Goal: Task Accomplishment & Management: Complete application form

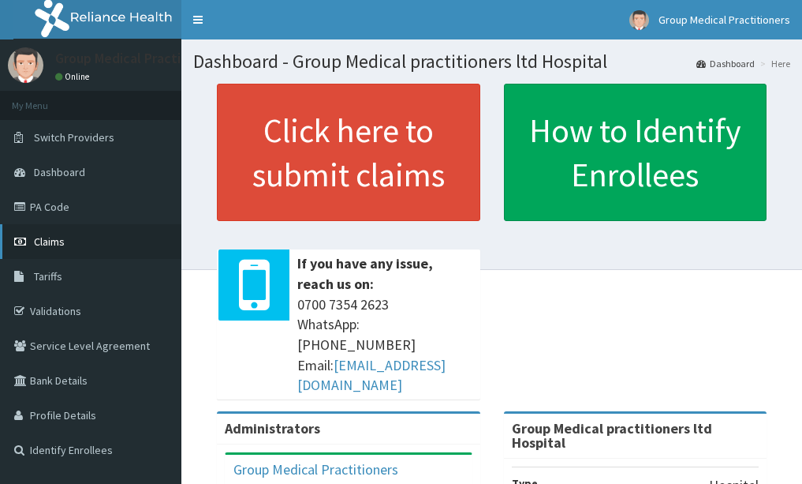
click at [53, 245] on span "Claims" at bounding box center [49, 241] width 31 height 14
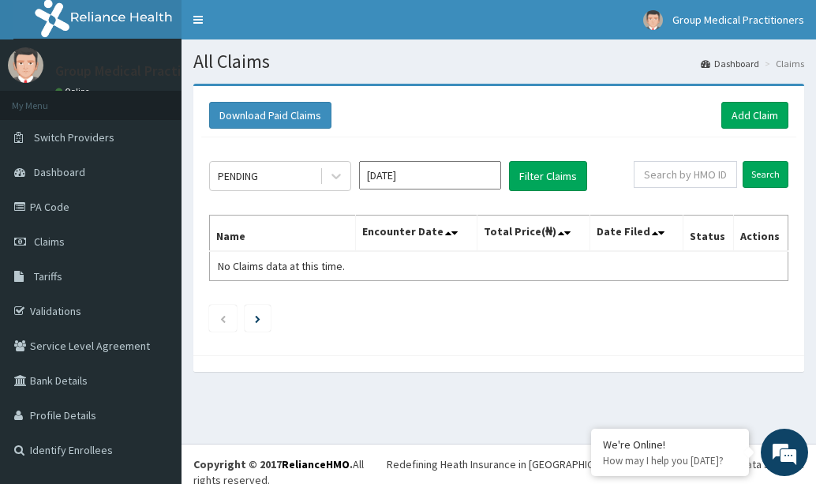
click at [748, 99] on div "Download Paid Claims Add Claim" at bounding box center [498, 115] width 595 height 43
click at [740, 106] on link "Add Claim" at bounding box center [754, 115] width 67 height 27
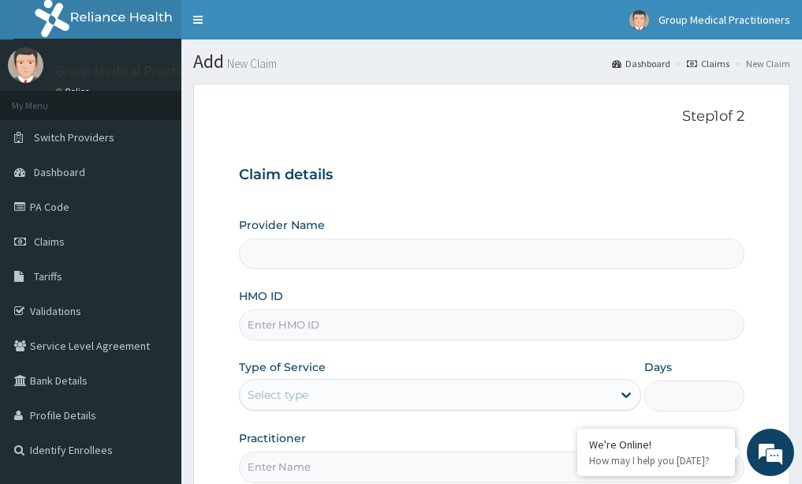
type input "Group Medical practitioners ltd Hospital"
click at [479, 335] on input "HMO ID" at bounding box center [492, 324] width 506 height 31
type input "adn/10082/b"
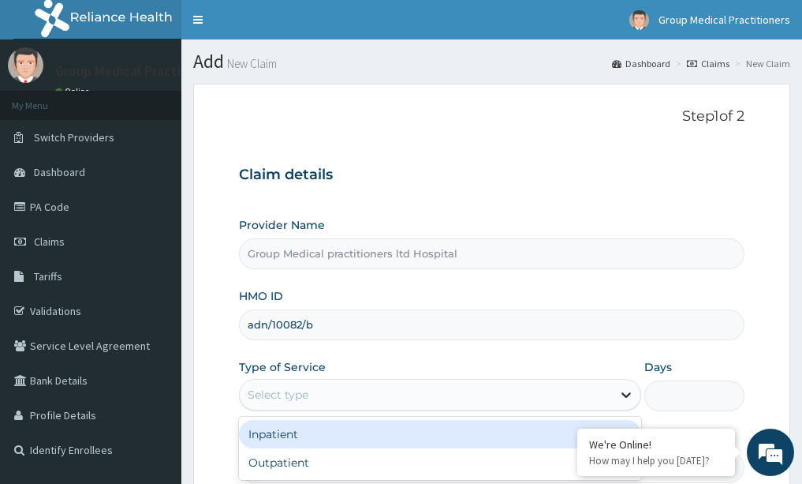
click at [622, 397] on icon at bounding box center [626, 395] width 16 height 16
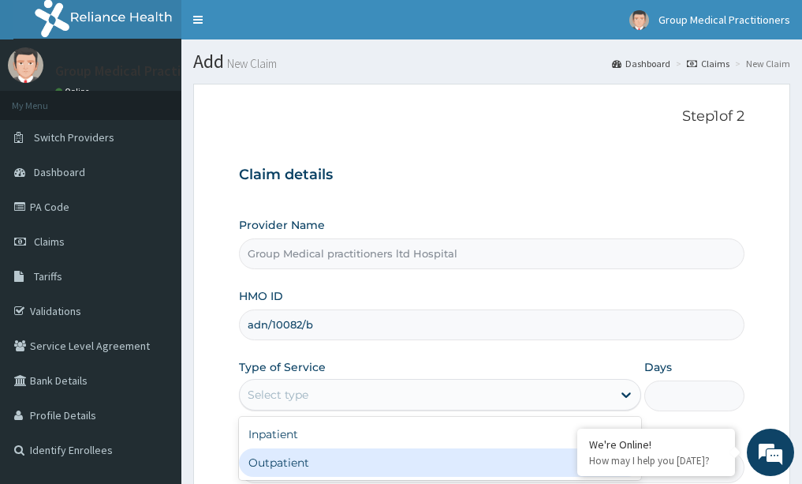
click at [537, 451] on div "Outpatient" at bounding box center [440, 462] width 402 height 28
type input "1"
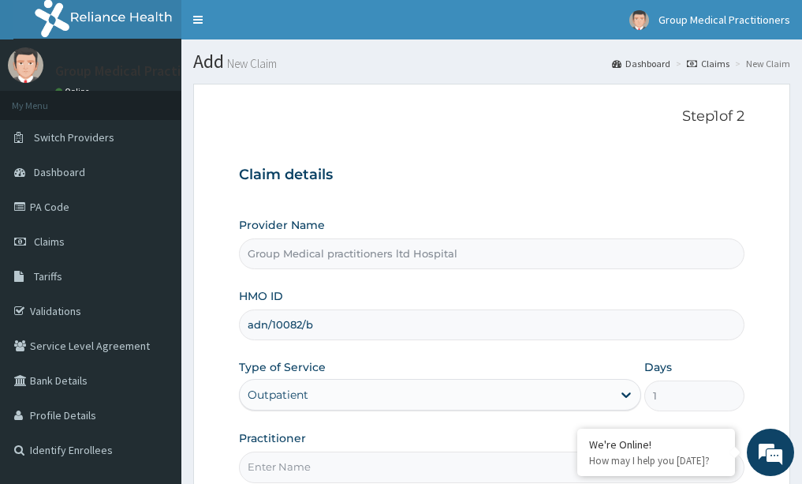
click at [196, 360] on form "Step 1 of 2 Claim details Provider Name Group Medical practitioners ltd Hospita…" at bounding box center [491, 340] width 597 height 512
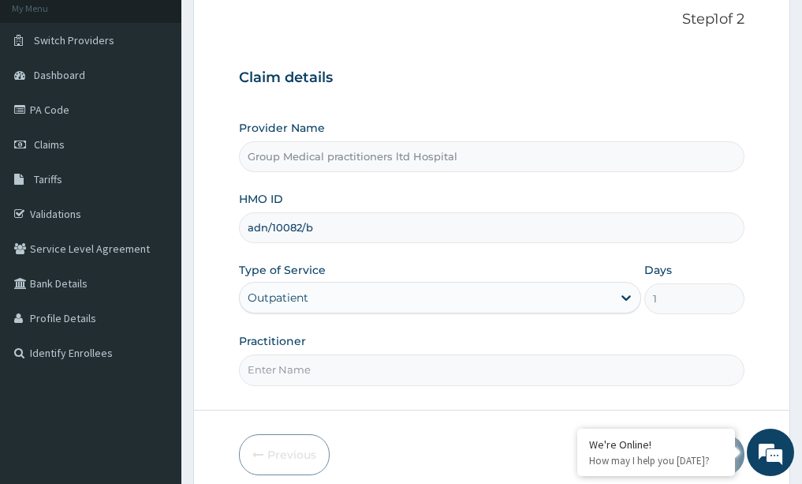
scroll to position [126, 0]
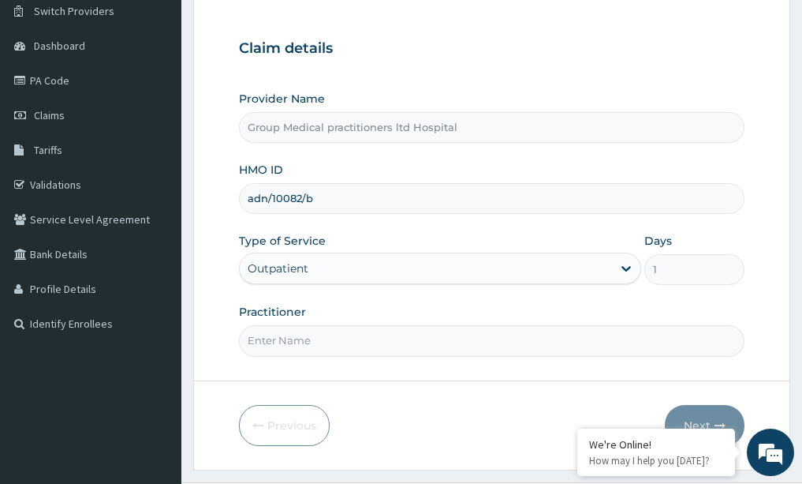
paste input "medical practitioner"
type input "medical practitioner"
click at [712, 416] on button "Next" at bounding box center [705, 425] width 80 height 41
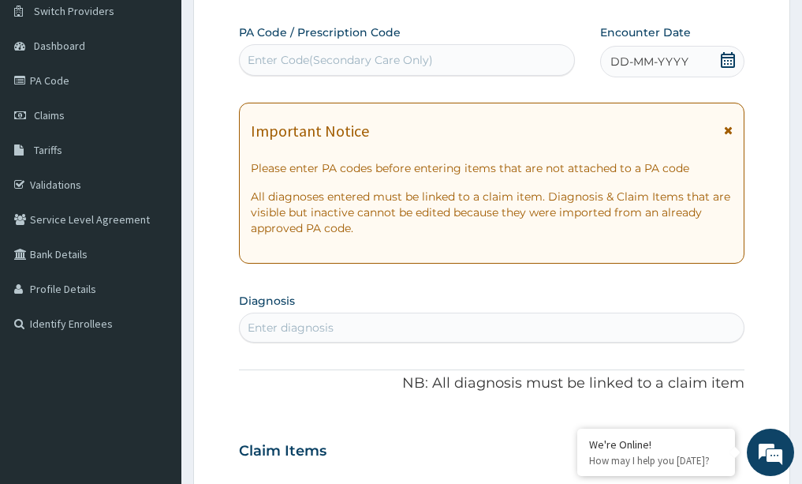
click at [720, 58] on icon at bounding box center [728, 60] width 16 height 16
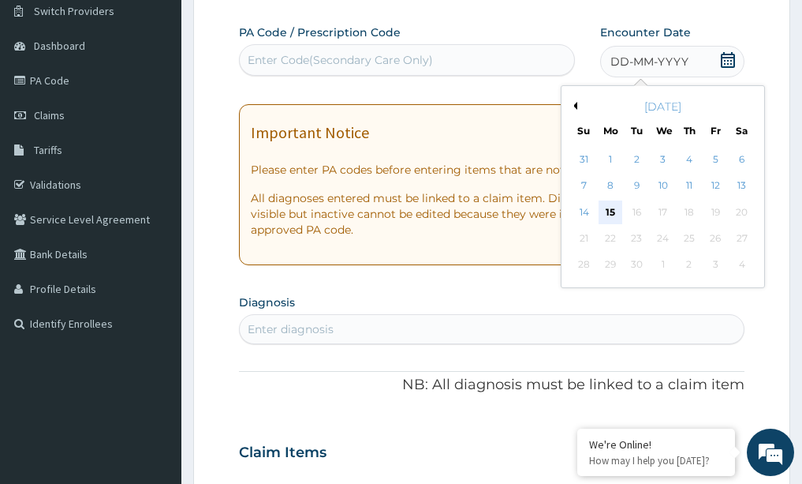
click at [608, 211] on div "15" at bounding box center [611, 212] width 24 height 24
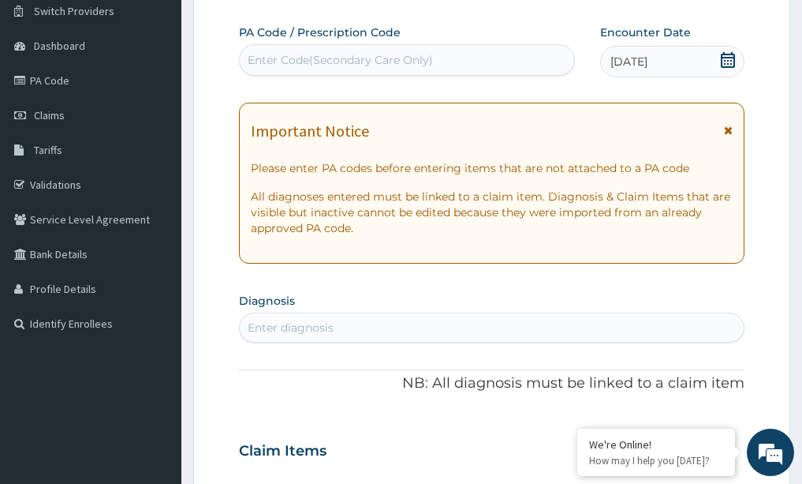
click at [440, 327] on div "Enter diagnosis" at bounding box center [492, 327] width 505 height 25
type input "lipoma"
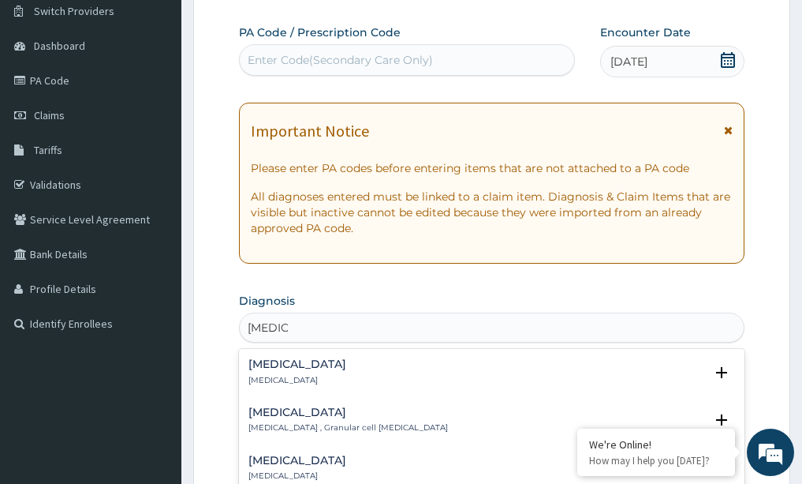
click at [388, 372] on div "Lipoma Lipoma" at bounding box center [491, 372] width 487 height 28
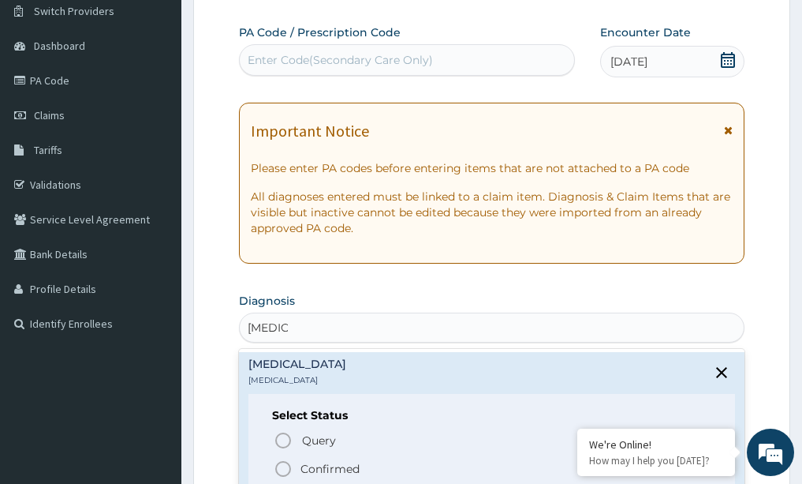
click at [279, 465] on icon "status option filled" at bounding box center [283, 468] width 19 height 19
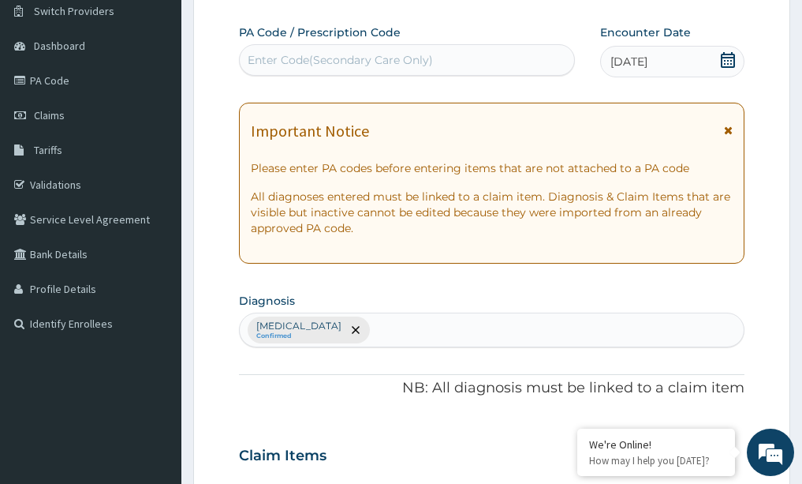
click at [519, 431] on div "Claim Items" at bounding box center [492, 451] width 506 height 41
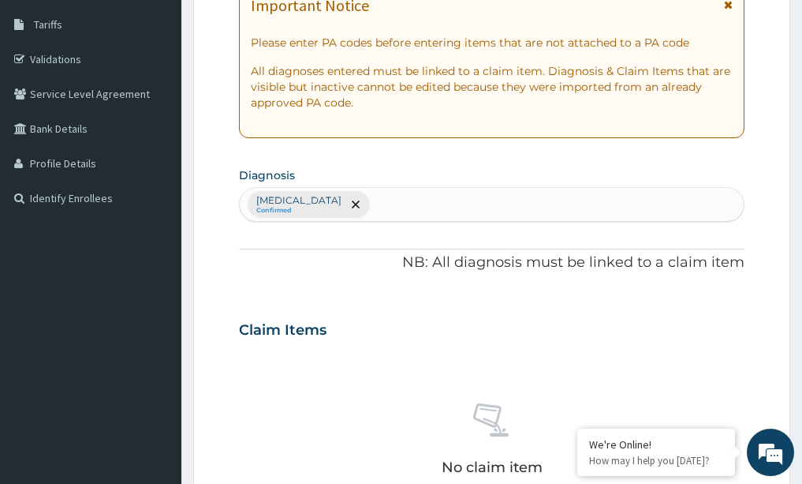
scroll to position [252, 0]
click at [349, 214] on div "Lipoma Confirmed" at bounding box center [492, 203] width 505 height 33
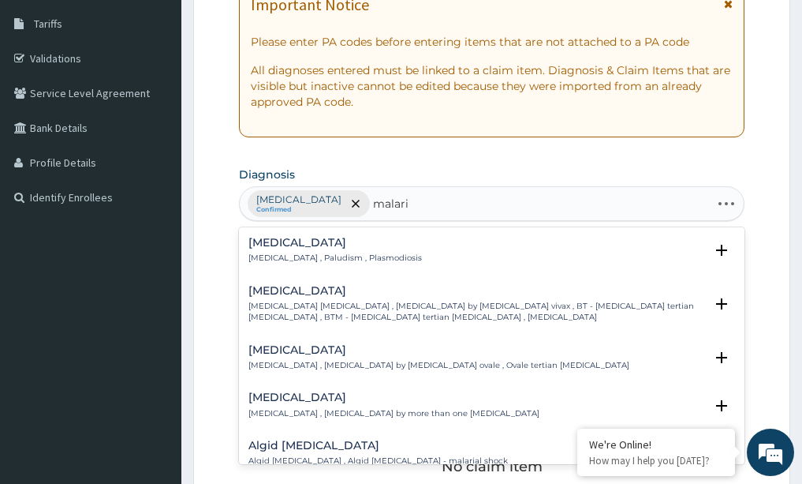
type input "malaria"
click at [287, 250] on div "Malaria Malaria , Paludism , Plasmodiosis" at bounding box center [335, 251] width 174 height 28
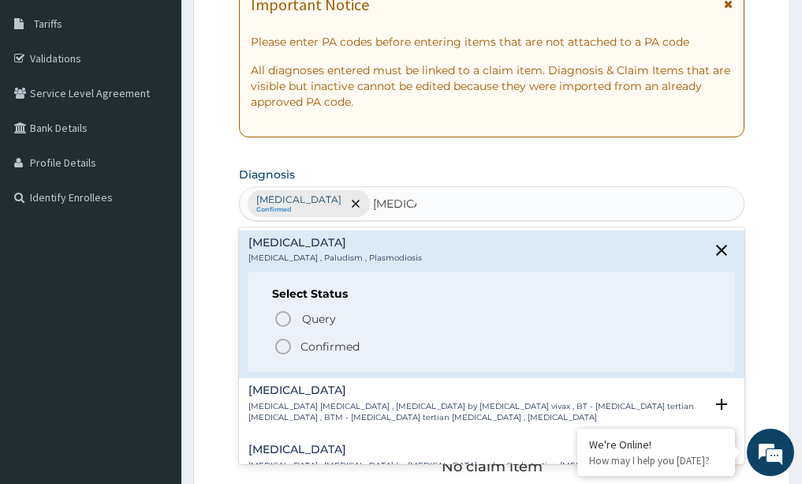
click at [286, 346] on icon "status option filled" at bounding box center [283, 346] width 19 height 19
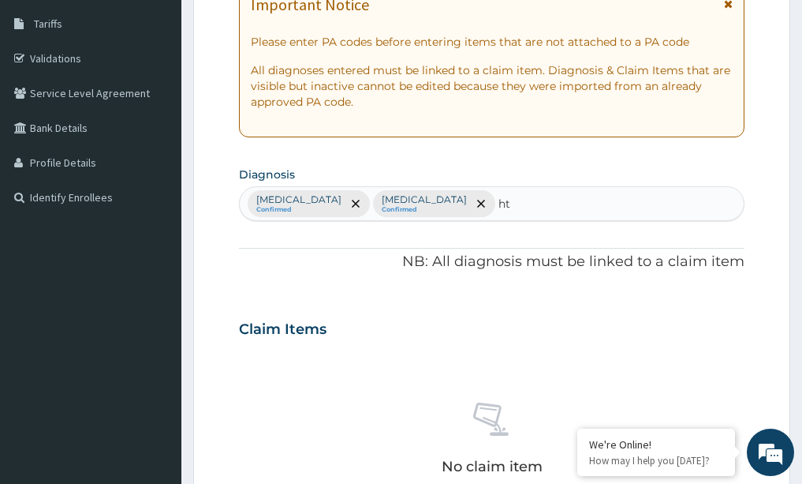
type input "htn"
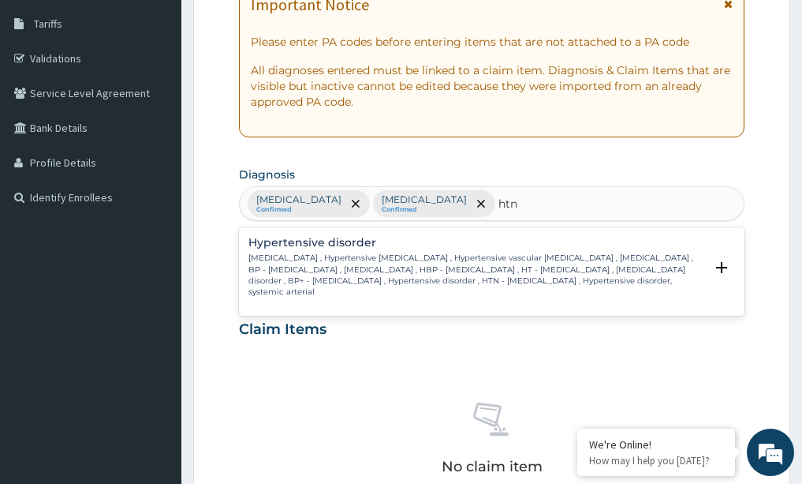
click at [306, 260] on p "High blood pressure , Hypertensive vascular disease , Hypertensive vascular deg…" at bounding box center [476, 274] width 457 height 45
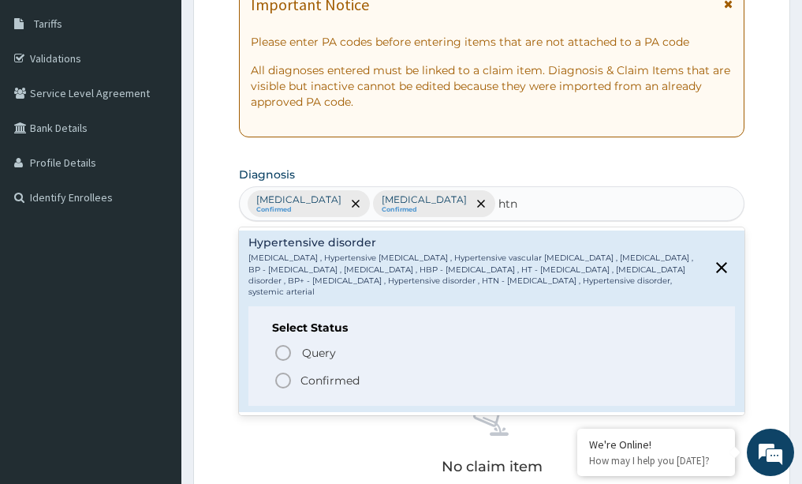
click at [278, 379] on icon "status option filled" at bounding box center [283, 380] width 19 height 19
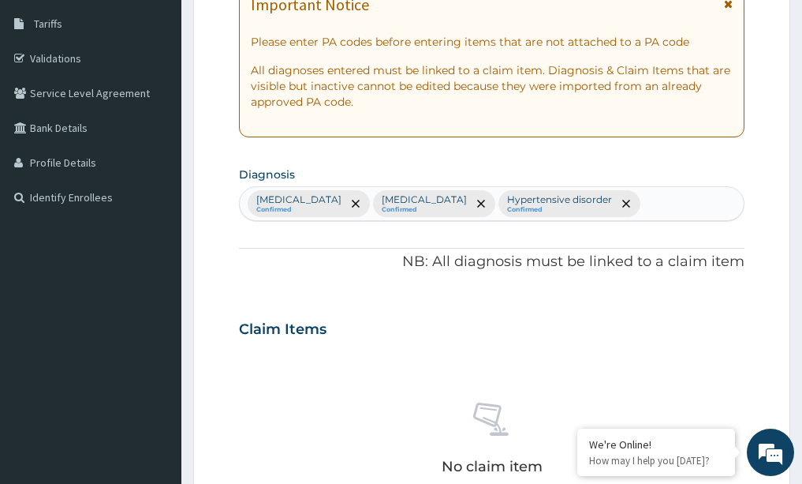
click at [241, 379] on div "No claim item" at bounding box center [492, 440] width 506 height 181
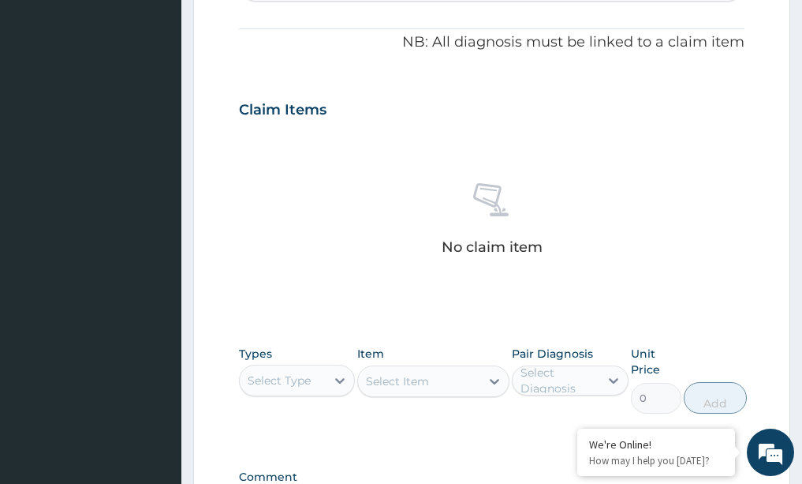
scroll to position [473, 0]
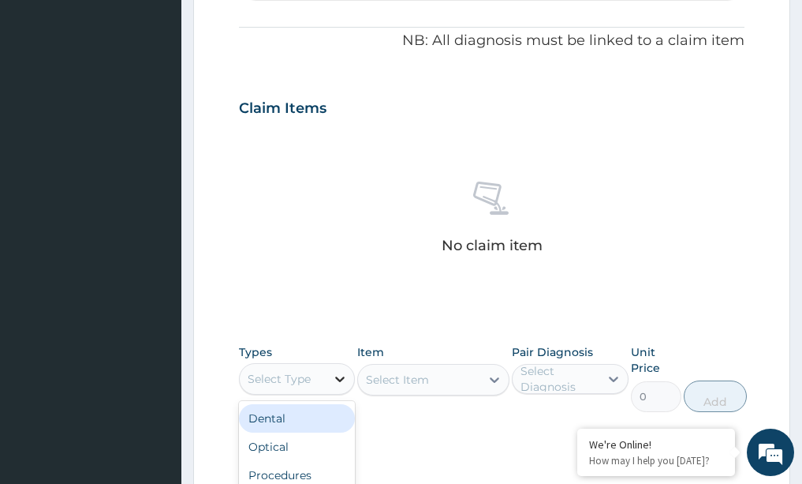
click at [335, 378] on icon at bounding box center [340, 379] width 16 height 16
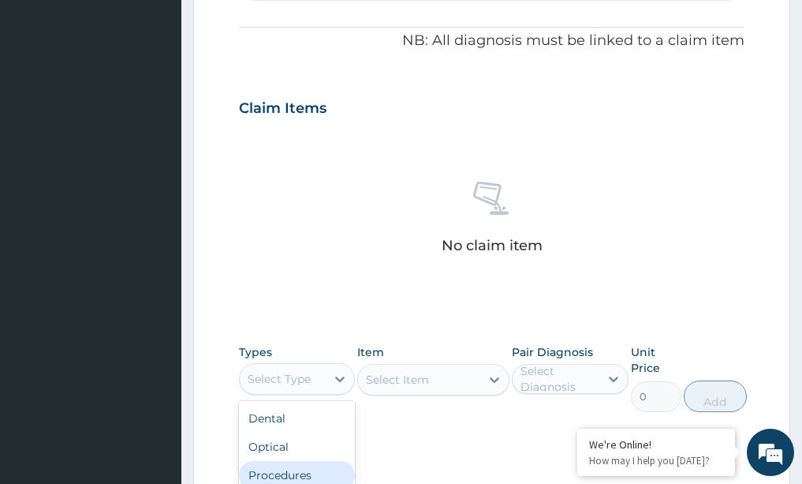
click at [302, 463] on div "Procedures" at bounding box center [297, 475] width 117 height 28
click at [501, 373] on div "Select Item" at bounding box center [433, 380] width 152 height 32
click at [640, 263] on div "No claim item" at bounding box center [492, 219] width 506 height 181
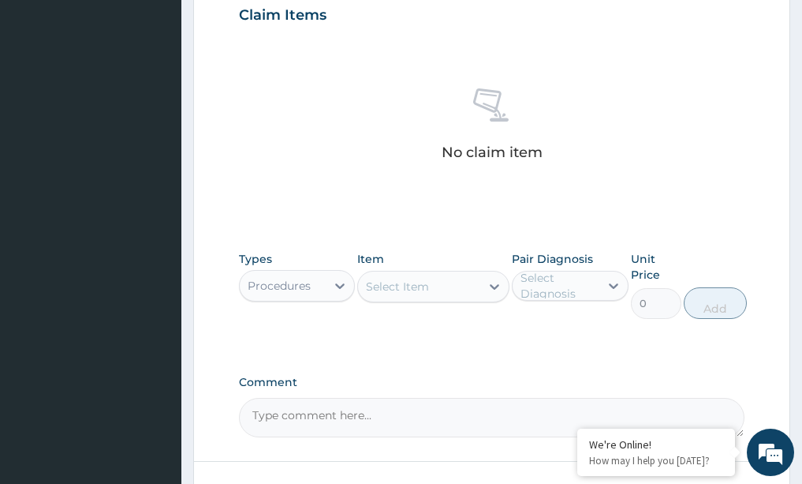
scroll to position [568, 0]
click at [492, 283] on icon at bounding box center [495, 285] width 16 height 16
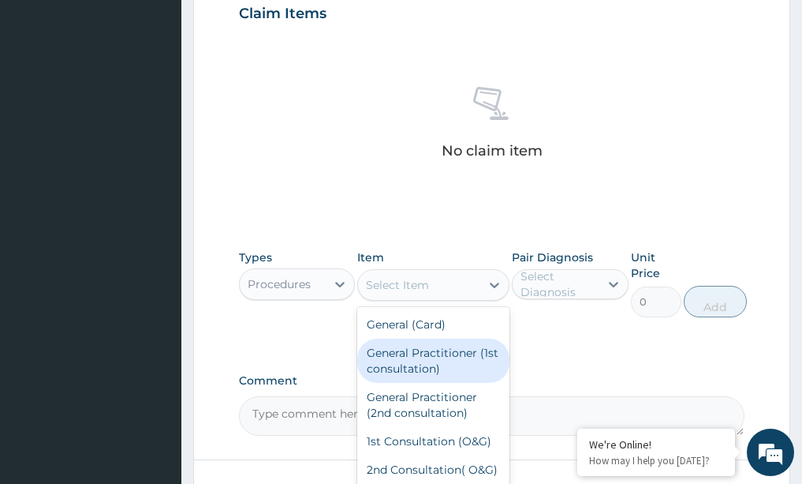
click at [468, 344] on div "General Practitioner (1st consultation)" at bounding box center [433, 360] width 152 height 44
type input "1500"
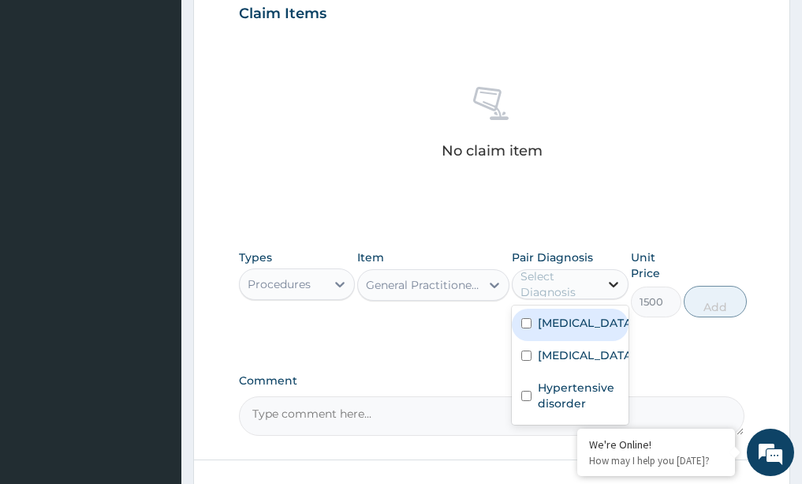
click at [608, 280] on icon at bounding box center [614, 284] width 16 height 16
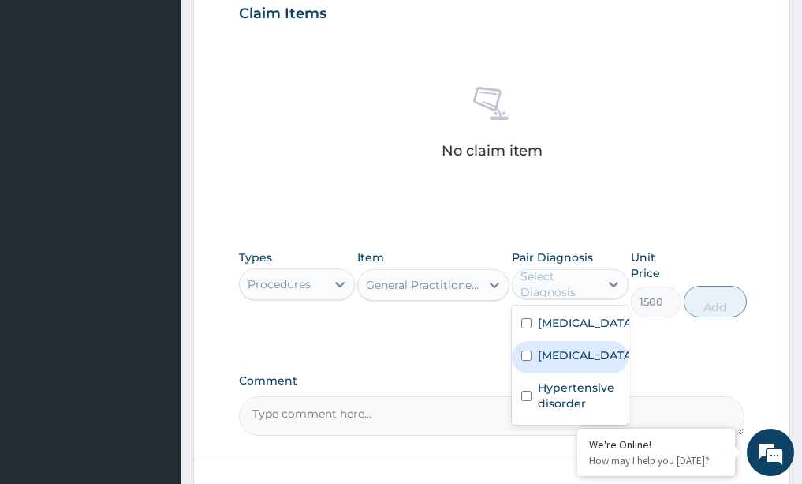
click at [582, 347] on div "Malaria" at bounding box center [570, 357] width 117 height 32
checkbox input "true"
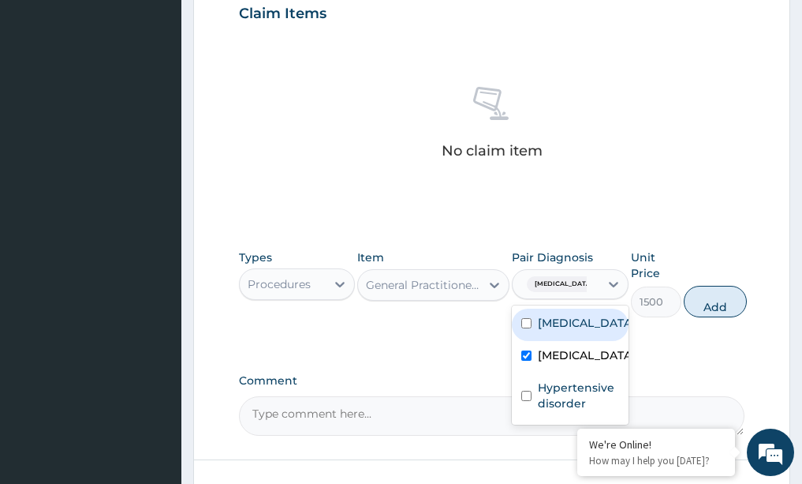
click at [562, 336] on div "Lipoma" at bounding box center [570, 324] width 117 height 32
checkbox input "true"
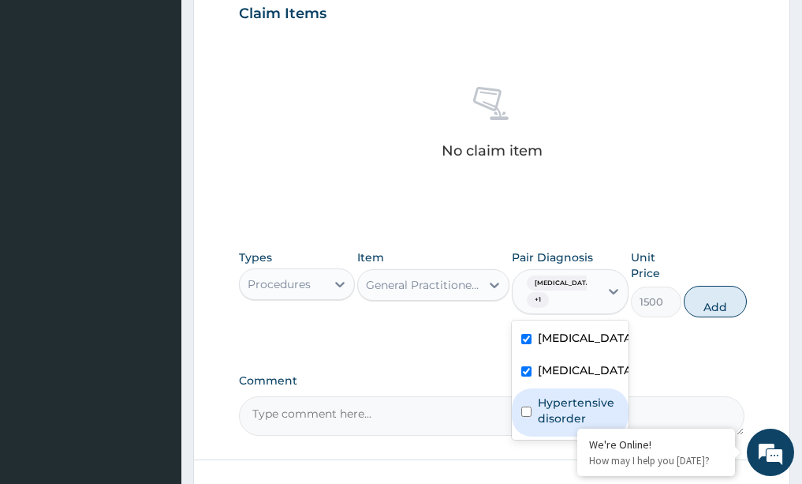
click at [532, 399] on div "Hypertensive disorder" at bounding box center [570, 412] width 117 height 48
checkbox input "true"
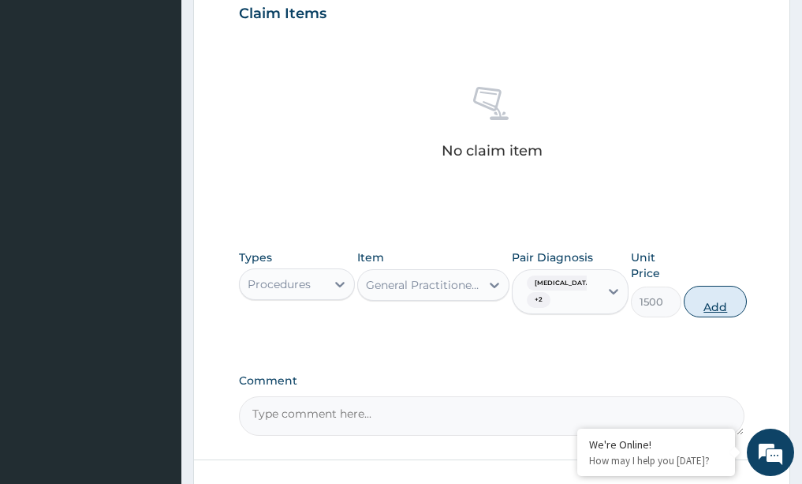
click at [713, 299] on button "Add" at bounding box center [715, 302] width 63 height 32
type input "0"
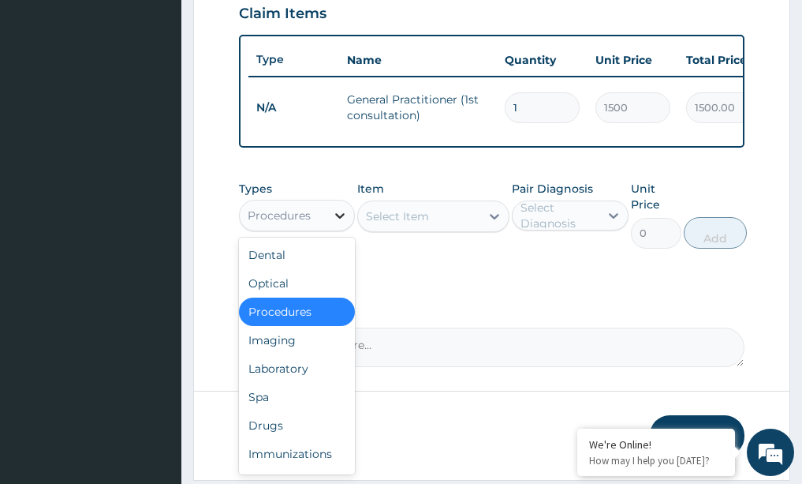
click at [338, 219] on icon at bounding box center [339, 216] width 9 height 6
click at [308, 439] on div "Drugs" at bounding box center [297, 425] width 117 height 28
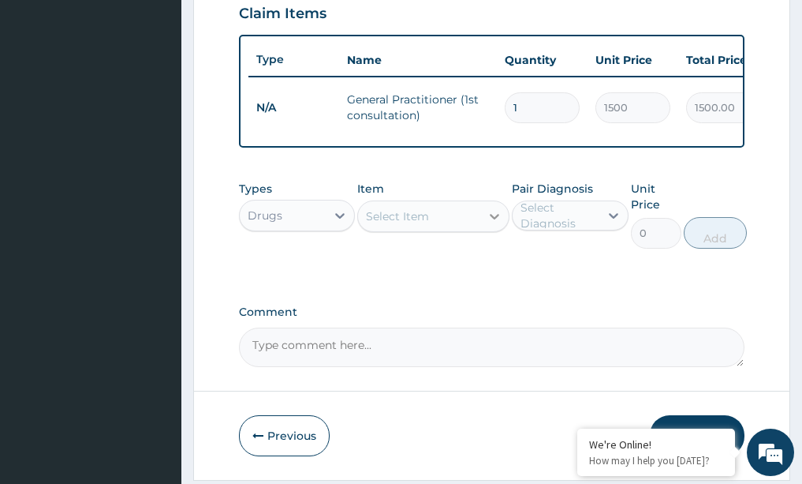
click at [487, 224] on icon at bounding box center [495, 216] width 16 height 16
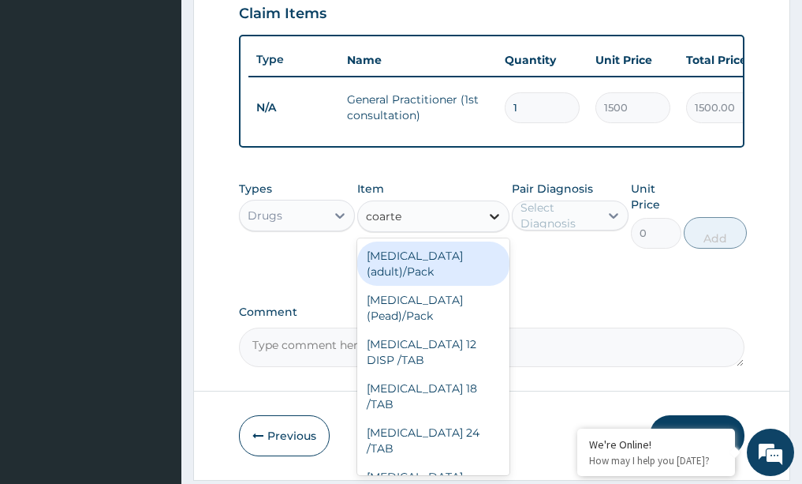
type input "coartem"
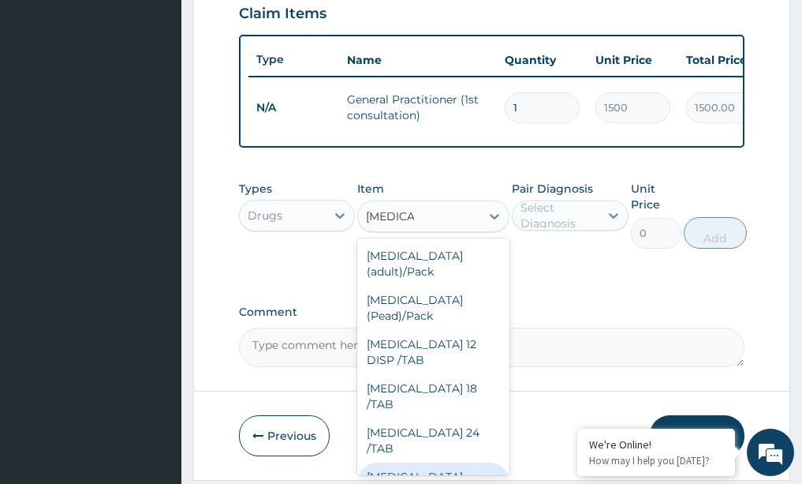
click at [429, 462] on div "COARTEM D TAB 80/480" at bounding box center [433, 492] width 152 height 60
type input "866.25"
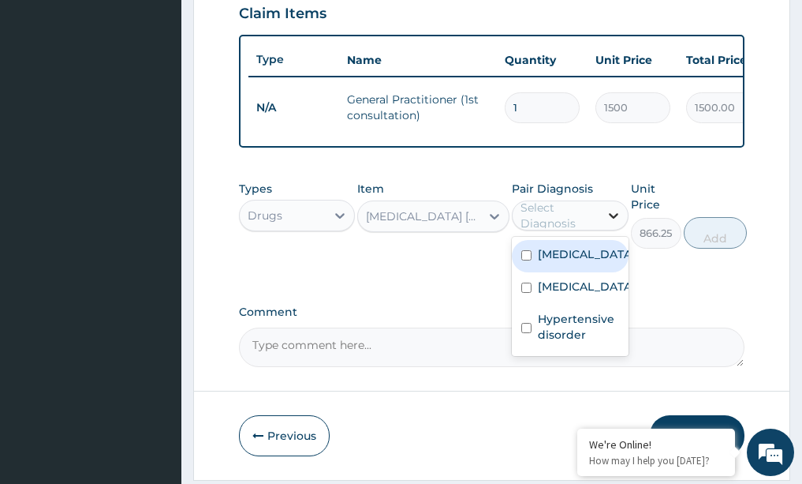
click at [611, 219] on icon at bounding box center [613, 216] width 9 height 6
click at [568, 258] on label "Lipoma" at bounding box center [587, 254] width 98 height 16
checkbox input "true"
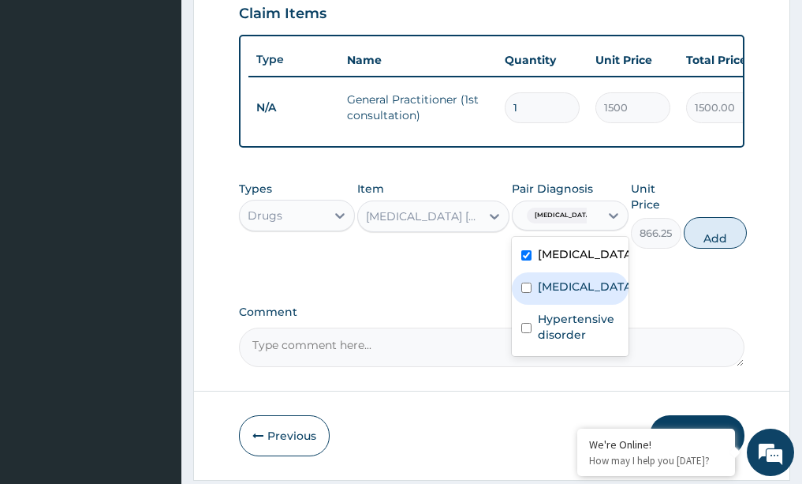
click at [538, 303] on div "Malaria" at bounding box center [570, 288] width 117 height 32
checkbox input "true"
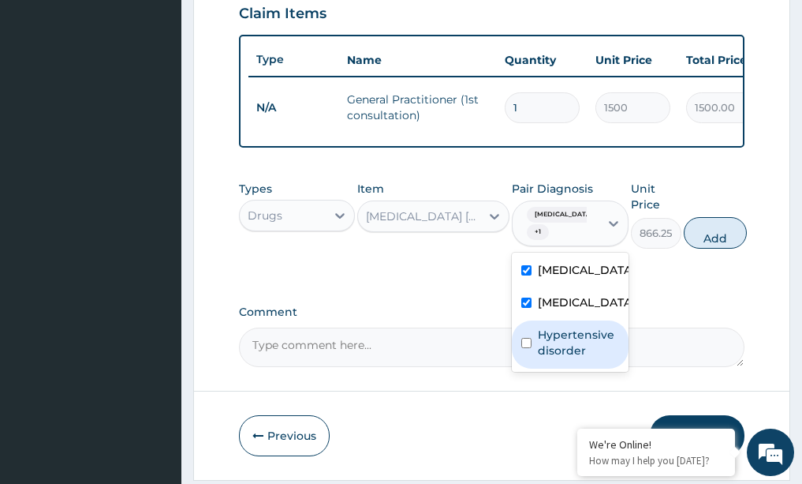
click at [536, 338] on div "Hypertensive disorder" at bounding box center [570, 344] width 117 height 48
checkbox input "true"
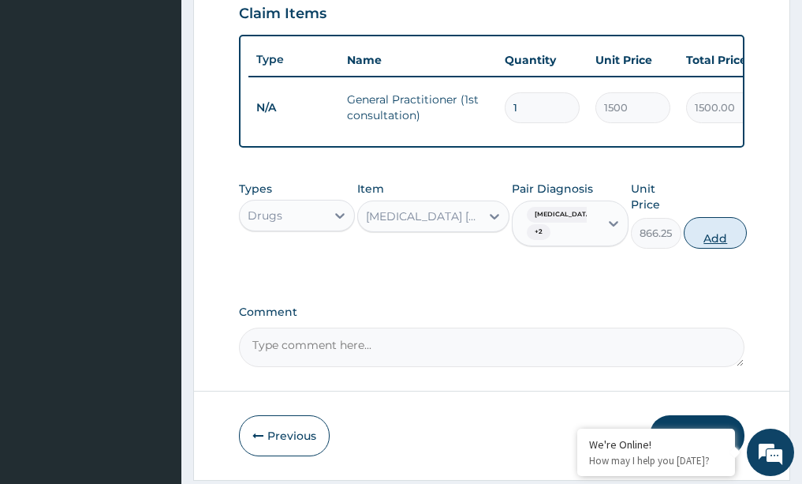
click at [709, 243] on button "Add" at bounding box center [715, 233] width 63 height 32
type input "0"
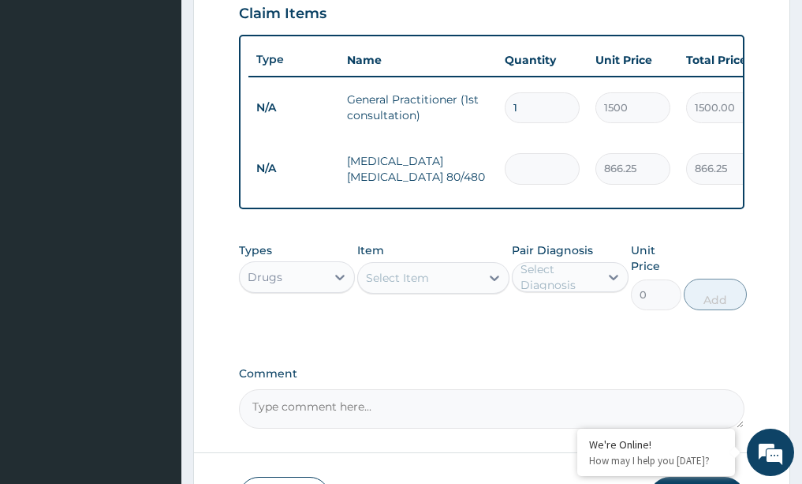
type input "0.00"
type input "6"
type input "5197.50"
type input "6"
click at [494, 275] on icon at bounding box center [495, 278] width 16 height 16
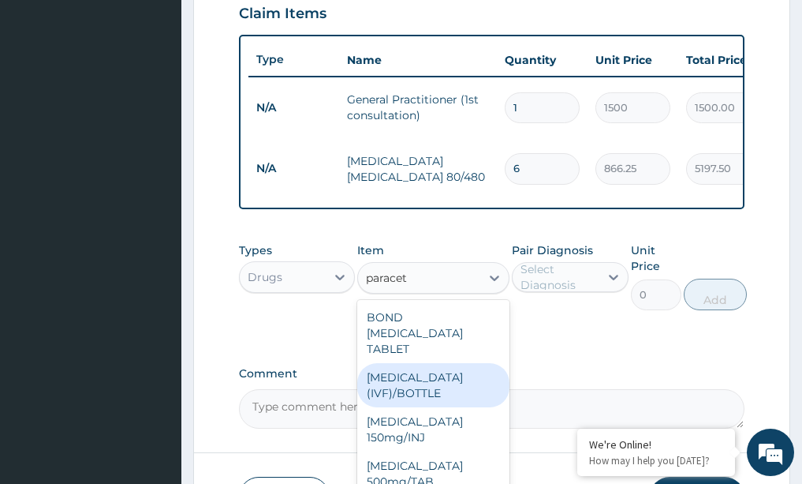
type input "paracet"
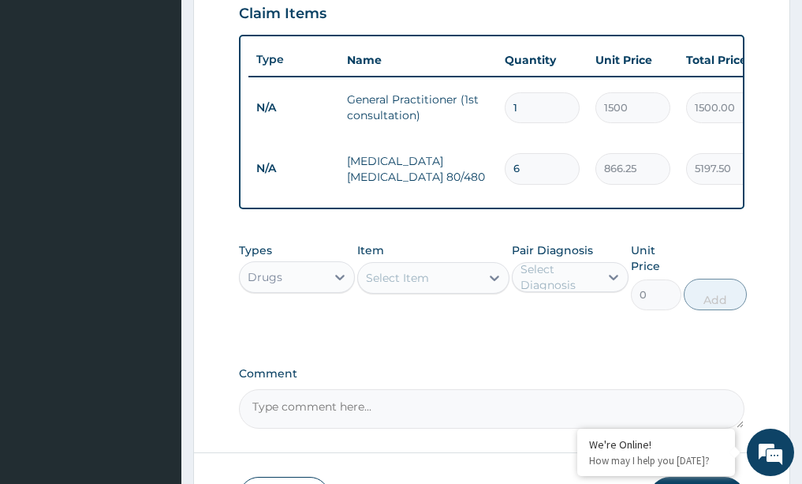
click at [563, 353] on div "PA Code / Prescription Code Enter Code(Secondary Care Only) Encounter Date 15-0…" at bounding box center [492, 6] width 506 height 846
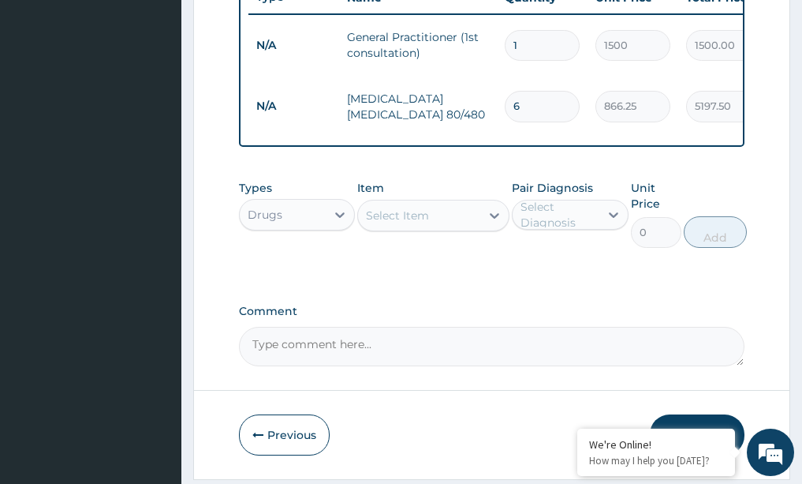
scroll to position [663, 0]
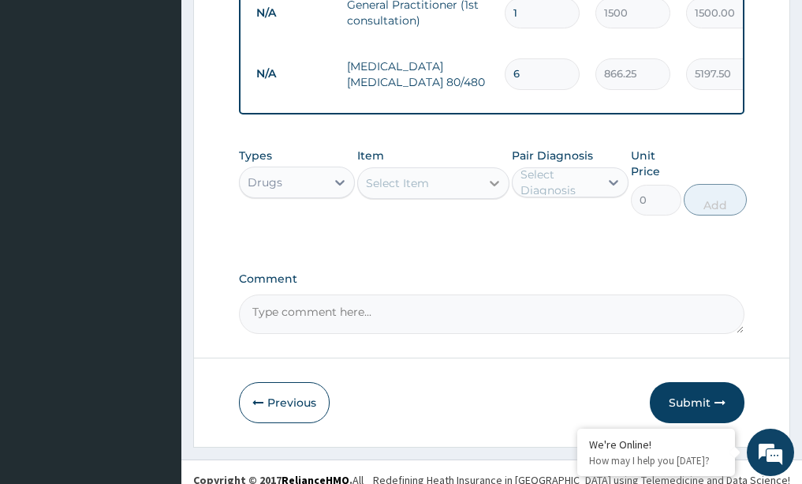
click at [492, 179] on icon at bounding box center [495, 183] width 16 height 16
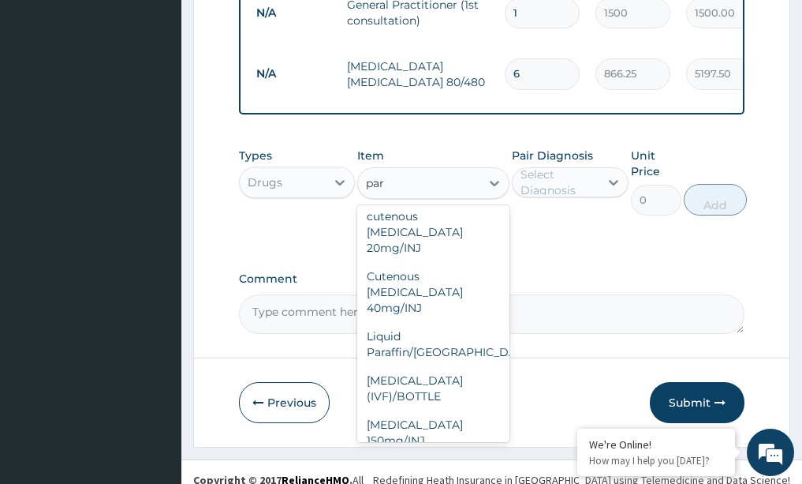
scroll to position [22, 0]
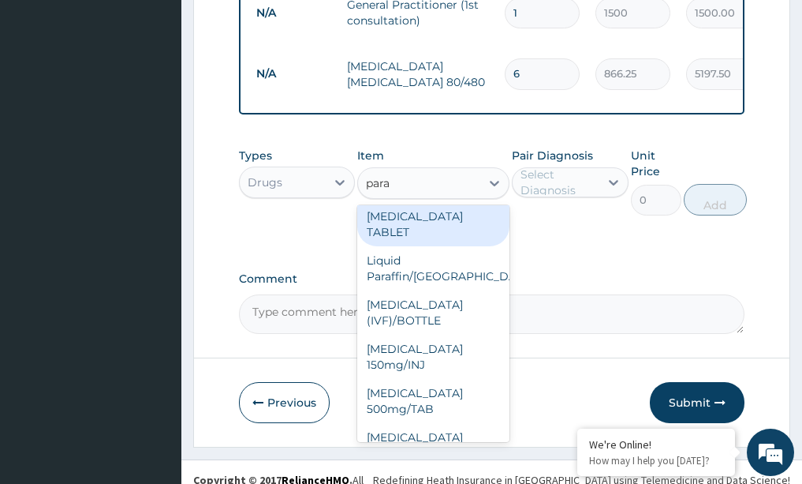
type input "parac"
click at [398, 232] on div "BOND PARACETAMOL TABLET" at bounding box center [433, 216] width 152 height 60
type input "1.05"
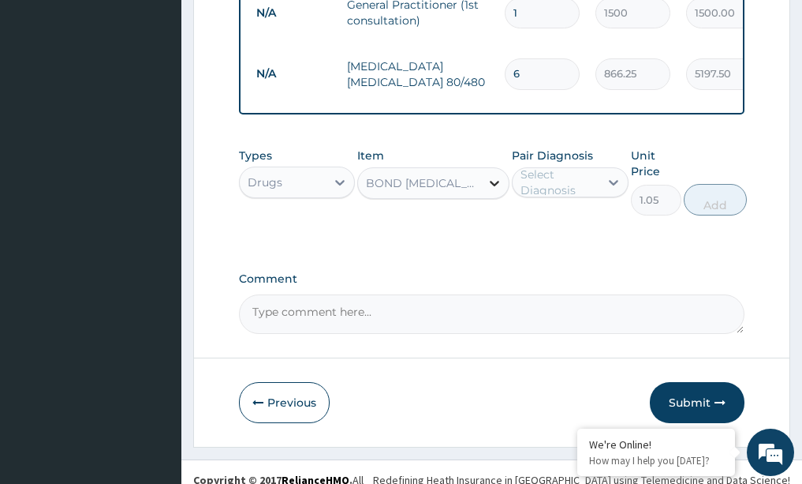
click at [495, 177] on icon at bounding box center [495, 183] width 16 height 16
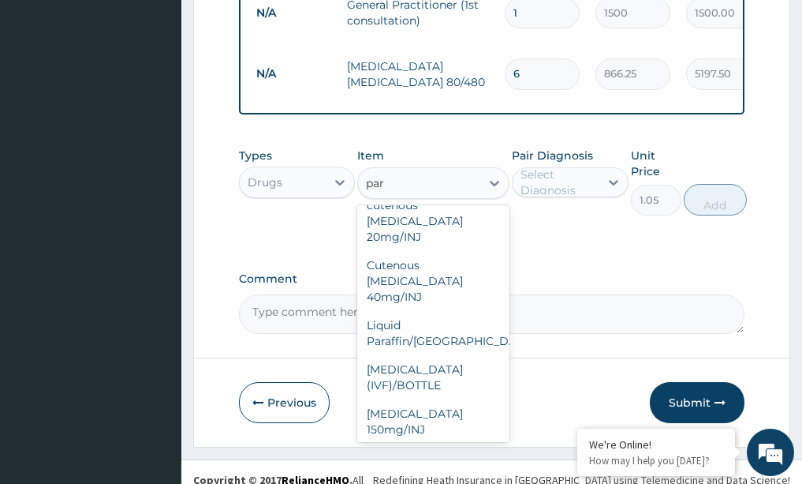
scroll to position [33, 0]
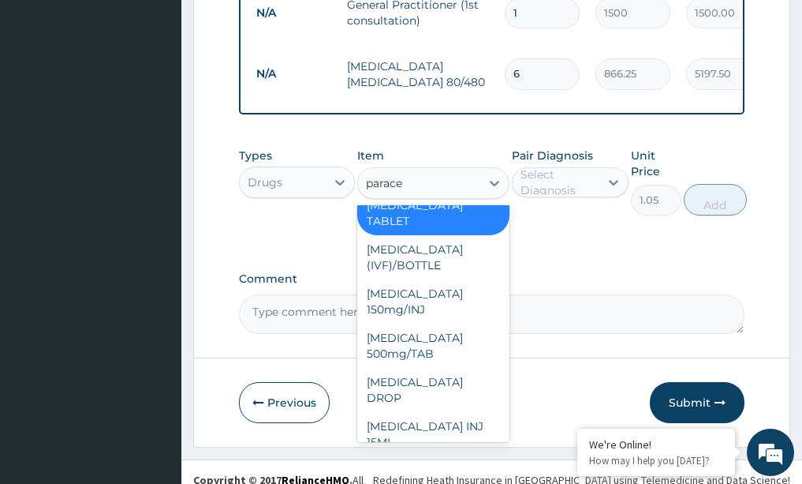
type input "paracet"
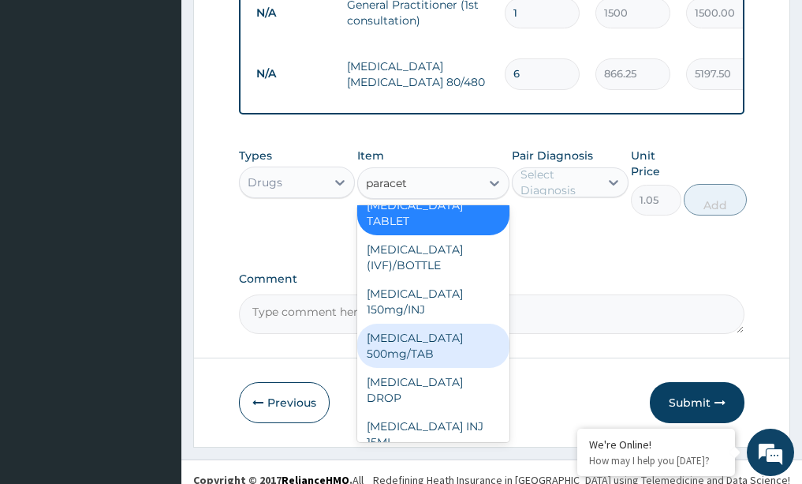
click at [422, 342] on div "PARACETAMOL 500mg/TAB" at bounding box center [433, 345] width 152 height 44
type input "5.25"
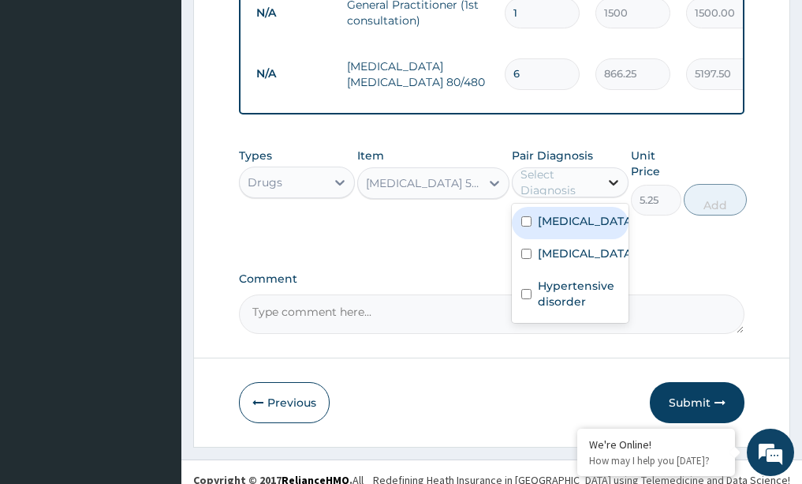
click at [619, 184] on icon at bounding box center [614, 182] width 16 height 16
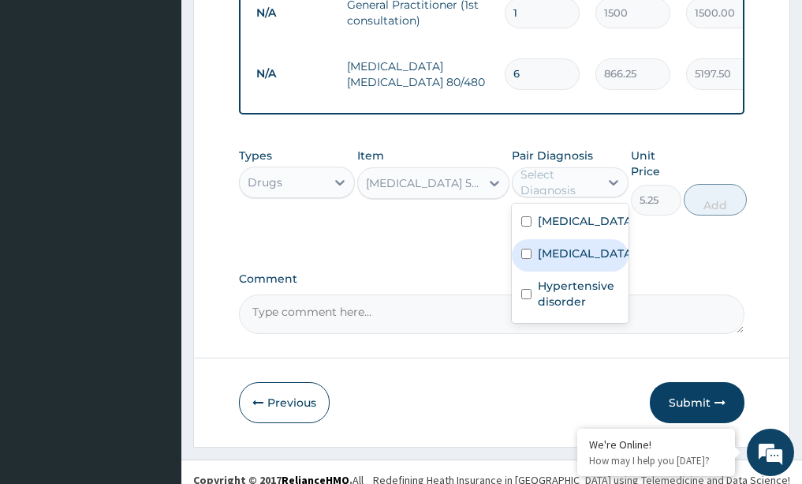
click at [600, 255] on div "Malaria" at bounding box center [570, 255] width 117 height 32
checkbox input "true"
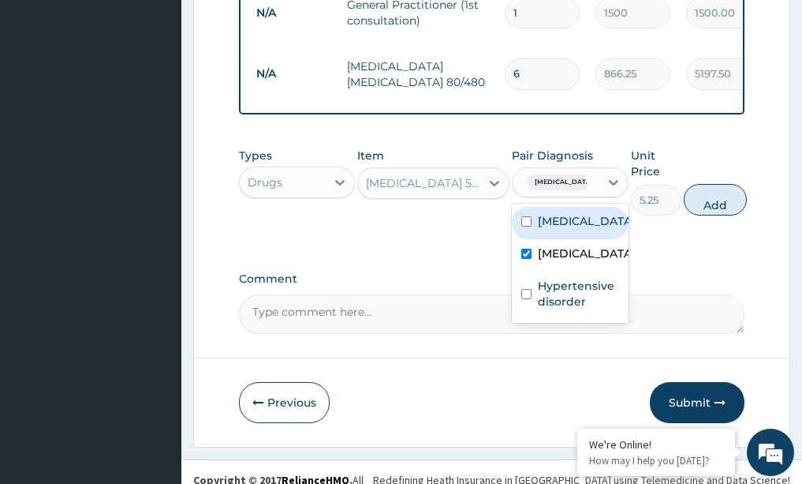
click at [573, 227] on label "Lipoma" at bounding box center [587, 221] width 98 height 16
checkbox input "true"
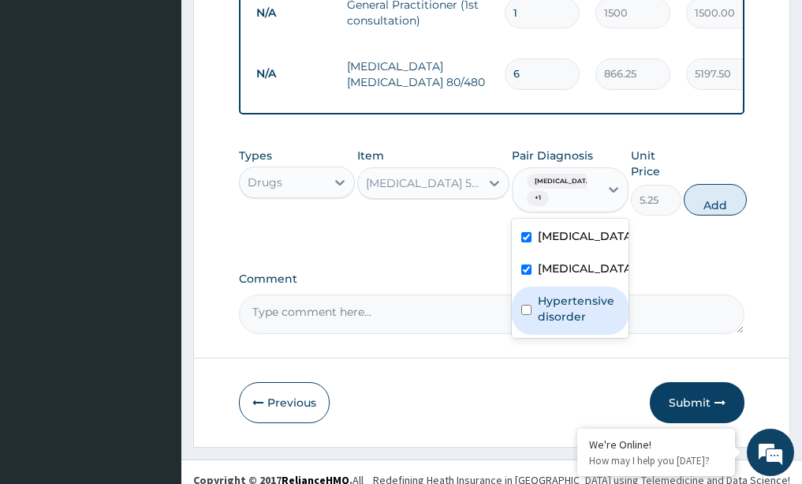
click at [572, 328] on div "Hypertensive disorder" at bounding box center [570, 310] width 117 height 48
checkbox input "true"
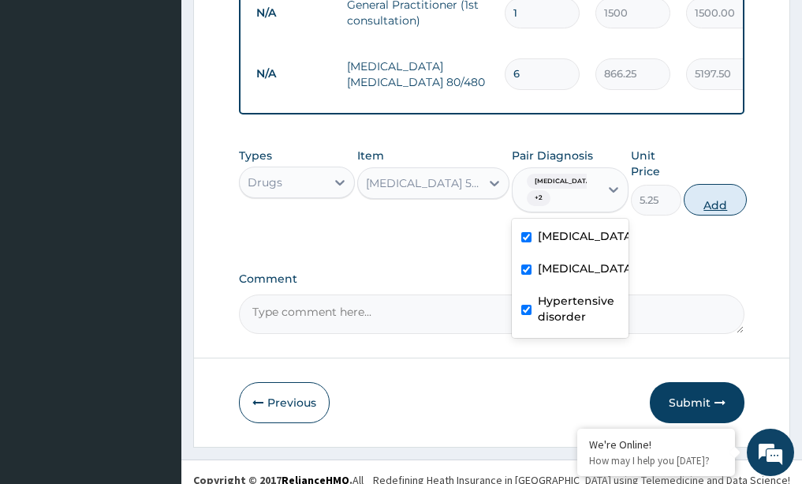
click at [726, 196] on button "Add" at bounding box center [715, 200] width 63 height 32
type input "0"
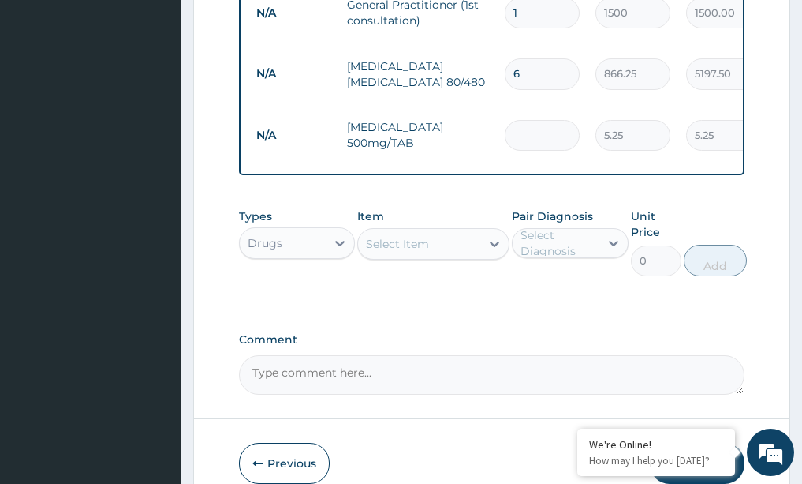
type input "0.00"
type input "3"
type input "15.75"
type input "30"
type input "157.50"
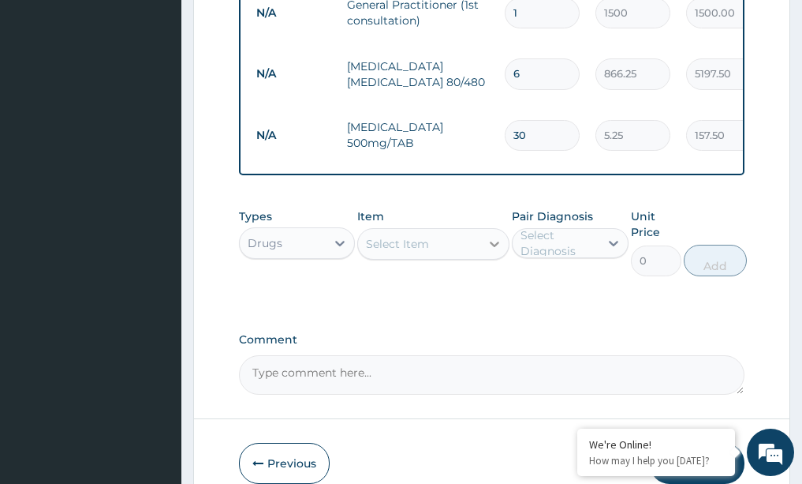
type input "30"
click at [495, 236] on icon at bounding box center [495, 244] width 16 height 16
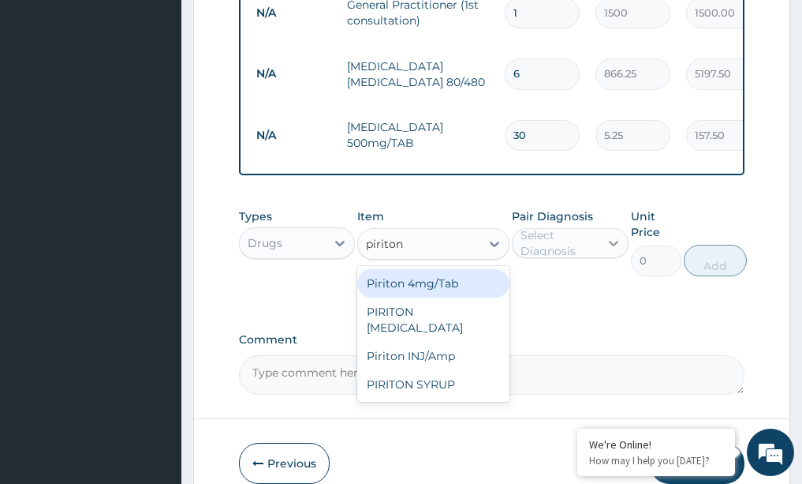
type input "piriton"
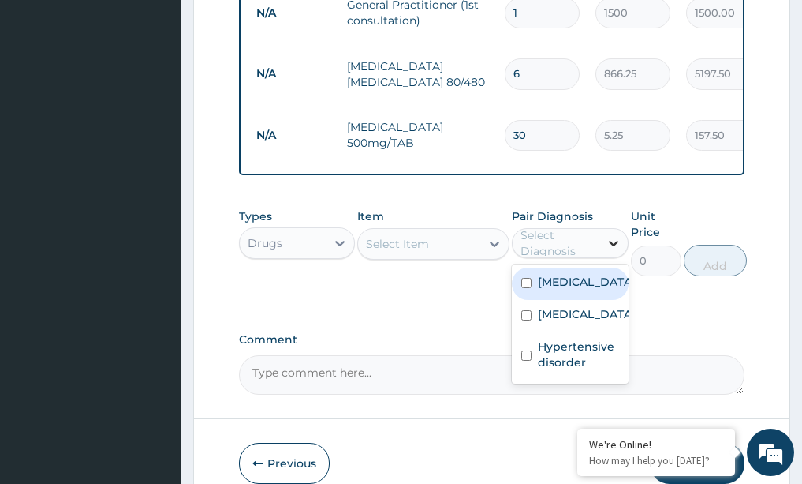
click at [613, 236] on icon at bounding box center [614, 243] width 16 height 16
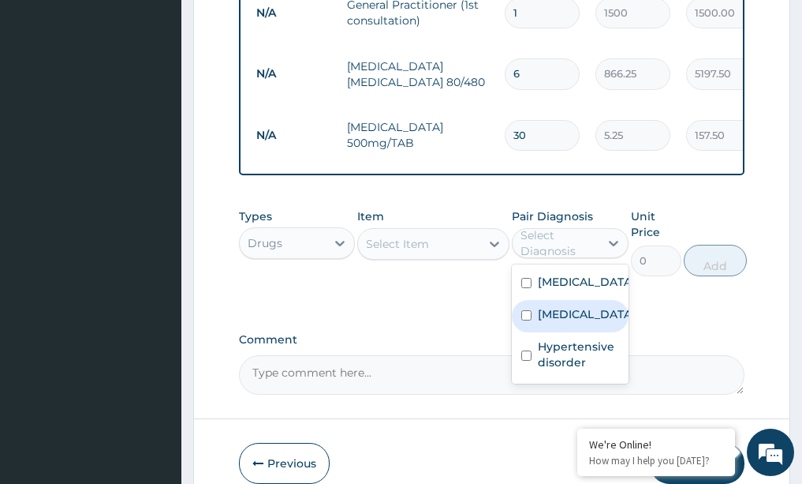
click at [555, 306] on label "Malaria" at bounding box center [587, 314] width 98 height 16
checkbox input "true"
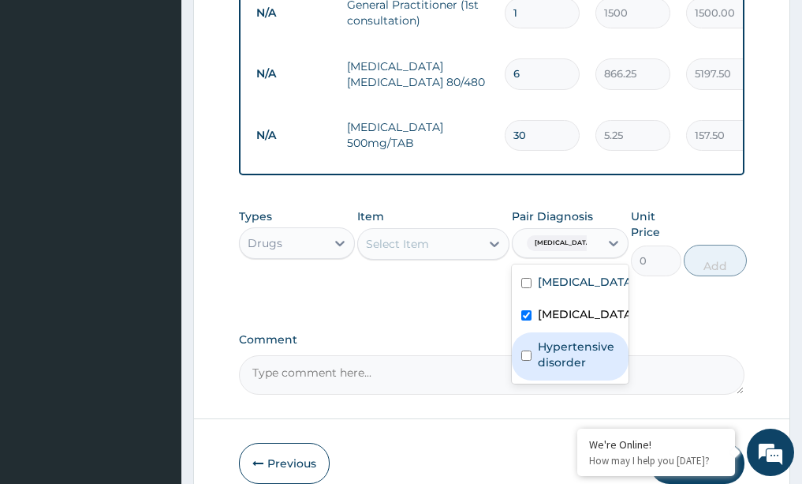
click at [544, 338] on label "Hypertensive disorder" at bounding box center [578, 354] width 81 height 32
checkbox input "true"
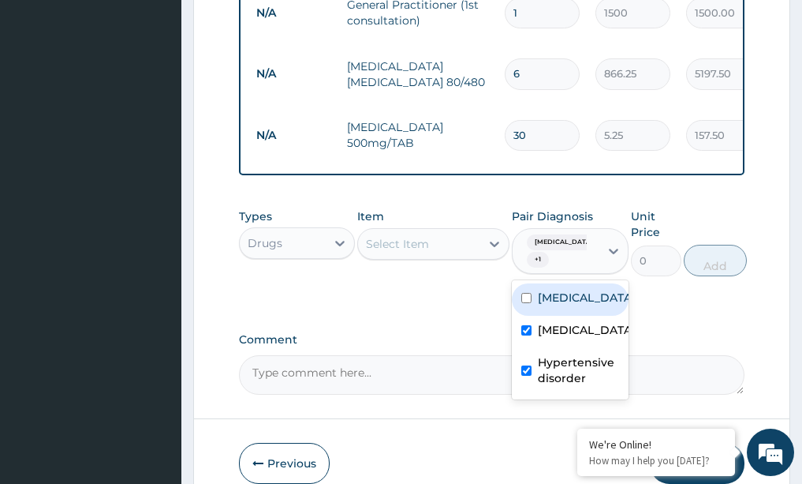
click at [546, 289] on label "Lipoma" at bounding box center [587, 297] width 98 height 16
checkbox input "true"
click at [495, 241] on icon at bounding box center [495, 244] width 16 height 16
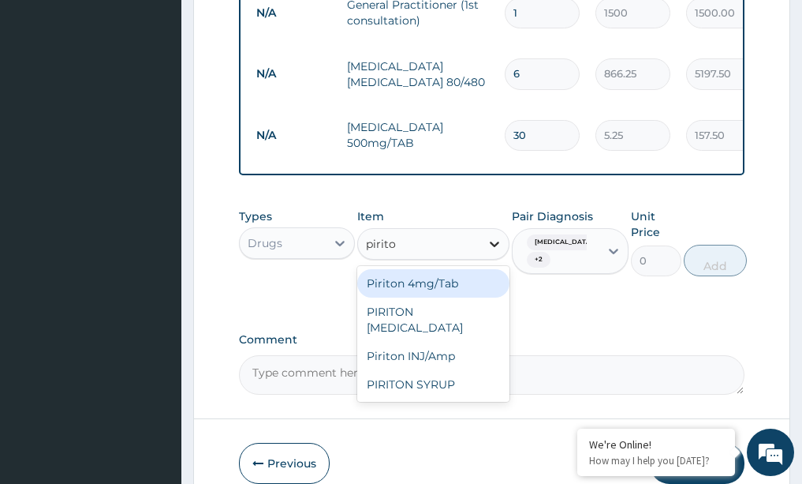
type input "piriton"
click at [411, 283] on div "Piriton 4mg/Tab" at bounding box center [433, 283] width 152 height 28
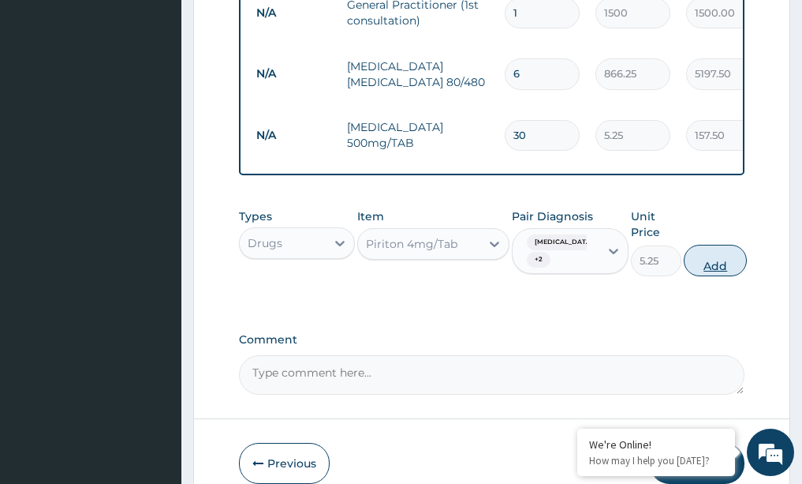
click at [715, 245] on button "Add" at bounding box center [715, 261] width 63 height 32
type input "0"
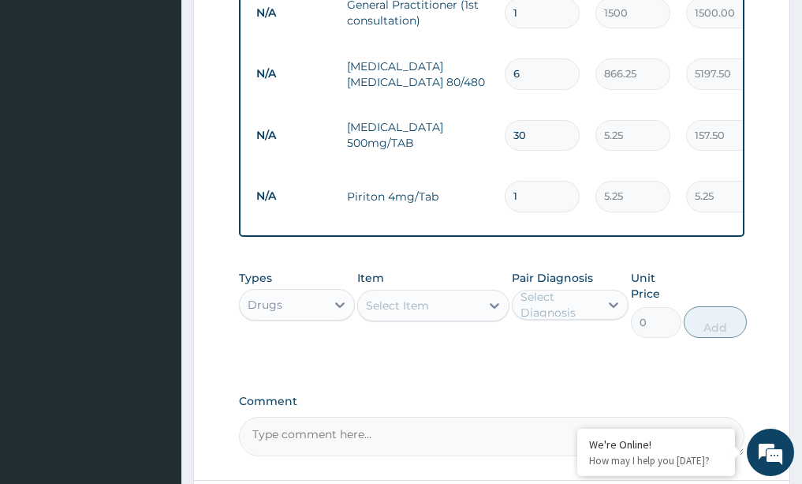
type input "0.00"
type input "5"
type input "26.25"
type input "5"
click at [495, 303] on icon at bounding box center [494, 306] width 9 height 6
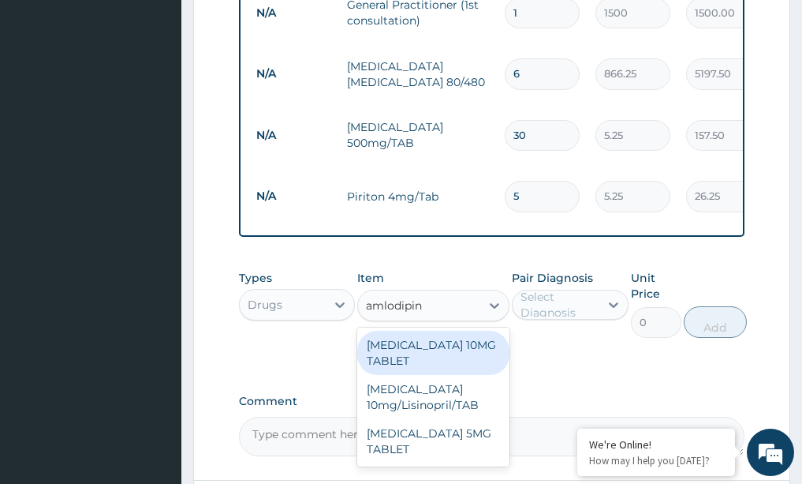
type input "amlodipine"
click at [447, 339] on div "AMLODIPINE 10MG TABLET" at bounding box center [433, 353] width 152 height 44
type input "14.7"
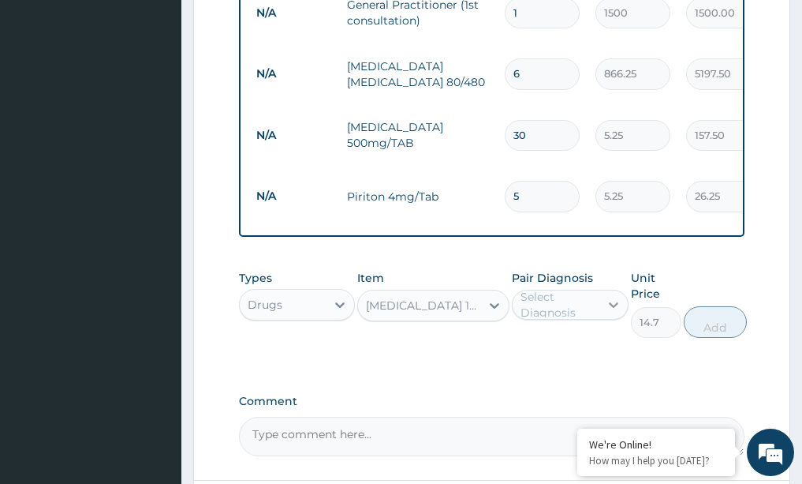
click at [610, 297] on icon at bounding box center [614, 305] width 16 height 16
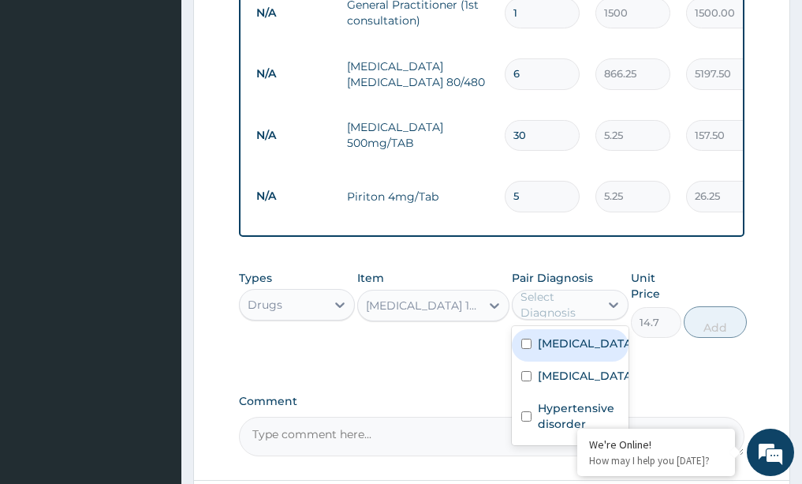
click at [609, 326] on div "Lipoma Malaria Hypertensive disorder" at bounding box center [570, 385] width 117 height 119
click at [584, 341] on div "Lipoma" at bounding box center [570, 345] width 117 height 32
checkbox input "true"
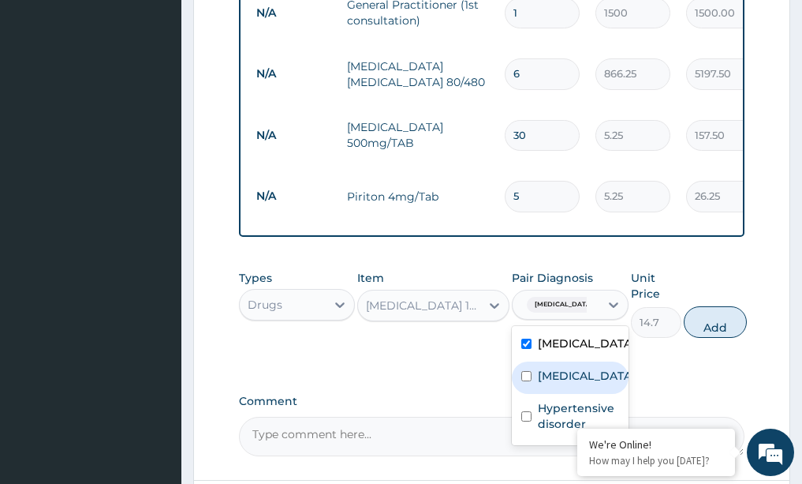
click at [577, 370] on div "Malaria" at bounding box center [570, 377] width 117 height 32
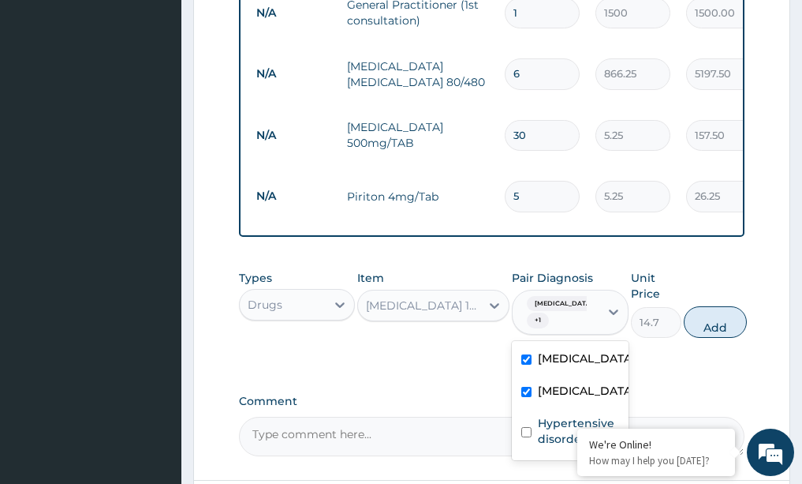
checkbox input "true"
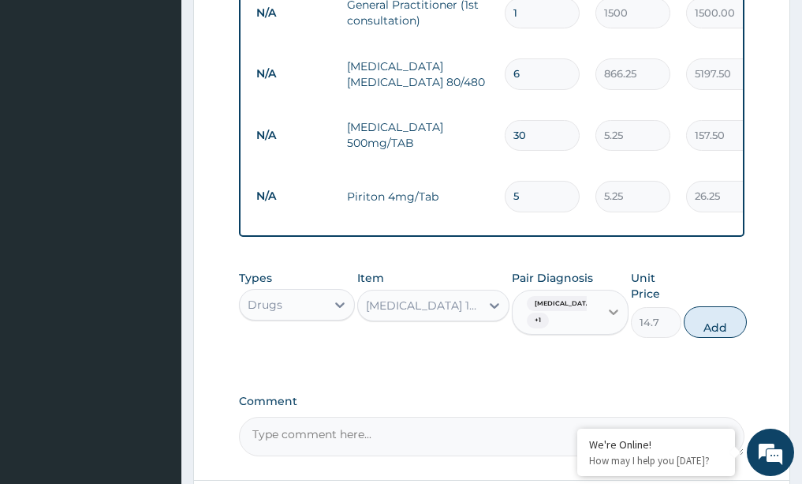
click at [610, 310] on icon at bounding box center [613, 313] width 9 height 6
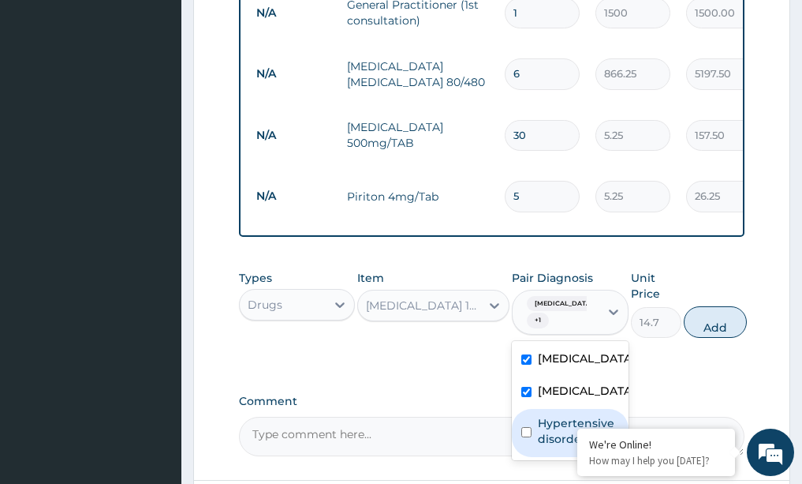
click at [540, 426] on label "Hypertensive disorder" at bounding box center [578, 431] width 81 height 32
checkbox input "true"
click at [719, 306] on button "Add" at bounding box center [715, 322] width 63 height 32
type input "0"
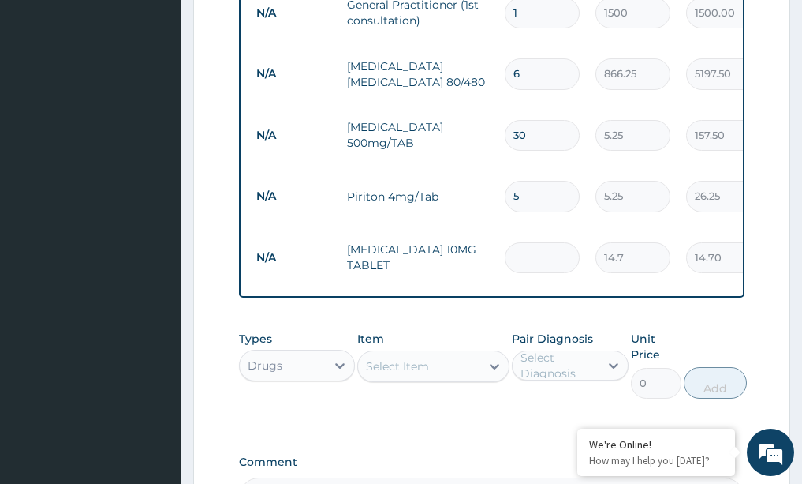
type input "0.00"
type input "3"
type input "44.10"
type input "30"
type input "441.00"
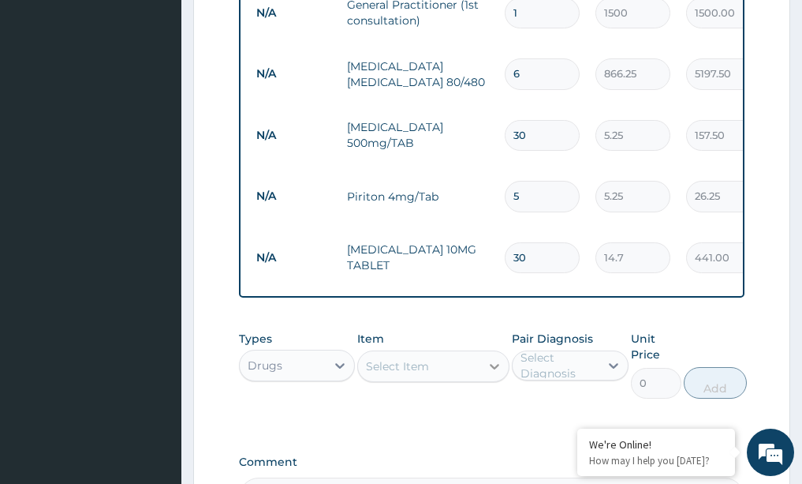
type input "30"
click at [494, 364] on icon at bounding box center [494, 367] width 9 height 6
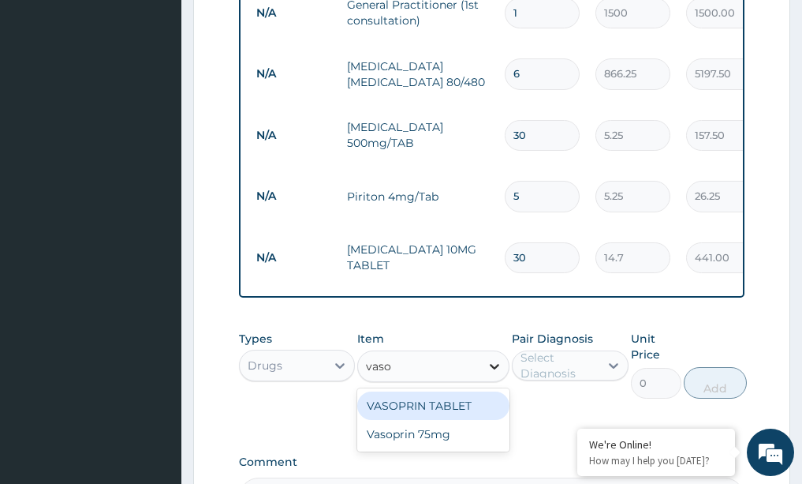
type input "vasop"
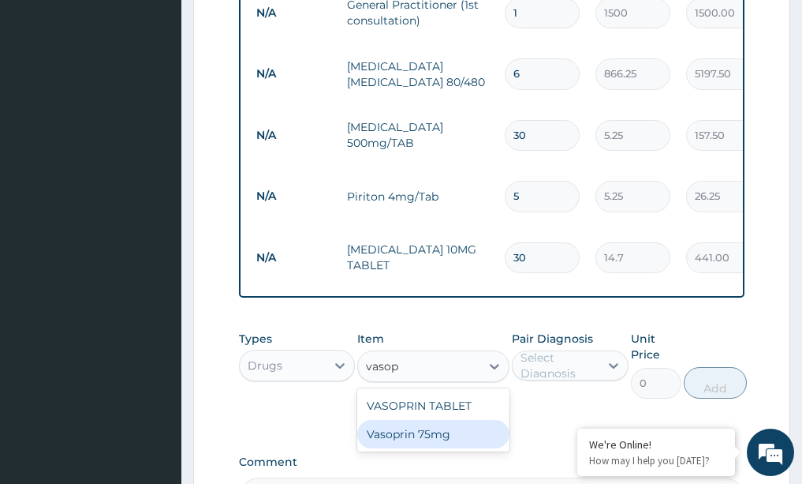
click at [461, 420] on div "Vasoprin 75mg" at bounding box center [433, 434] width 152 height 28
type input "150"
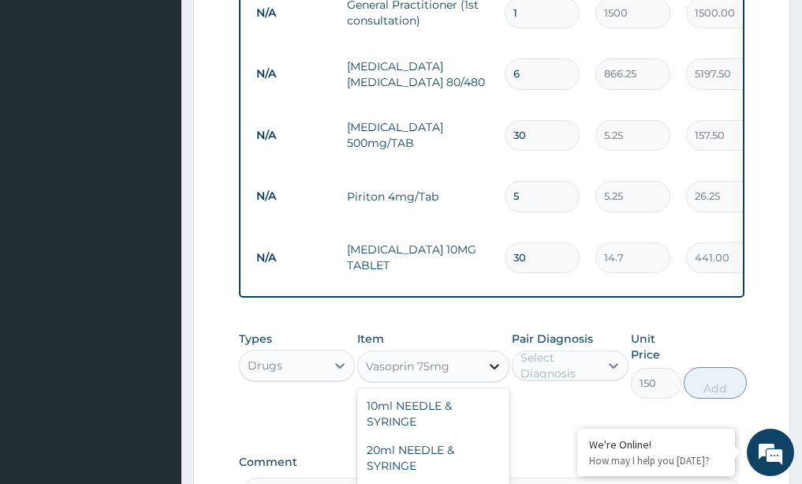
click at [492, 358] on icon at bounding box center [495, 366] width 16 height 16
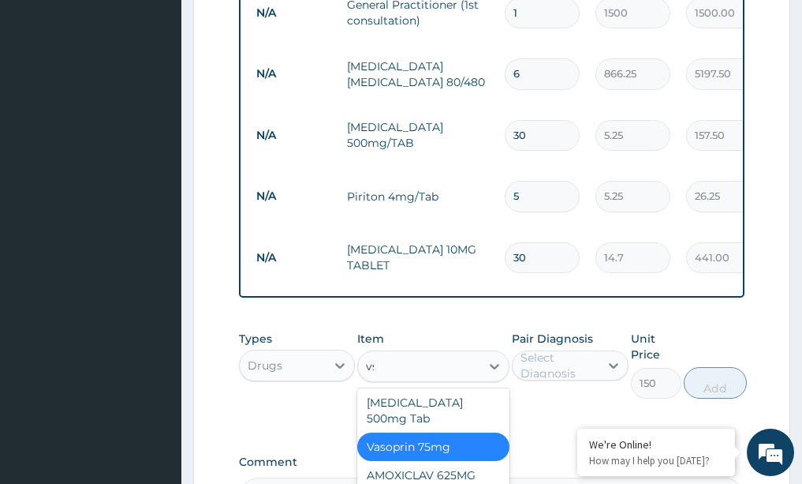
scroll to position [0, 0]
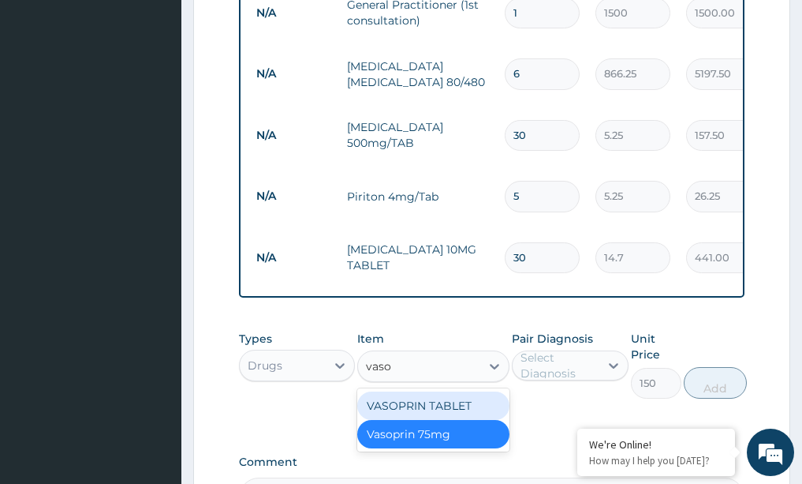
type input "vasop"
click at [439, 391] on div "VASOPRIN TABLET" at bounding box center [433, 405] width 152 height 28
type input "1.57"
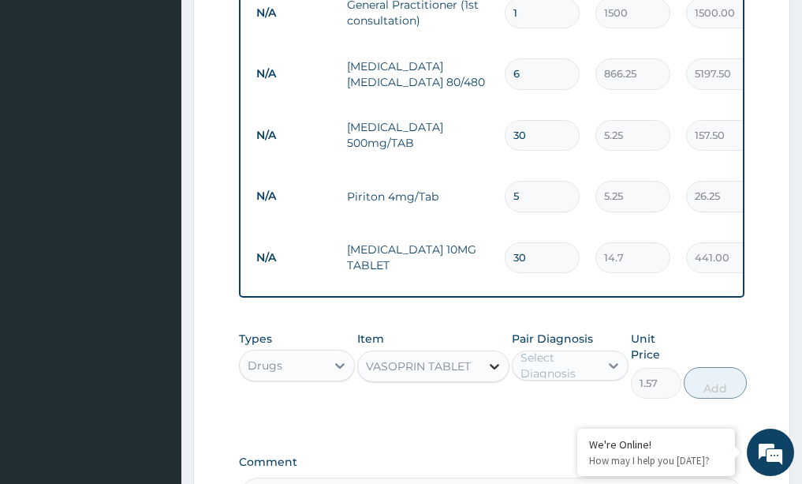
click at [496, 358] on icon at bounding box center [495, 366] width 16 height 16
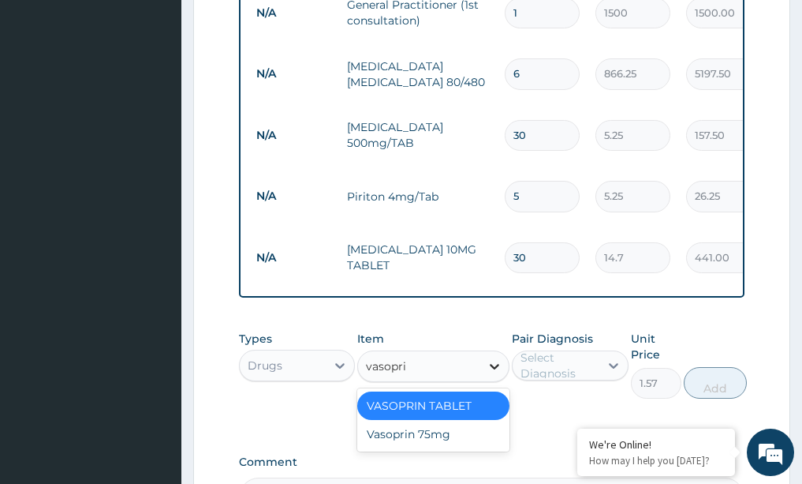
type input "vasoprin"
click at [448, 420] on div "Vasoprin 75mg" at bounding box center [433, 434] width 152 height 28
type input "150"
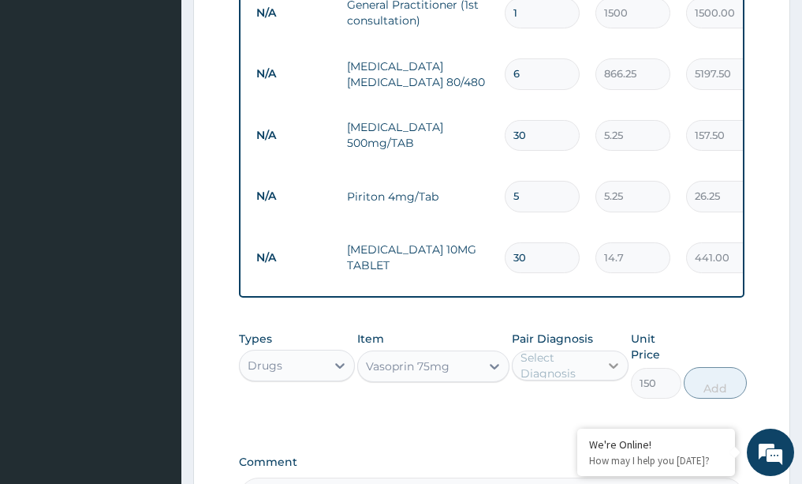
click at [614, 357] on icon at bounding box center [614, 365] width 16 height 16
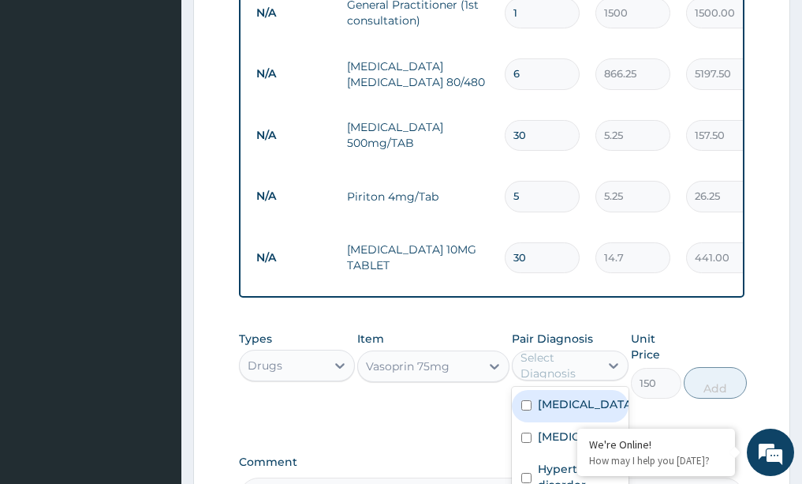
click at [596, 392] on div "Lipoma" at bounding box center [570, 406] width 117 height 32
checkbox input "true"
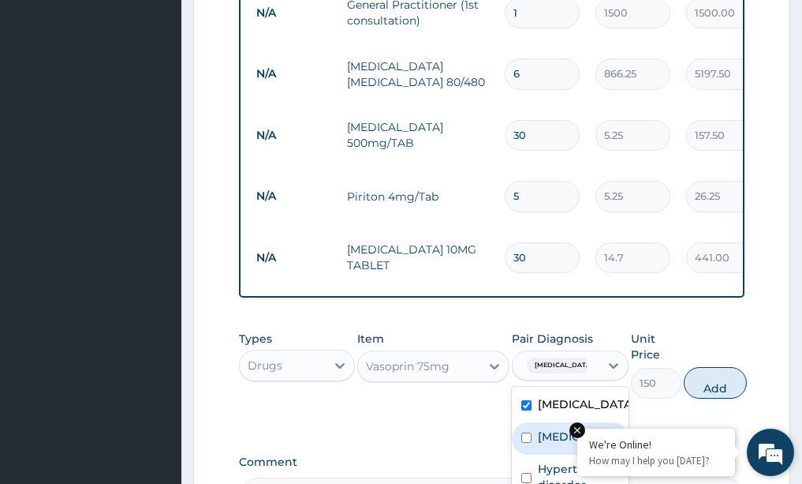
click at [605, 439] on div "We're Online!" at bounding box center [656, 444] width 134 height 14
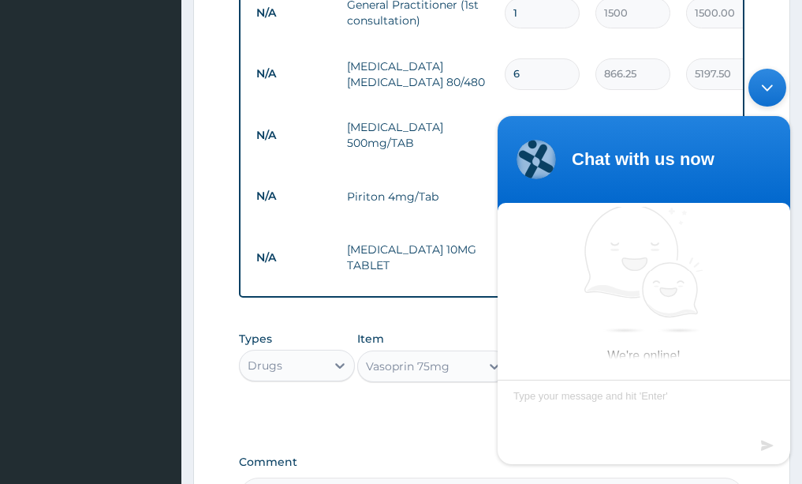
scroll to position [3, 0]
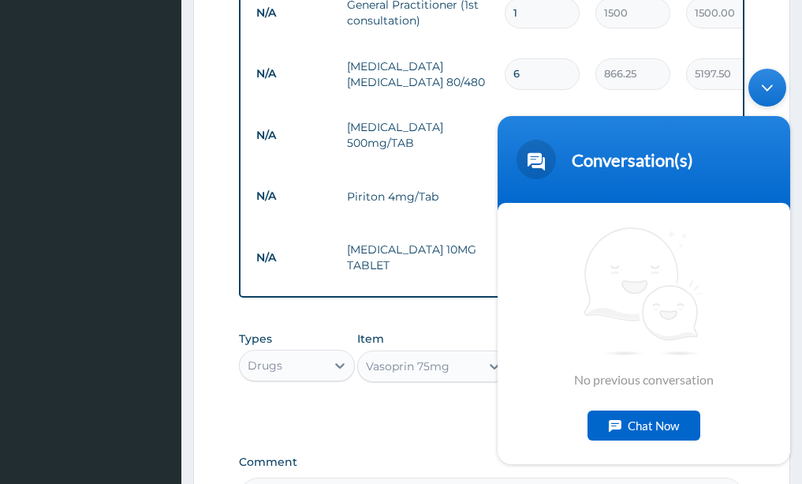
click at [469, 293] on div "PA Code / Prescription Code Enter Code(Secondary Care Only) Encounter Date 15-0…" at bounding box center [492, 2] width 506 height 1029
click at [771, 84] on div "Minimize live chat window" at bounding box center [768, 87] width 38 height 38
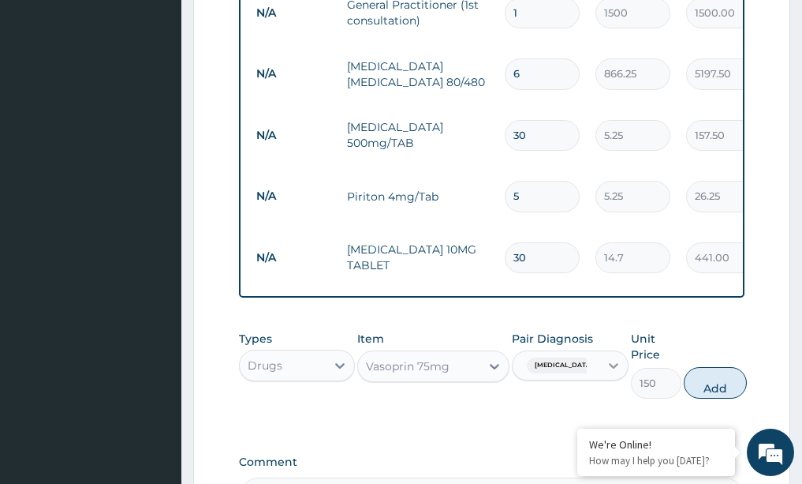
click at [615, 357] on icon at bounding box center [614, 365] width 16 height 16
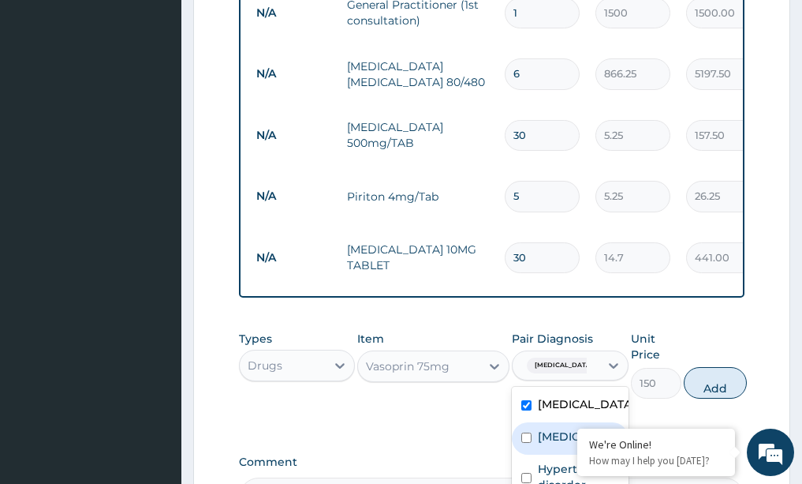
click at [551, 428] on label "[MEDICAL_DATA]" at bounding box center [587, 436] width 98 height 16
checkbox input "true"
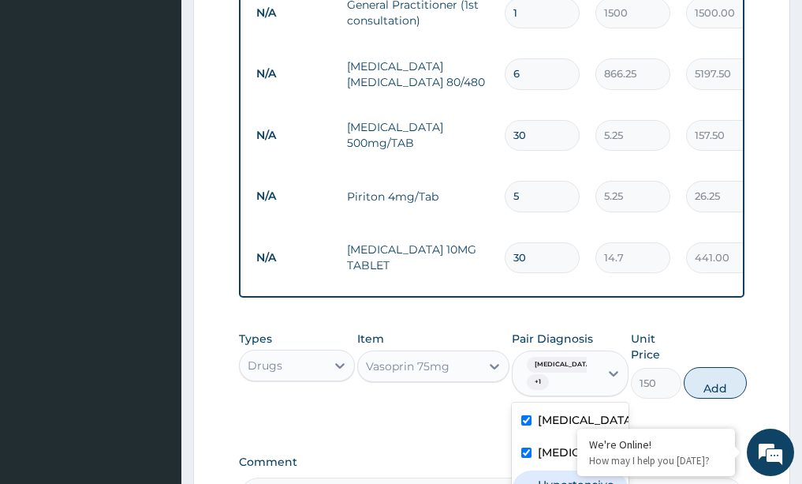
click at [545, 476] on label "Hypertensive disorder" at bounding box center [578, 492] width 81 height 32
checkbox input "true"
click at [718, 367] on button "Add" at bounding box center [715, 383] width 63 height 32
type input "0"
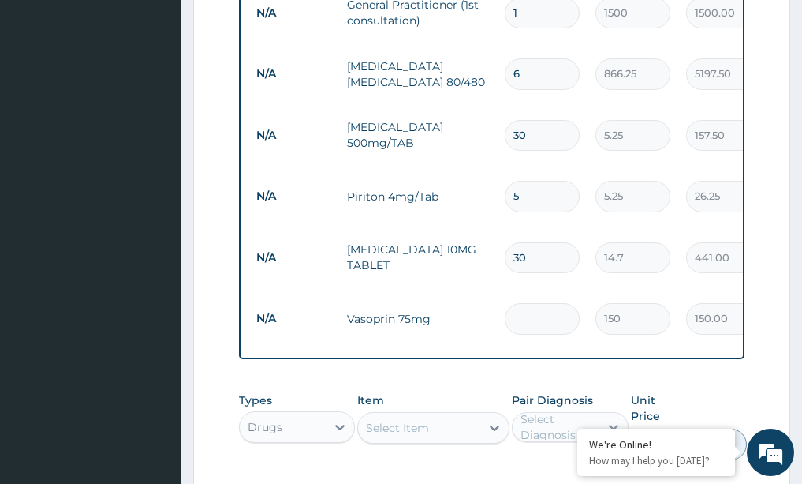
type input "0.00"
type input "3"
type input "450.00"
type input "30"
type input "4500.00"
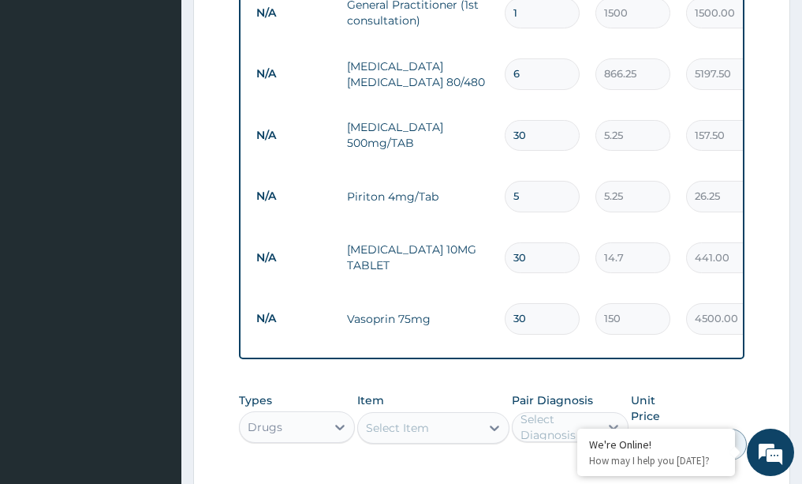
type input "29"
type input "4350.00"
type input "28"
type input "4200.00"
click at [300, 440] on div "Types Drugs Item Select Item Pair Diagnosis Select Diagnosis Unit Price 0 Add" at bounding box center [492, 426] width 506 height 84
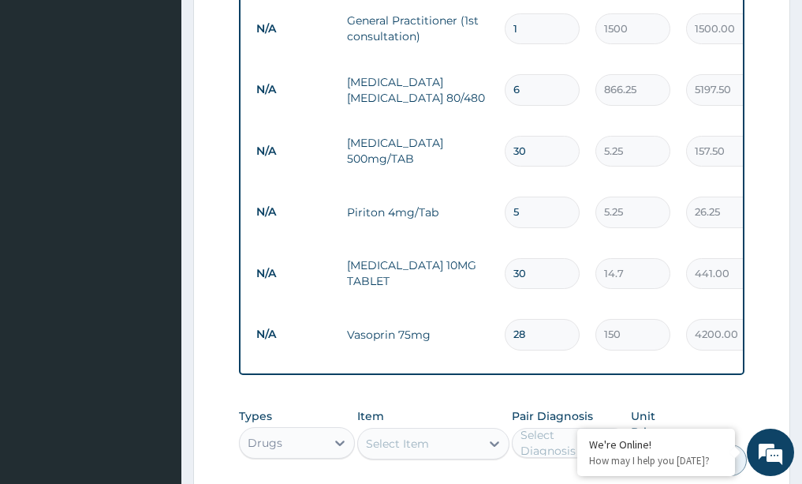
scroll to position [644, 0]
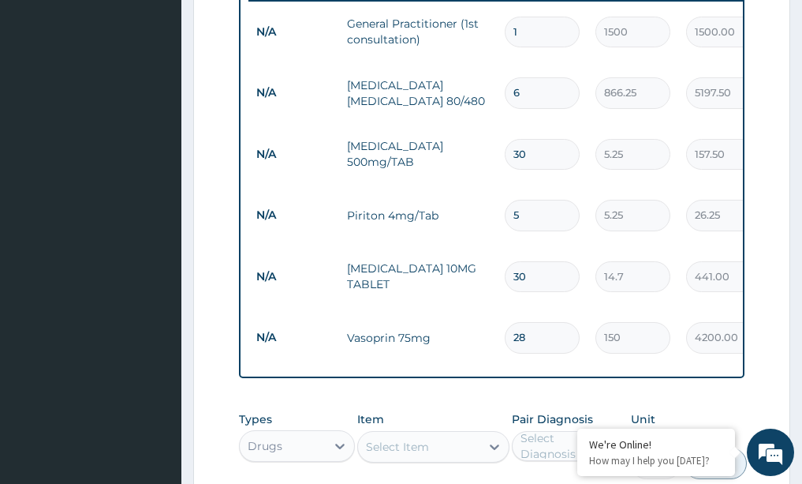
click at [532, 141] on input "30" at bounding box center [542, 154] width 75 height 31
type input "3"
type input "15.75"
type input "0.00"
type input "2"
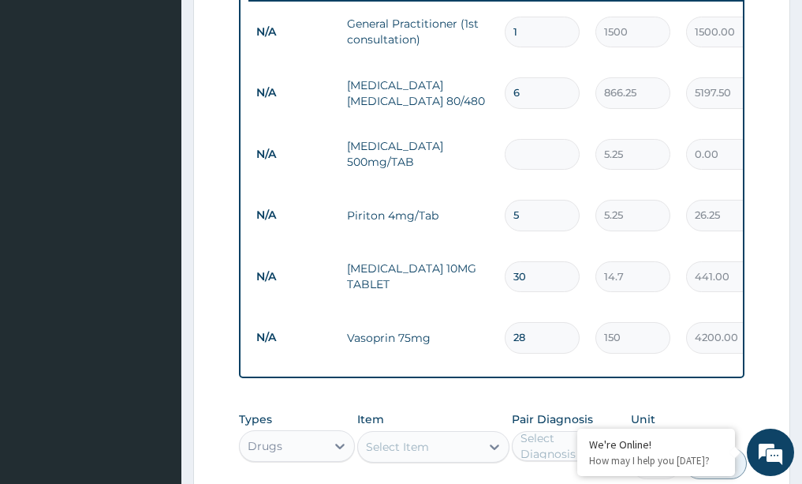
type input "10.50"
type input "20"
type input "105.00"
type input "19"
type input "99.75"
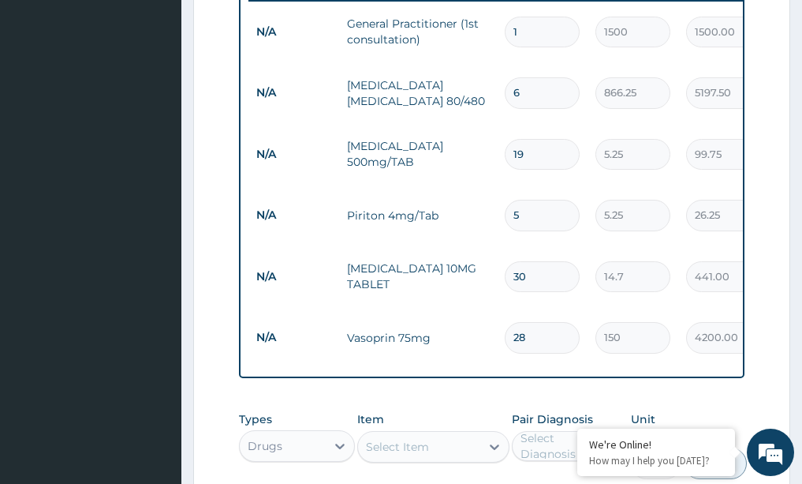
type input "18"
type input "94.50"
click at [721, 357] on div "PA Code / Prescription Code Enter Code(Secondary Care Only) Encounter Date 15-0…" at bounding box center [492, 52] width 506 height 1090
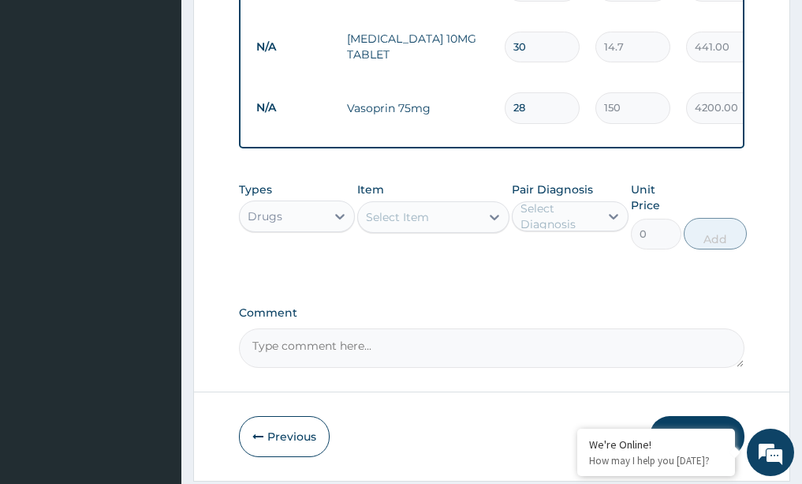
scroll to position [896, 0]
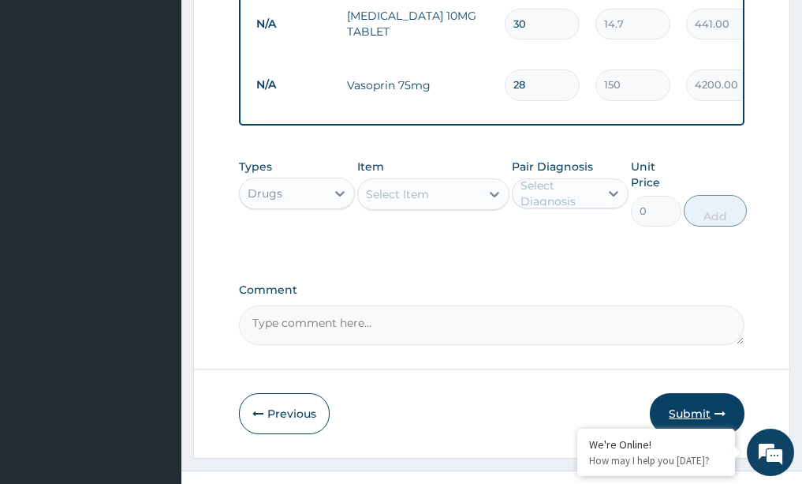
click at [685, 393] on button "Submit" at bounding box center [697, 413] width 95 height 41
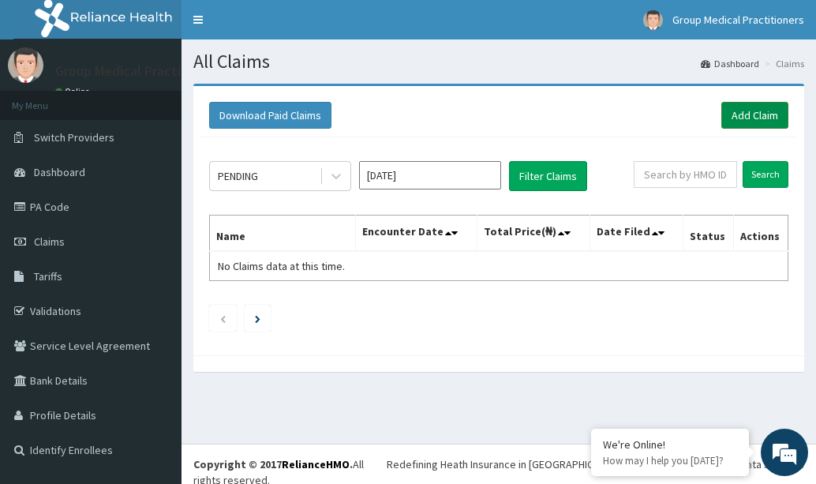
click at [745, 116] on link "Add Claim" at bounding box center [754, 115] width 67 height 27
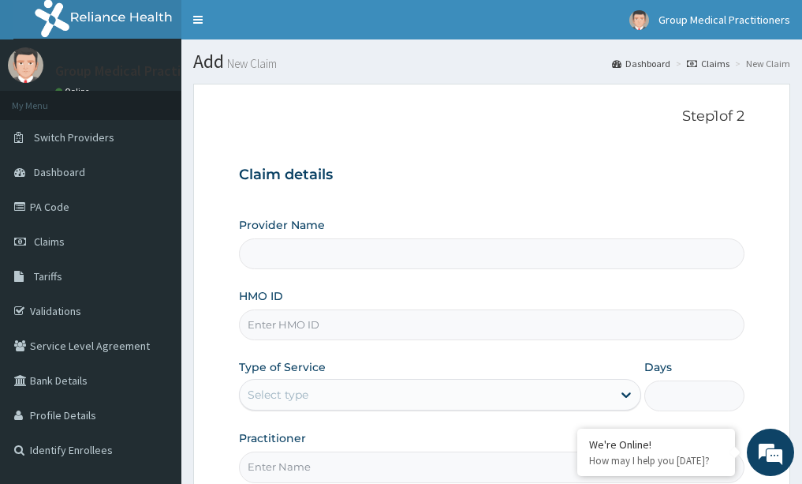
type input "Group Medical practitioners ltd Hospital"
click at [306, 324] on input "HMO ID" at bounding box center [492, 324] width 506 height 31
type input "rfl/10183/e"
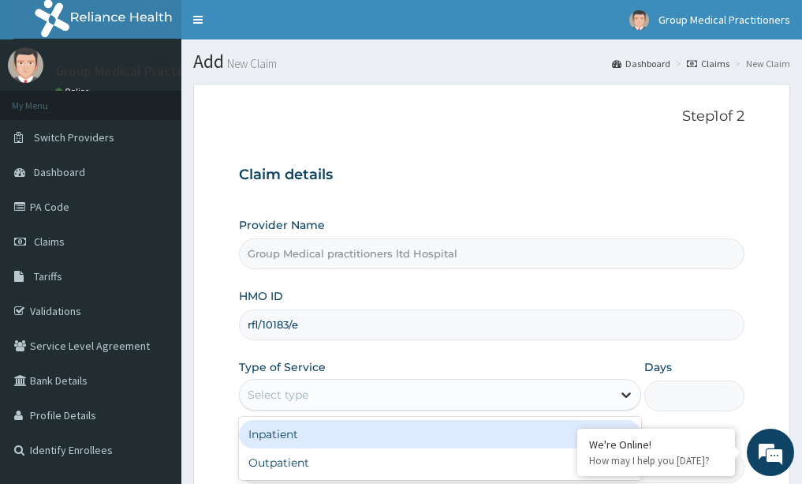
click at [625, 394] on icon at bounding box center [626, 396] width 9 height 6
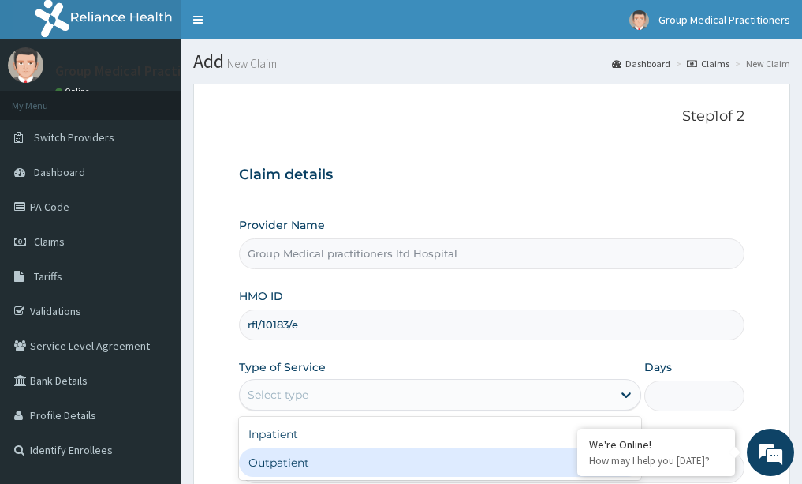
click at [487, 456] on div "Outpatient" at bounding box center [440, 462] width 402 height 28
type input "1"
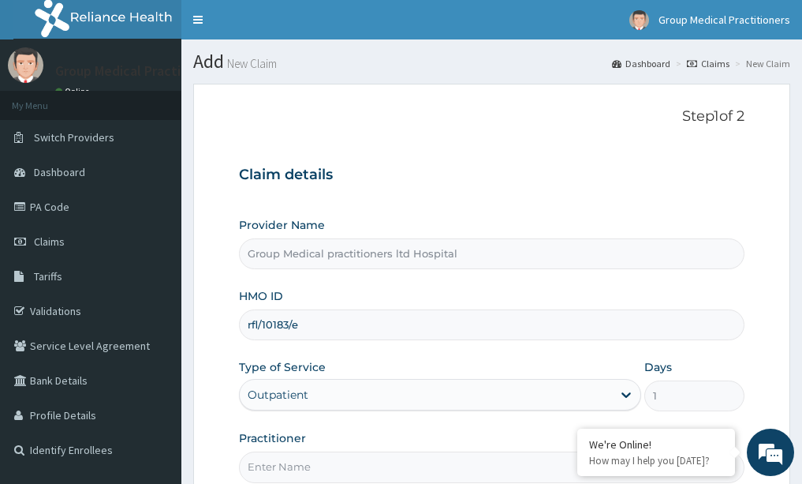
click at [207, 360] on form "Step 1 of 2 Claim details Provider Name Group Medical practitioners ltd Hospita…" at bounding box center [491, 340] width 597 height 512
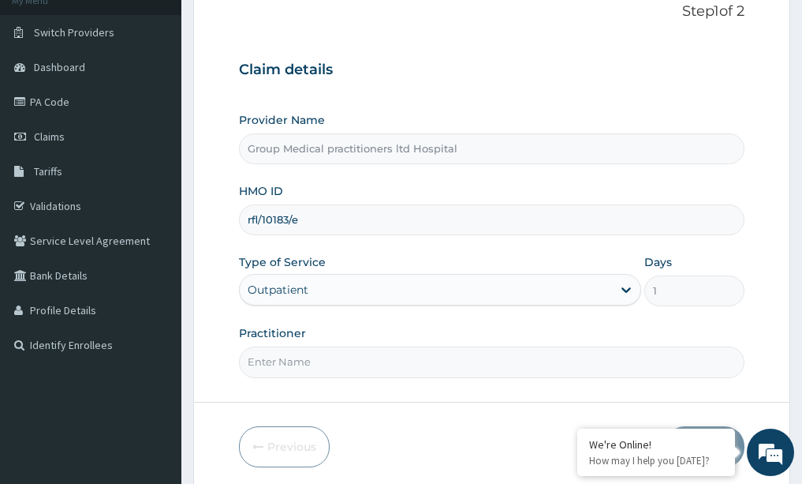
scroll to position [126, 0]
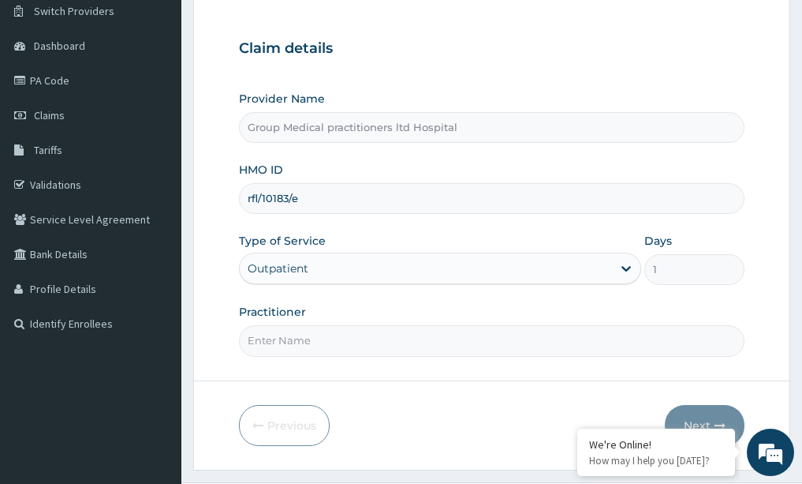
paste input "medical practitioner"
type input "medical practitioner"
click at [701, 410] on button "Next" at bounding box center [705, 425] width 80 height 41
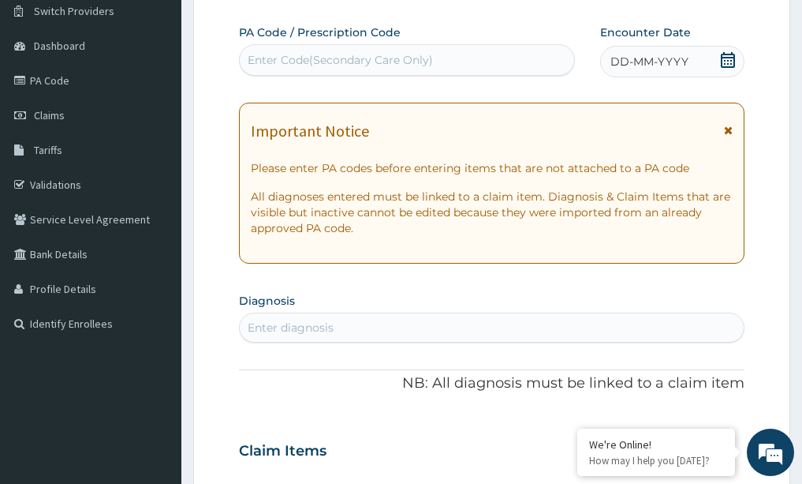
click at [725, 52] on icon at bounding box center [728, 60] width 16 height 16
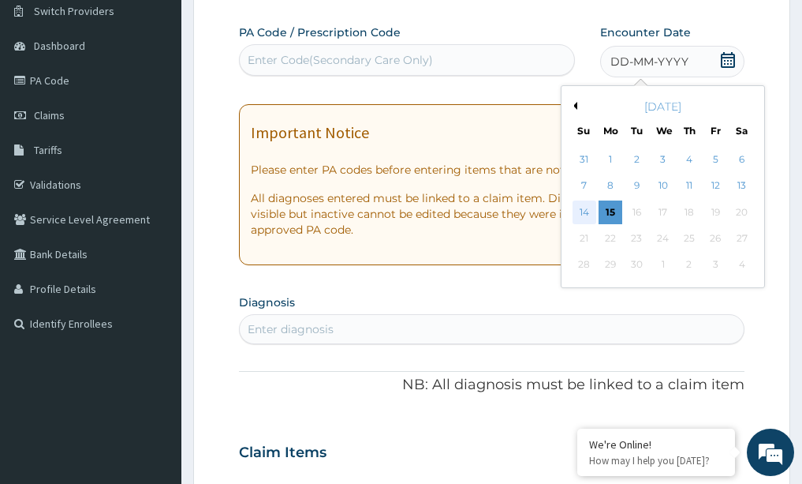
click at [580, 215] on div "14" at bounding box center [585, 212] width 24 height 24
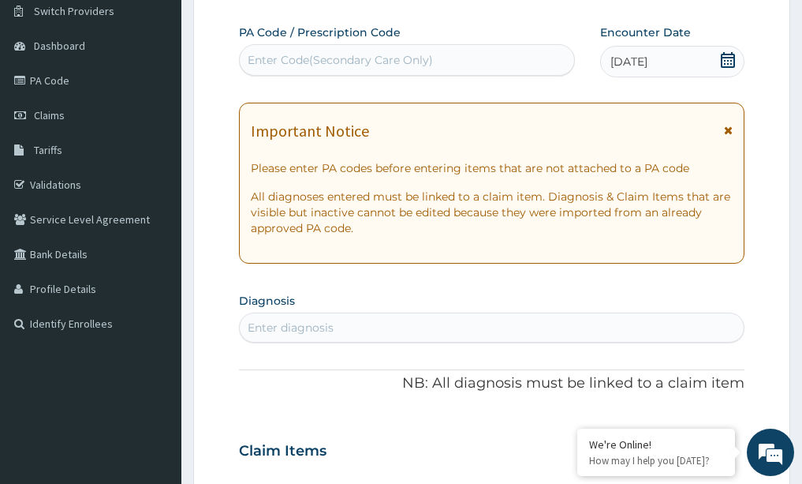
click at [473, 334] on div "Enter diagnosis" at bounding box center [492, 327] width 505 height 25
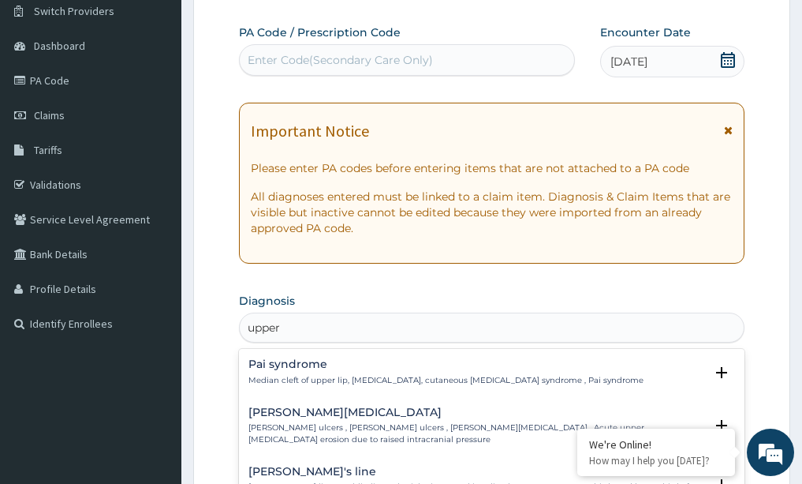
type input "upper"
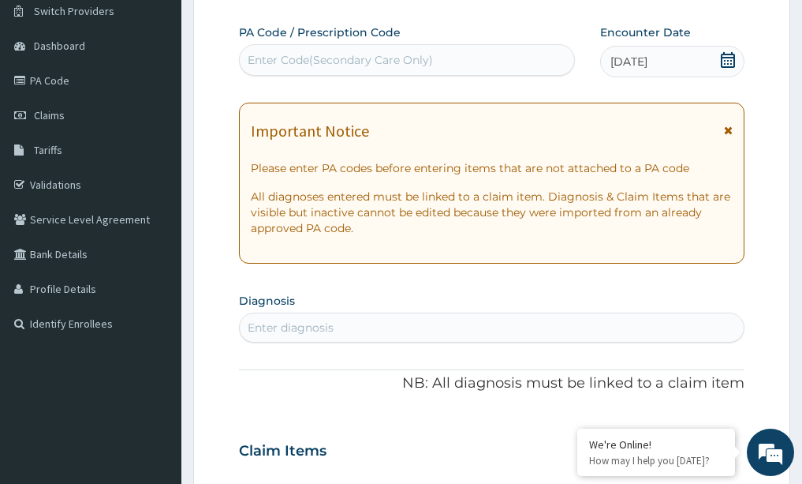
click at [226, 361] on form "Step 2 of 2 PA Code / Prescription Code Enter Code(Secondary Care Only) Encount…" at bounding box center [491, 471] width 597 height 1029
click at [296, 321] on div "Enter diagnosis" at bounding box center [291, 327] width 86 height 16
type input "i"
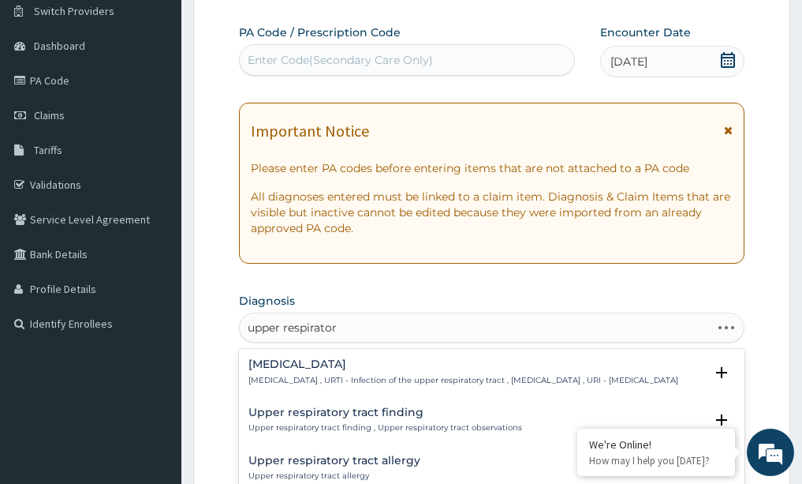
type input "upper respiratory"
click at [312, 370] on h4 "Upper respiratory infection" at bounding box center [463, 364] width 430 height 12
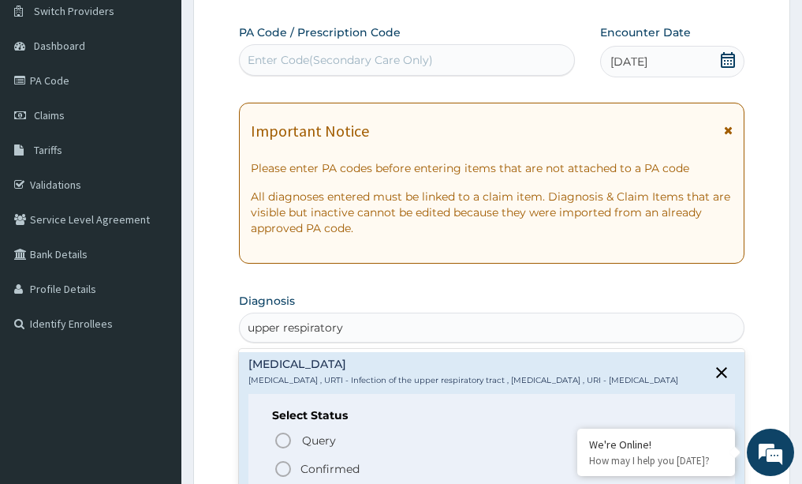
click at [286, 476] on icon "status option filled" at bounding box center [283, 468] width 19 height 19
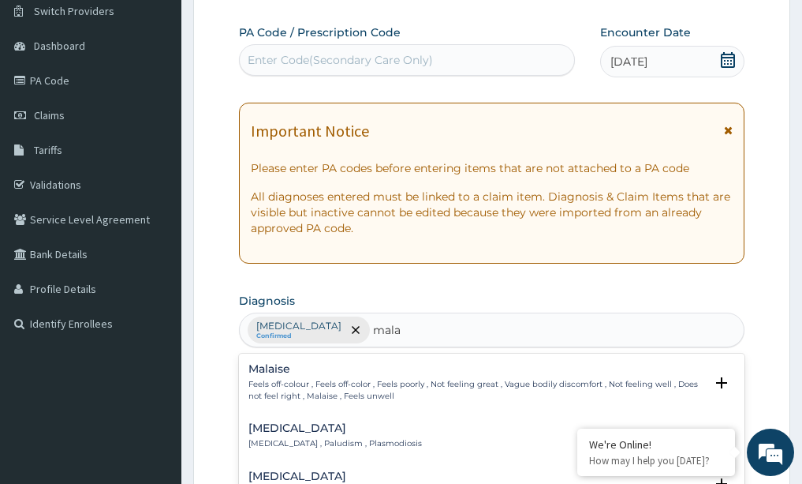
click at [369, 428] on h4 "Malaria" at bounding box center [335, 428] width 174 height 12
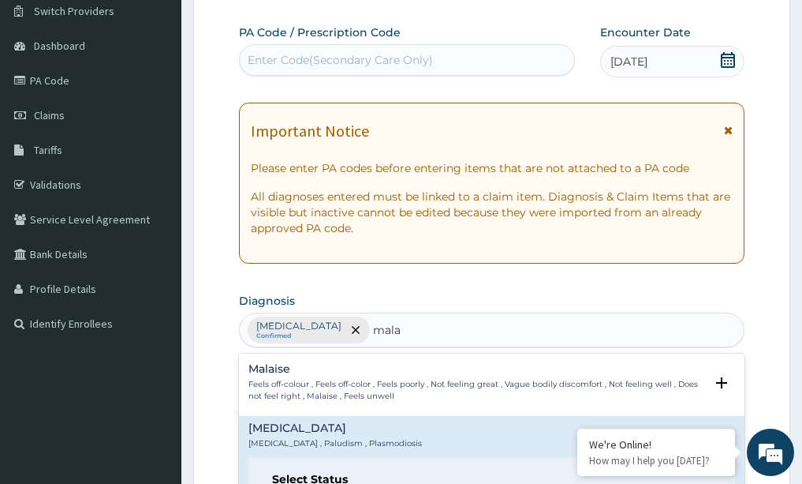
click at [301, 436] on div "Malaria Malaria , Paludism , Plasmodiosis" at bounding box center [335, 436] width 174 height 28
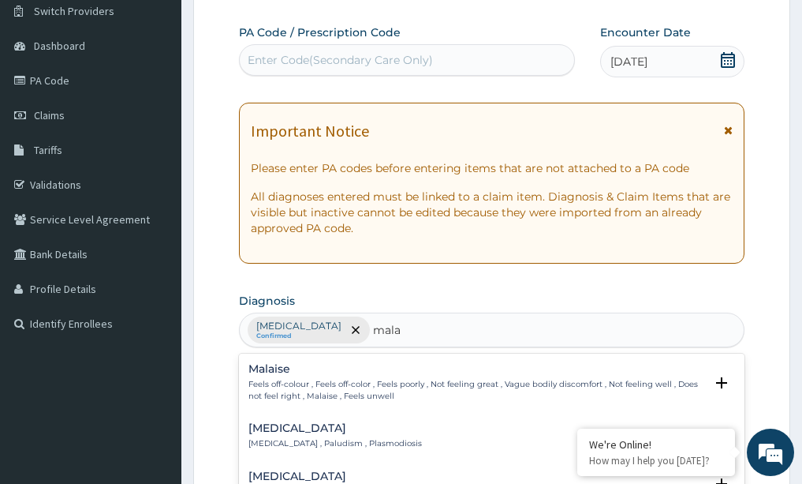
click at [301, 436] on div "Malaria Malaria , Paludism , Plasmodiosis" at bounding box center [335, 436] width 174 height 28
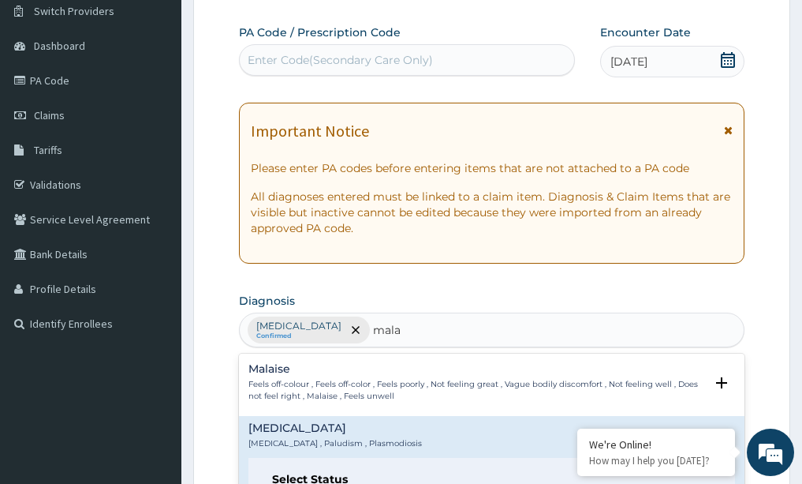
click at [301, 436] on div "Malaria Malaria , Paludism , Plasmodiosis" at bounding box center [335, 436] width 174 height 28
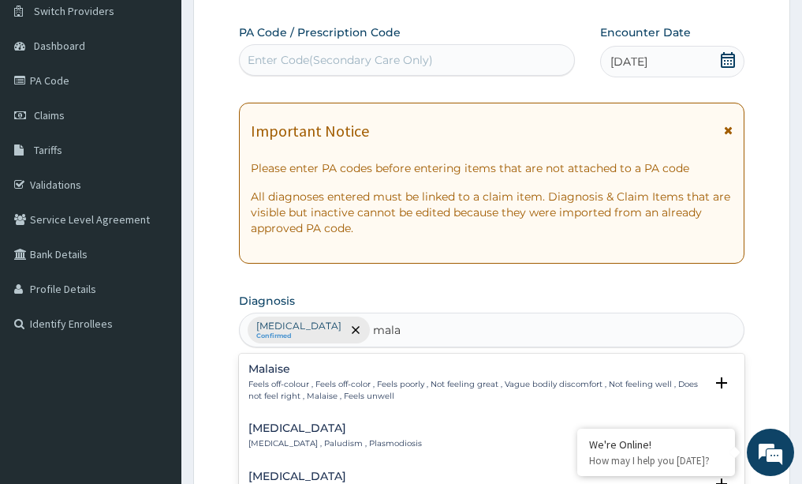
click at [301, 436] on div "Malaria Malaria , Paludism , Plasmodiosis" at bounding box center [335, 436] width 174 height 28
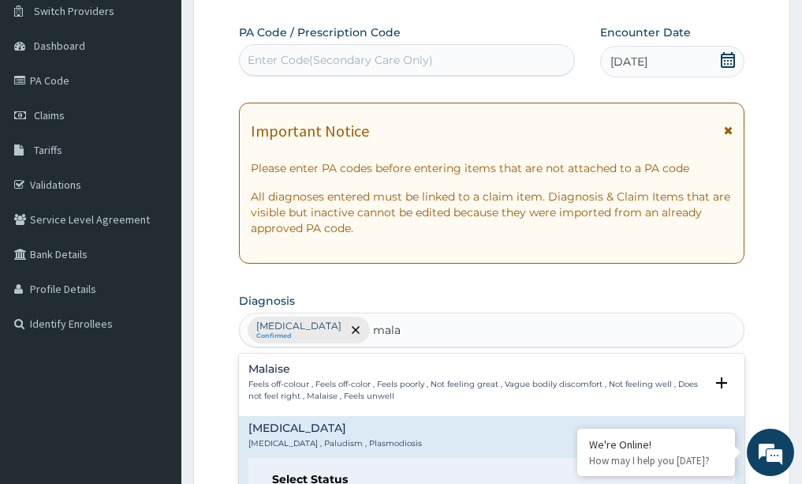
type input "mala"
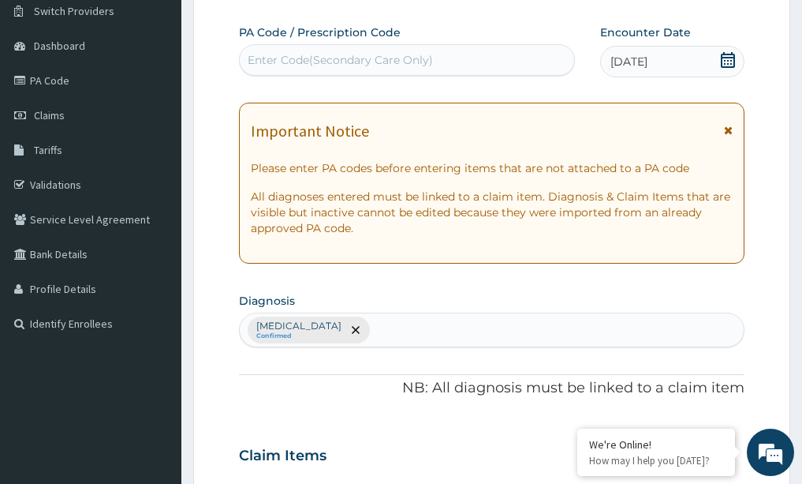
click at [205, 414] on form "Step 2 of 2 PA Code / Prescription Code Enter Code(Secondary Care Only) Encount…" at bounding box center [491, 473] width 597 height 1033
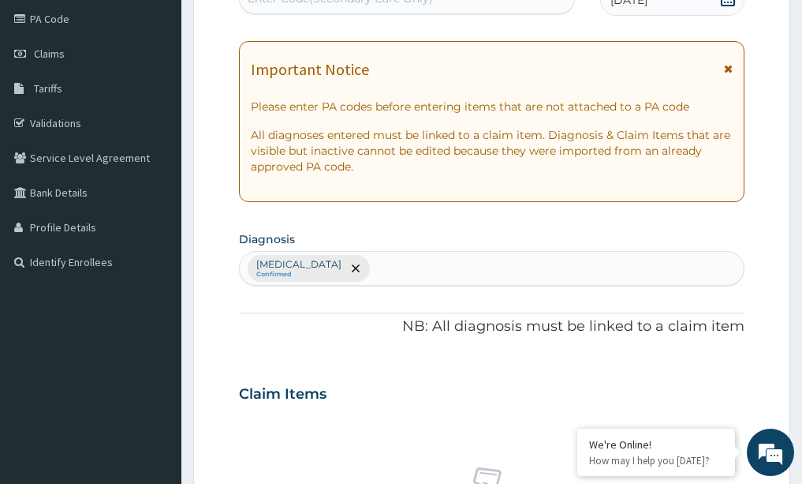
scroll to position [189, 0]
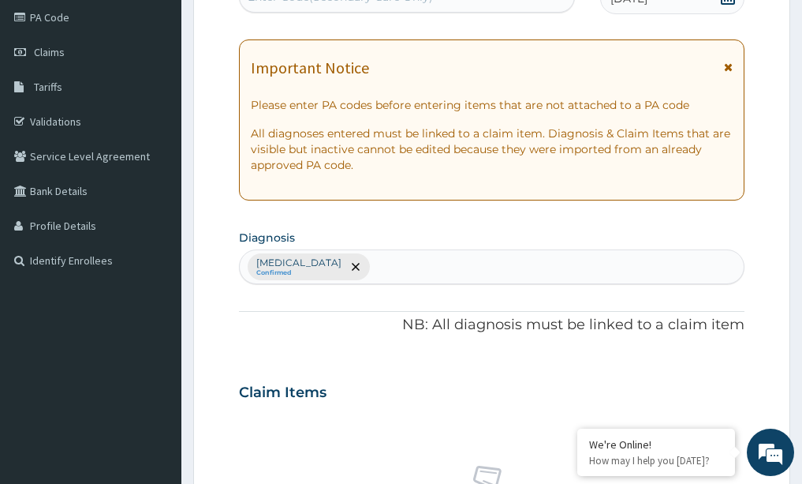
click at [456, 267] on div "Upper respiratory infection Confirmed" at bounding box center [492, 266] width 505 height 33
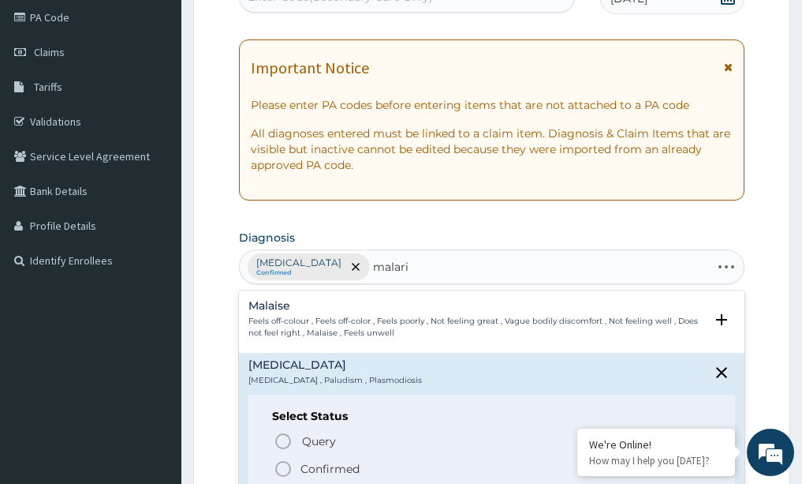
type input "malaria"
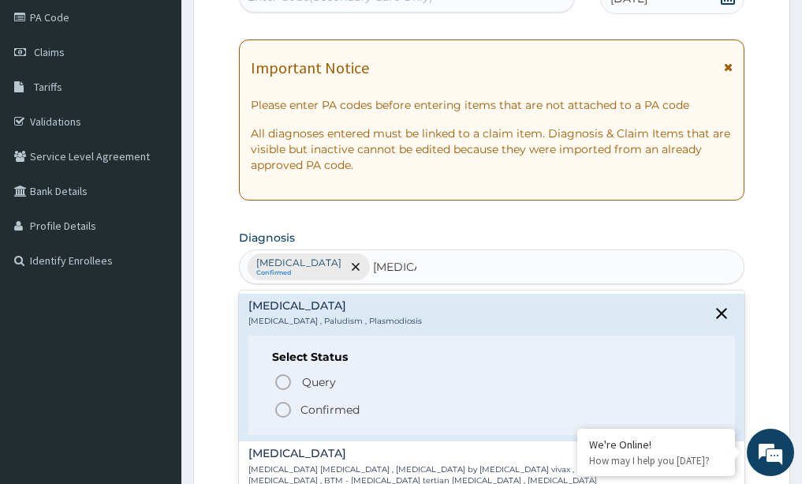
click at [282, 410] on icon "status option filled" at bounding box center [283, 409] width 19 height 19
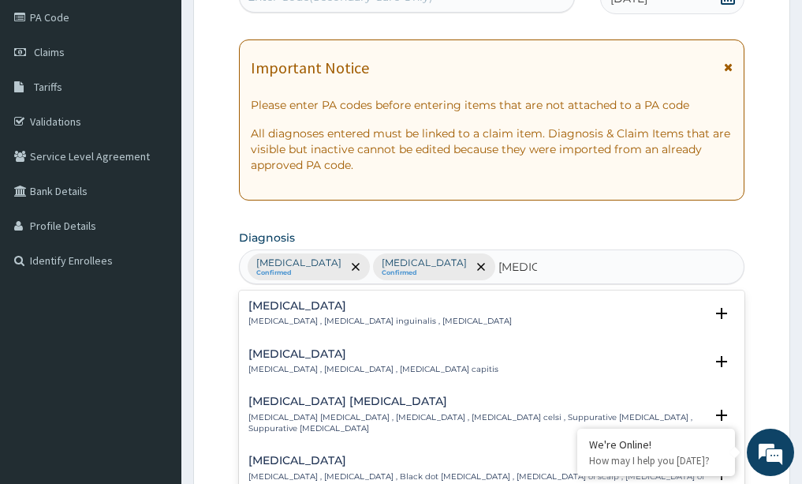
type input "tinea co"
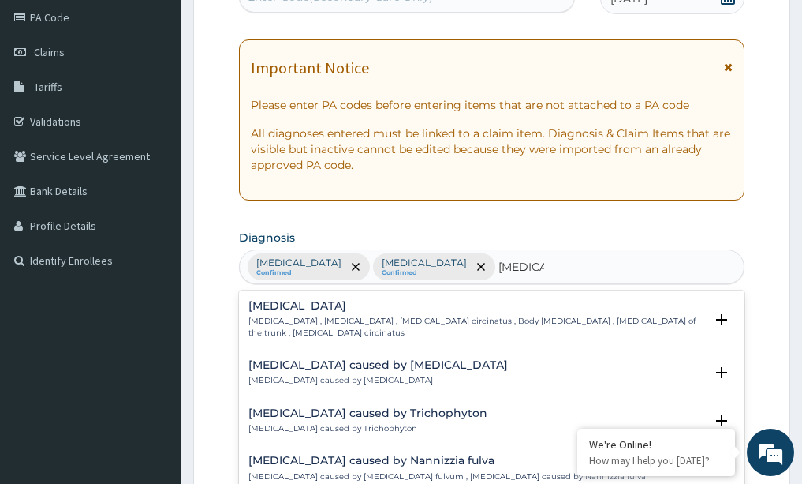
click at [326, 315] on div "Tinea corporis Tinea corporis , Tinea circinata , Herpes circinatus , Body tine…" at bounding box center [476, 319] width 457 height 39
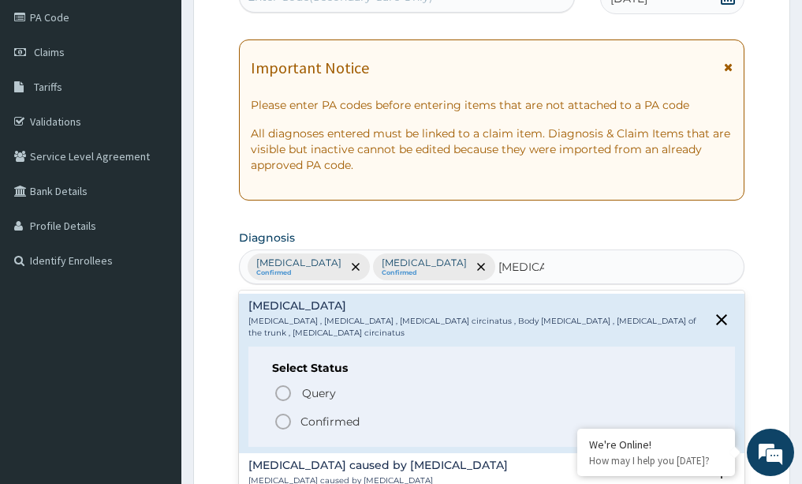
click at [280, 412] on icon "status option filled" at bounding box center [283, 421] width 19 height 19
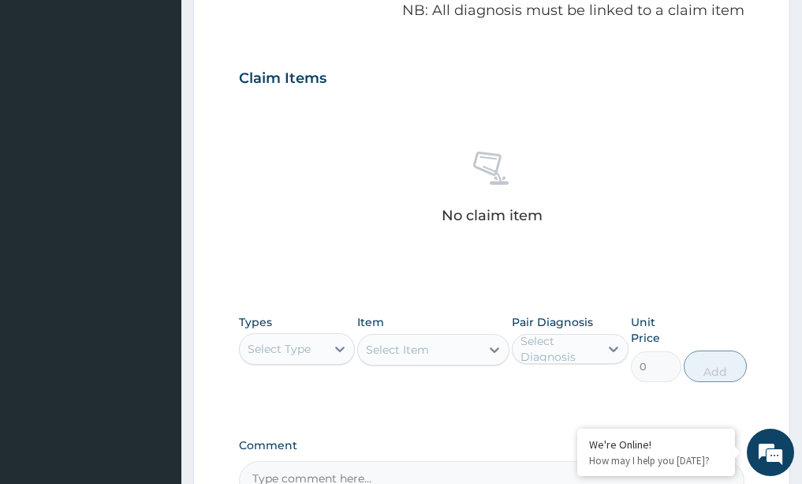
scroll to position [505, 0]
click at [338, 347] on icon at bounding box center [339, 348] width 9 height 6
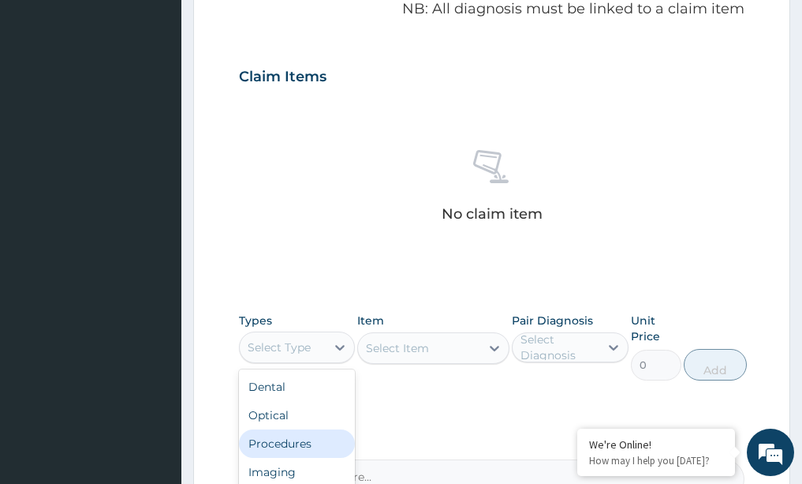
click at [281, 441] on div "Procedures" at bounding box center [297, 443] width 117 height 28
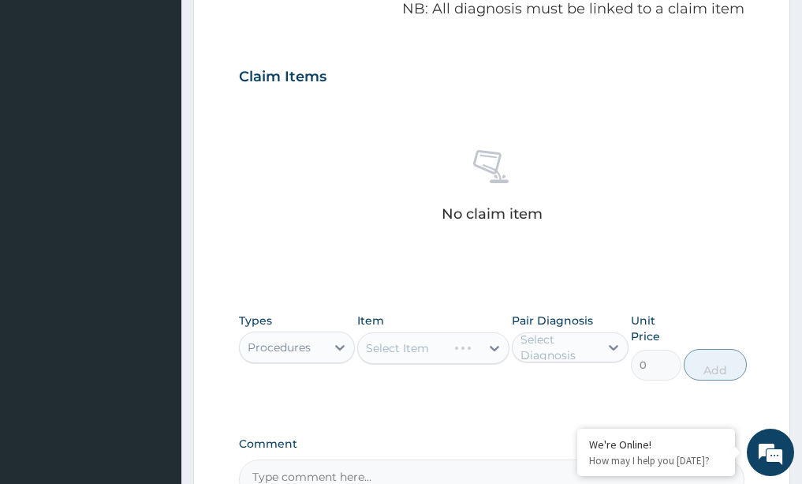
click at [497, 347] on div "Select Item" at bounding box center [433, 348] width 152 height 32
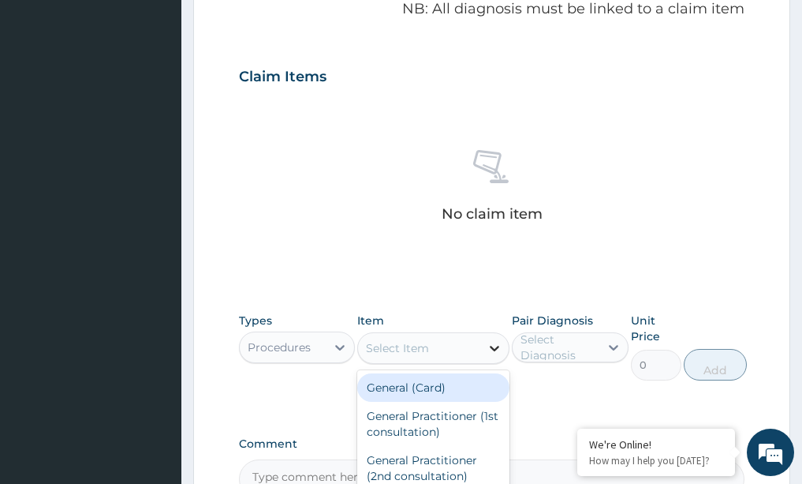
click at [498, 347] on icon at bounding box center [494, 349] width 9 height 6
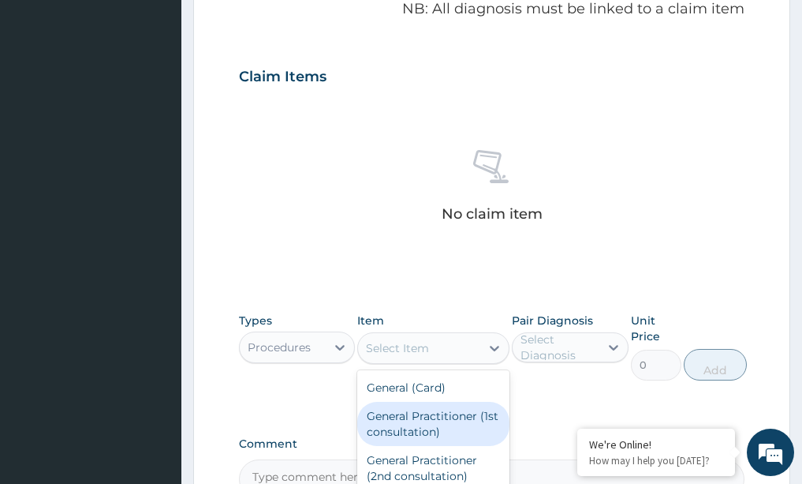
click at [433, 415] on div "General Practitioner (1st consultation)" at bounding box center [433, 424] width 152 height 44
type input "1500"
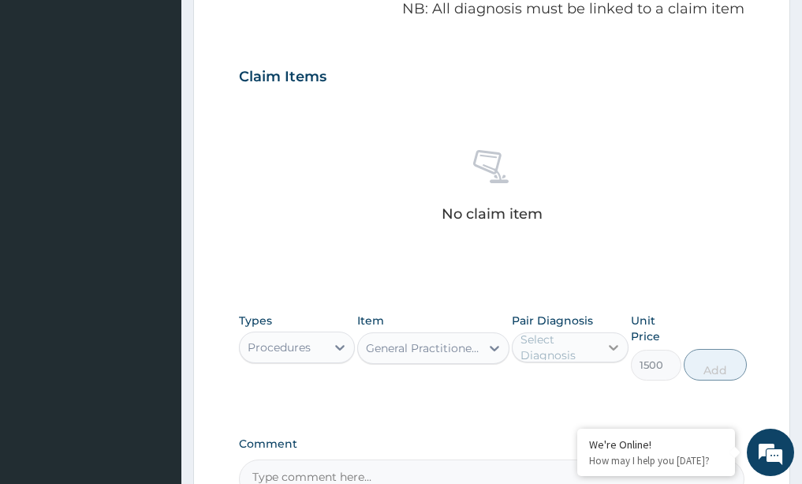
click at [612, 344] on icon at bounding box center [614, 347] width 16 height 16
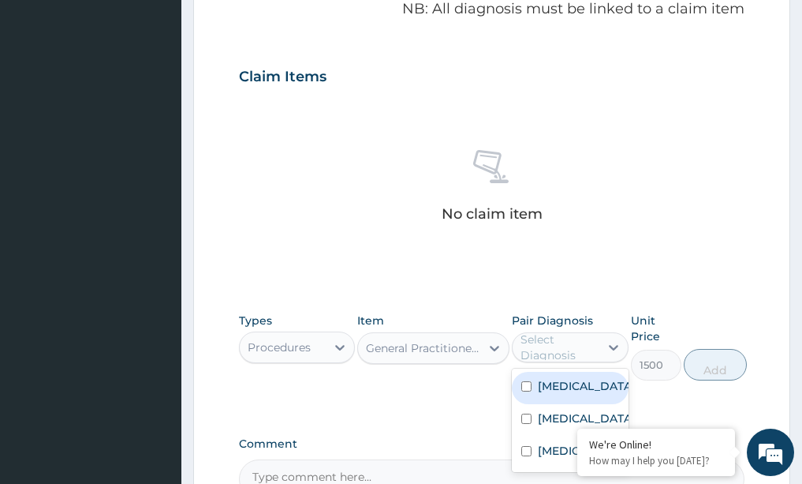
click at [569, 394] on label "[MEDICAL_DATA]" at bounding box center [587, 386] width 98 height 16
checkbox input "true"
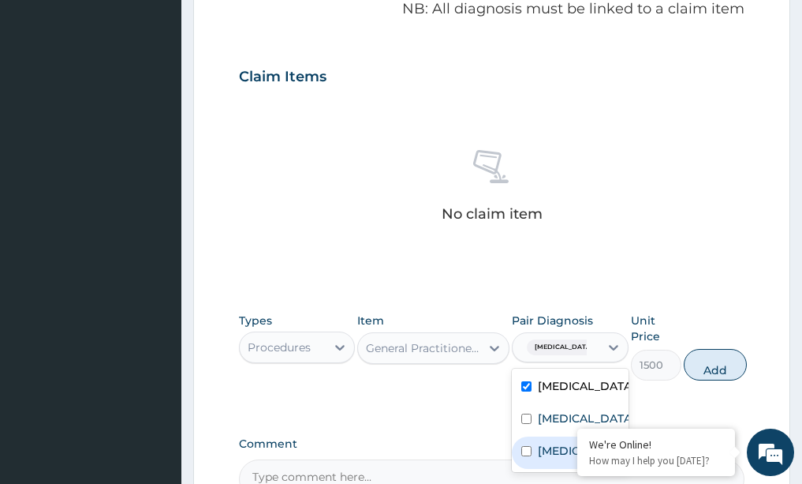
click at [525, 461] on div "Tinea corporis" at bounding box center [570, 452] width 117 height 32
checkbox input "true"
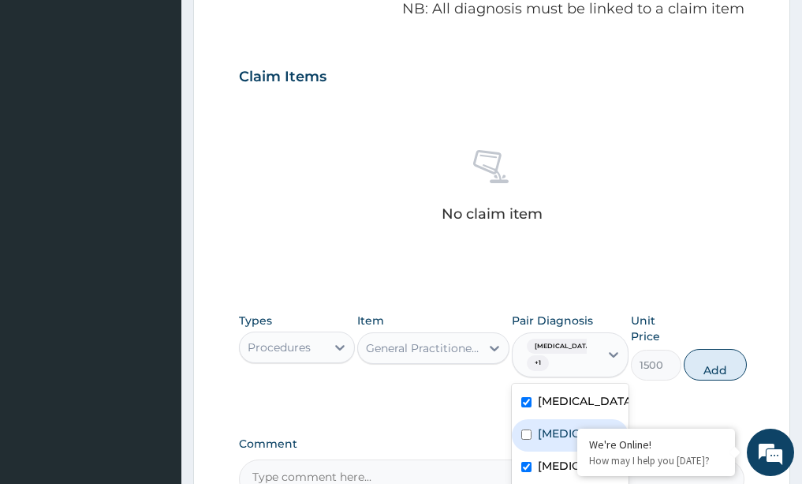
click at [522, 439] on input "checkbox" at bounding box center [526, 434] width 10 height 10
checkbox input "true"
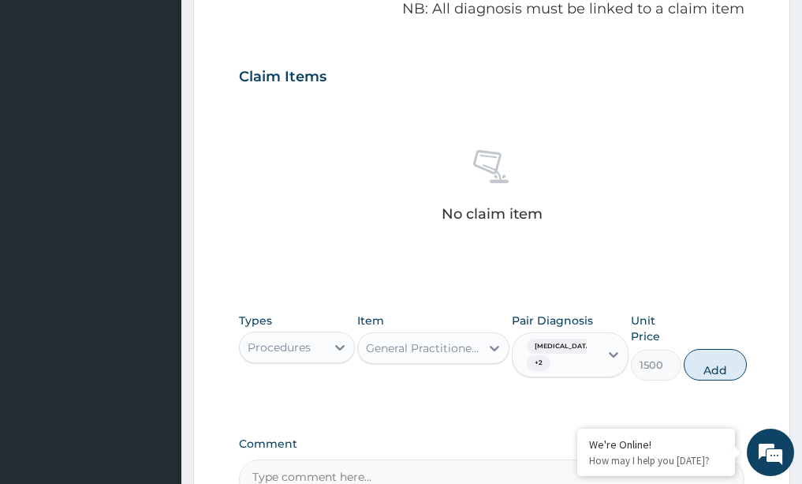
click at [452, 384] on div "Types Procedures Item General Practitioner (1st consultation) Pair Diagnosis Up…" at bounding box center [492, 346] width 506 height 84
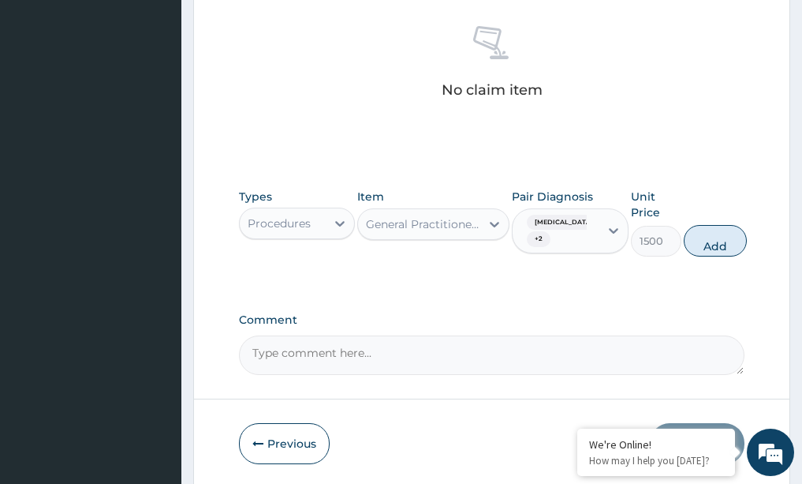
scroll to position [631, 0]
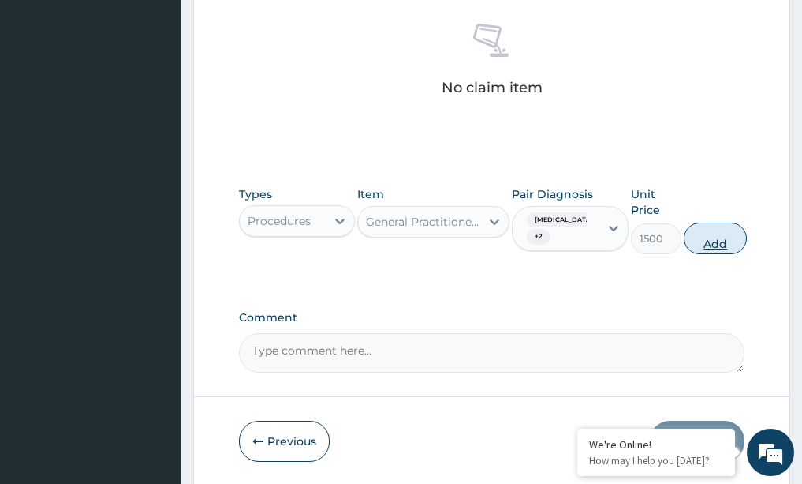
click at [734, 231] on button "Add" at bounding box center [715, 238] width 63 height 32
type input "0"
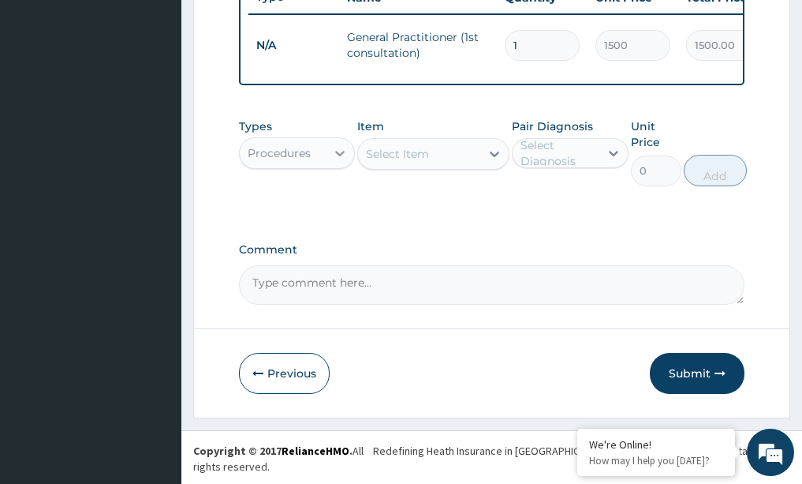
click at [338, 156] on icon at bounding box center [339, 154] width 9 height 6
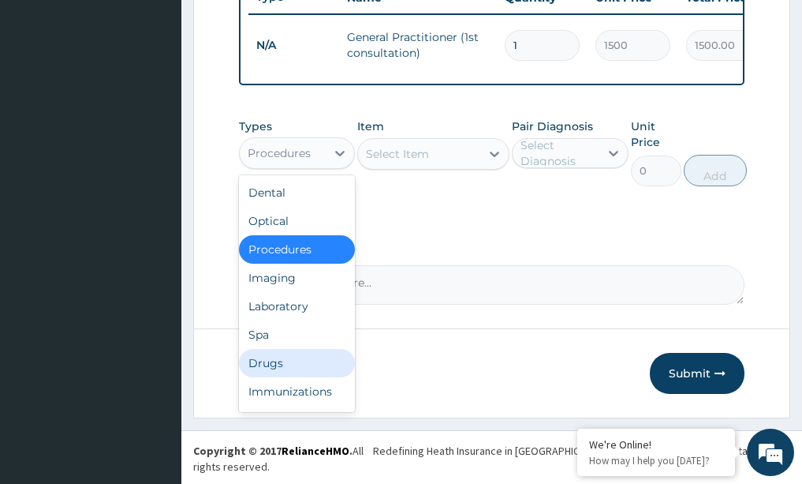
click at [286, 377] on div "Drugs" at bounding box center [297, 363] width 117 height 28
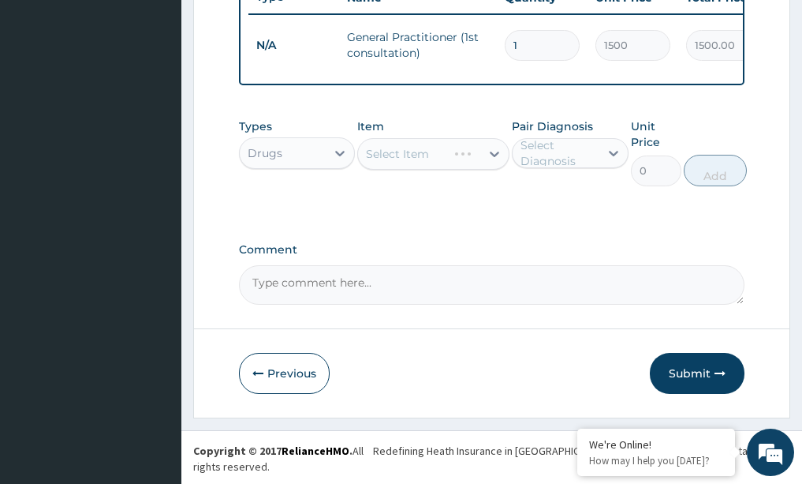
click at [498, 163] on div "Select Item" at bounding box center [433, 154] width 152 height 32
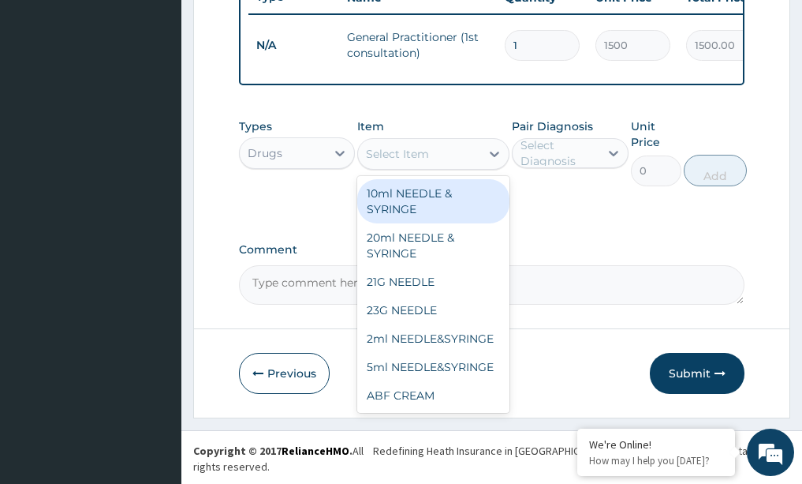
click at [498, 162] on icon at bounding box center [495, 154] width 16 height 16
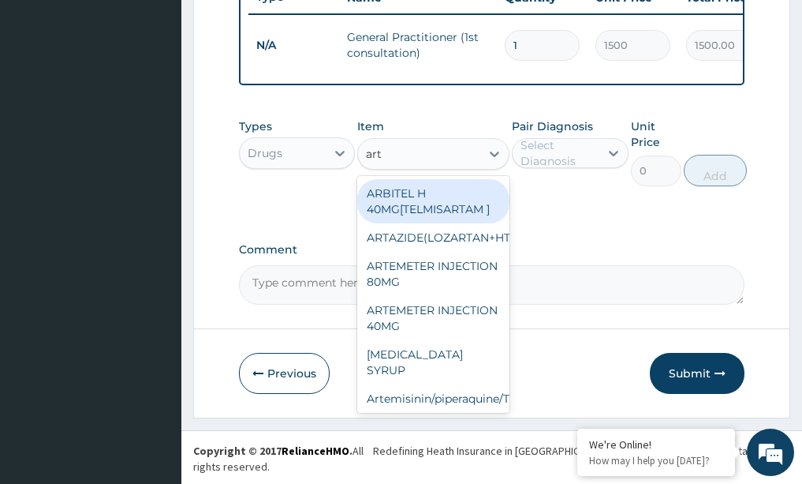
type input "arte"
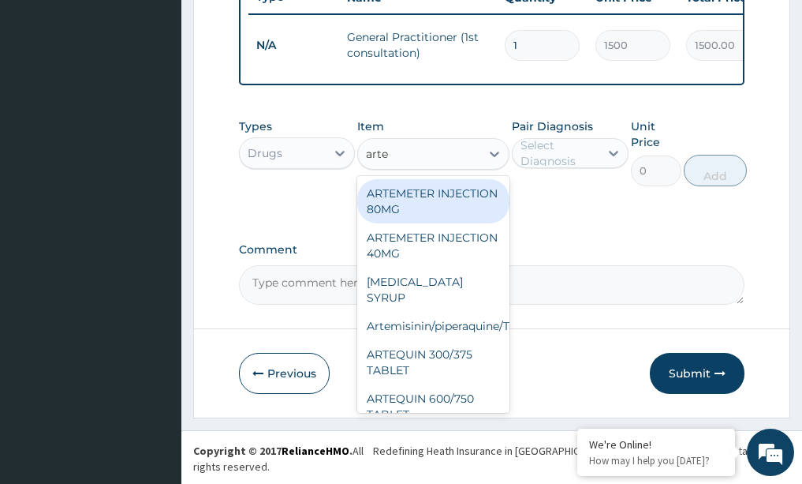
click at [389, 220] on div "ARTEMETER INJECTION 80MG" at bounding box center [433, 201] width 152 height 44
type input "210"
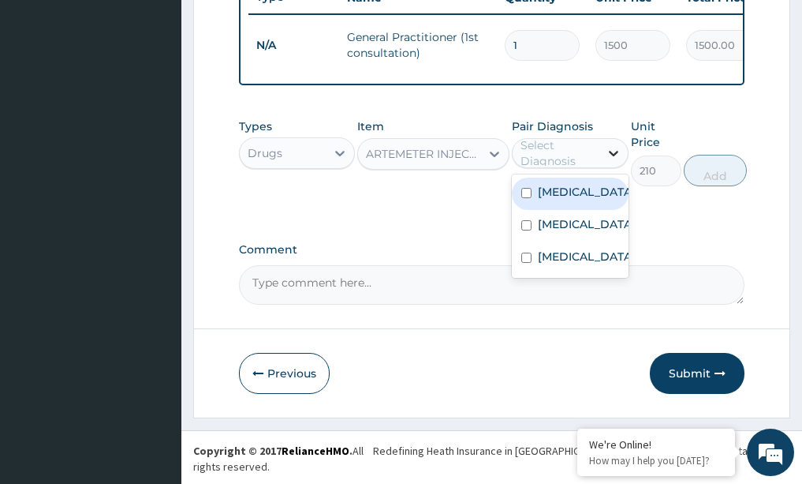
click at [609, 161] on icon at bounding box center [614, 153] width 16 height 16
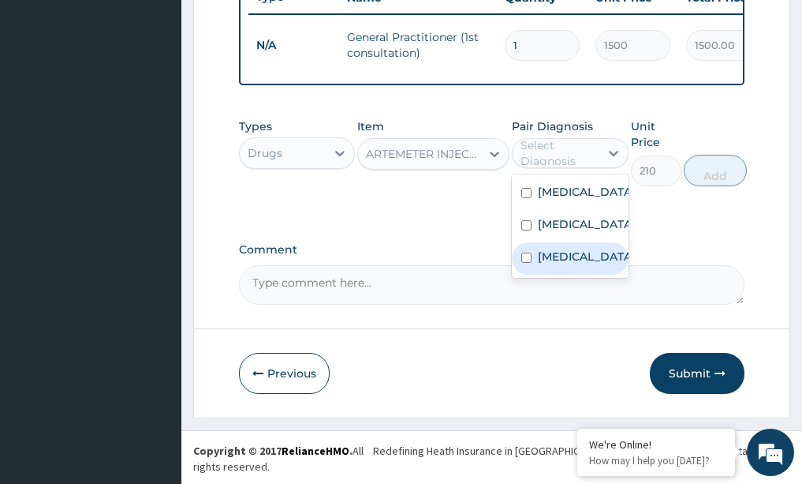
click at [521, 275] on div "Tinea corporis" at bounding box center [570, 258] width 117 height 32
checkbox input "true"
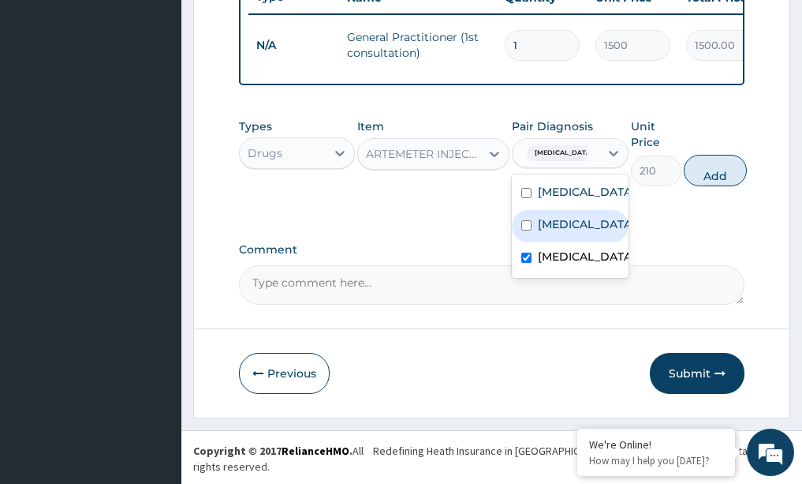
click at [525, 230] on input "checkbox" at bounding box center [526, 225] width 10 height 10
checkbox input "true"
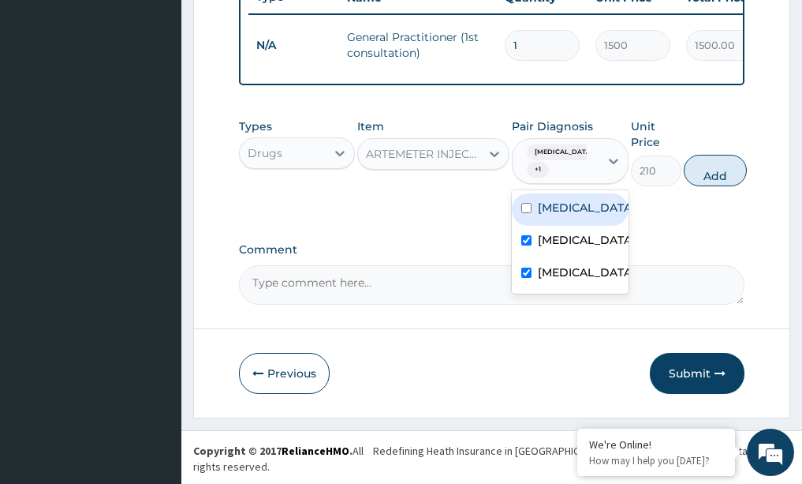
click at [533, 226] on div "Upper respiratory infection" at bounding box center [570, 209] width 117 height 32
checkbox input "true"
click at [708, 186] on button "Add" at bounding box center [715, 171] width 63 height 32
type input "0"
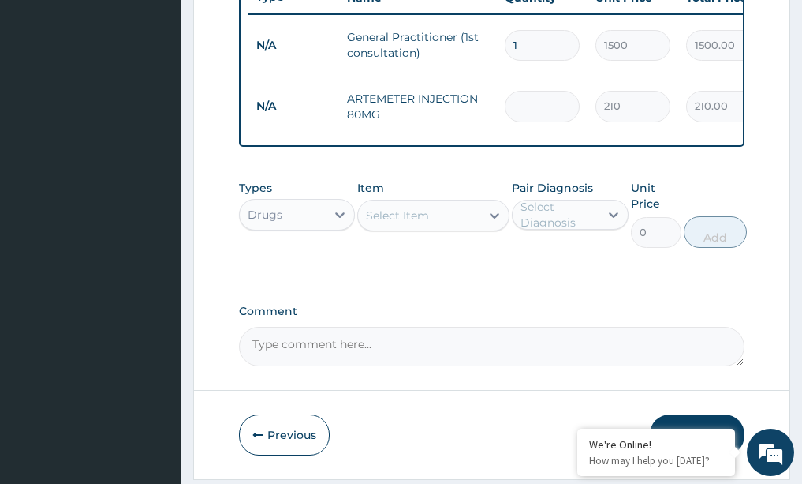
type input "0.00"
type input "3"
type input "630.00"
type input "0.00"
type input "2"
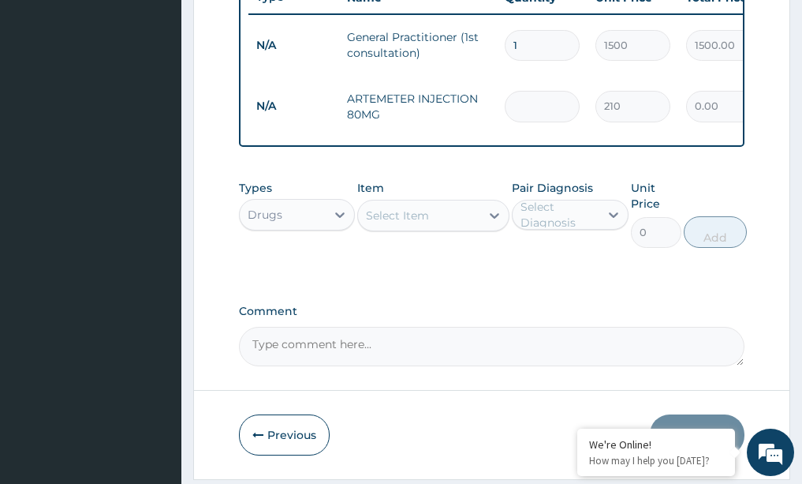
type input "420.00"
type input "2"
click at [494, 218] on icon at bounding box center [495, 215] width 16 height 16
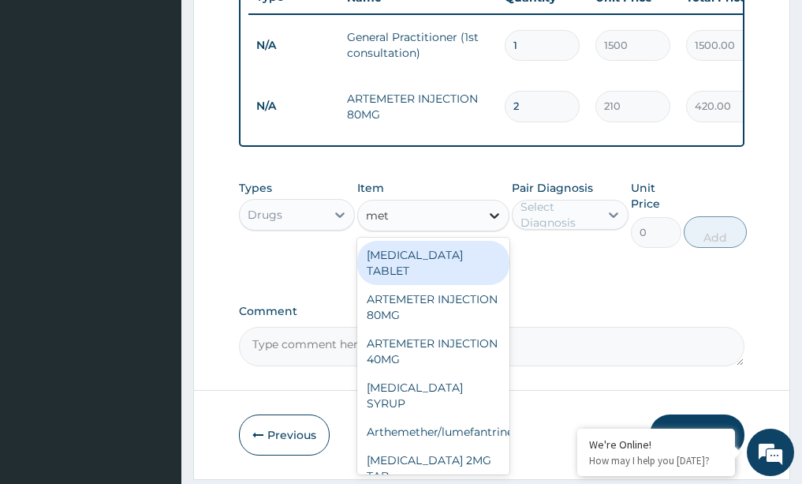
type input "meto"
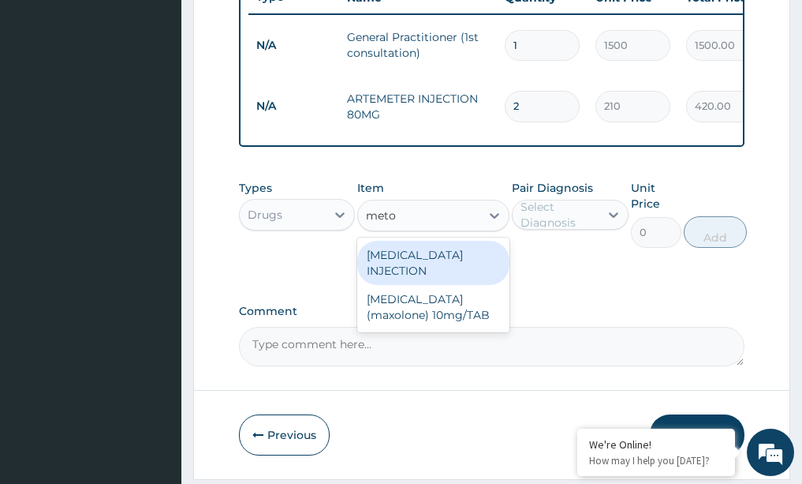
click at [435, 276] on div "[MEDICAL_DATA] INJECTION" at bounding box center [433, 263] width 152 height 44
type input "52.5"
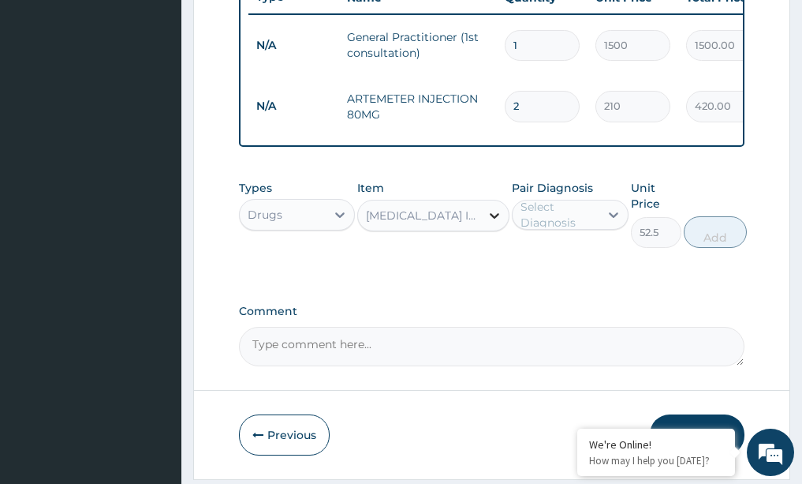
click at [491, 223] on icon at bounding box center [495, 215] width 16 height 16
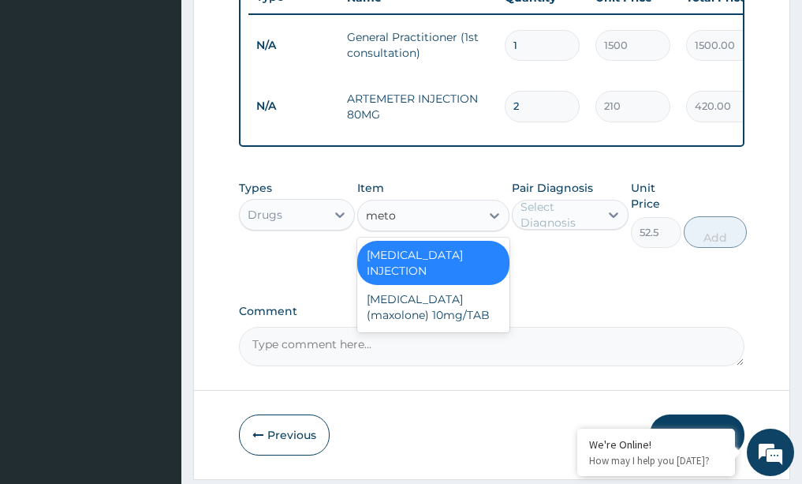
scroll to position [0, 0]
type input "metoc"
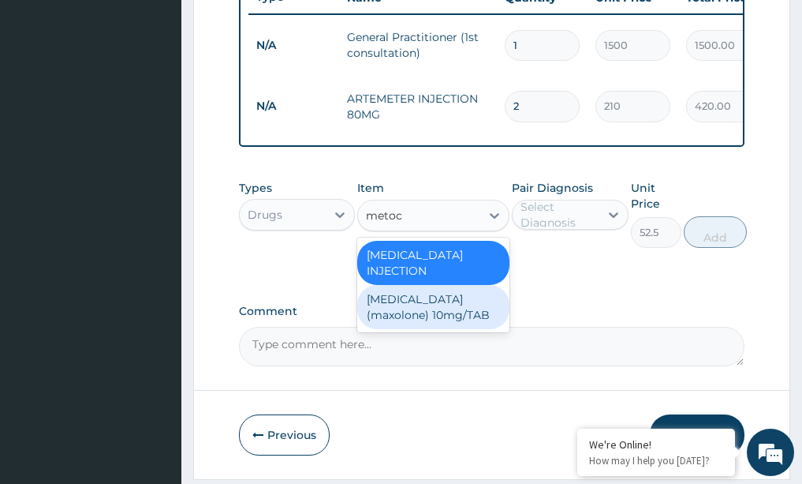
click at [410, 315] on div "[MEDICAL_DATA](maxolone) 10mg/TAB" at bounding box center [433, 307] width 152 height 44
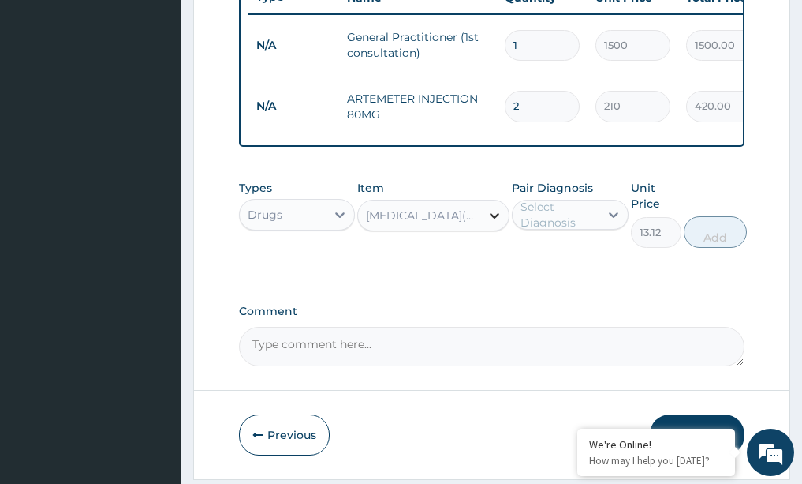
click at [490, 222] on icon at bounding box center [495, 215] width 16 height 16
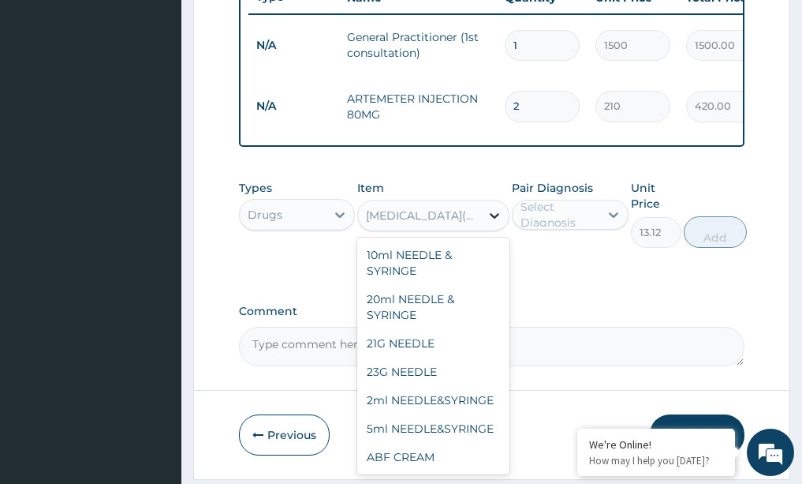
scroll to position [31943, 0]
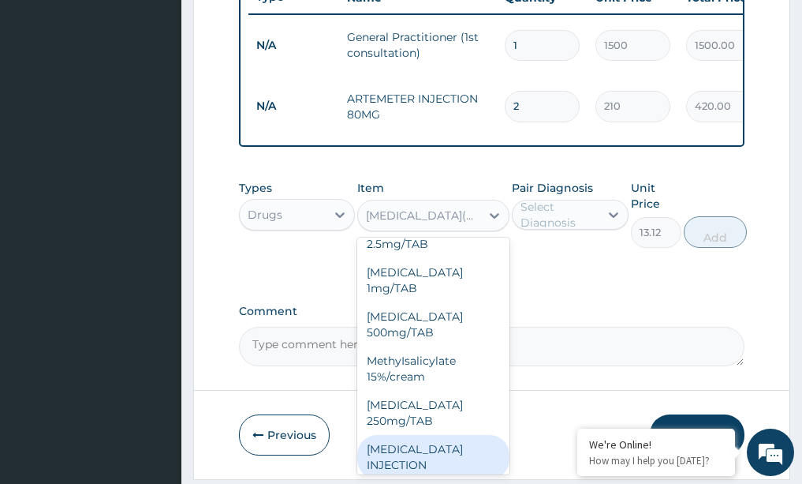
click at [451, 435] on div "METOCLOPRAMIDE INJECTION" at bounding box center [433, 457] width 152 height 44
type input "52.5"
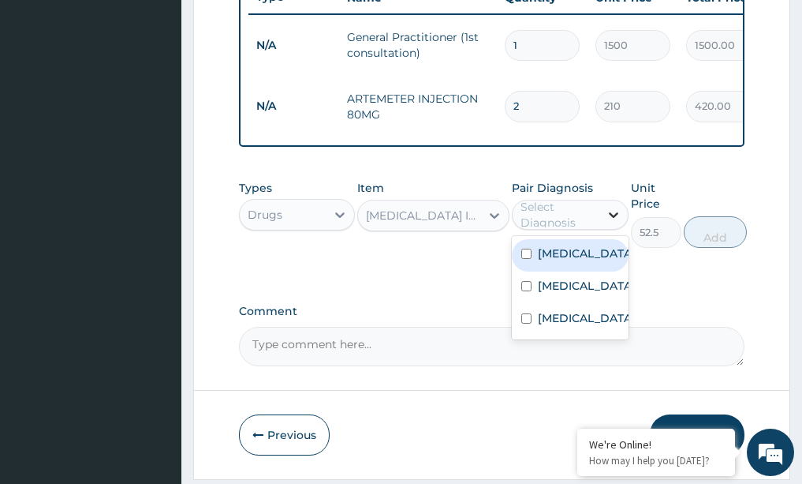
click at [615, 218] on icon at bounding box center [613, 215] width 9 height 6
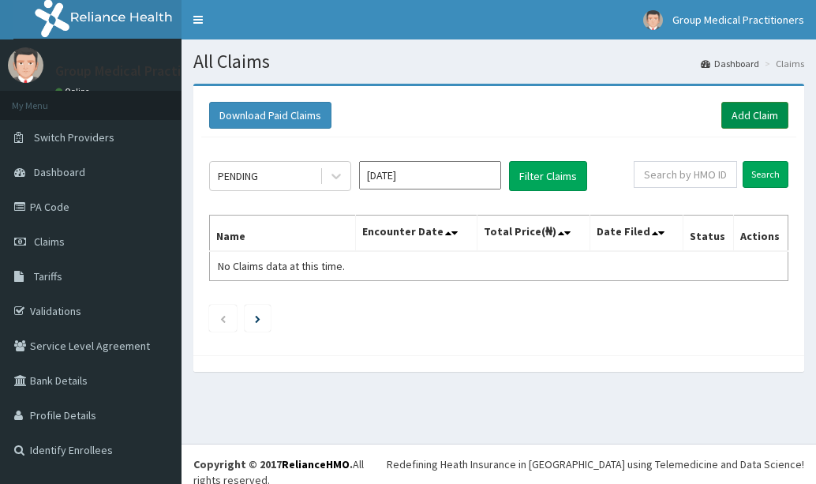
click at [742, 103] on link "Add Claim" at bounding box center [754, 115] width 67 height 27
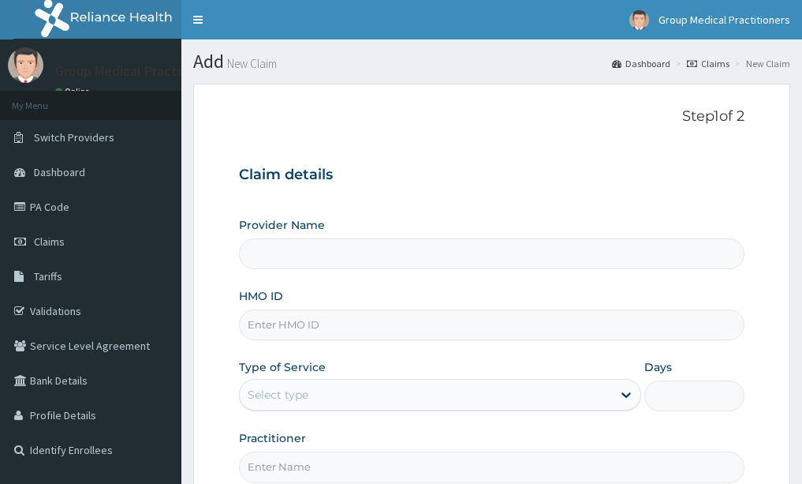
click at [367, 343] on div "Provider Name HMO ID Type of Service Select type Days Practitioner" at bounding box center [492, 349] width 506 height 265
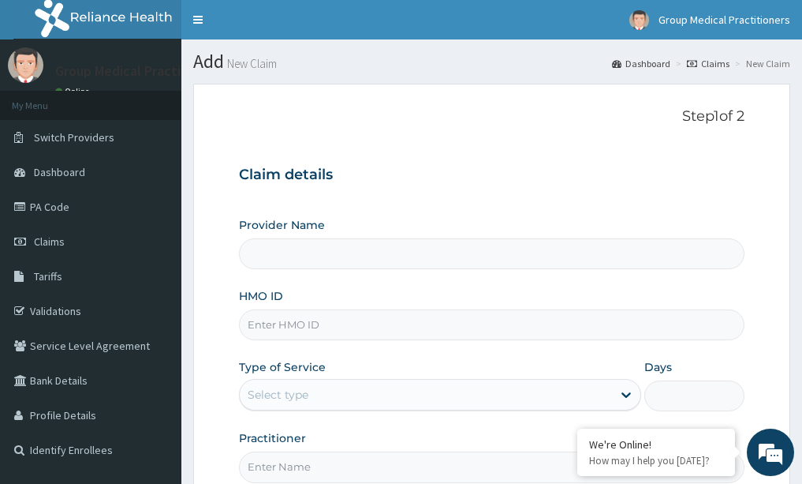
click at [317, 320] on input "HMO ID" at bounding box center [492, 324] width 506 height 31
type input "p"
type input "Group Medical practitioners ltd Hospital"
type input "pfv/10020/a"
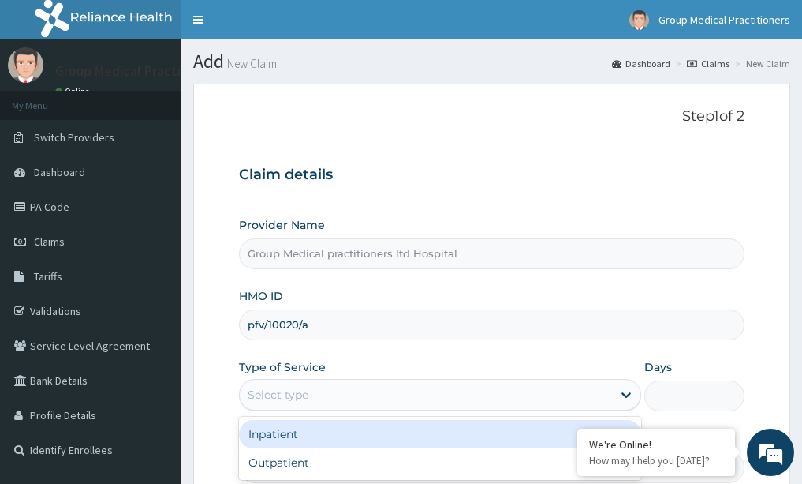
click at [348, 394] on div "Select type" at bounding box center [426, 394] width 372 height 25
click at [622, 392] on icon at bounding box center [626, 395] width 16 height 16
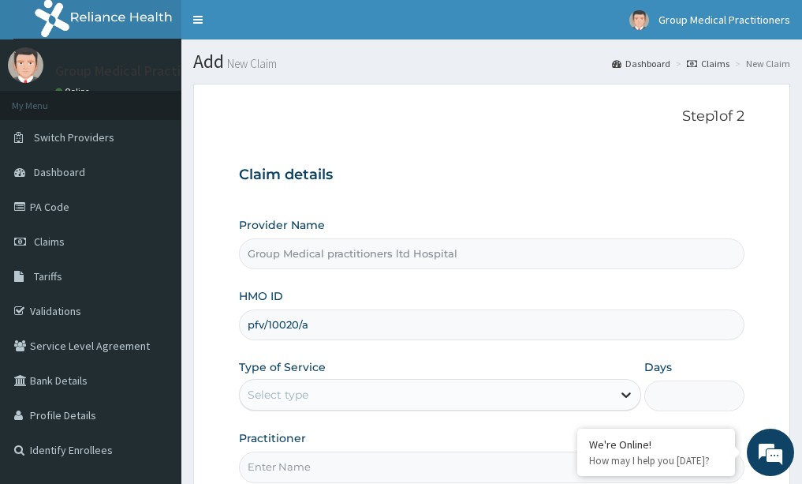
click at [628, 393] on icon at bounding box center [626, 395] width 16 height 16
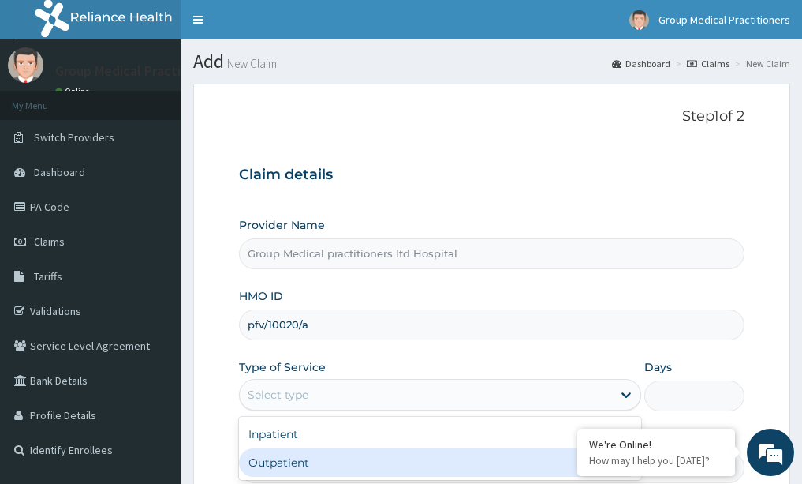
click at [563, 476] on div "Outpatient" at bounding box center [440, 462] width 402 height 28
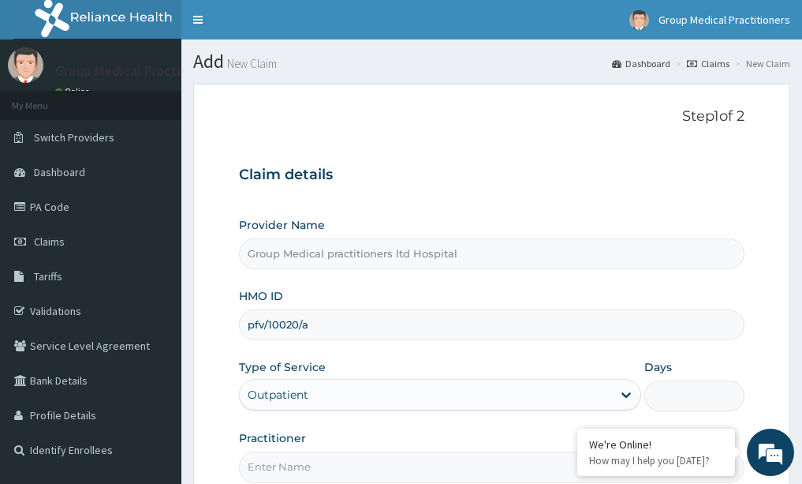
type input "1"
click at [207, 329] on form "Step 1 of 2 Claim details Provider Name Group Medical practitioners ltd Hospita…" at bounding box center [491, 340] width 597 height 512
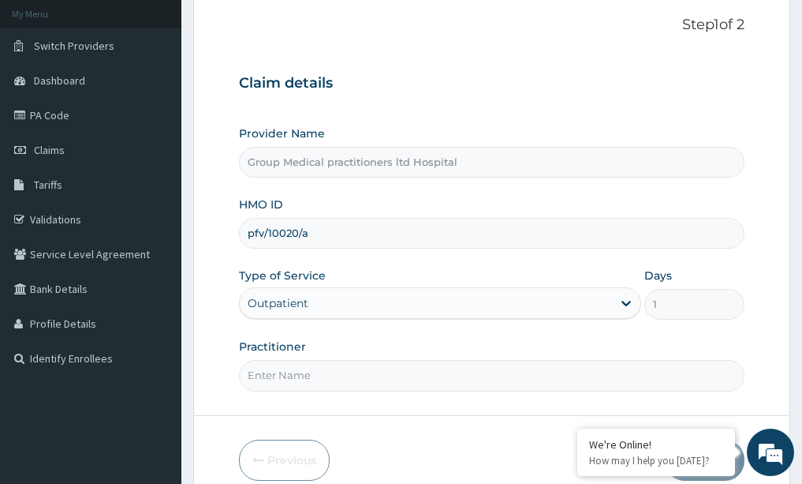
scroll to position [95, 0]
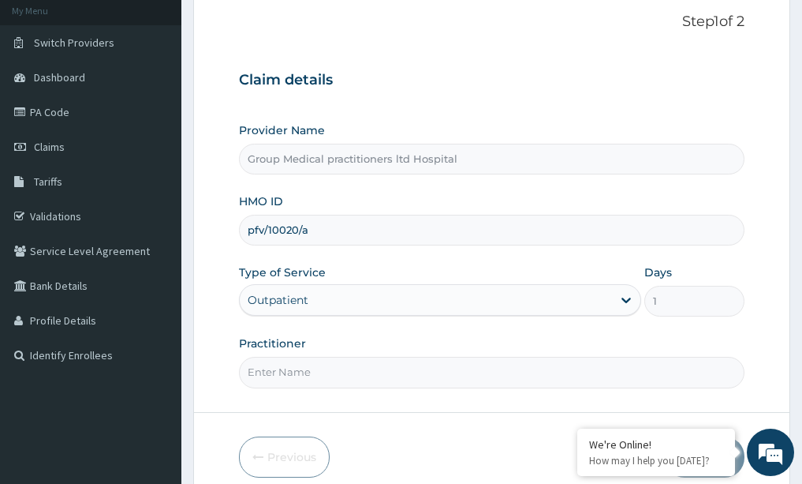
click at [284, 357] on input "Practitioner" at bounding box center [492, 372] width 506 height 31
type input "medical practitioner"
click at [640, 434] on div "We're Online! How may I help you today?" at bounding box center [656, 451] width 158 height 47
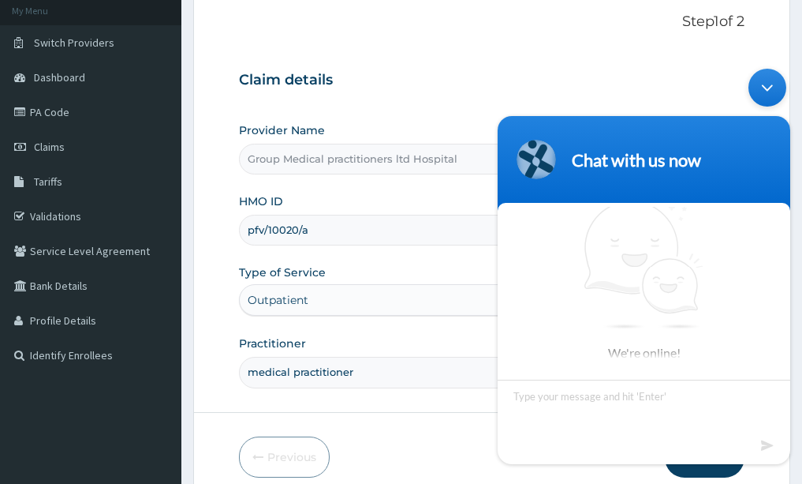
click at [640, 388] on section "We're online!" at bounding box center [644, 318] width 293 height 232
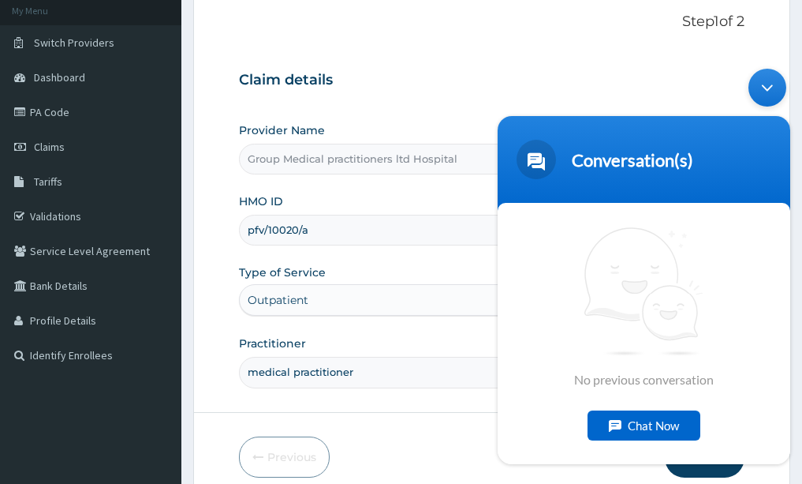
click at [772, 86] on div "Minimize live chat window" at bounding box center [768, 87] width 38 height 38
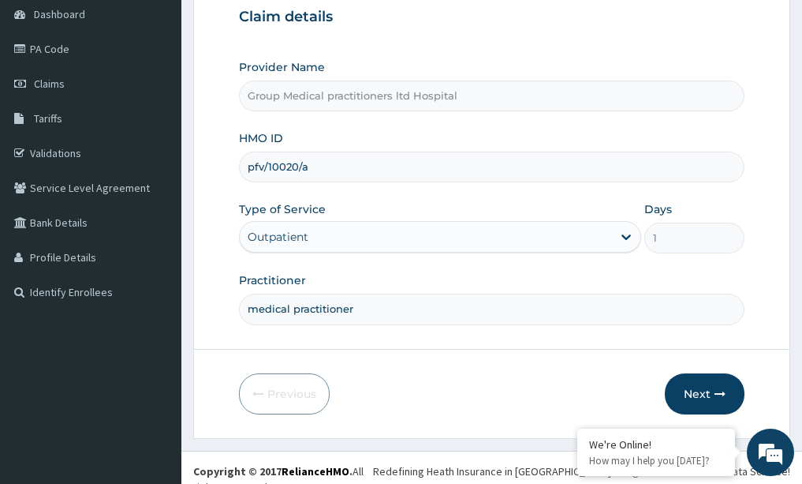
scroll to position [165, 0]
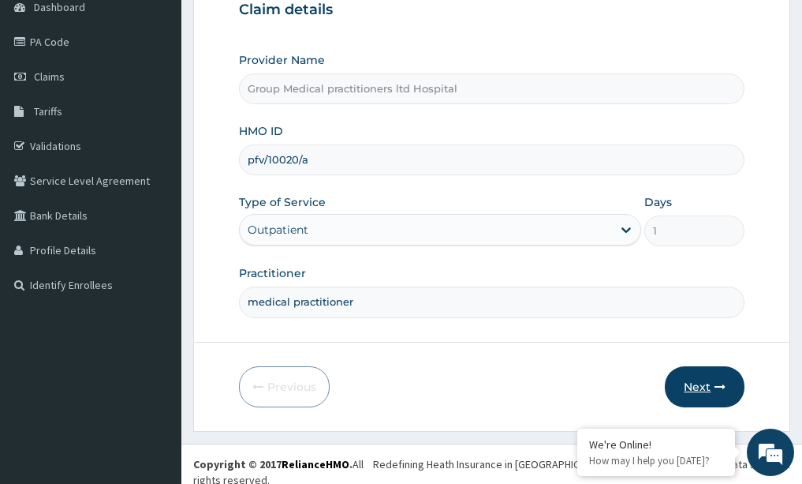
click at [699, 379] on button "Next" at bounding box center [705, 386] width 80 height 41
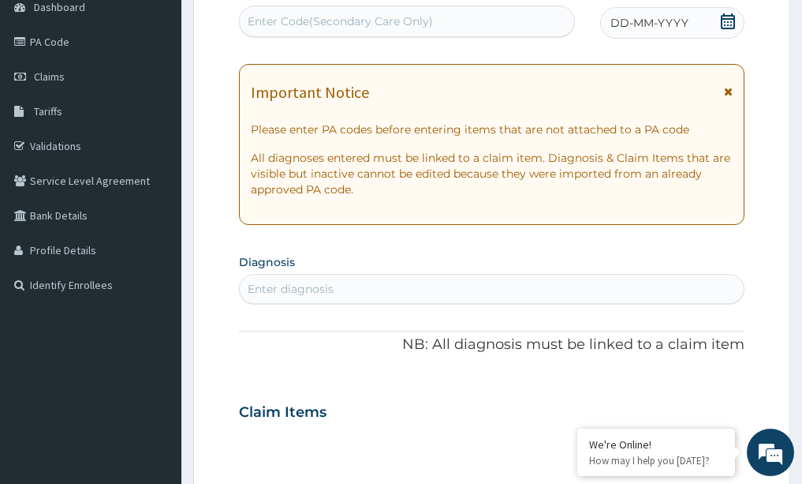
click at [727, 17] on icon at bounding box center [728, 21] width 16 height 16
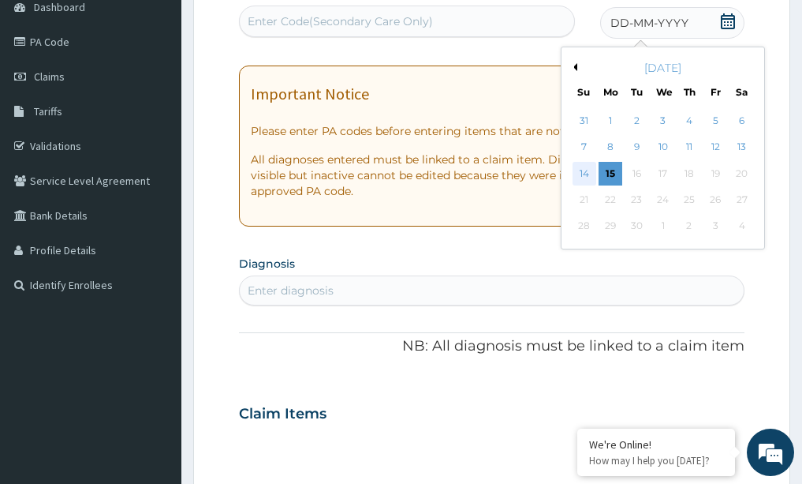
click at [582, 176] on div "14" at bounding box center [585, 174] width 24 height 24
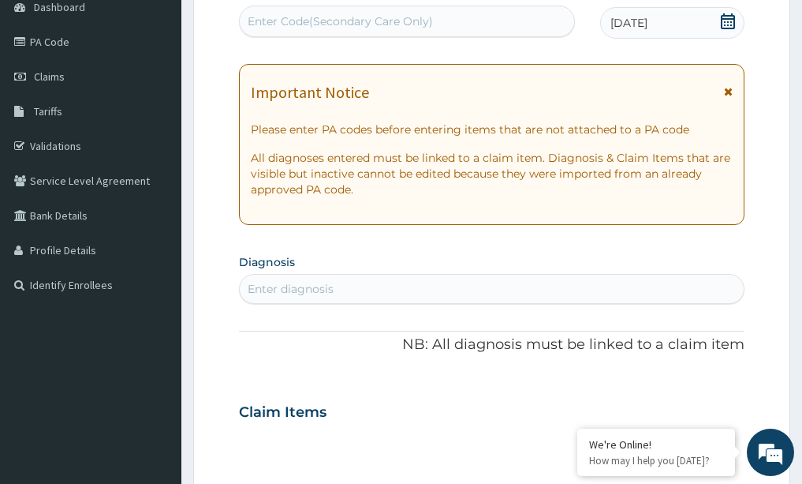
click at [353, 286] on div "Enter diagnosis" at bounding box center [492, 288] width 505 height 25
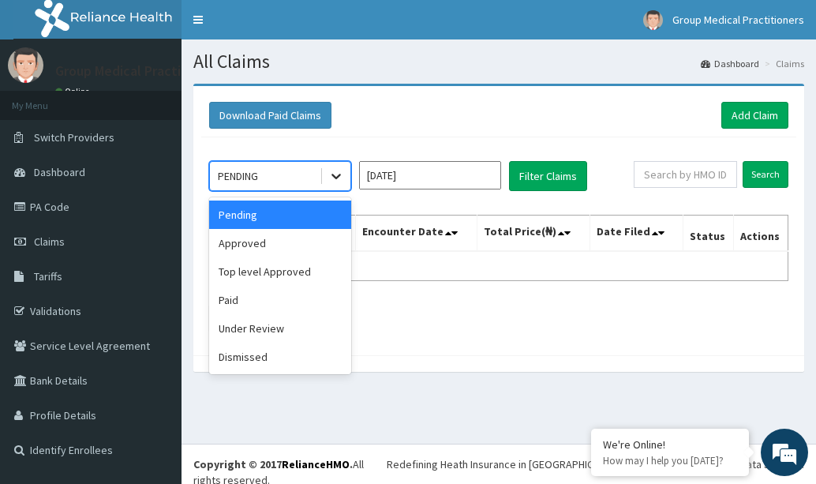
click at [331, 170] on icon at bounding box center [336, 176] width 16 height 16
click at [282, 248] on div "Approved" at bounding box center [280, 243] width 142 height 28
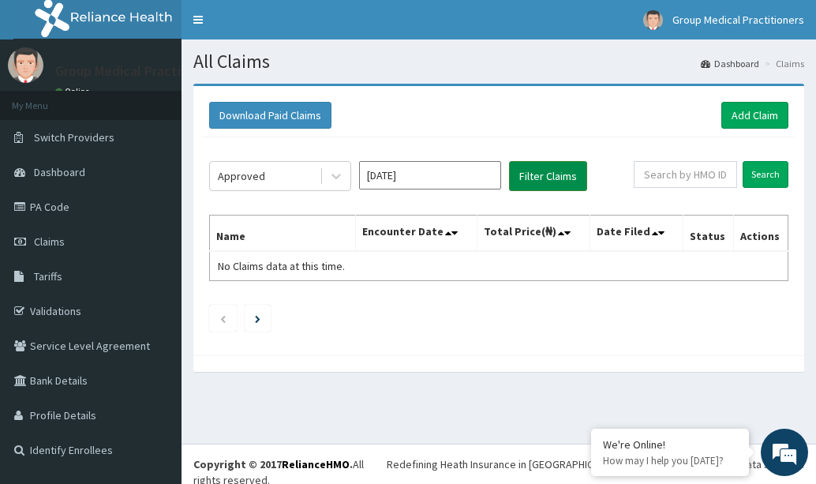
click at [528, 174] on button "Filter Claims" at bounding box center [548, 176] width 78 height 30
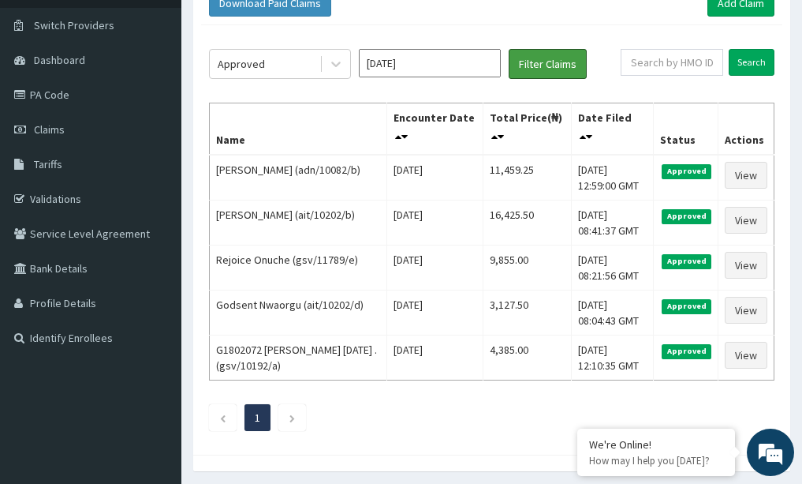
scroll to position [126, 0]
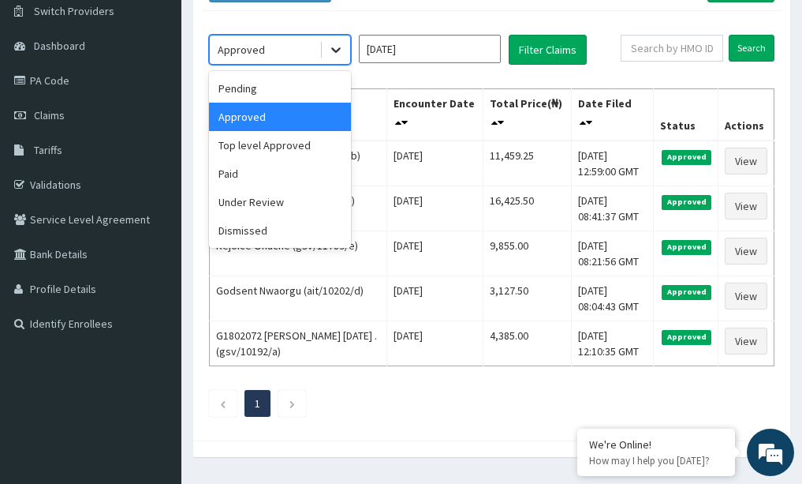
click at [334, 49] on icon at bounding box center [336, 50] width 16 height 16
click at [291, 177] on div "Paid" at bounding box center [280, 173] width 142 height 28
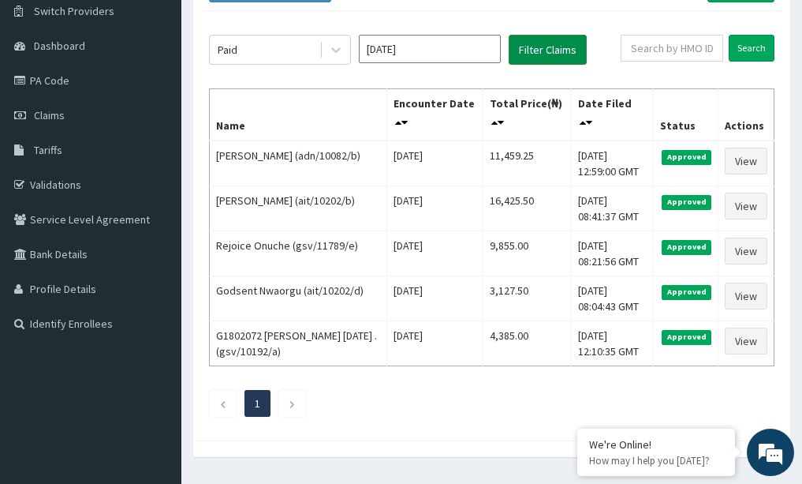
click at [561, 43] on button "Filter Claims" at bounding box center [548, 50] width 78 height 30
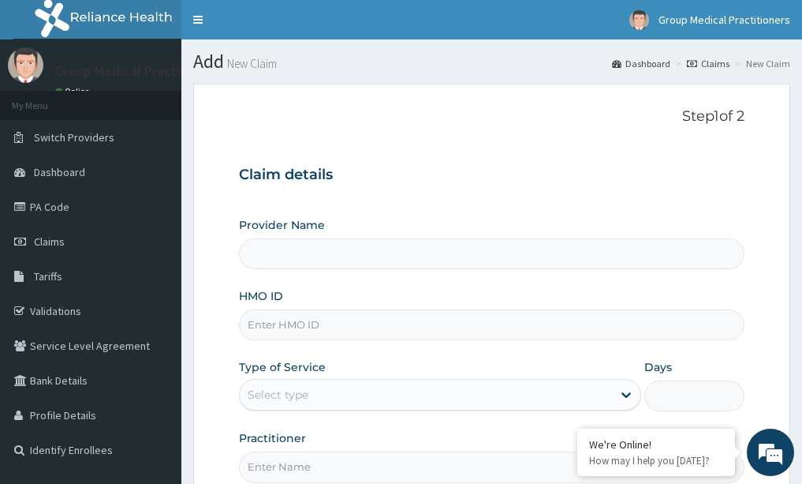
click at [295, 328] on input "HMO ID" at bounding box center [492, 324] width 506 height 31
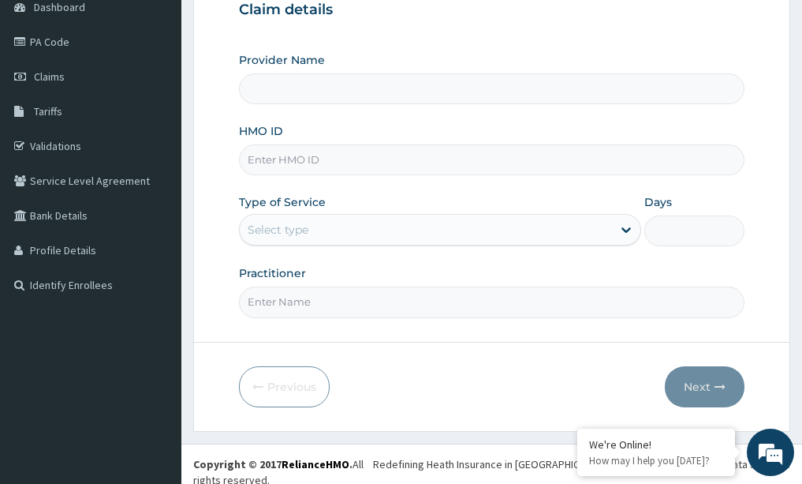
type input "Group Medical practitioners ltd Hospital"
type input "ait/10271"
click at [623, 226] on icon at bounding box center [626, 230] width 16 height 16
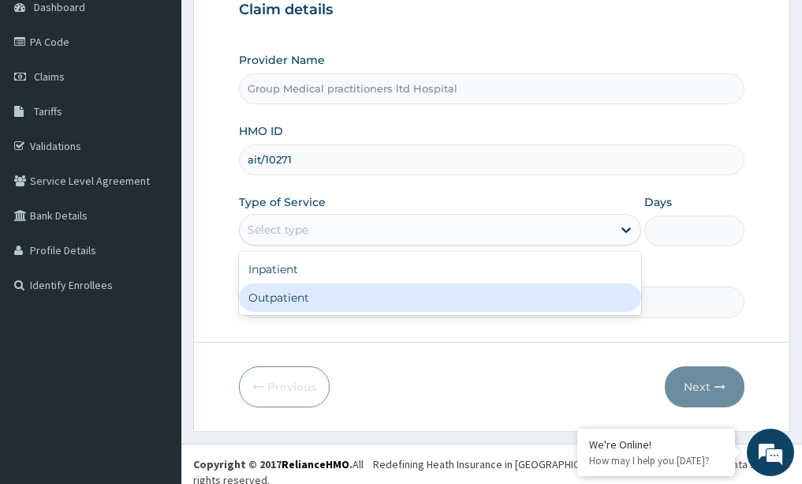
click at [466, 314] on div "Inpatient Outpatient" at bounding box center [440, 283] width 402 height 63
click at [378, 302] on div "Outpatient" at bounding box center [440, 297] width 402 height 28
type input "1"
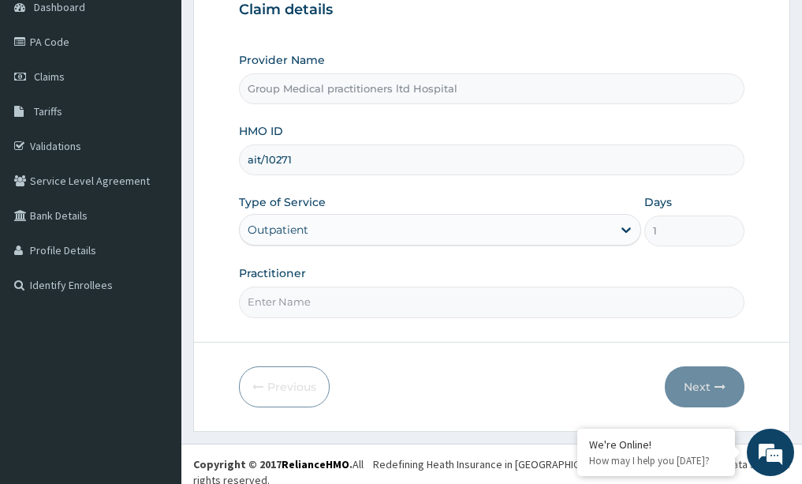
click at [354, 304] on input "Practitioner" at bounding box center [492, 301] width 506 height 31
type input "medical practitioner"
click at [293, 162] on input "ait/10271" at bounding box center [492, 159] width 506 height 31
type input "ait/10271/c"
click at [702, 387] on button "Next" at bounding box center [705, 386] width 80 height 41
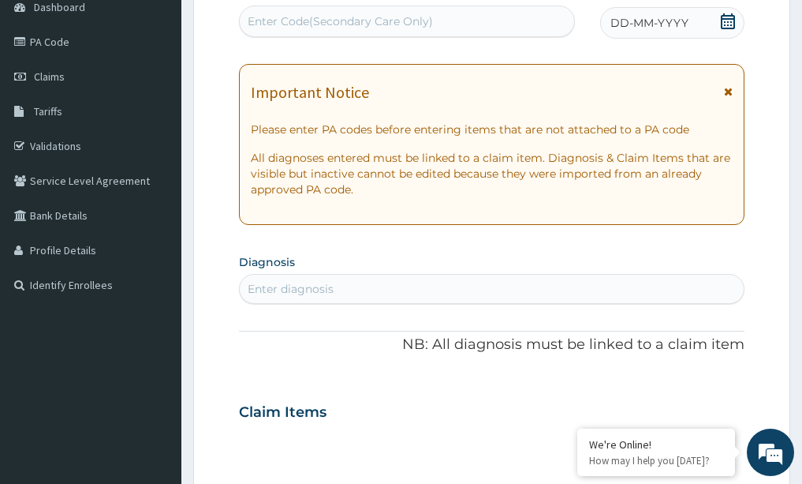
click at [726, 20] on icon at bounding box center [728, 21] width 16 height 16
click at [375, 291] on div "Enter diagnosis" at bounding box center [492, 288] width 505 height 25
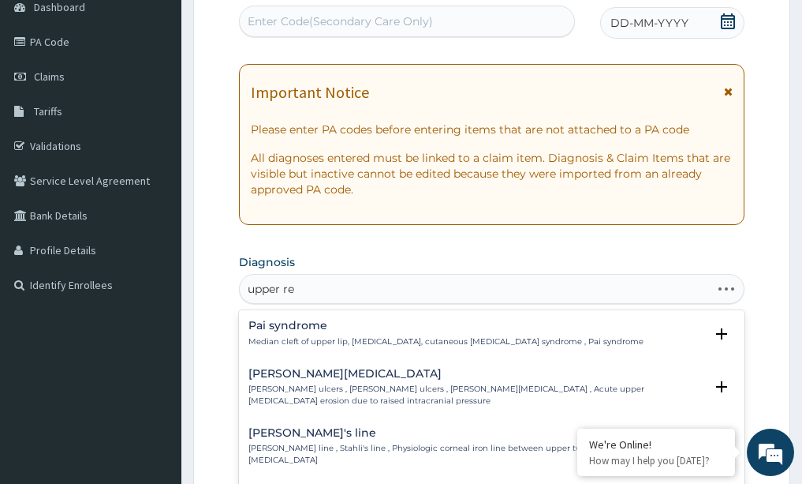
type input "upper res"
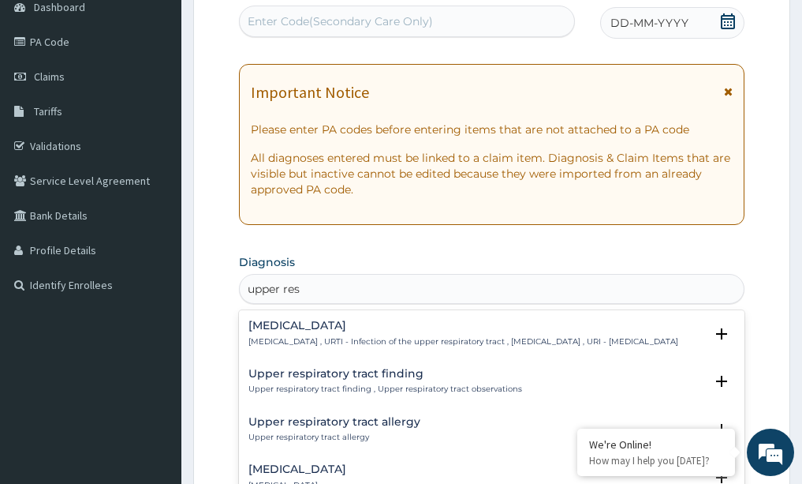
click at [289, 330] on h4 "[MEDICAL_DATA]" at bounding box center [463, 325] width 430 height 12
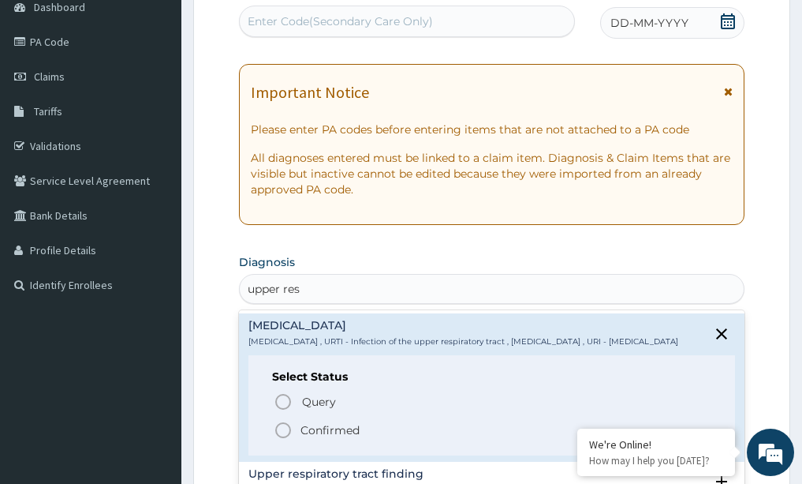
click at [284, 439] on icon "status option filled" at bounding box center [283, 429] width 19 height 19
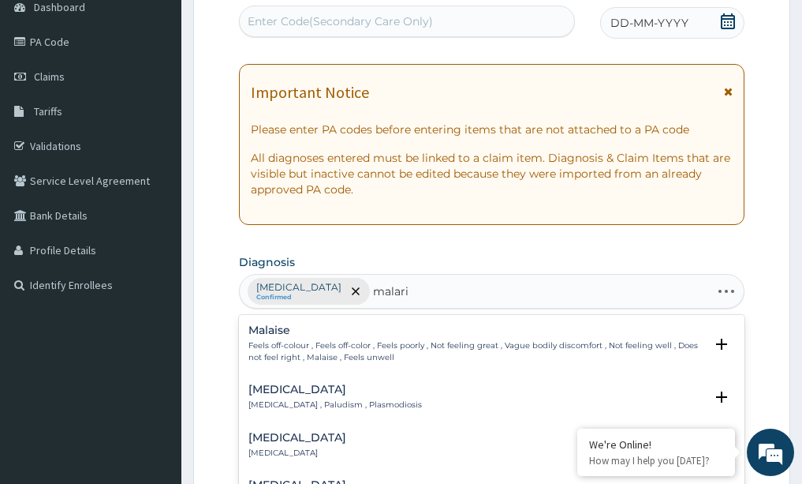
type input "malaria"
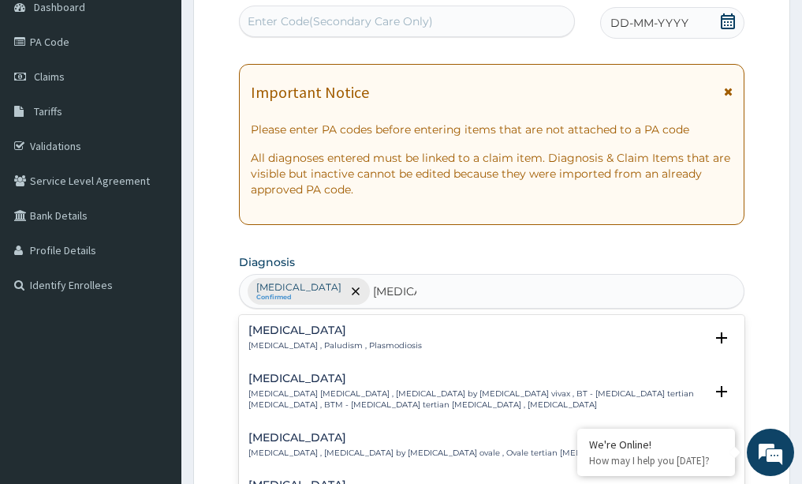
click at [394, 341] on div "Malaria Malaria , Paludism , Plasmodiosis" at bounding box center [491, 338] width 487 height 28
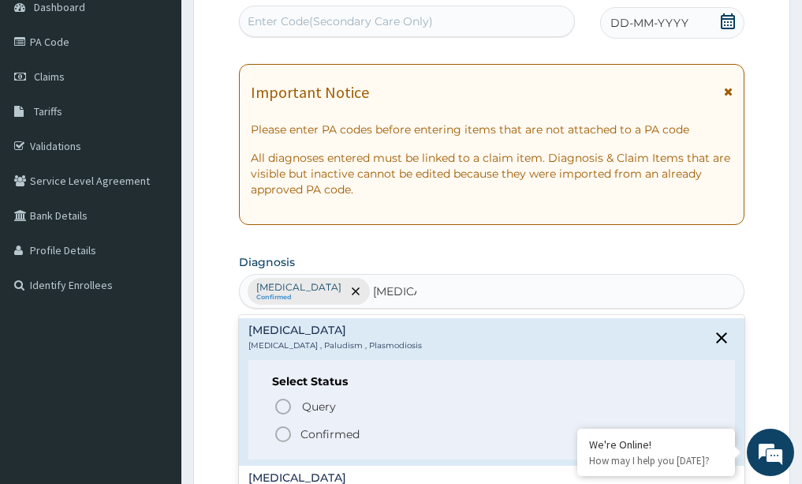
click at [275, 431] on icon "status option filled" at bounding box center [283, 433] width 19 height 19
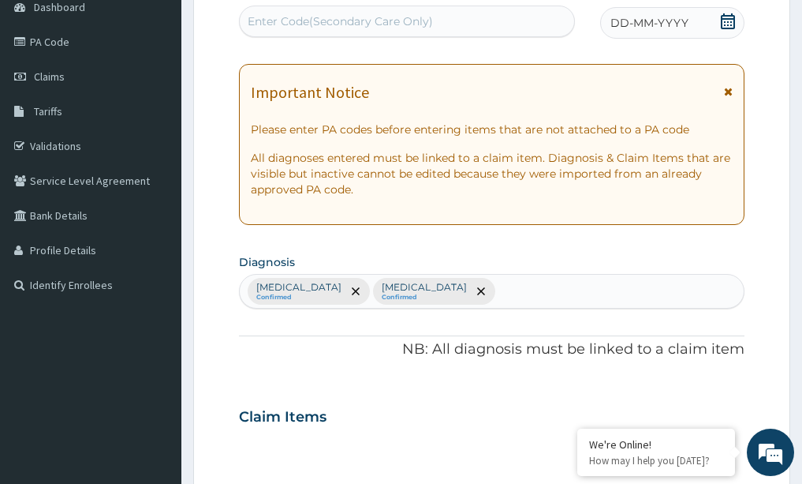
click at [398, 427] on div "Claim Items" at bounding box center [492, 413] width 506 height 41
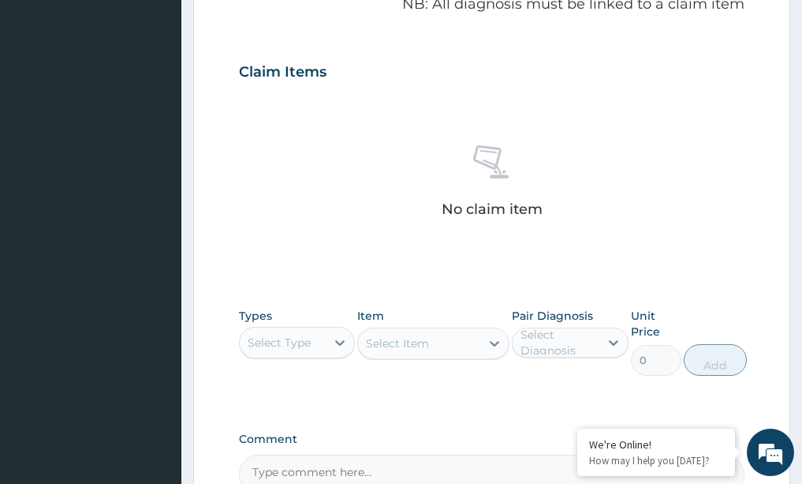
scroll to position [512, 0]
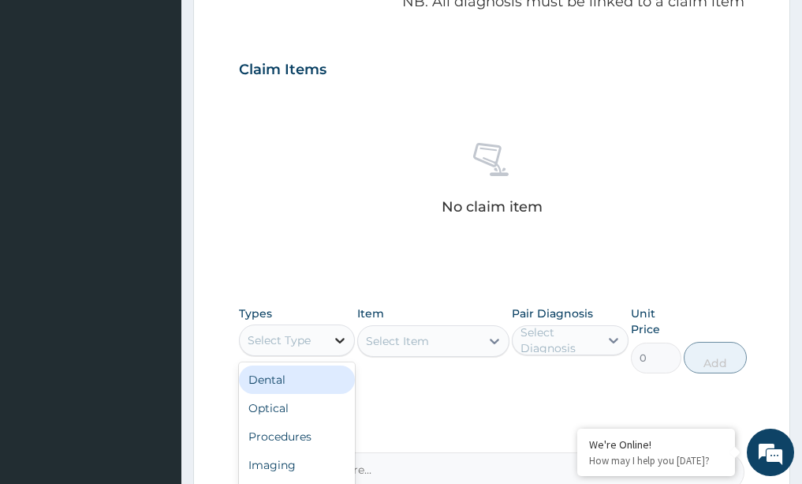
click at [347, 336] on icon at bounding box center [340, 340] width 16 height 16
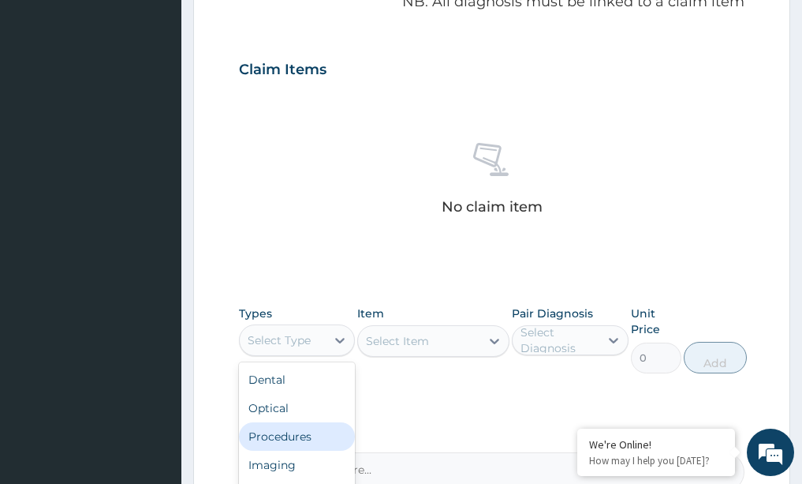
click at [303, 431] on div "Procedures" at bounding box center [297, 436] width 117 height 28
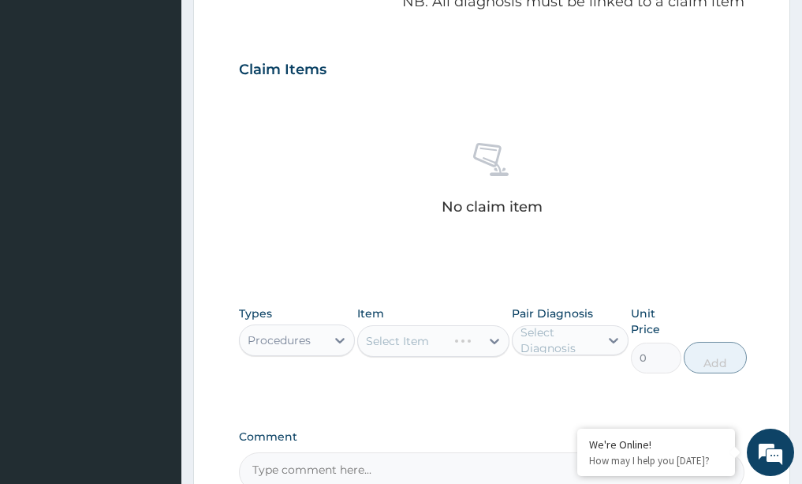
click at [495, 334] on div "Select Item" at bounding box center [433, 341] width 152 height 32
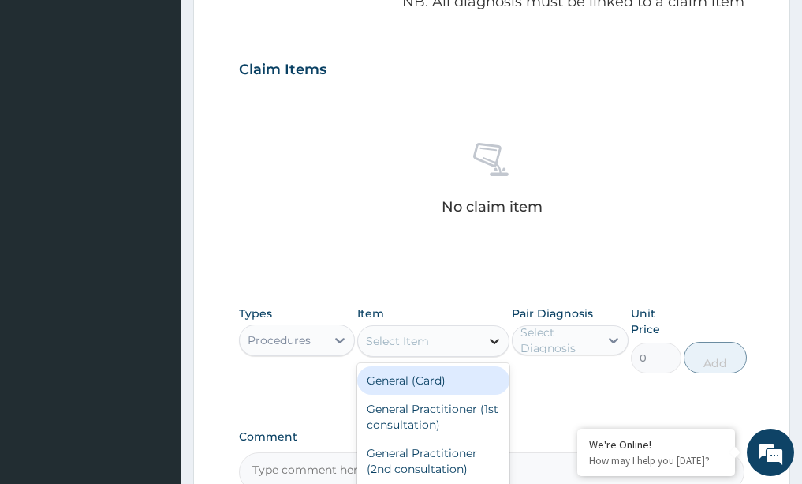
click at [494, 338] on icon at bounding box center [495, 341] width 16 height 16
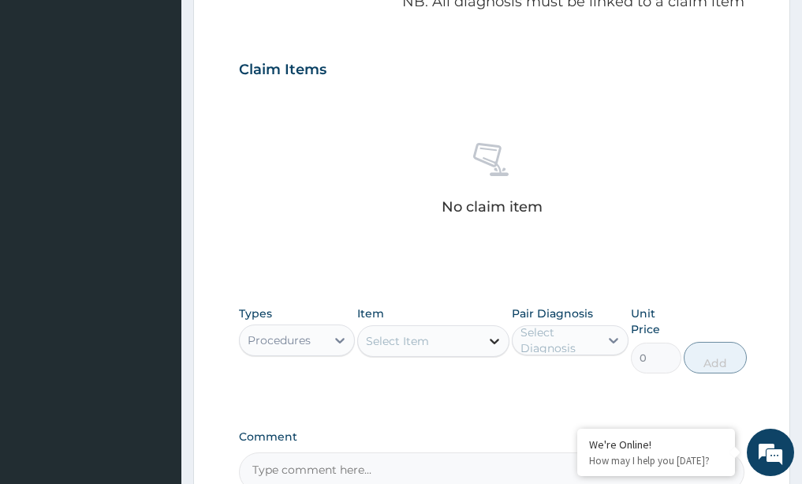
click at [494, 338] on icon at bounding box center [495, 341] width 16 height 16
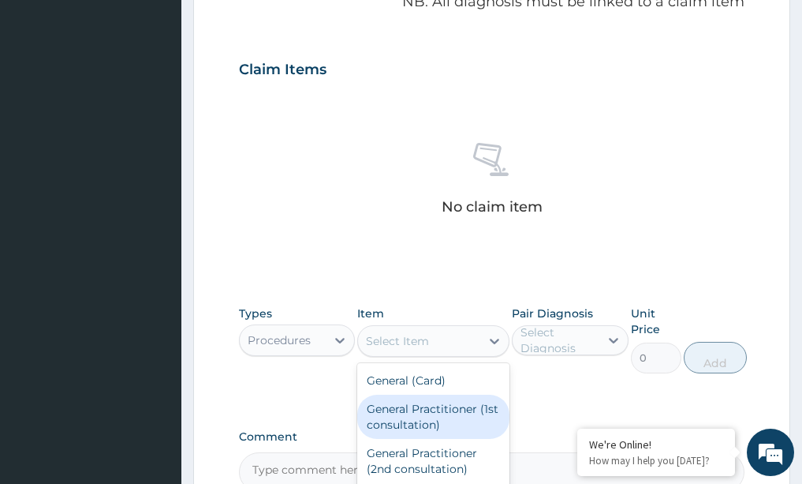
click at [461, 428] on div "General Practitioner (1st consultation)" at bounding box center [433, 416] width 152 height 44
type input "1500"
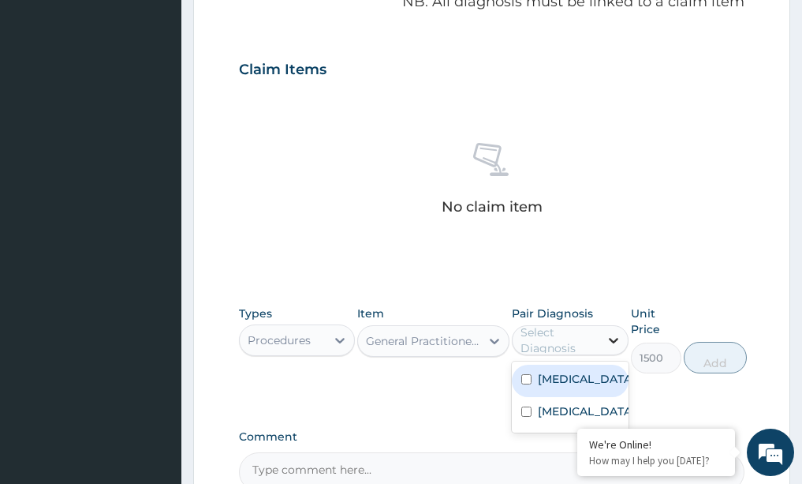
click at [611, 343] on icon at bounding box center [614, 340] width 16 height 16
click at [561, 387] on label "Upper respiratory infection" at bounding box center [587, 379] width 98 height 16
checkbox input "true"
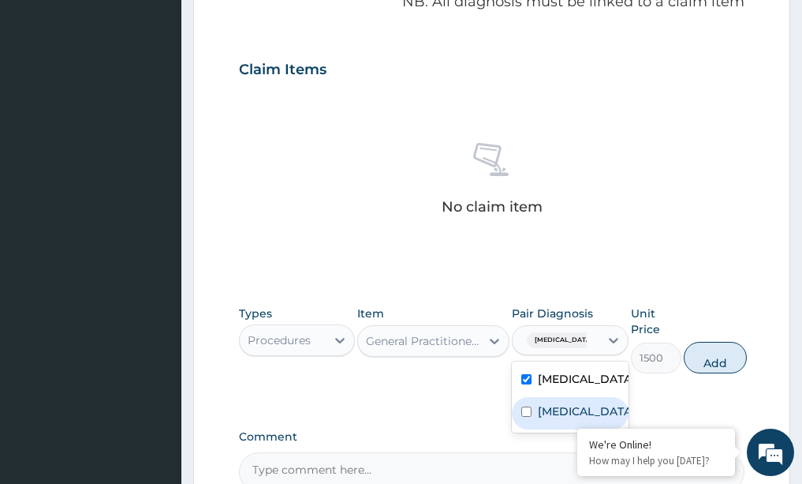
click at [547, 419] on label "[MEDICAL_DATA]" at bounding box center [587, 411] width 98 height 16
checkbox input "true"
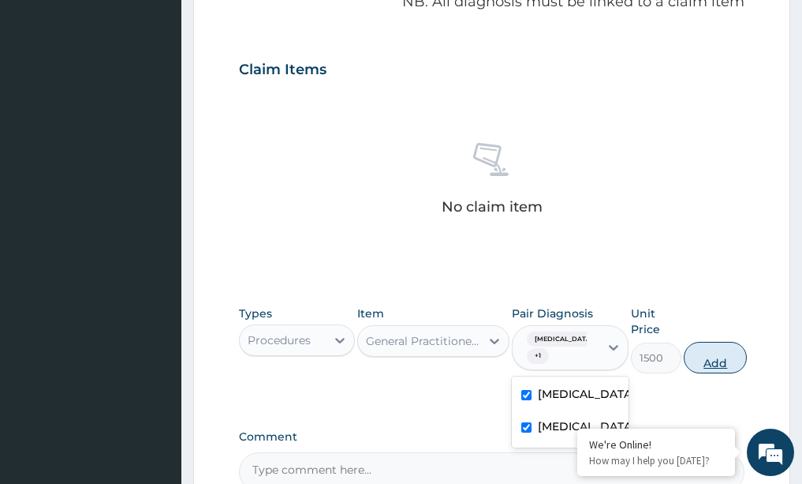
click at [733, 357] on button "Add" at bounding box center [715, 358] width 63 height 32
type input "0"
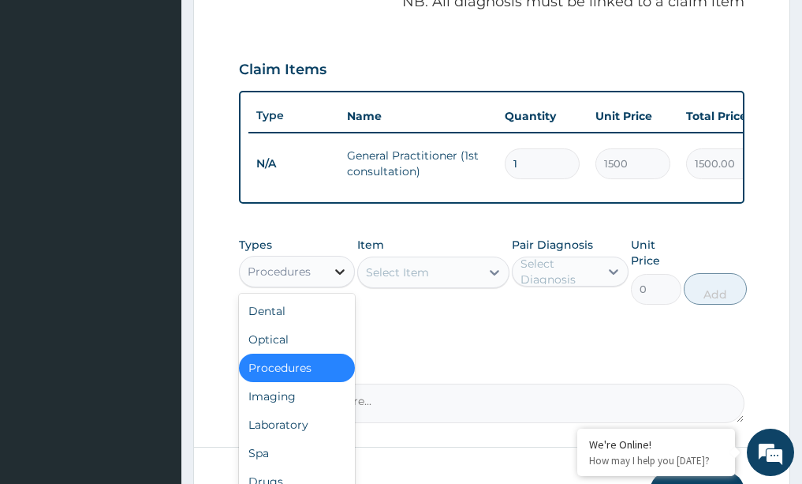
click at [341, 279] on icon at bounding box center [340, 271] width 16 height 16
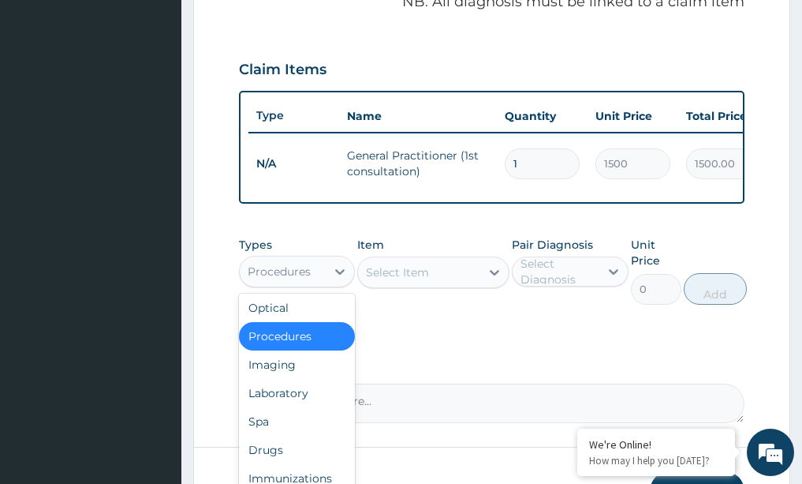
scroll to position [54, 0]
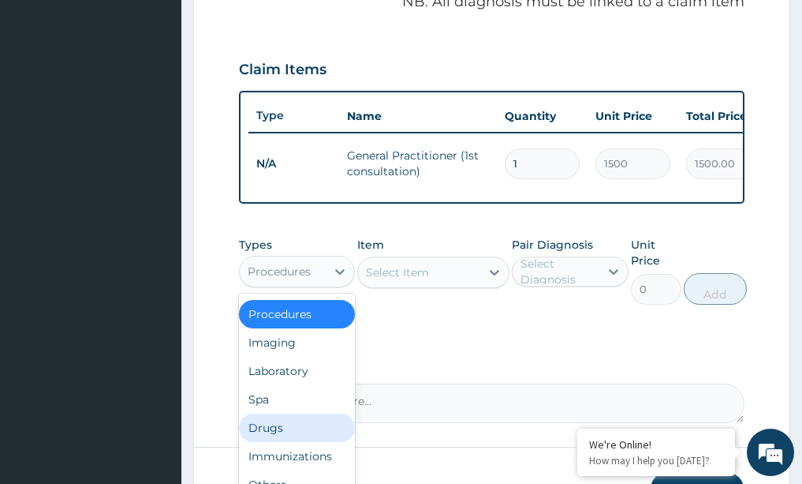
click at [254, 440] on div "Drugs" at bounding box center [297, 427] width 117 height 28
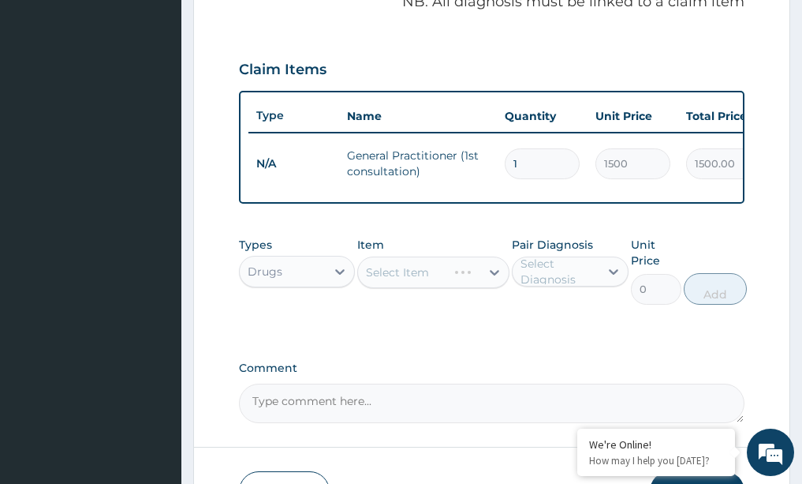
click at [497, 282] on div "Select Item" at bounding box center [433, 272] width 152 height 32
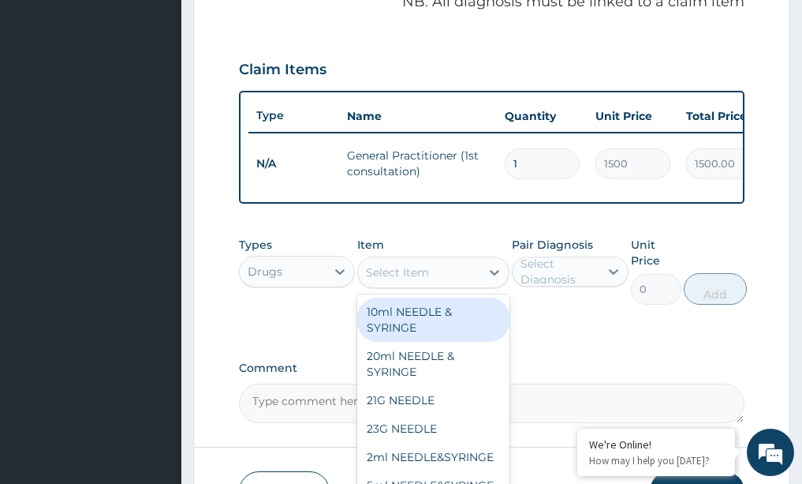
click at [497, 280] on icon at bounding box center [495, 272] width 16 height 16
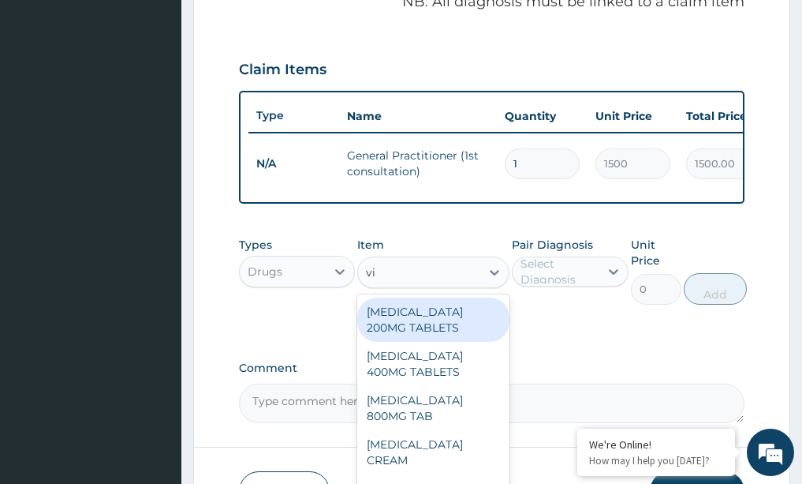
type input "vit"
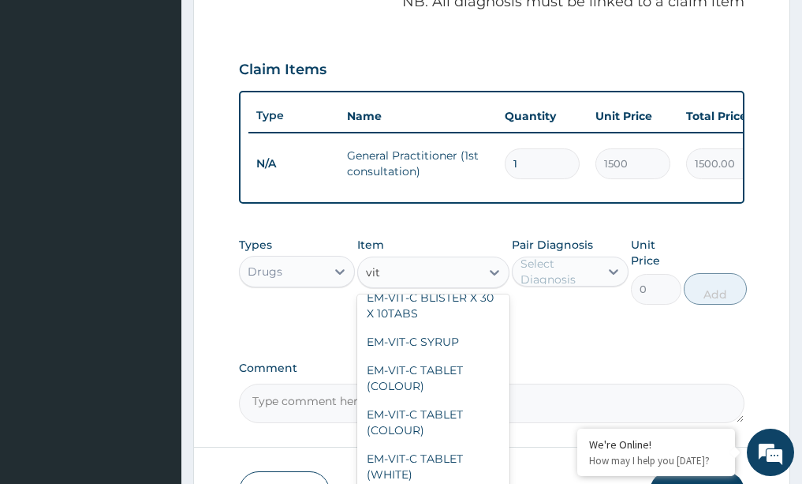
scroll to position [401, 0]
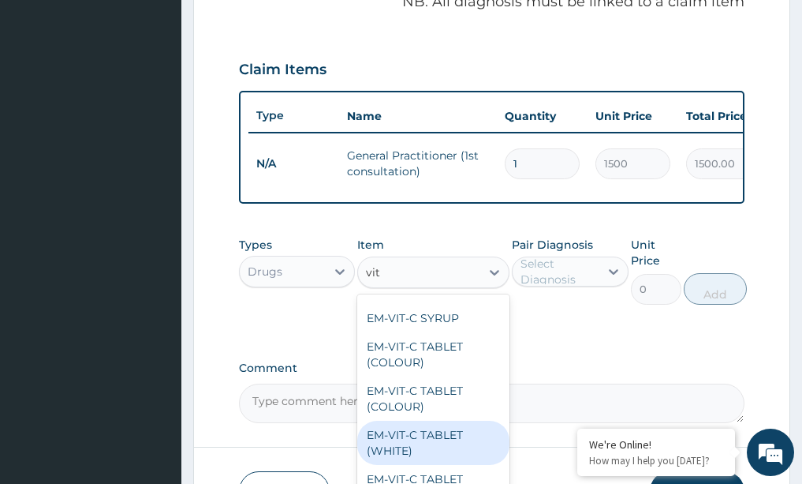
click at [394, 434] on div "EM-VIT-C TABLET (WHITE)" at bounding box center [433, 442] width 152 height 44
type input "2.62"
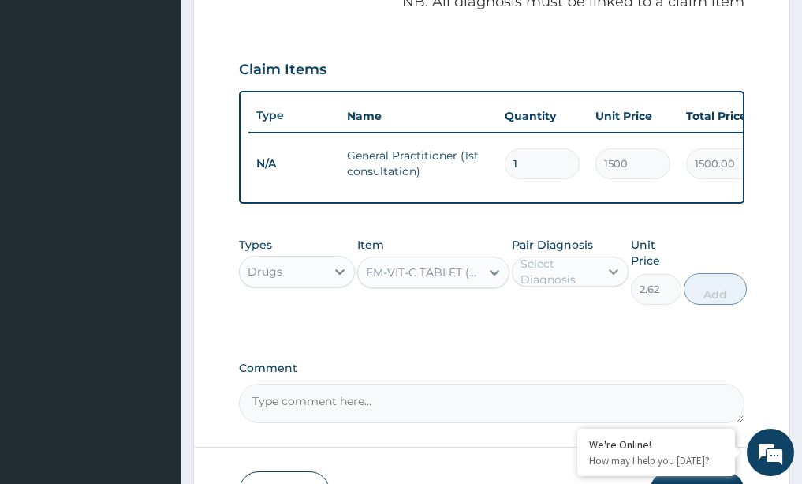
click at [614, 279] on icon at bounding box center [614, 271] width 16 height 16
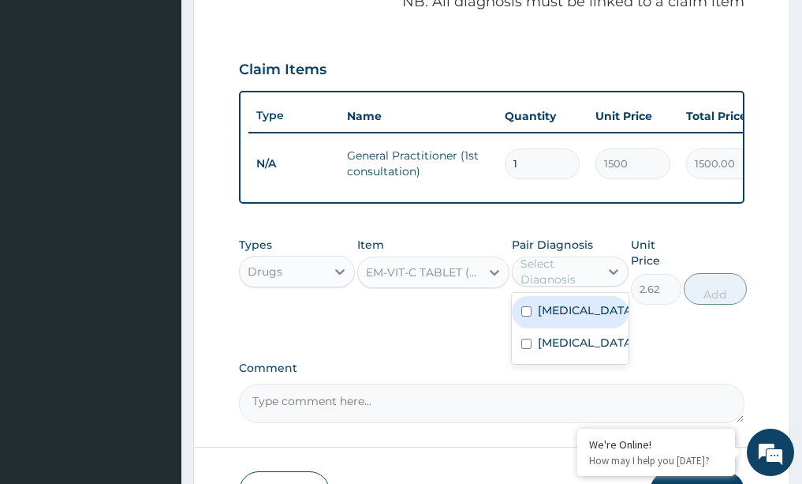
click at [538, 318] on label "Upper respiratory infection" at bounding box center [587, 310] width 98 height 16
checkbox input "true"
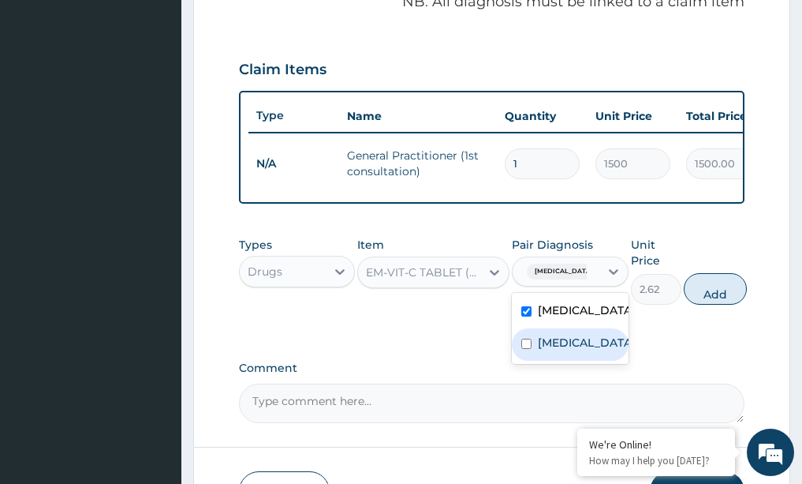
click at [555, 350] on label "Malaria" at bounding box center [587, 342] width 98 height 16
checkbox input "true"
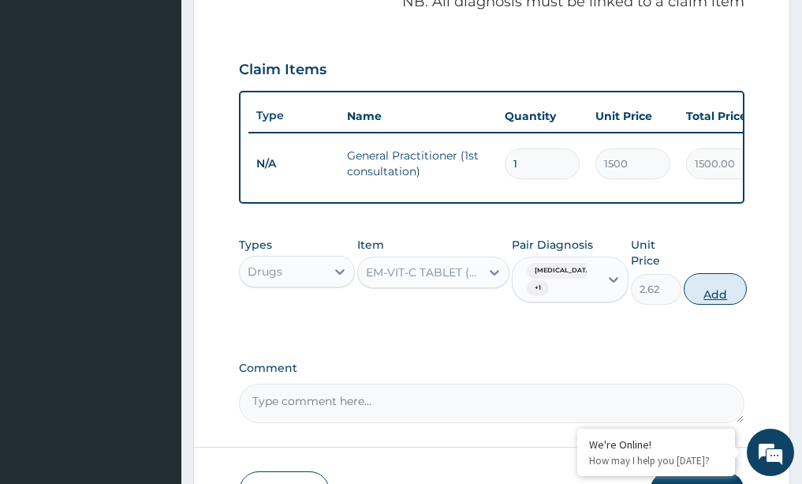
click at [723, 300] on button "Add" at bounding box center [715, 289] width 63 height 32
type input "0"
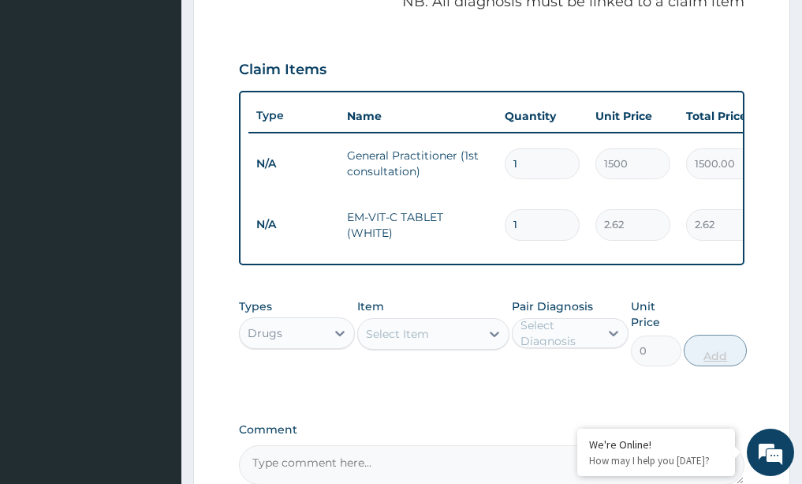
type input "13"
type input "34.06"
type input "130"
type input "340.60"
type input "13"
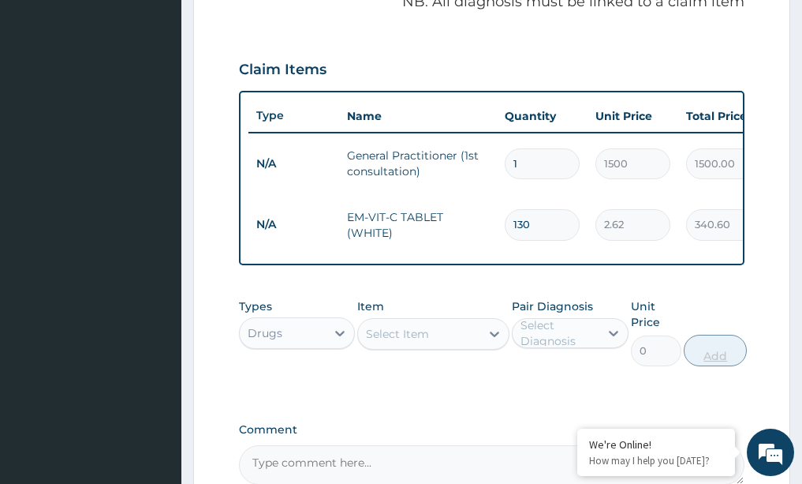
type input "34.06"
type input "1"
type input "2.62"
type input "0.00"
type input "3"
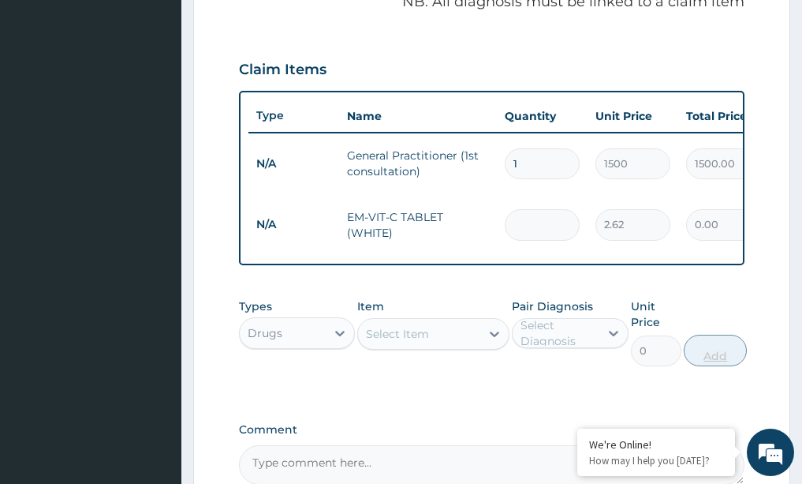
type input "7.86"
type input "30"
type input "78.60"
type input "30"
click at [506, 343] on div at bounding box center [494, 333] width 28 height 28
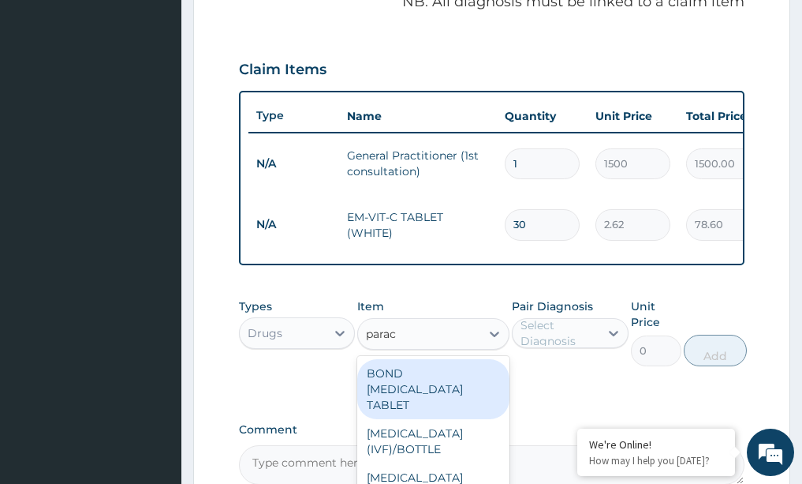
type input "parac"
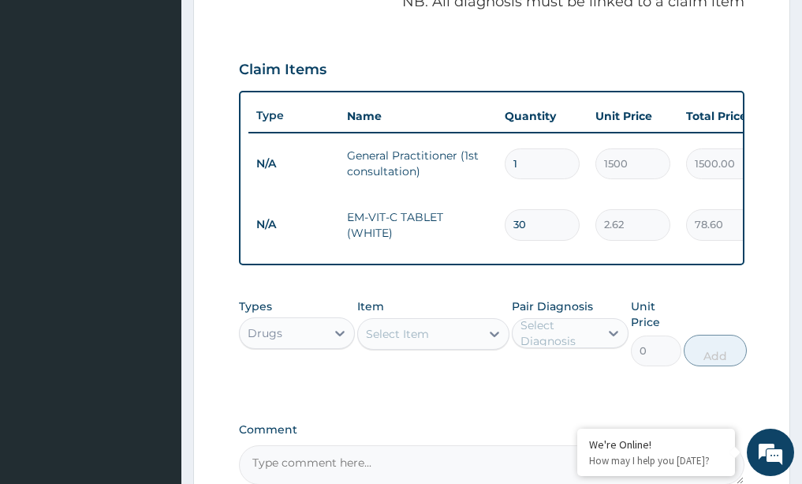
click at [302, 389] on div "Types Drugs Item Select Item Pair Diagnosis Select Diagnosis Unit Price 0 Add" at bounding box center [492, 343] width 506 height 107
click at [491, 337] on icon at bounding box center [494, 334] width 9 height 6
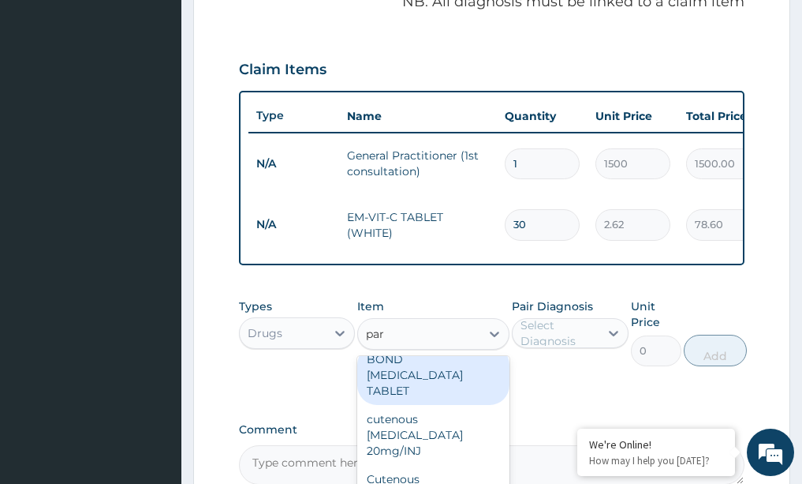
scroll to position [0, 0]
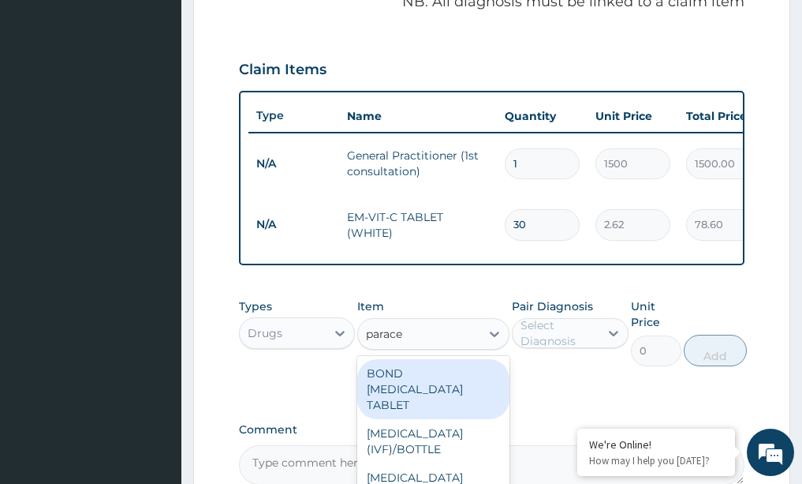
type input "paracet"
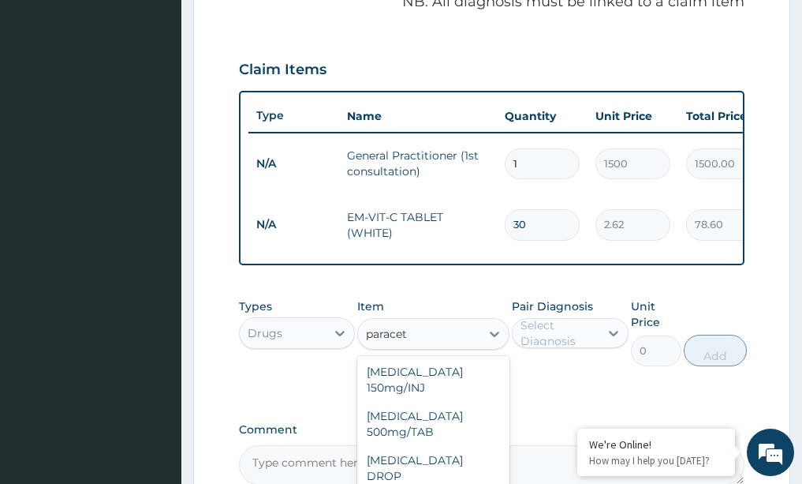
scroll to position [150, 0]
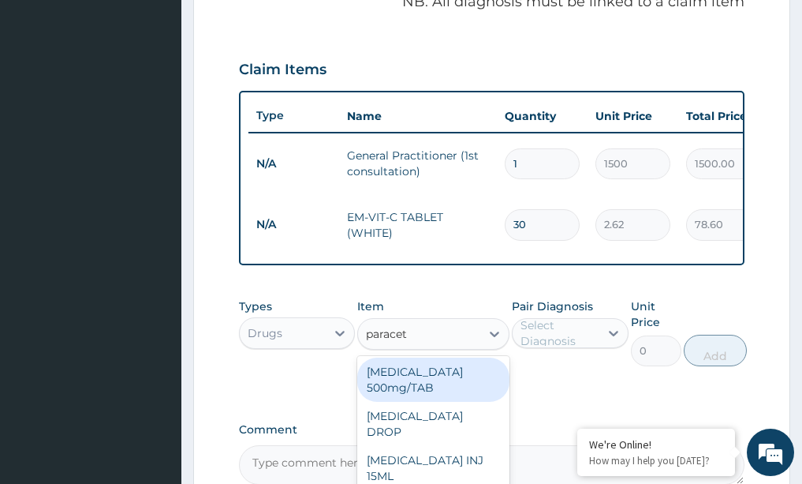
click at [427, 398] on div "PARACETAMOL 500mg/TAB" at bounding box center [433, 379] width 152 height 44
type input "5.25"
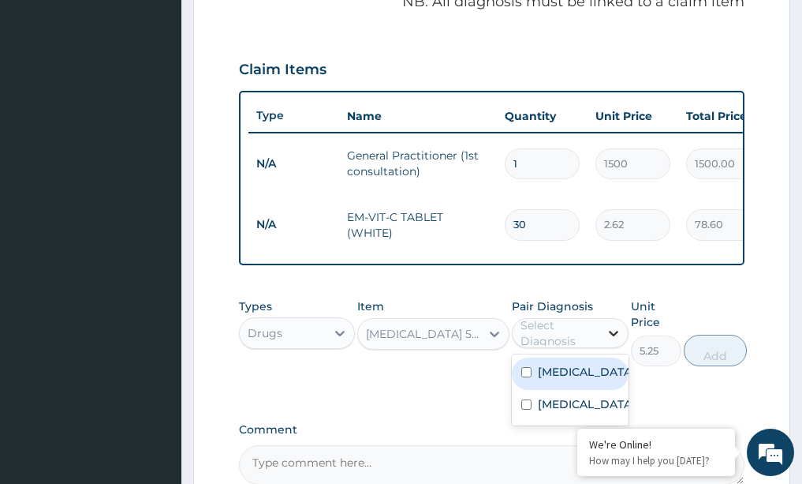
click at [611, 336] on icon at bounding box center [613, 334] width 9 height 6
click at [599, 379] on label "Upper respiratory infection" at bounding box center [587, 372] width 98 height 16
checkbox input "true"
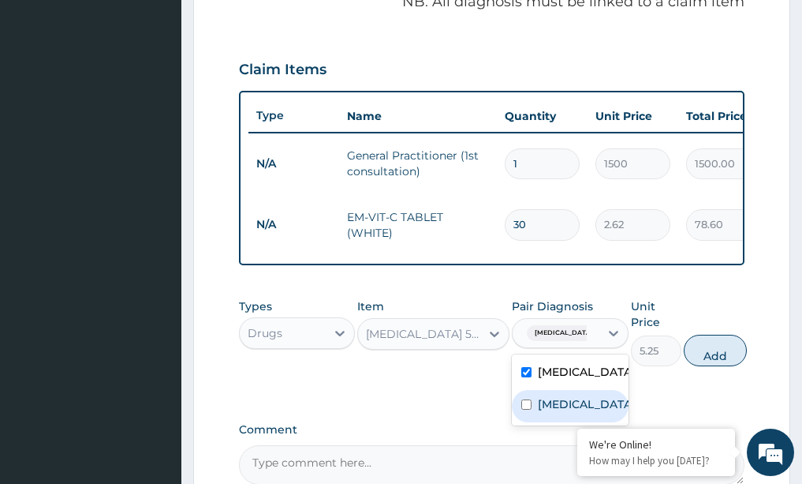
click at [564, 412] on label "Malaria" at bounding box center [587, 404] width 98 height 16
checkbox input "true"
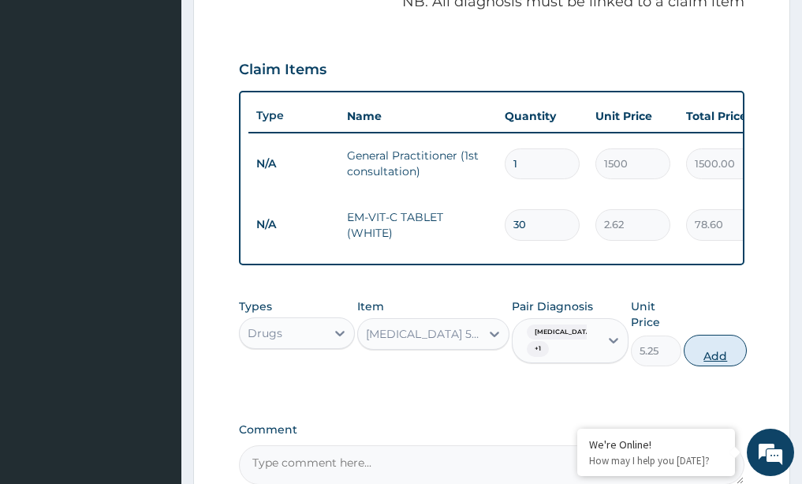
click at [732, 363] on button "Add" at bounding box center [715, 350] width 63 height 32
type input "0"
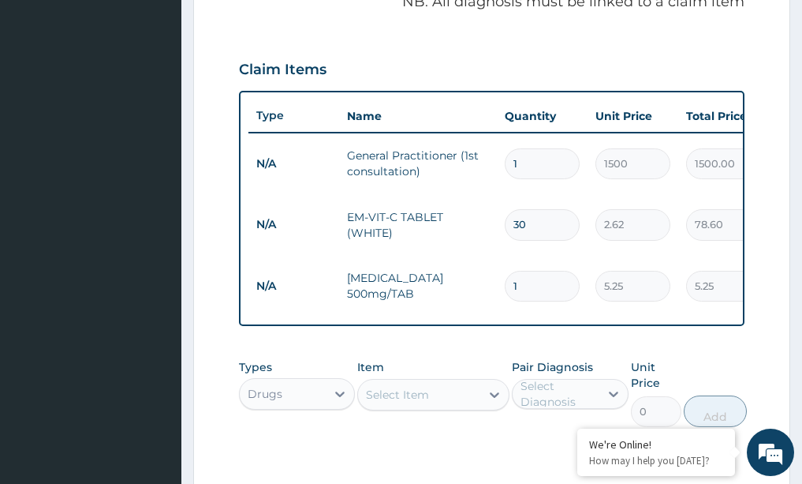
type input "0.00"
type input "2"
type input "10.50"
type input "20"
type input "105.00"
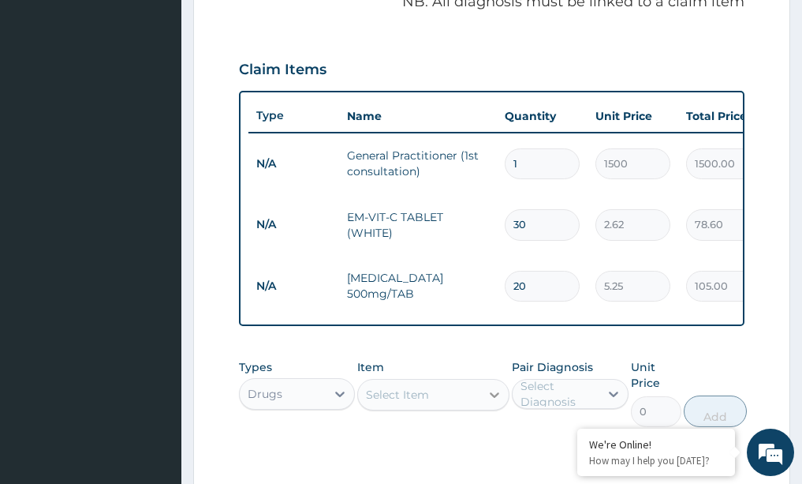
type input "20"
click at [495, 402] on icon at bounding box center [495, 395] width 16 height 16
click at [371, 402] on input "acoartem" at bounding box center [393, 395] width 55 height 16
type input "coartem"
click at [314, 427] on div "Types Drugs" at bounding box center [297, 393] width 117 height 68
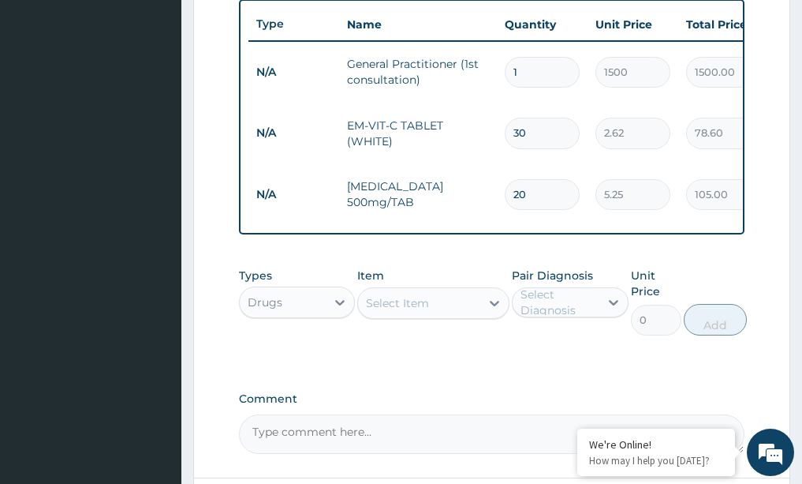
scroll to position [607, 0]
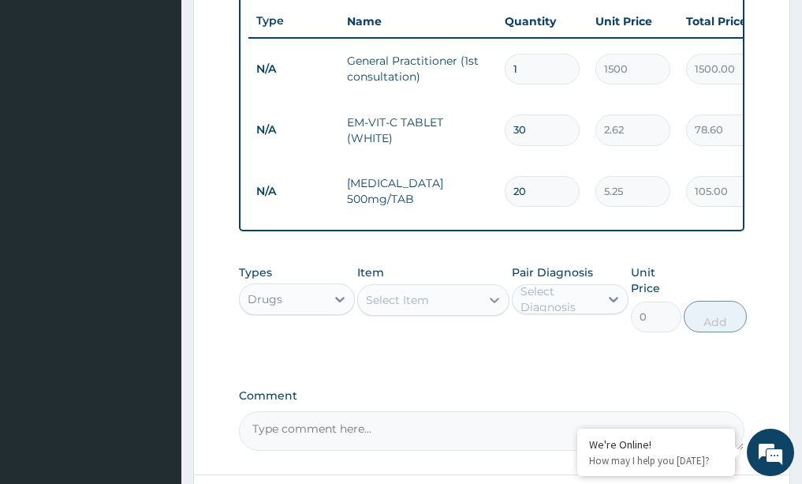
click at [495, 308] on icon at bounding box center [495, 300] width 16 height 16
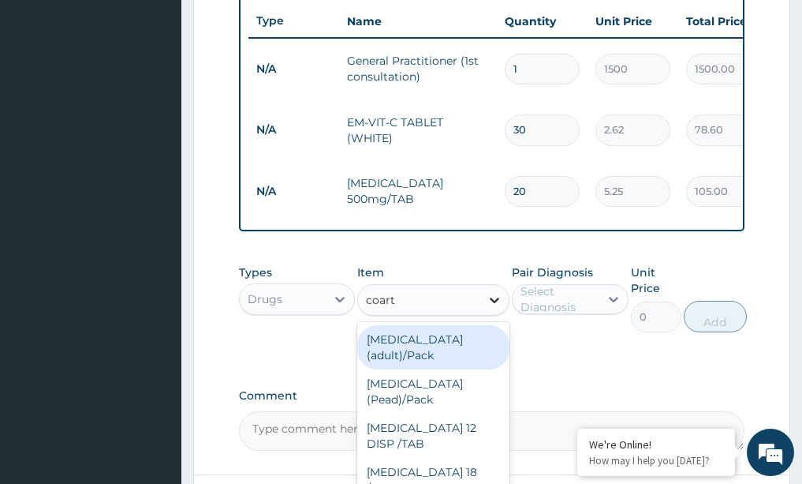
type input "coarte"
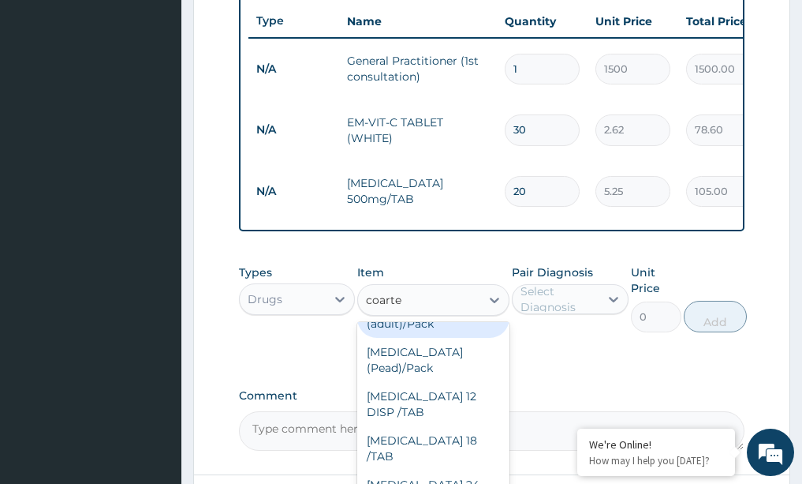
scroll to position [0, 0]
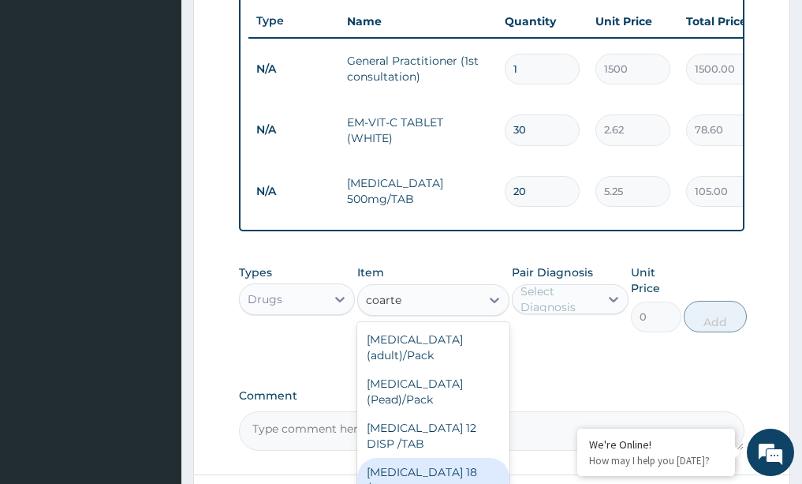
click at [383, 458] on div "COARTEM 18 /TAB" at bounding box center [433, 480] width 152 height 44
type input "21"
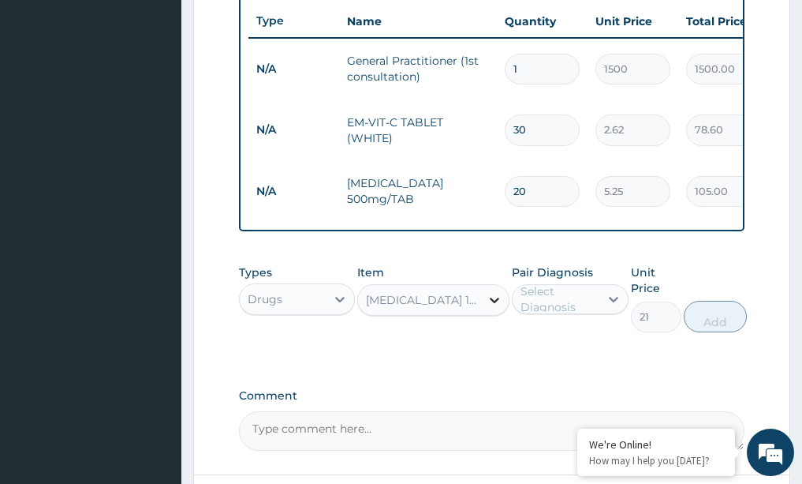
click at [498, 308] on icon at bounding box center [495, 300] width 16 height 16
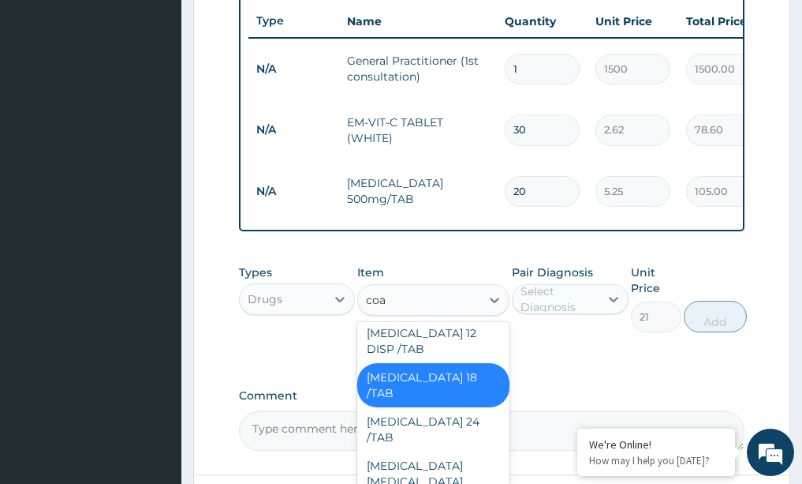
scroll to position [9, 0]
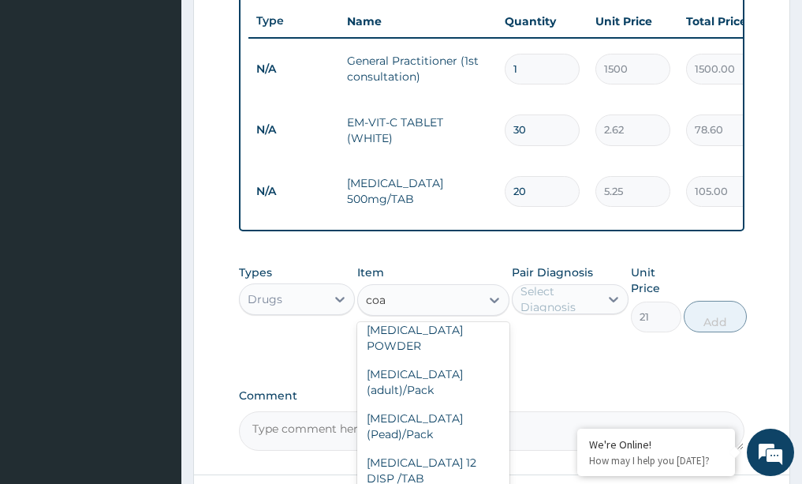
type input "coar"
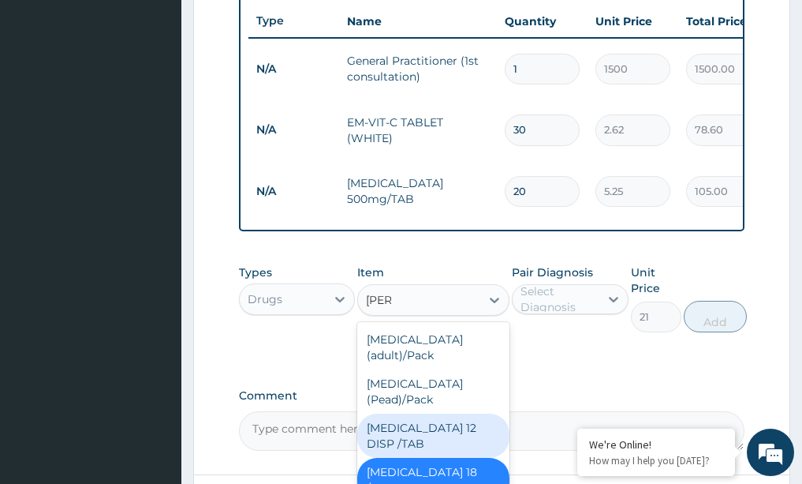
click at [411, 413] on div "COARTEM 12 DISP /TAB" at bounding box center [433, 435] width 152 height 44
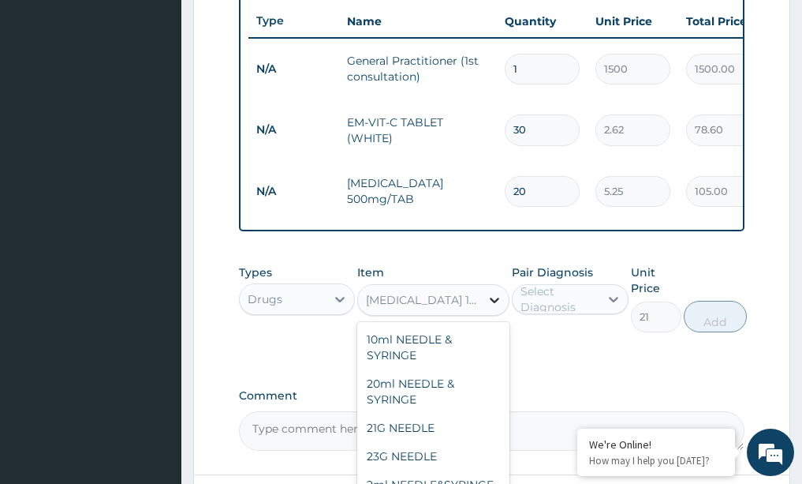
click at [493, 308] on icon at bounding box center [495, 300] width 16 height 16
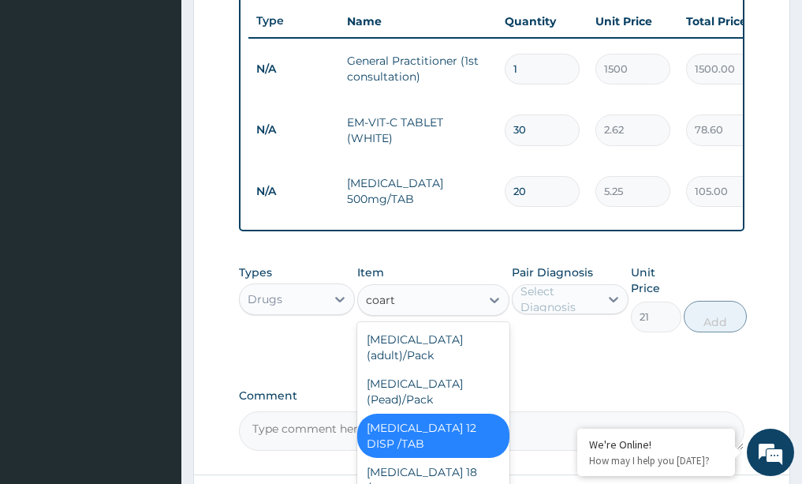
type input "coarte"
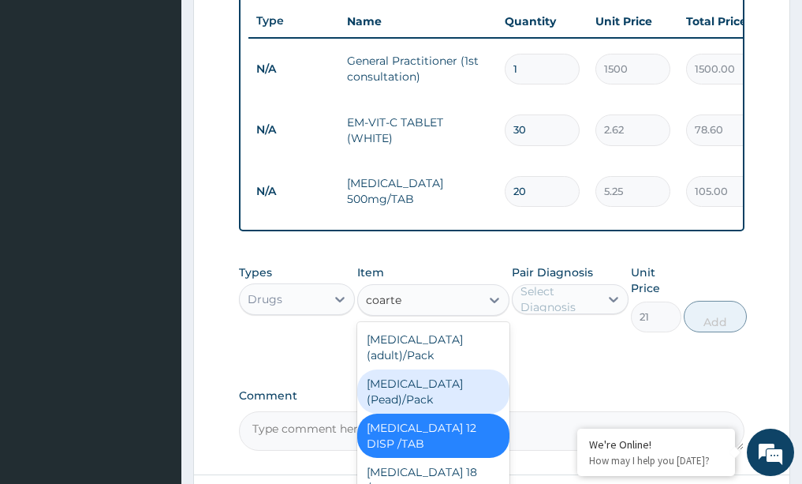
click at [460, 375] on div "Coartem (Pead)/Pack" at bounding box center [433, 391] width 152 height 44
type input "498.75"
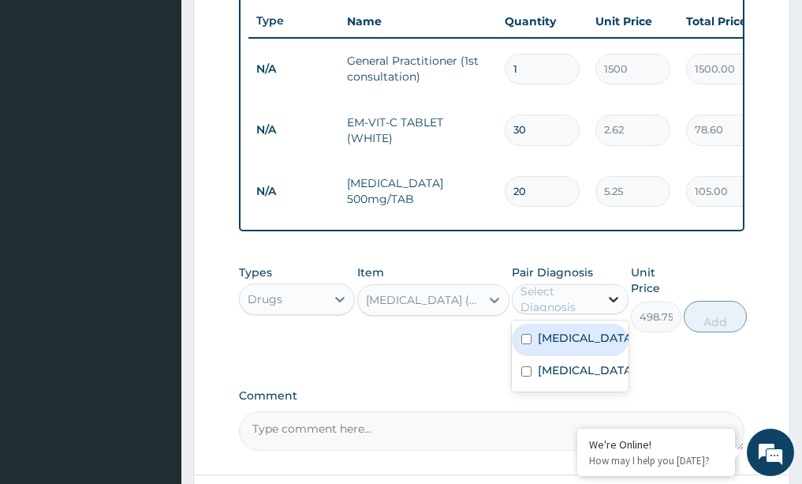
click icon
click label "Upper respiratory infection"
checkbox input "true"
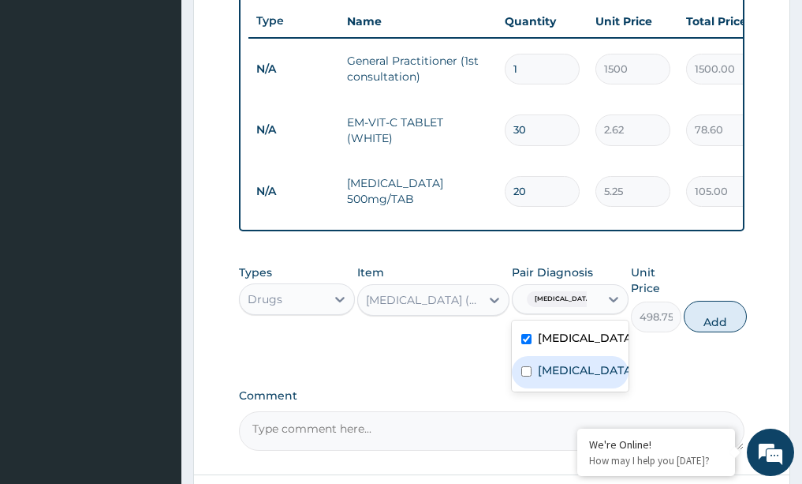
click label "Malaria"
checkbox input "true"
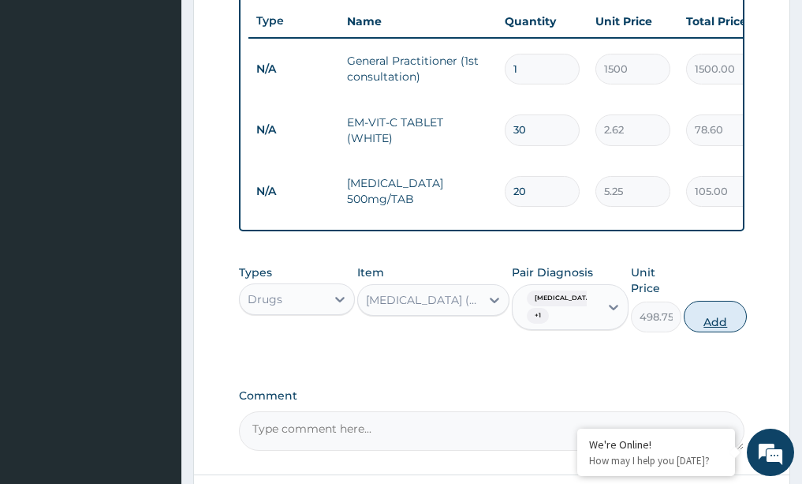
click button "Add"
type input "0"
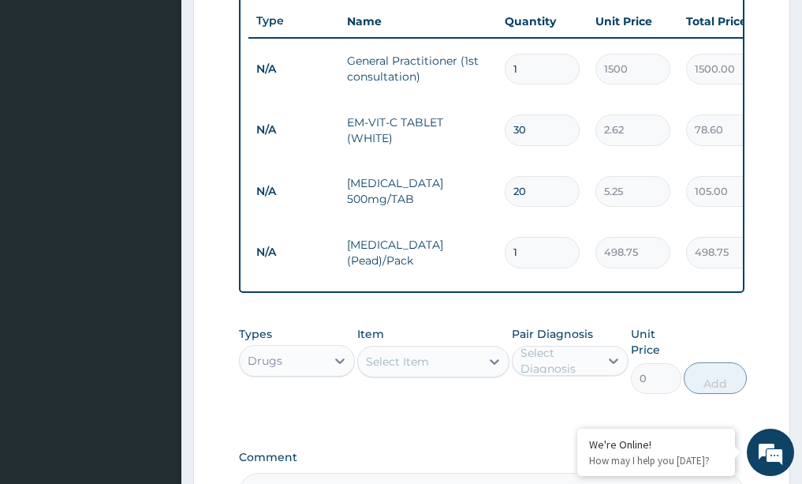
type input "0.00"
type input "6"
type input "2992.50"
type input "6"
click icon
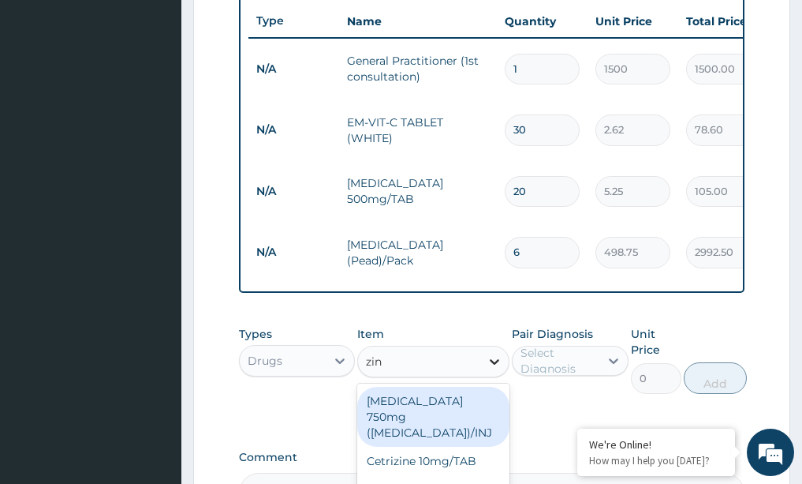
type input "zinc"
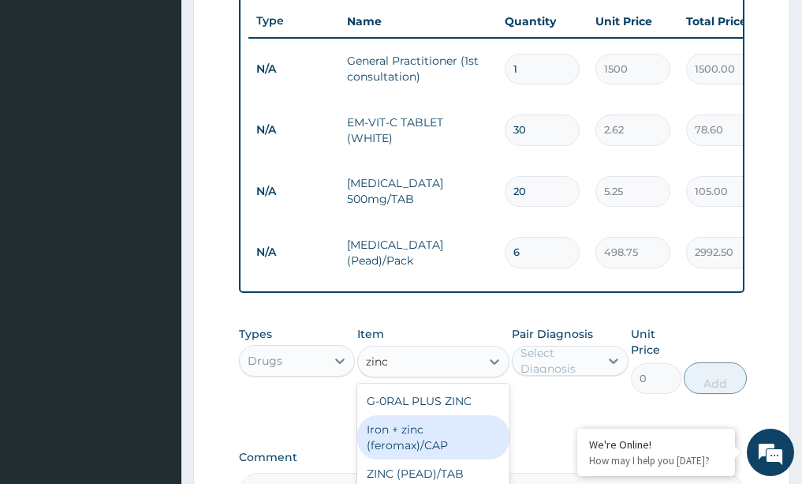
click div "Iron + zinc (feromax)/CAP"
type input "21"
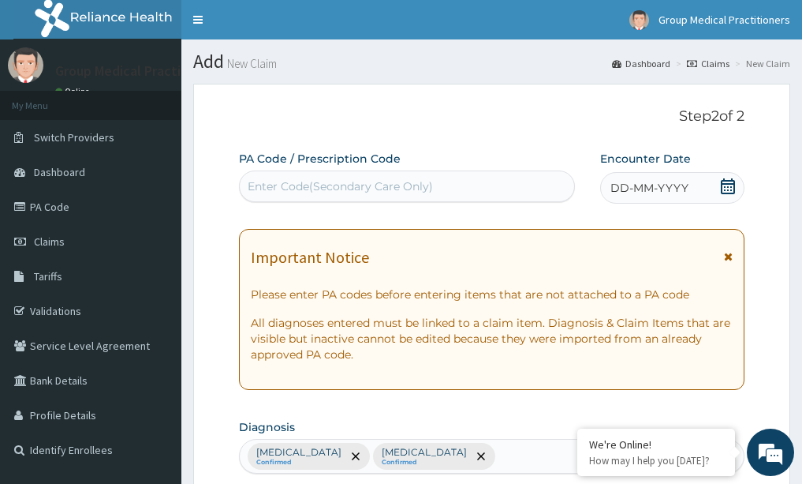
click icon
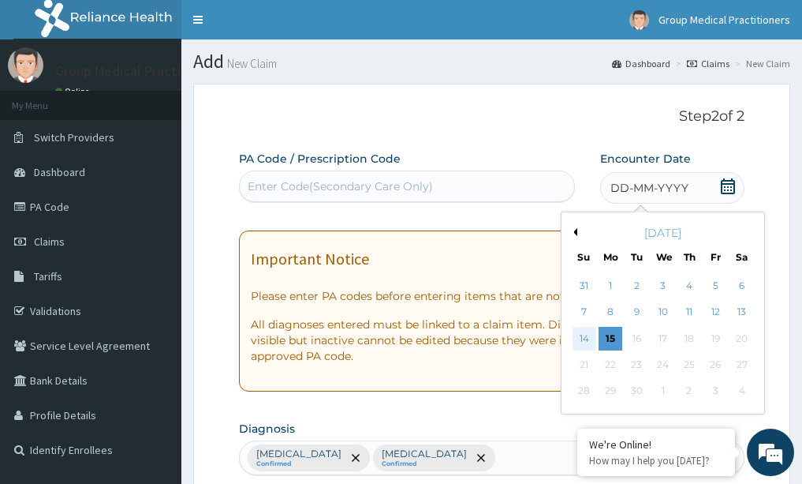
click div "14"
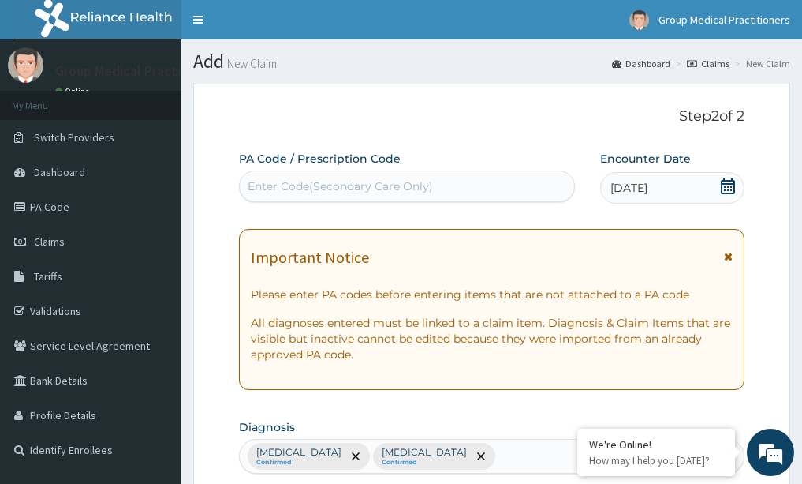
click section "Diagnosis Upper respiratory infection Confirmed Malaria Confirmed"
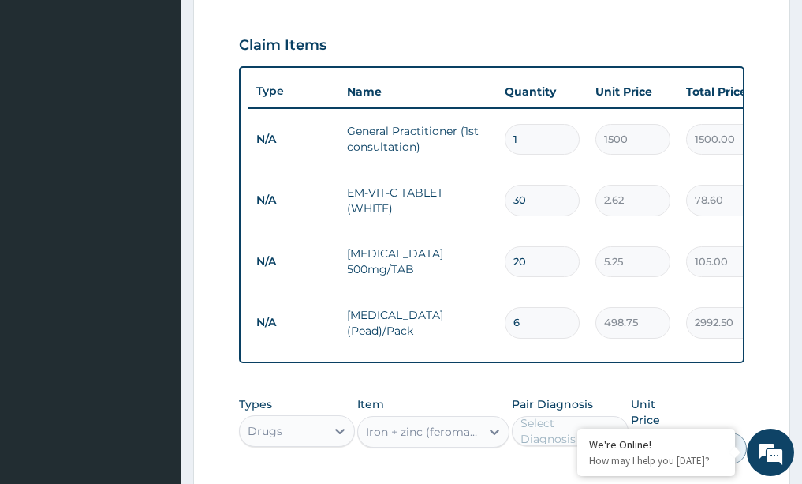
scroll to position [568, 0]
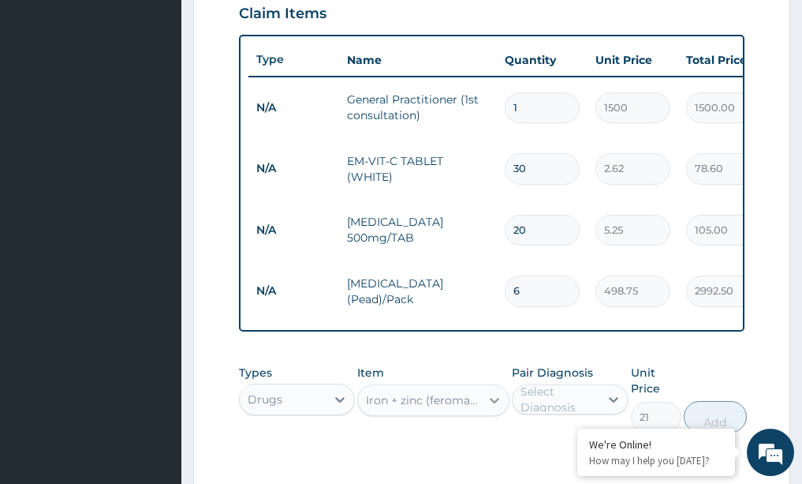
click icon
click div "PA Code / Prescription Code Enter Code(Secondary Care Only) Encounter Date 14-0…"
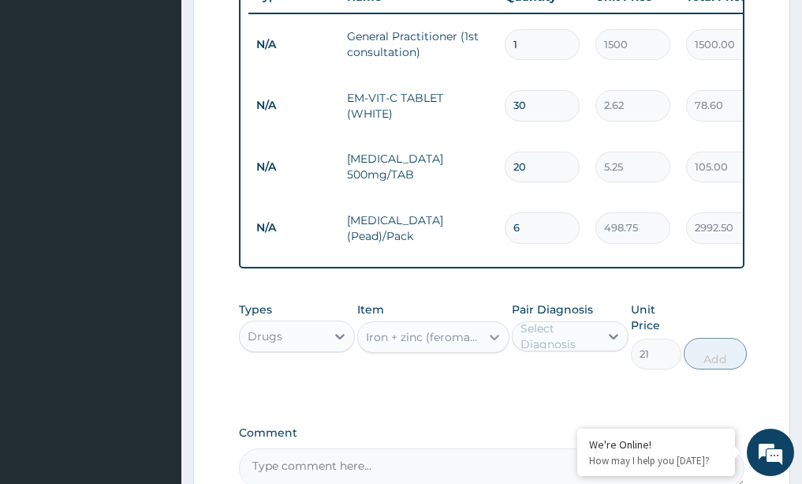
scroll to position [663, 0]
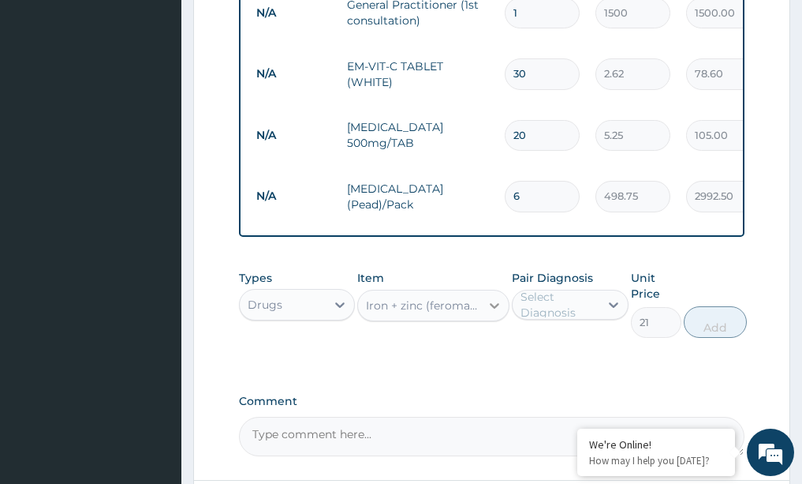
click icon
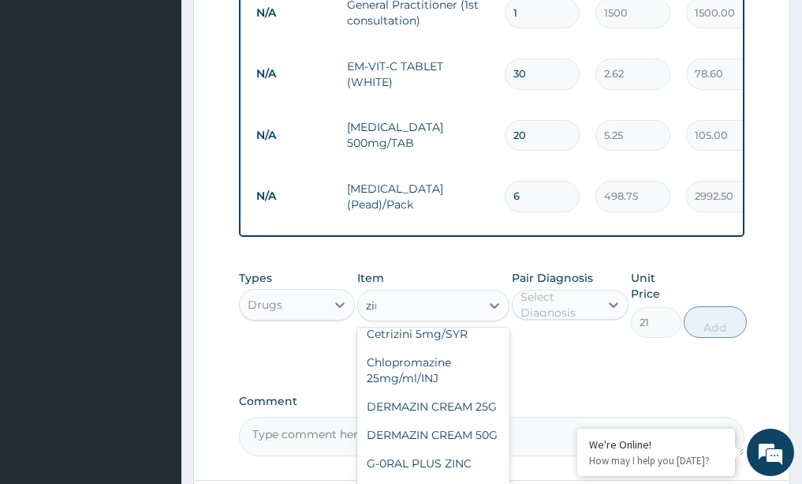
scroll to position [87, 0]
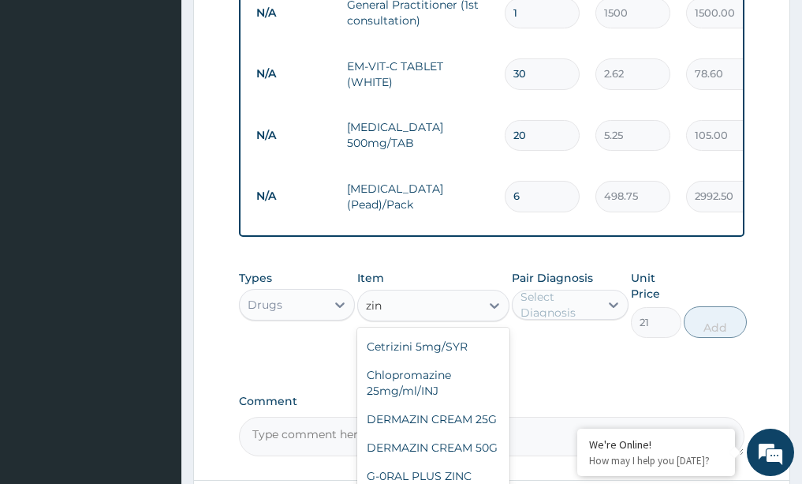
type input "zinc"
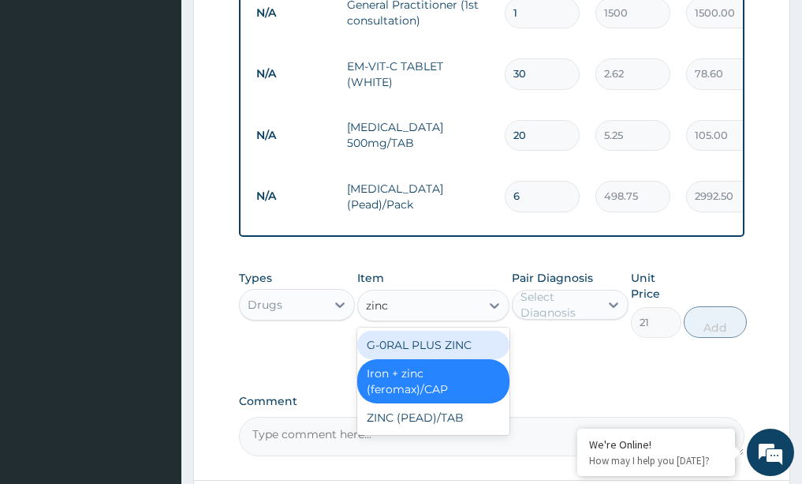
scroll to position [0, 0]
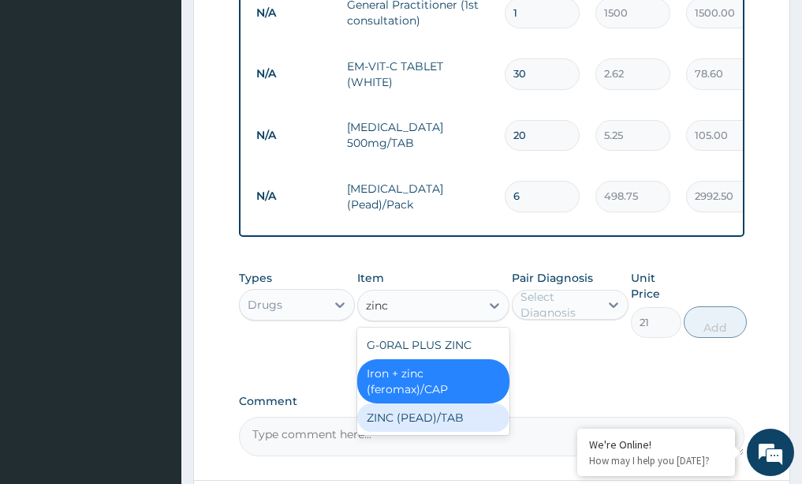
click div "ZINC (PEAD)/TAB"
type input "31.5"
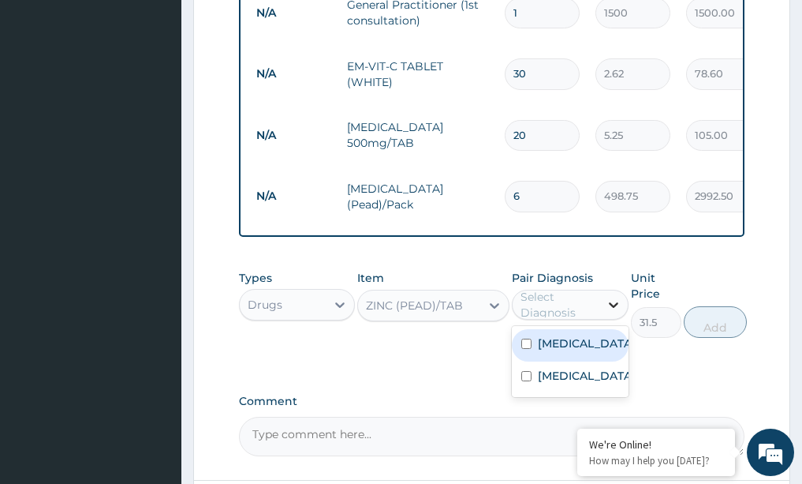
click icon
click label "Upper respiratory infection"
checkbox input "true"
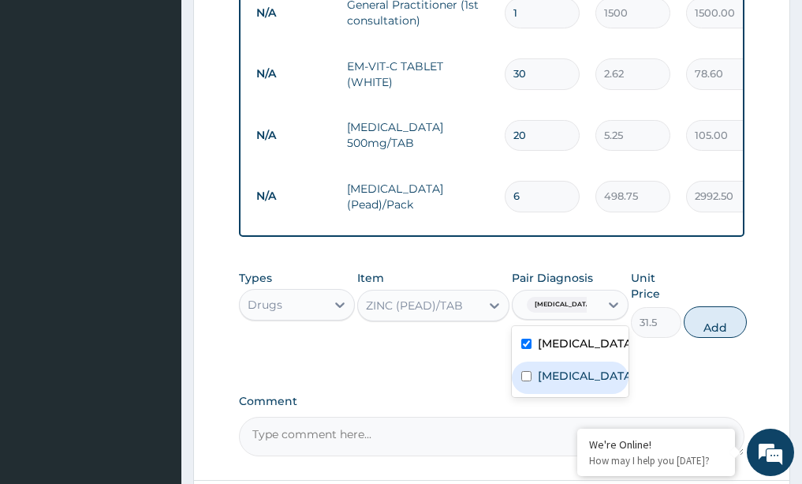
click label "Malaria"
checkbox input "true"
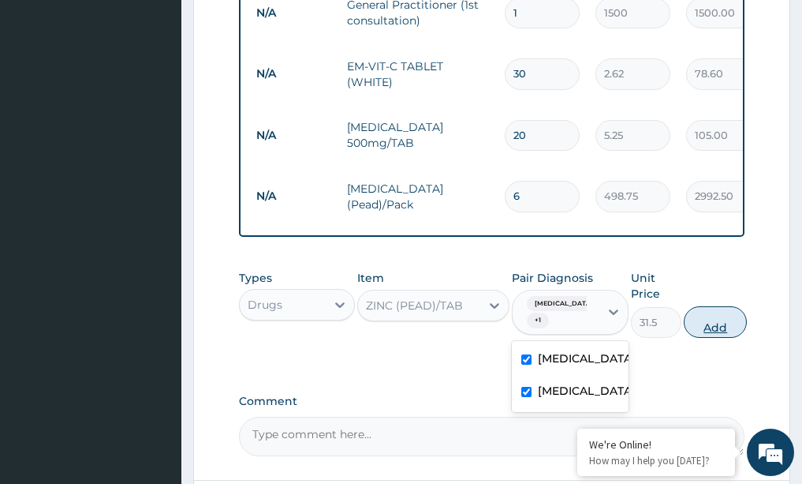
click button "Add"
type input "0"
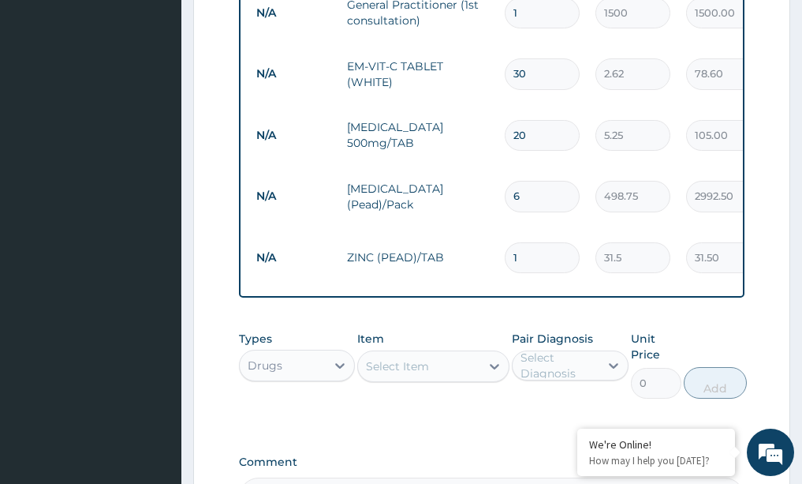
type input "0.00"
type input "2"
type input "63.00"
type input "20"
type input "630.00"
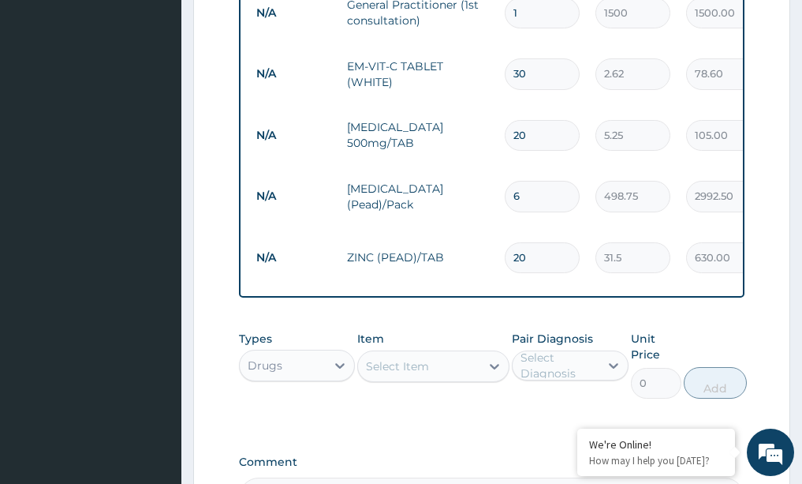
type input "19"
type input "598.50"
type input "18"
type input "567.00"
click div "Item Select Item"
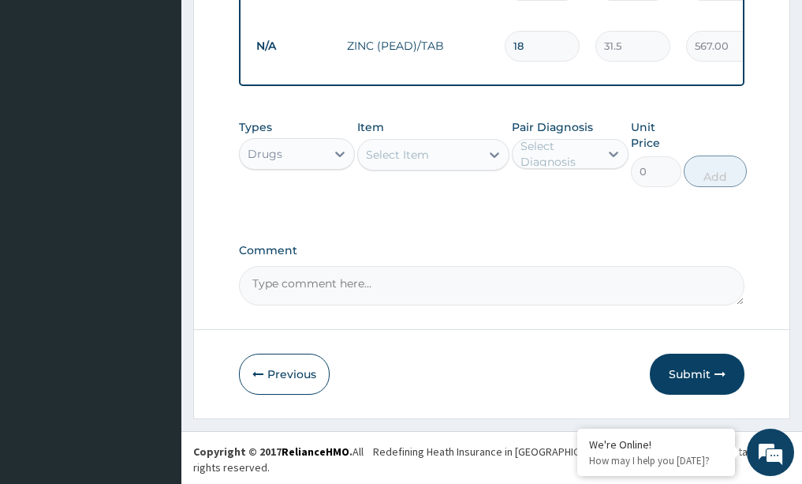
scroll to position [875, 0]
click button "Submit"
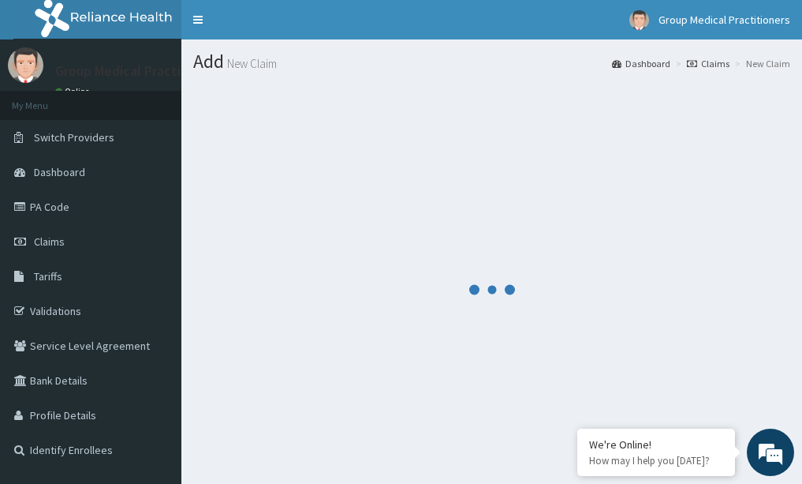
scroll to position [6, 0]
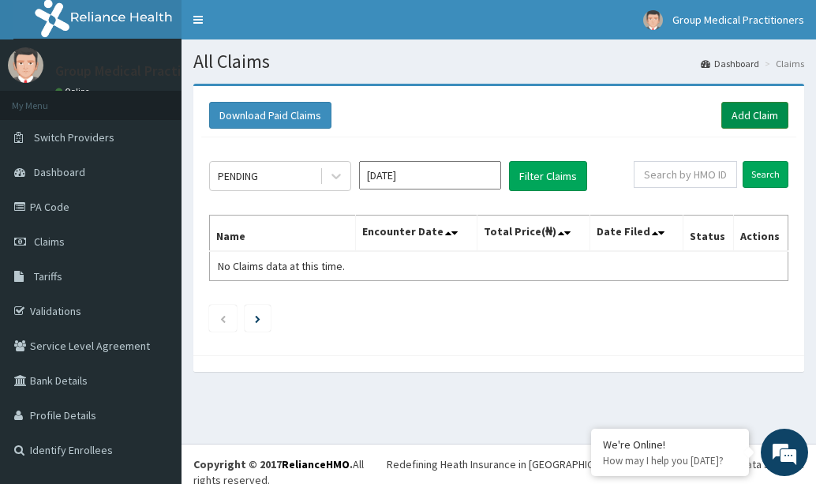
click at [758, 115] on link "Add Claim" at bounding box center [754, 115] width 67 height 27
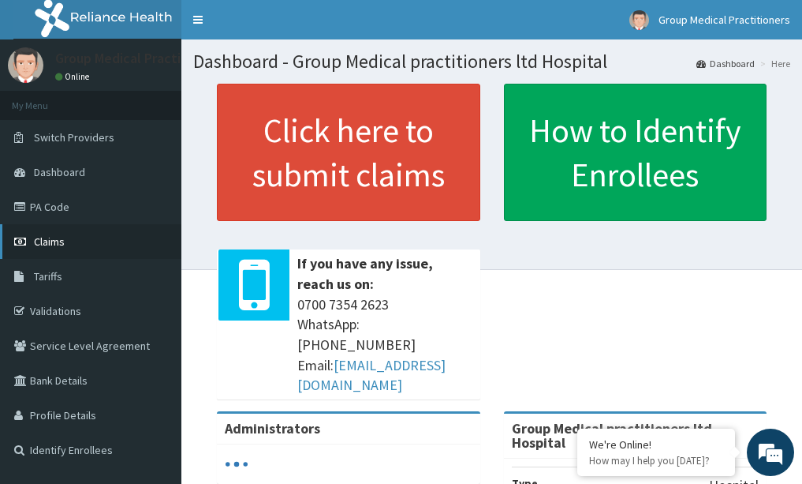
click at [80, 245] on link "Claims" at bounding box center [90, 241] width 181 height 35
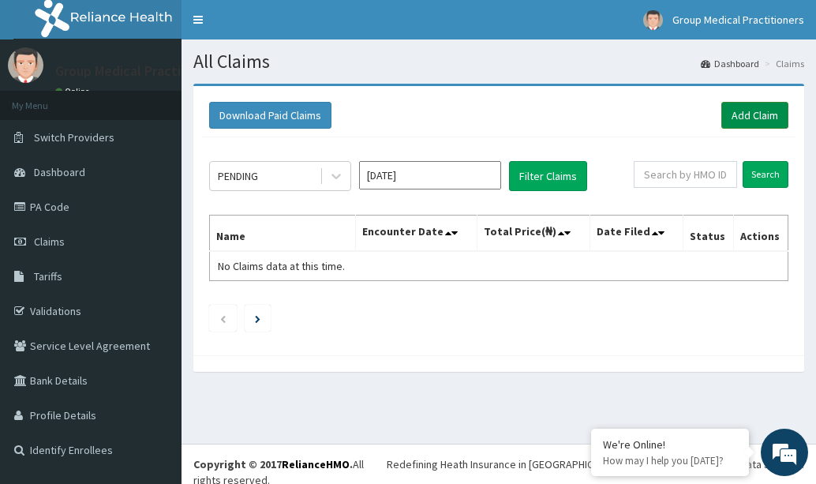
click at [753, 114] on link "Add Claim" at bounding box center [754, 115] width 67 height 27
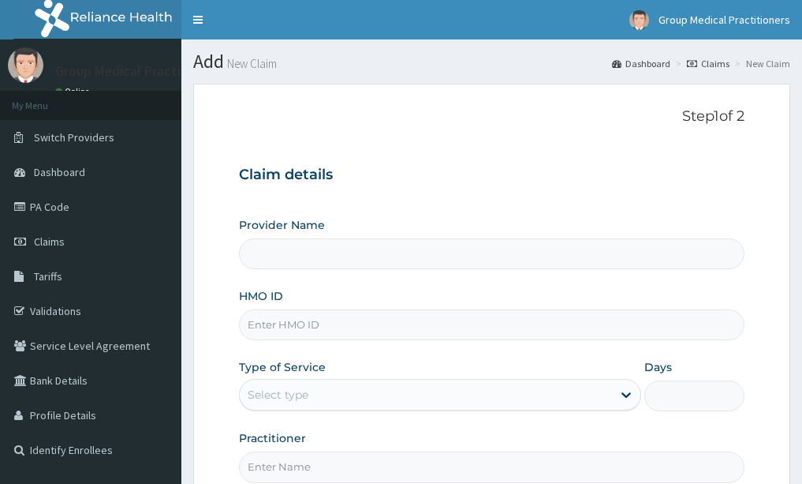
click at [510, 328] on input "HMO ID" at bounding box center [492, 324] width 506 height 31
type input "Group Medical practitioners ltd Hospital"
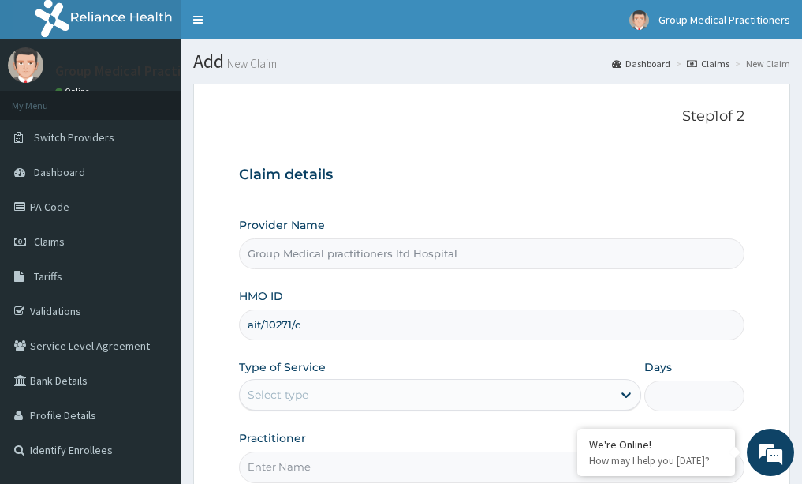
type input "ait/10271/c"
click at [441, 402] on div "Select type" at bounding box center [426, 394] width 372 height 25
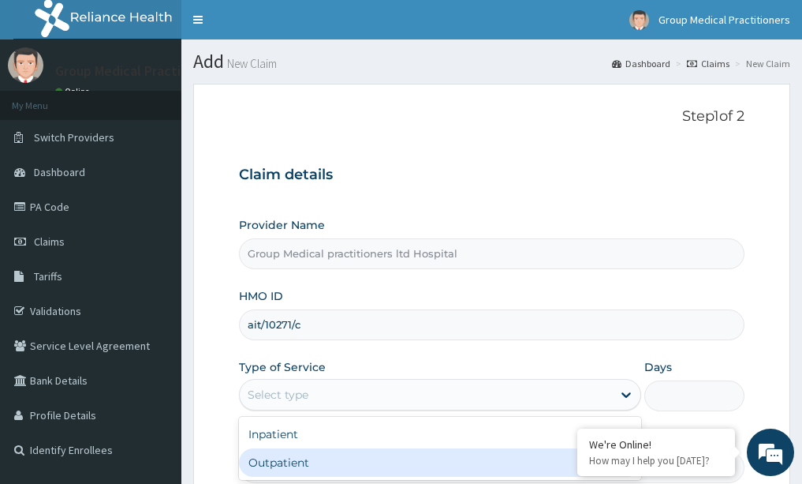
click at [367, 461] on div "Outpatient" at bounding box center [440, 462] width 402 height 28
type input "1"
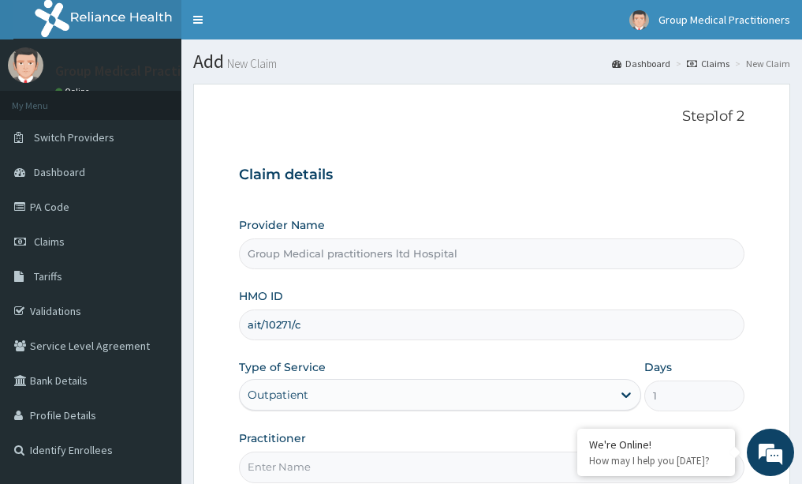
click at [203, 427] on form "Step 1 of 2 Claim details Provider Name Group Medical practitioners ltd Hospita…" at bounding box center [491, 340] width 597 height 512
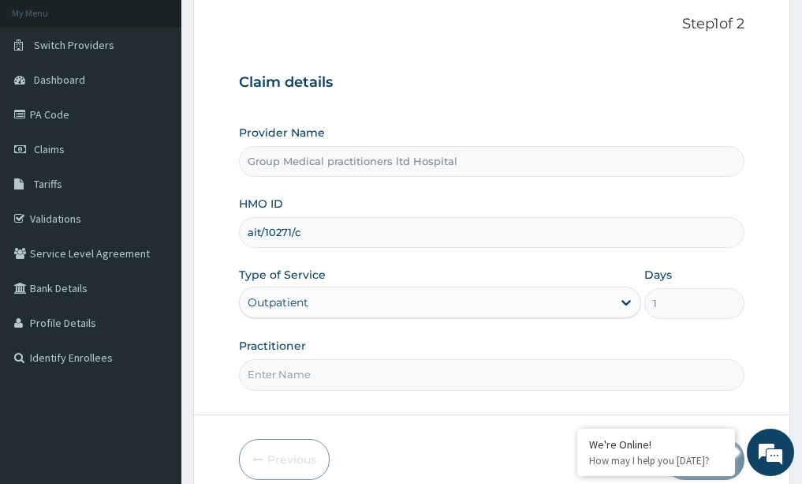
scroll to position [95, 0]
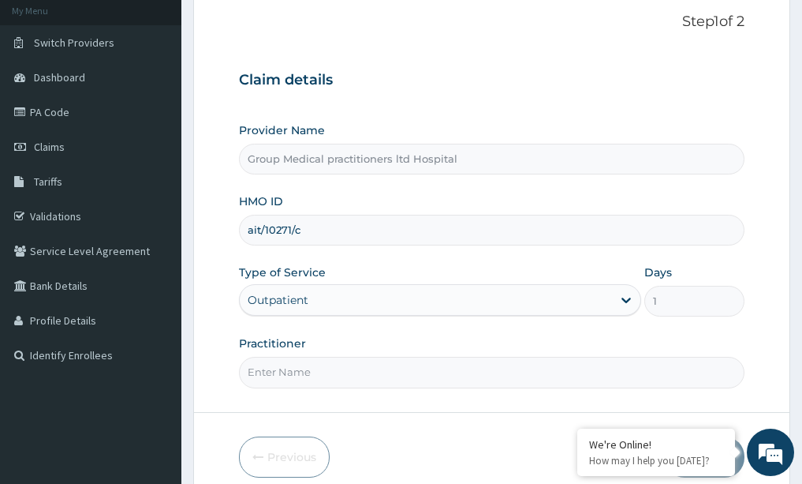
click at [323, 375] on input "Practitioner" at bounding box center [492, 372] width 506 height 31
type input "medical practitioner"
click at [211, 448] on form "Step 1 of 2 Claim details Provider Name Group Medical practitioners ltd Hospita…" at bounding box center [491, 245] width 597 height 512
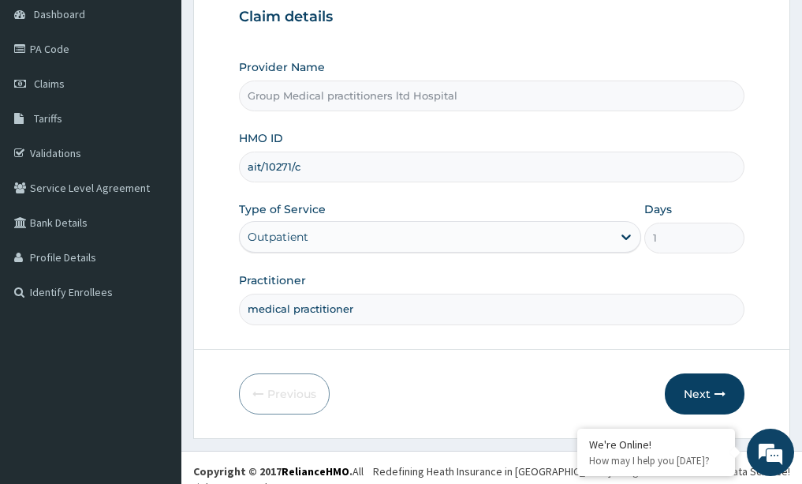
scroll to position [165, 0]
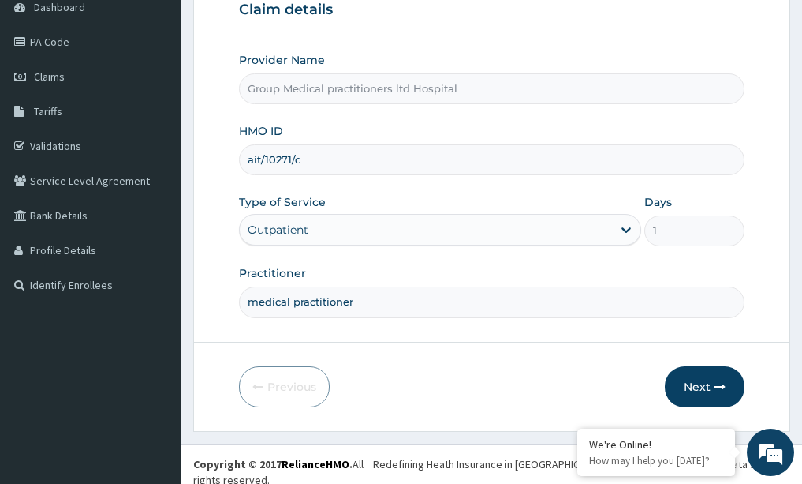
click at [704, 379] on button "Next" at bounding box center [705, 386] width 80 height 41
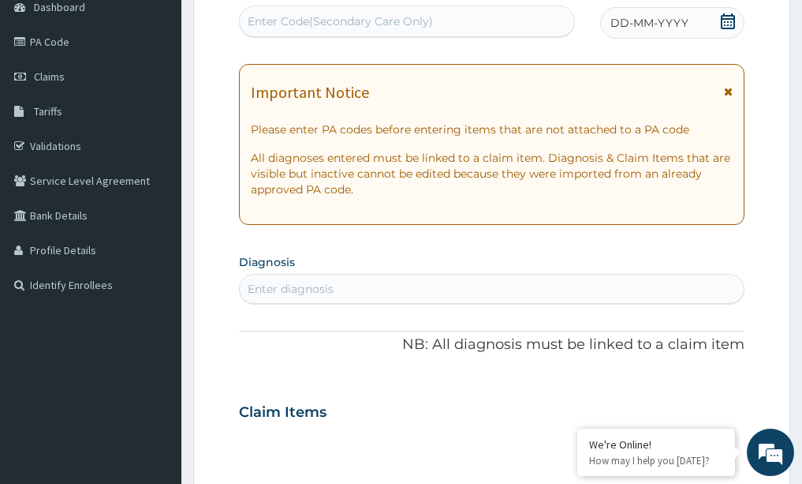
click at [724, 17] on icon at bounding box center [728, 21] width 16 height 16
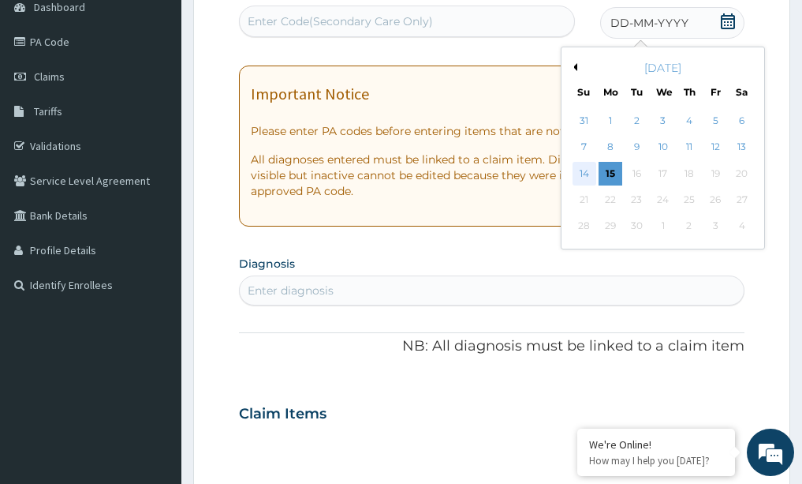
click at [585, 174] on div "14" at bounding box center [585, 174] width 24 height 24
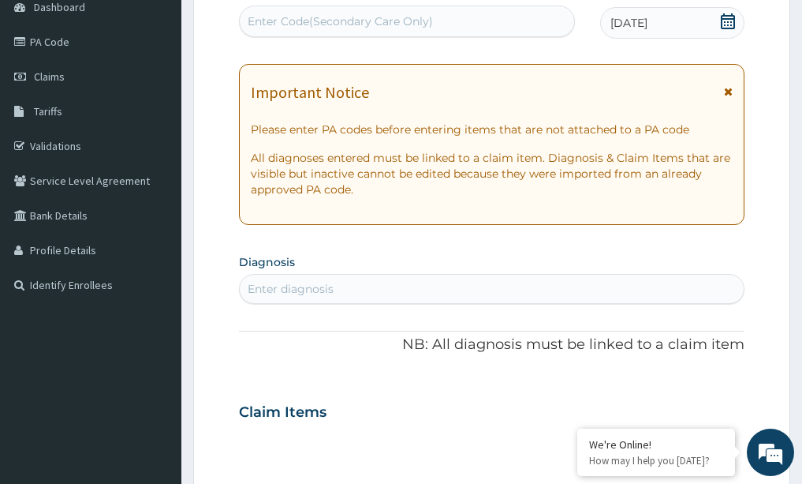
click at [278, 298] on div "Enter diagnosis" at bounding box center [492, 288] width 505 height 25
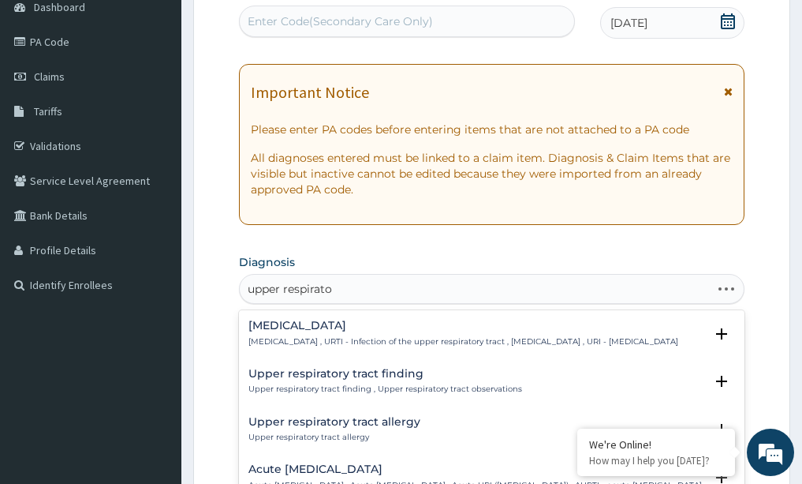
type input "upper respirator"
click at [296, 329] on h4 "[MEDICAL_DATA]" at bounding box center [463, 325] width 430 height 12
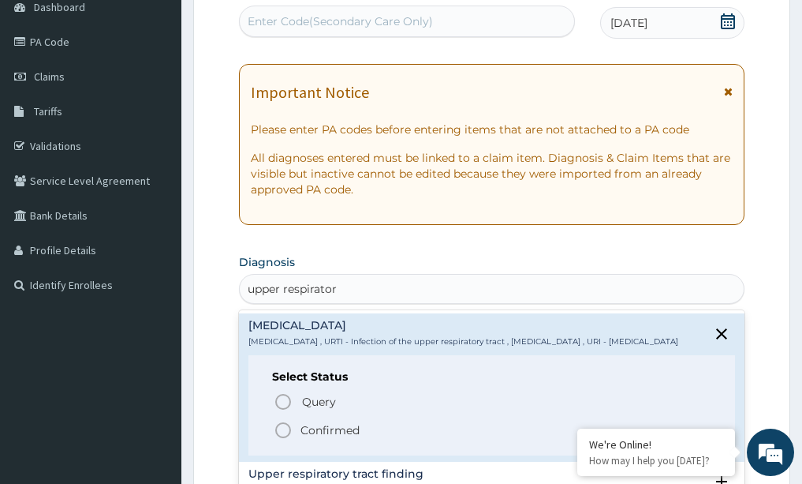
click at [284, 439] on icon "status option filled" at bounding box center [283, 429] width 19 height 19
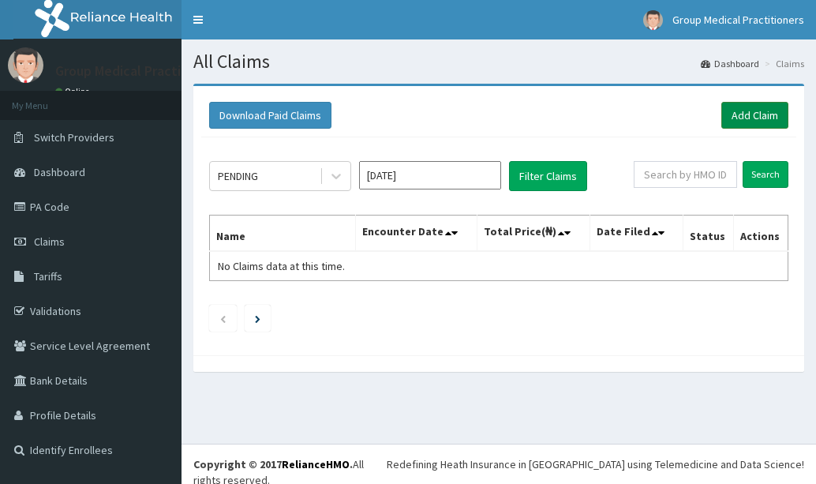
click at [758, 114] on link "Add Claim" at bounding box center [754, 115] width 67 height 27
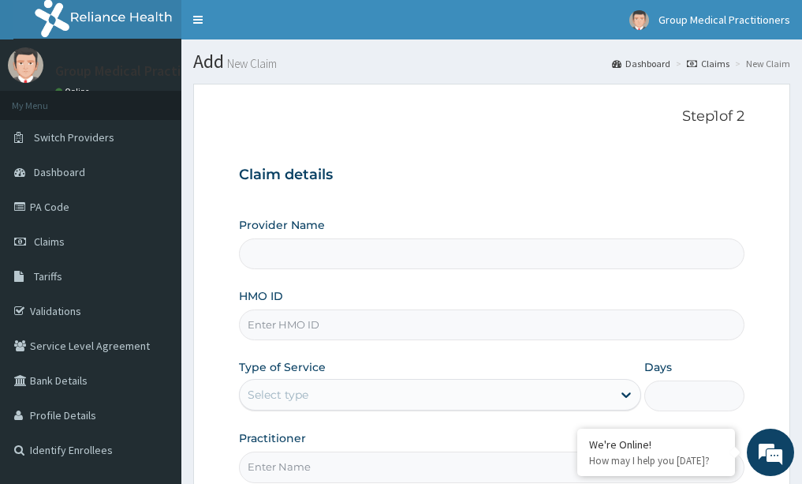
type input "Group Medical practitioners ltd Hospital"
click at [344, 332] on input "HMO ID" at bounding box center [492, 324] width 506 height 31
click at [394, 338] on input "HMO ID" at bounding box center [492, 324] width 506 height 31
type input "ait/10271/b"
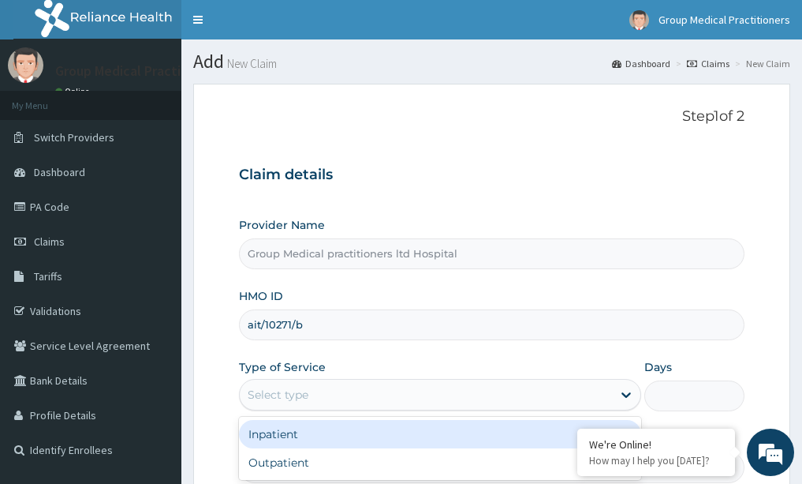
click at [405, 391] on div "Select type" at bounding box center [426, 394] width 372 height 25
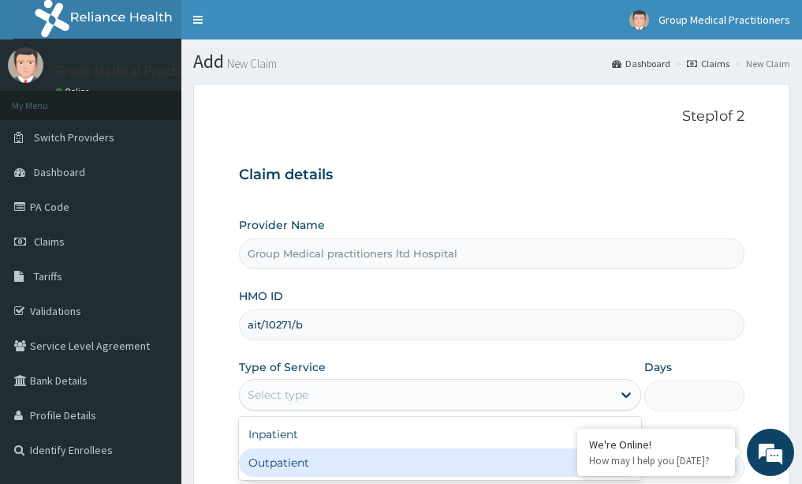
click at [348, 469] on div "Outpatient" at bounding box center [440, 462] width 402 height 28
type input "1"
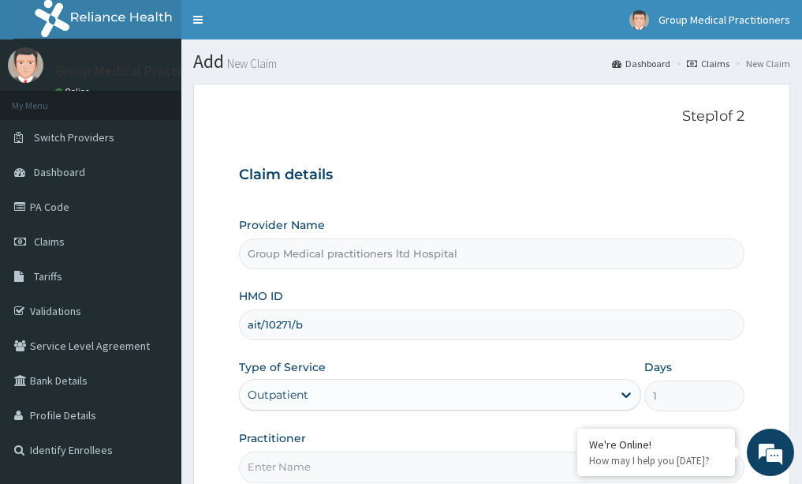
click at [768, 356] on form "Step 1 of 2 Claim details Provider Name Group Medical practitioners ltd Hospita…" at bounding box center [491, 340] width 597 height 512
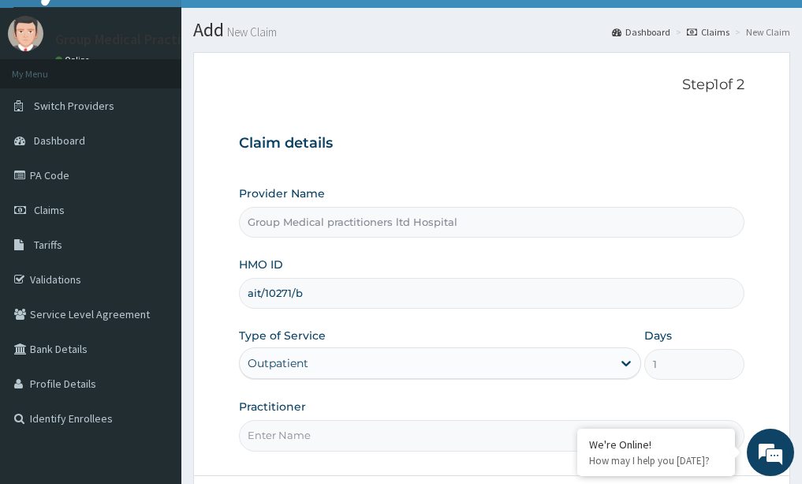
scroll to position [63, 0]
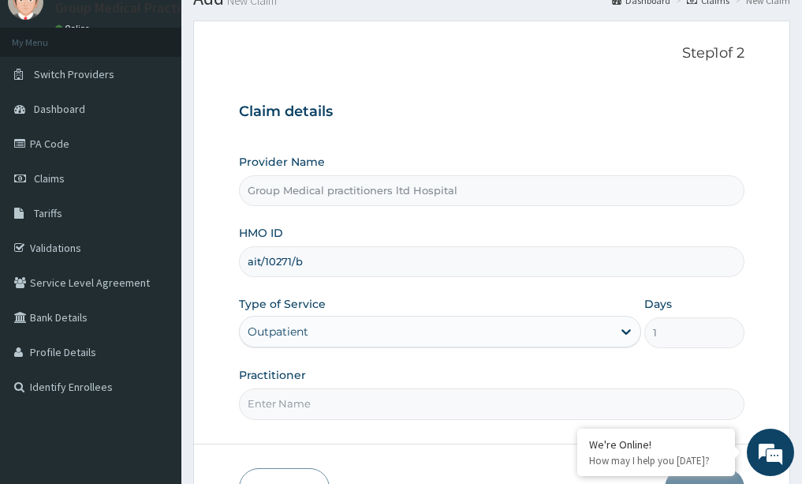
click at [399, 409] on input "Practitioner" at bounding box center [492, 403] width 506 height 31
type input "medical practitioner"
click at [776, 342] on form "Step 1 of 2 Claim details Provider Name Group Medical practitioners ltd Hospita…" at bounding box center [491, 277] width 597 height 512
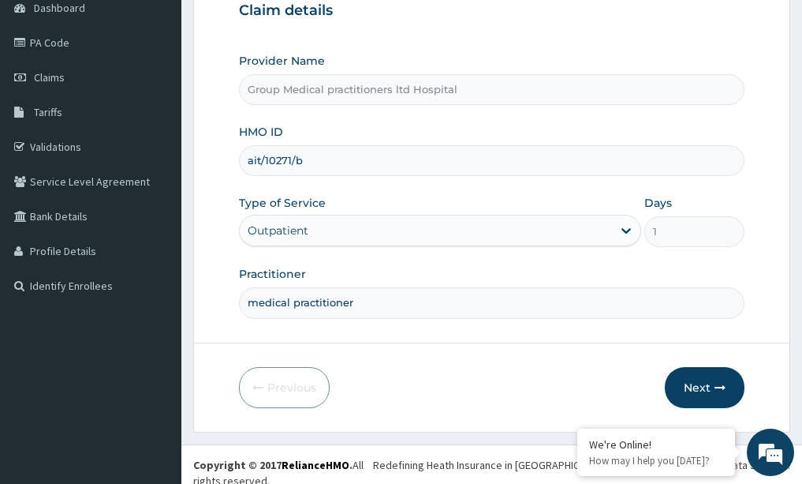
scroll to position [165, 0]
click at [704, 384] on button "Next" at bounding box center [705, 386] width 80 height 41
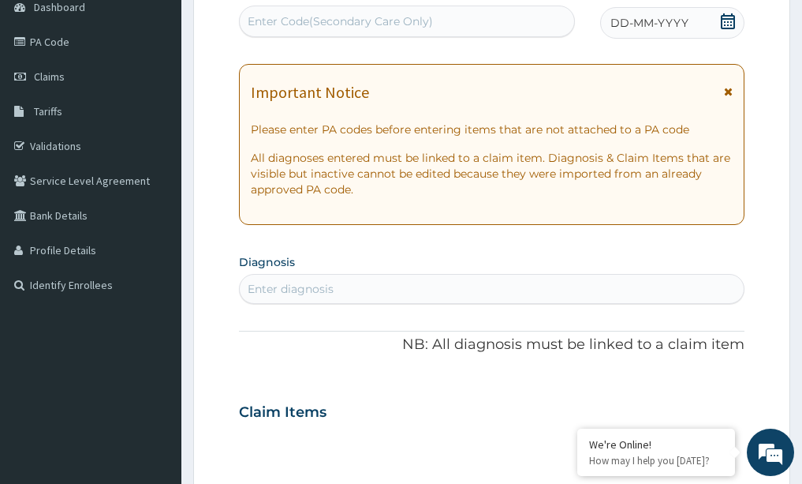
click at [708, 6] on div "Encounter Date DD-MM-YYYY" at bounding box center [672, 12] width 144 height 53
click at [723, 17] on icon at bounding box center [728, 21] width 16 height 16
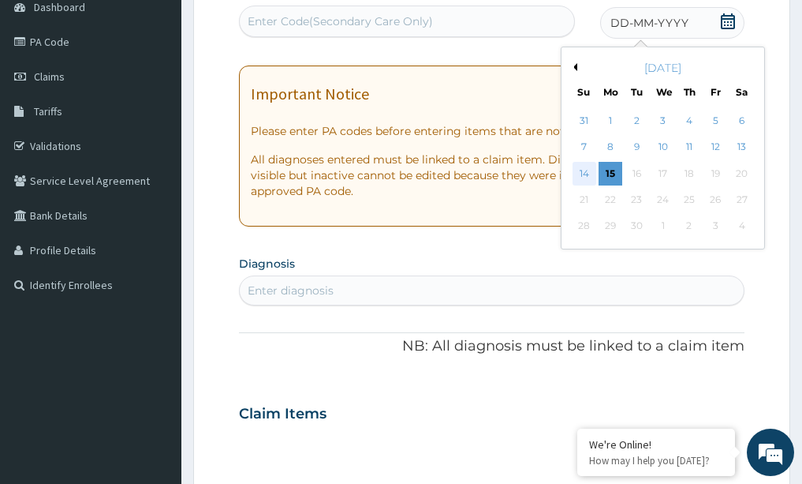
click at [582, 163] on div "14" at bounding box center [585, 174] width 24 height 24
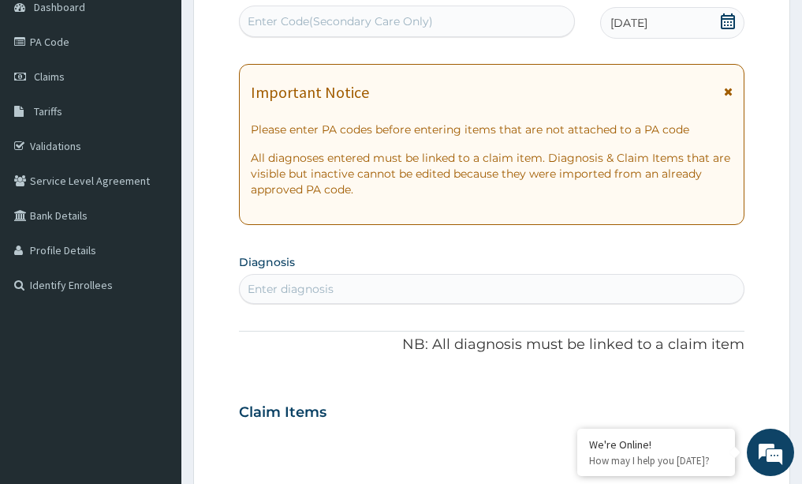
click at [319, 281] on div "Enter diagnosis" at bounding box center [291, 289] width 86 height 16
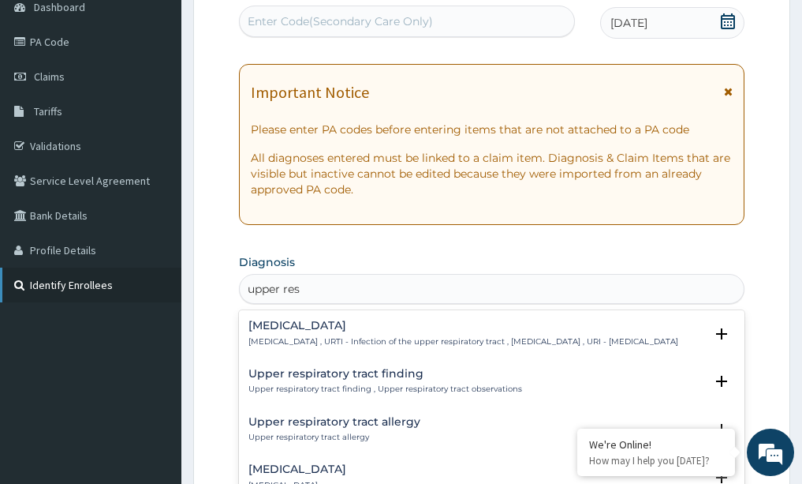
type input "upper resp"
click at [260, 342] on p "Upper respiratory infection , URTI - Infection of the upper respiratory tract ,…" at bounding box center [463, 341] width 430 height 11
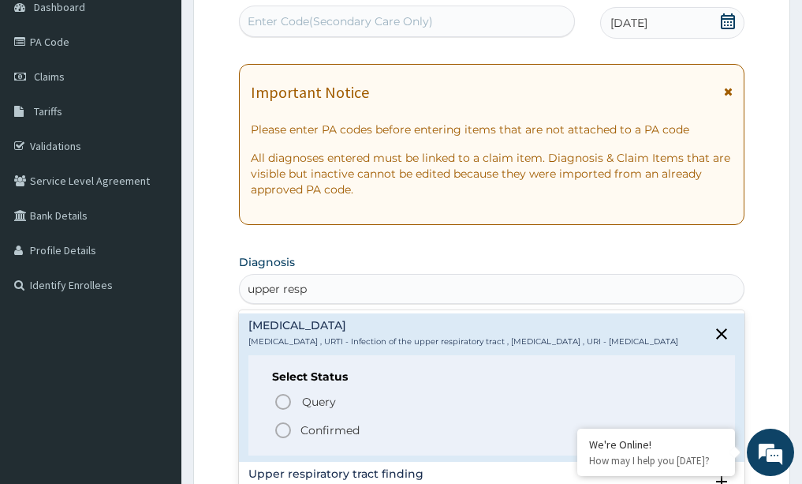
click at [278, 435] on circle "status option filled" at bounding box center [283, 430] width 14 height 14
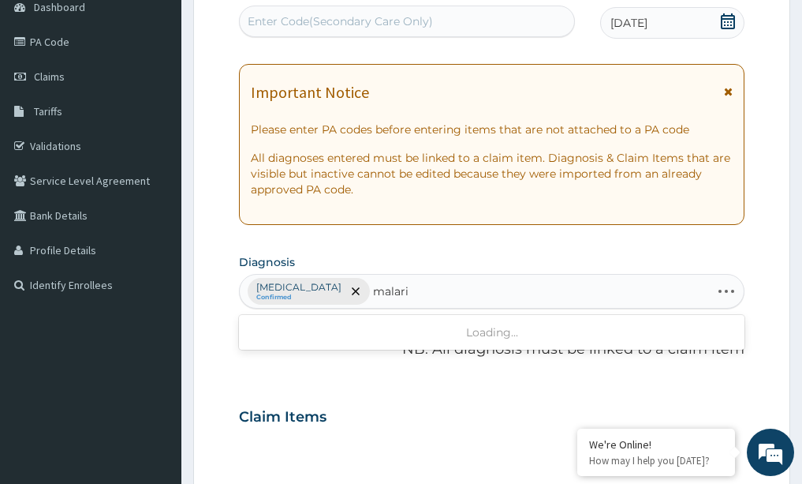
type input "malaria"
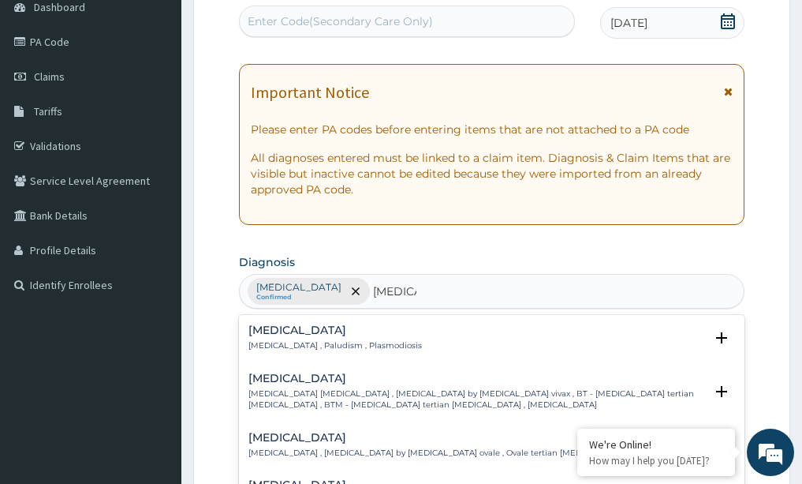
click at [332, 338] on div "Malaria Malaria , Paludism , Plasmodiosis" at bounding box center [335, 338] width 174 height 28
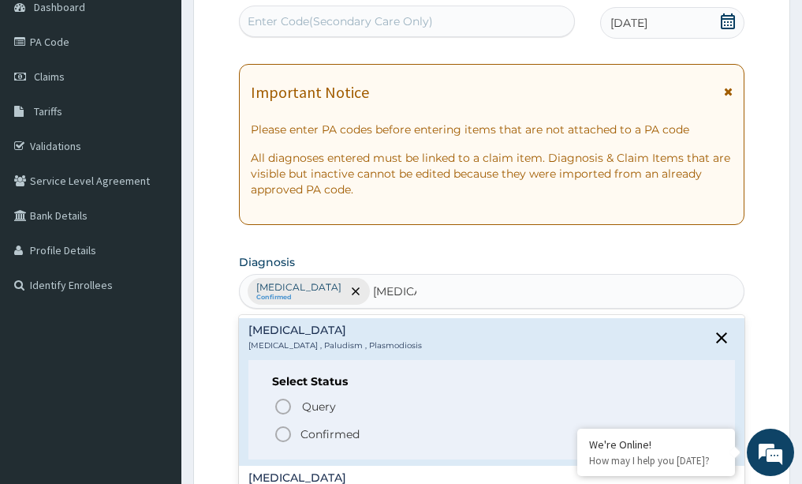
click at [282, 435] on icon "status option filled" at bounding box center [283, 433] width 19 height 19
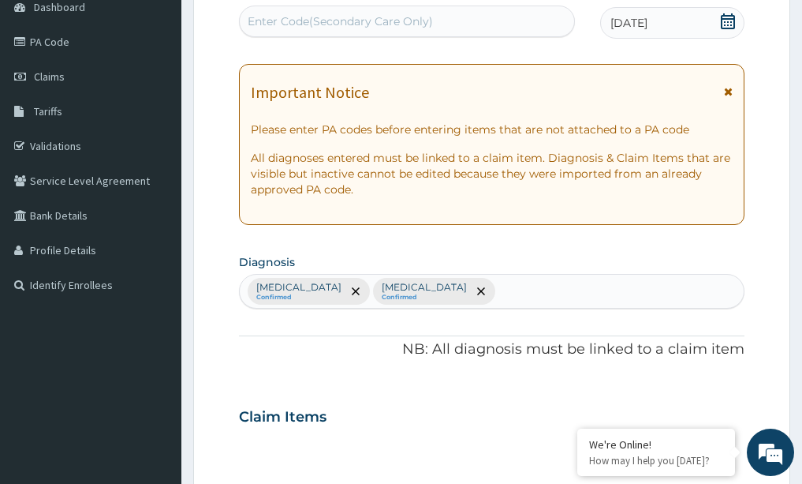
click at [419, 422] on div "Claim Items" at bounding box center [492, 413] width 506 height 41
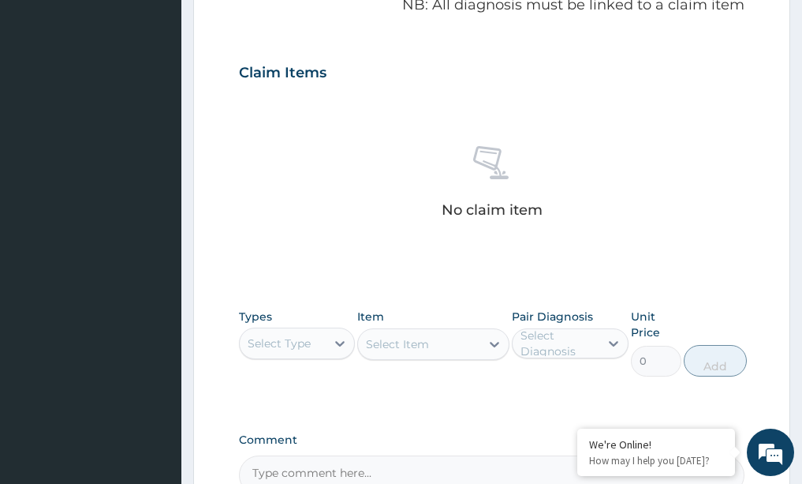
scroll to position [512, 0]
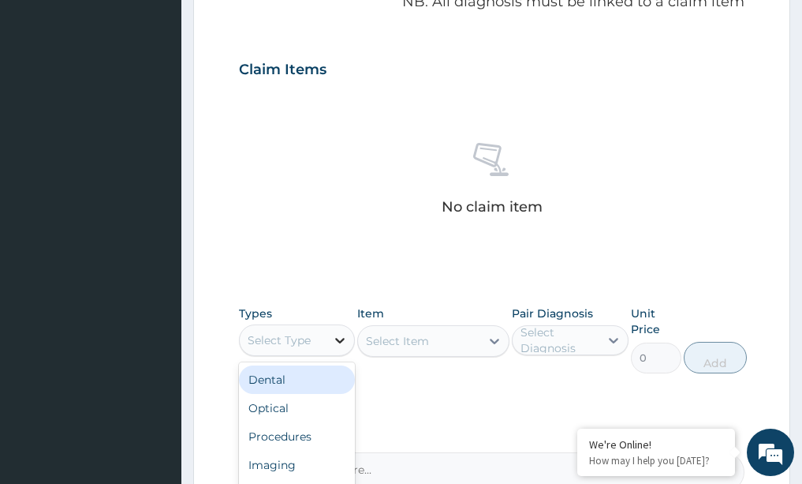
click at [342, 342] on icon at bounding box center [340, 340] width 16 height 16
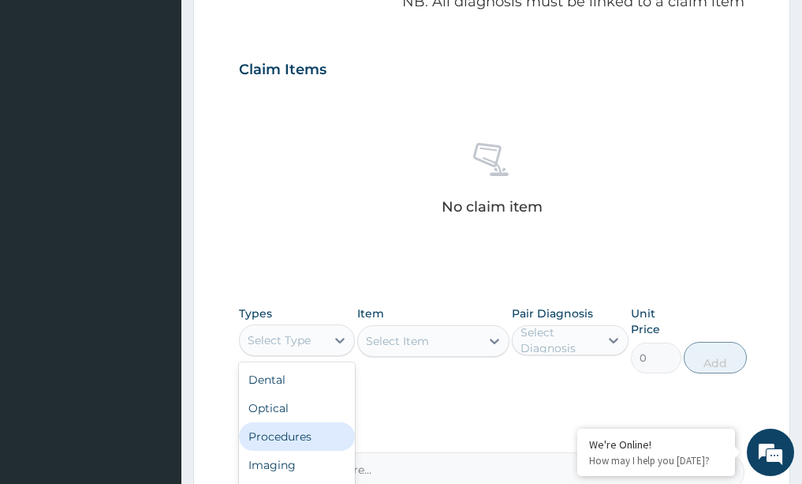
click at [300, 436] on div "Procedures" at bounding box center [297, 436] width 117 height 28
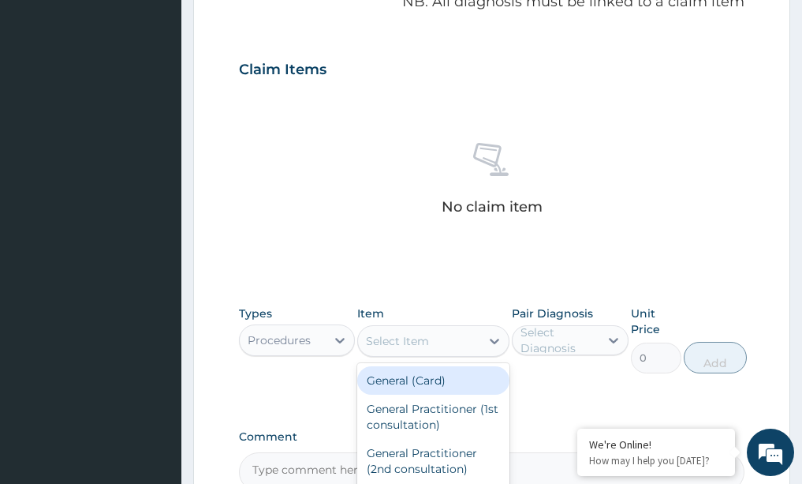
click at [495, 335] on icon at bounding box center [495, 341] width 16 height 16
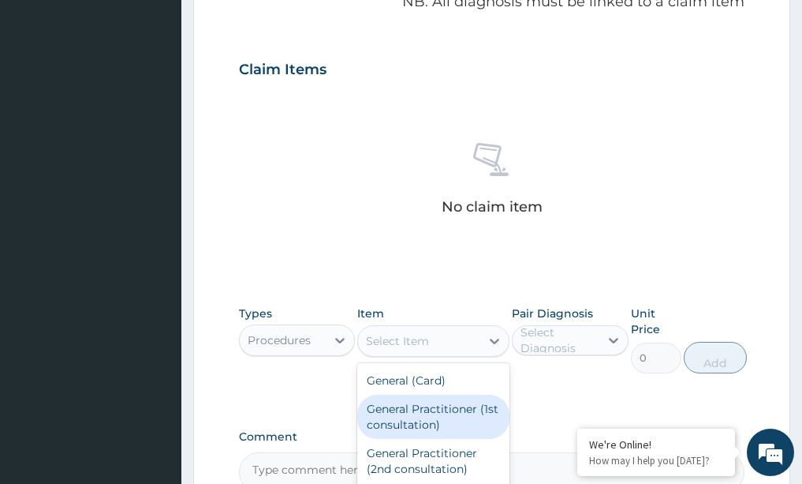
click at [450, 400] on div "General Practitioner (1st consultation)" at bounding box center [433, 416] width 152 height 44
type input "1500"
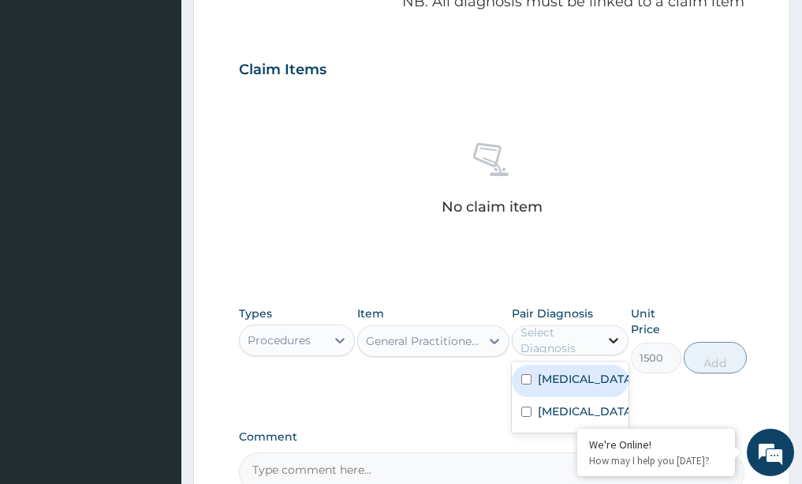
click at [611, 336] on icon at bounding box center [614, 340] width 16 height 16
click at [577, 387] on label "Upper respiratory infection" at bounding box center [587, 379] width 98 height 16
checkbox input "true"
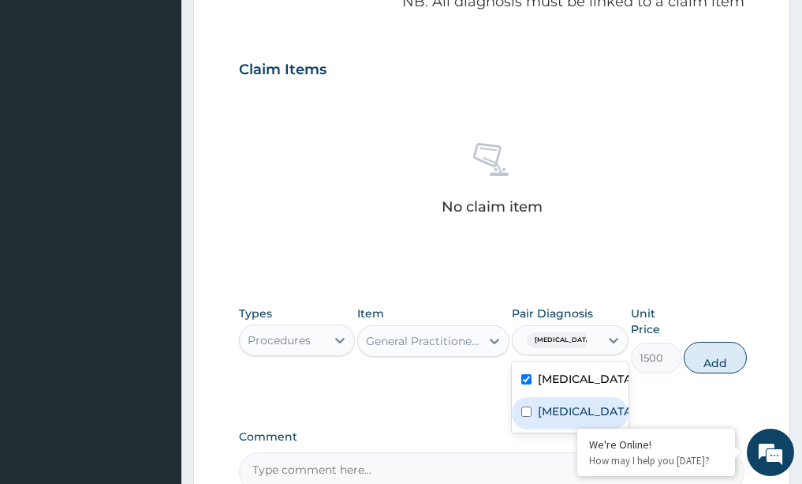
click at [538, 419] on label "Malaria" at bounding box center [587, 411] width 98 height 16
checkbox input "true"
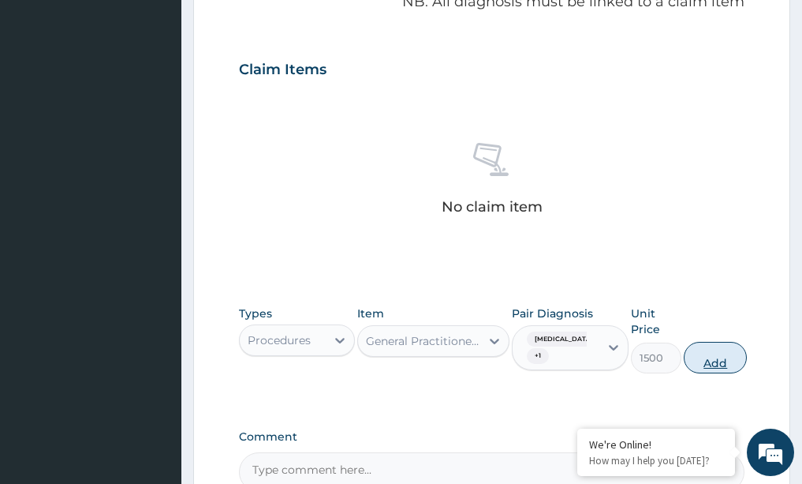
click at [728, 360] on button "Add" at bounding box center [715, 358] width 63 height 32
type input "0"
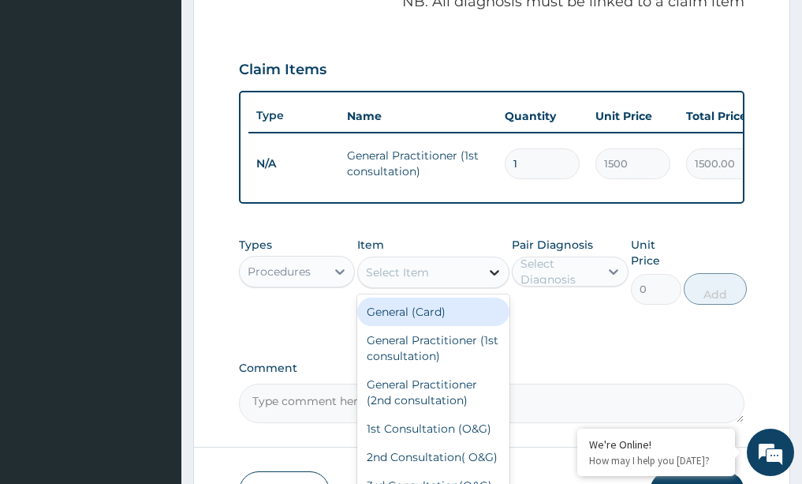
click at [496, 280] on icon at bounding box center [495, 272] width 16 height 16
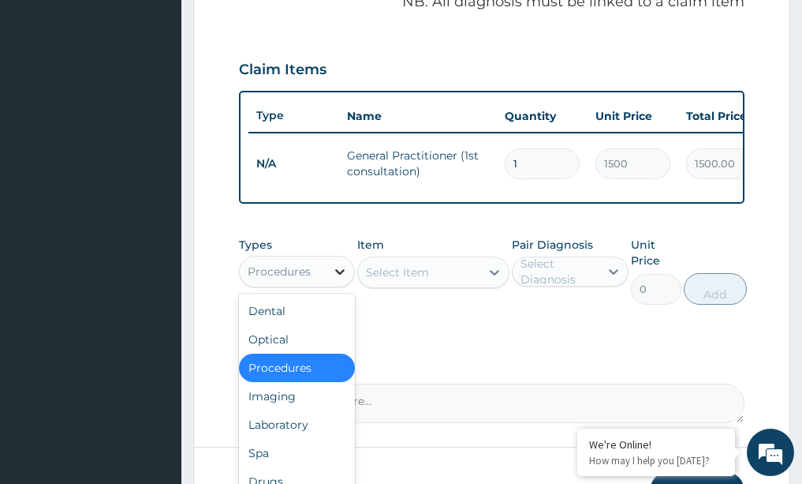
click at [338, 279] on icon at bounding box center [340, 271] width 16 height 16
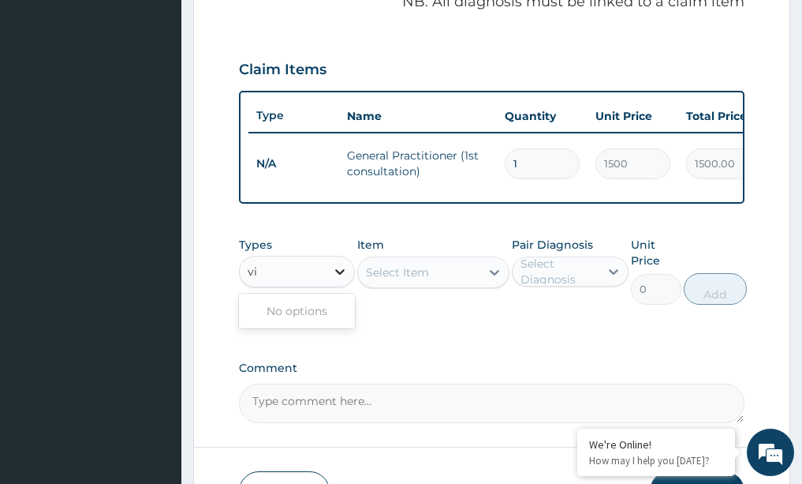
type input "v"
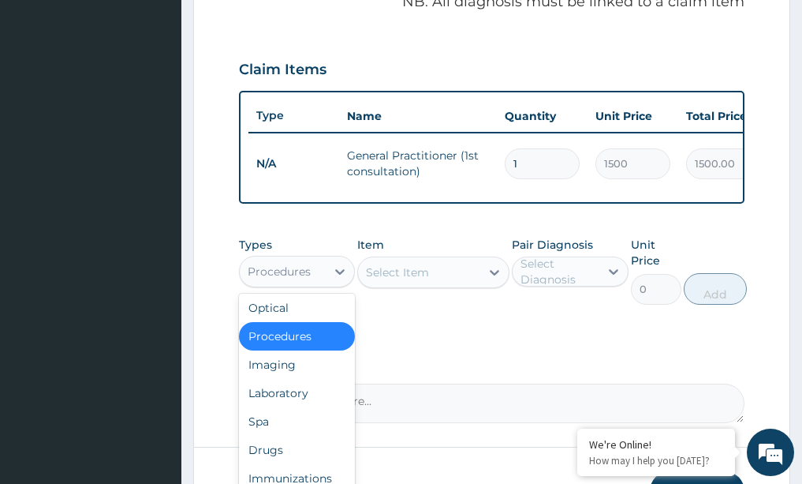
scroll to position [54, 0]
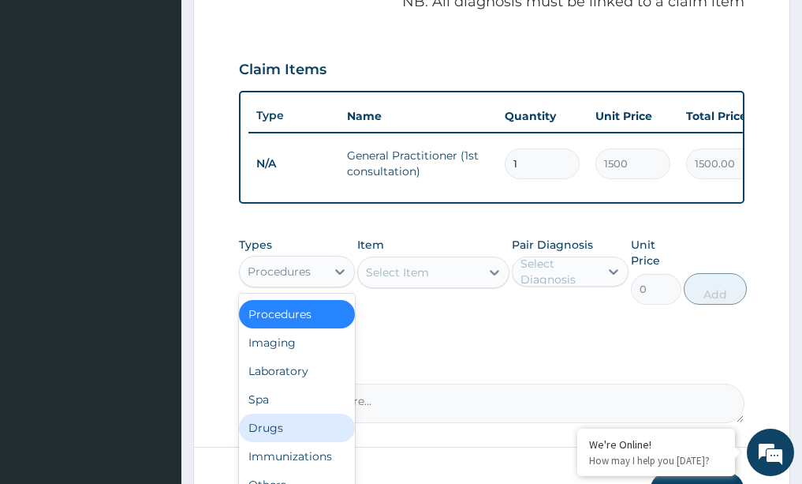
click at [271, 440] on div "Drugs" at bounding box center [297, 427] width 117 height 28
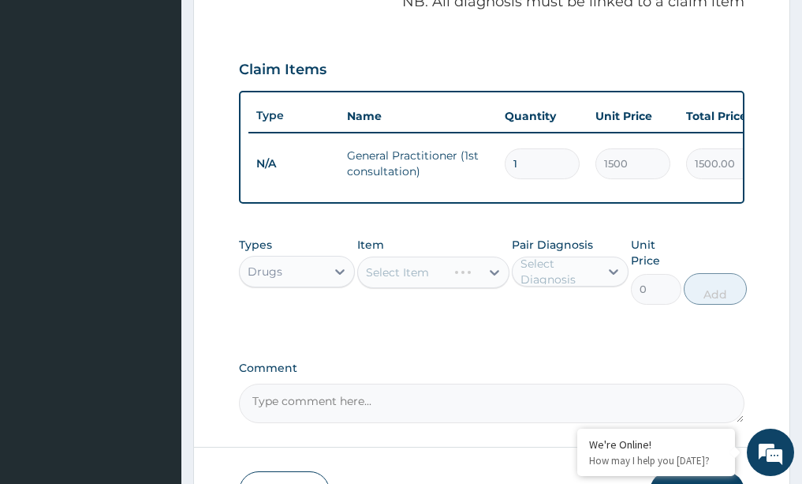
click at [497, 280] on div "Select Item" at bounding box center [433, 272] width 152 height 32
click at [494, 275] on icon at bounding box center [494, 273] width 9 height 6
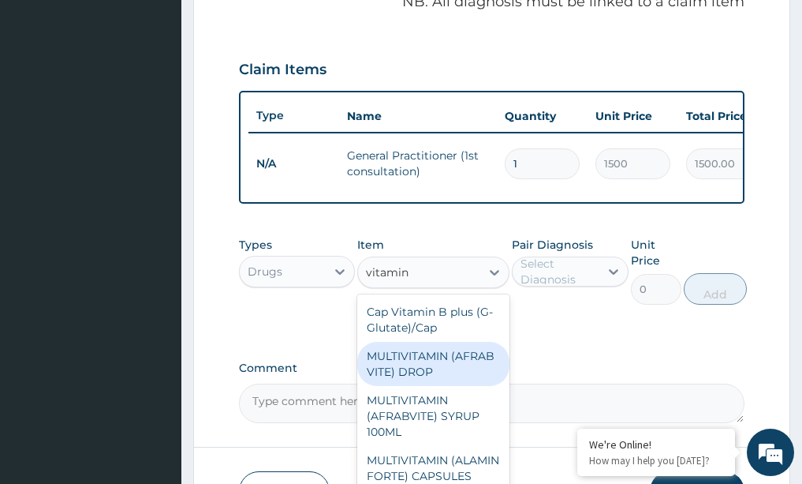
type input "vitamin c"
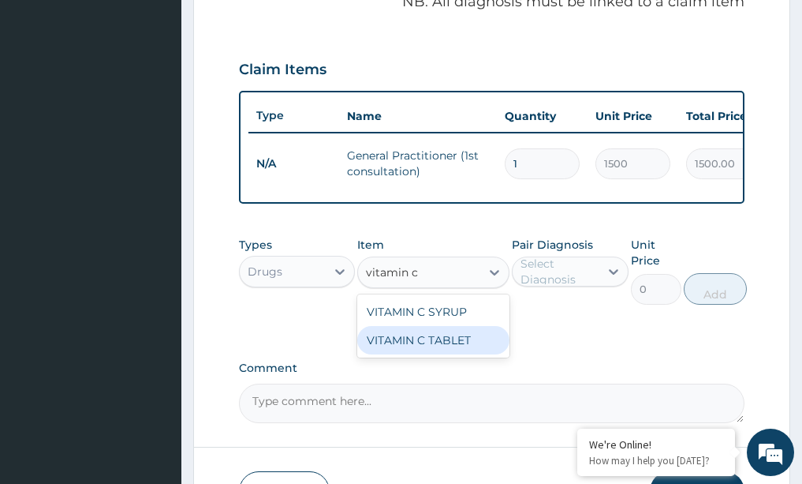
click at [418, 346] on div "VITAMIN C TABLET" at bounding box center [433, 340] width 152 height 28
type input "2.62"
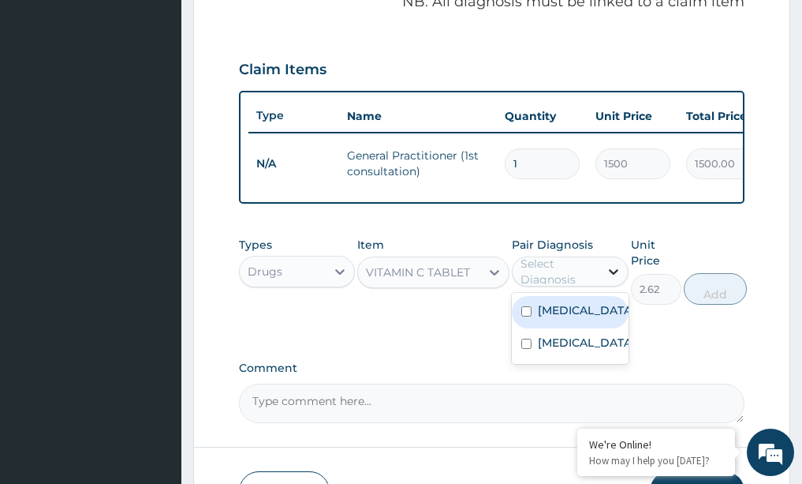
click at [612, 279] on icon at bounding box center [614, 271] width 16 height 16
click at [587, 318] on label "Upper respiratory infection" at bounding box center [587, 310] width 98 height 16
checkbox input "true"
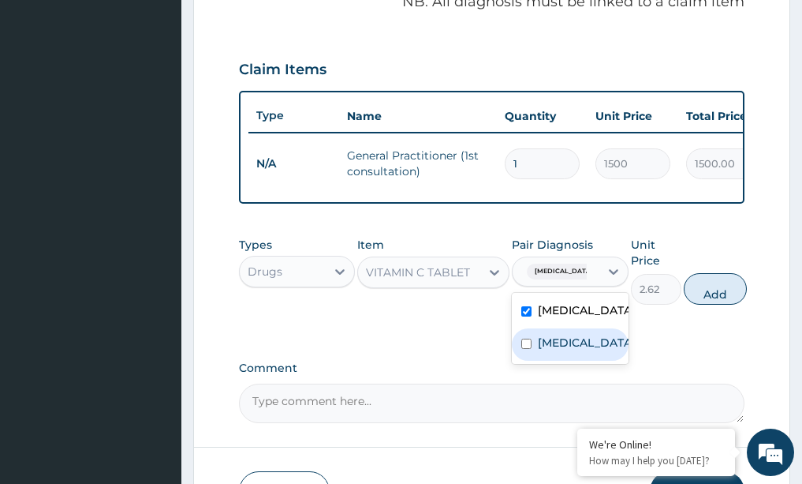
click at [563, 350] on label "Malaria" at bounding box center [587, 342] width 98 height 16
checkbox input "true"
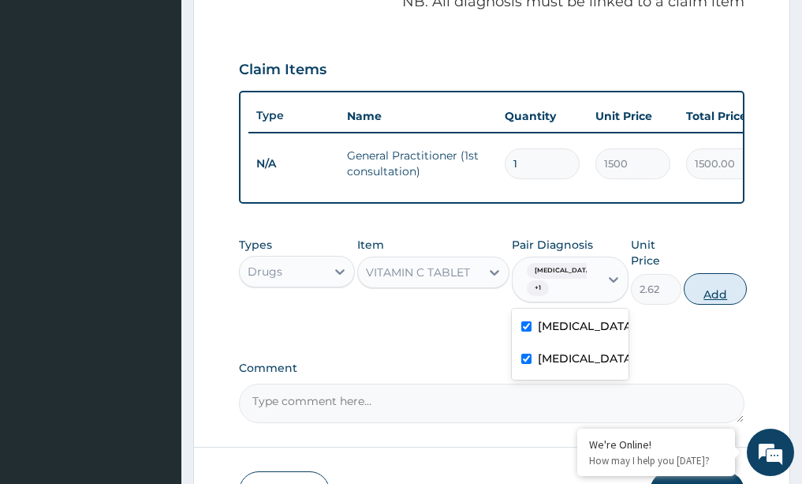
click at [719, 299] on button "Add" at bounding box center [715, 289] width 63 height 32
type input "0"
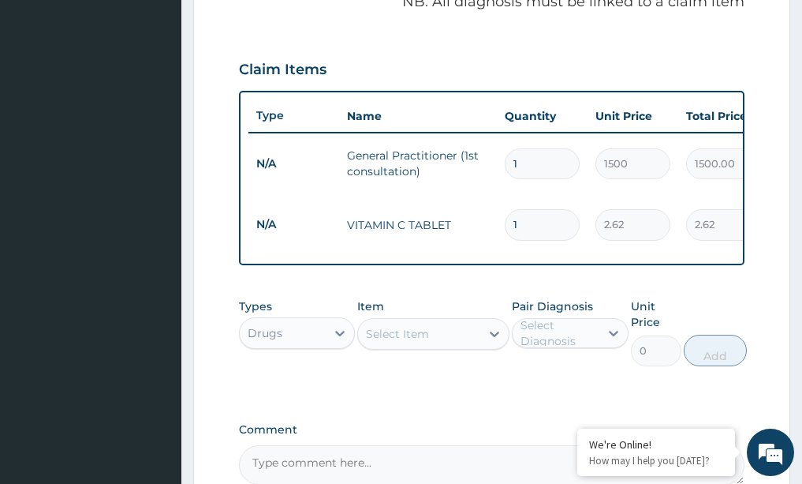
type input "0.00"
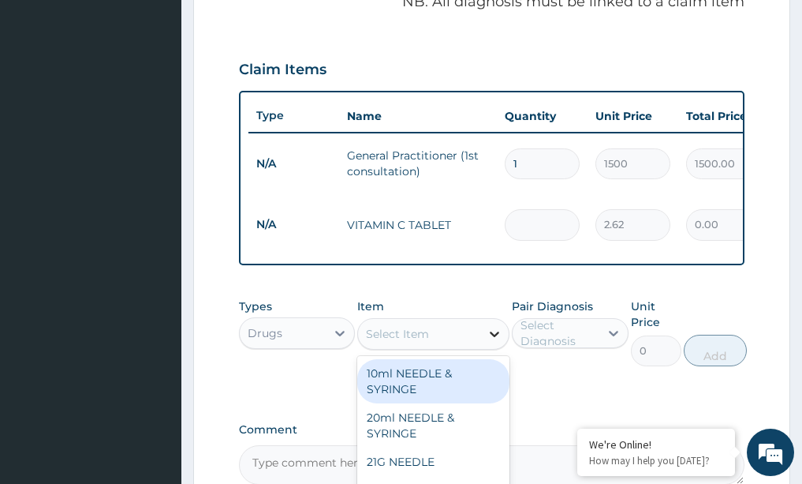
click at [495, 337] on icon at bounding box center [494, 334] width 9 height 6
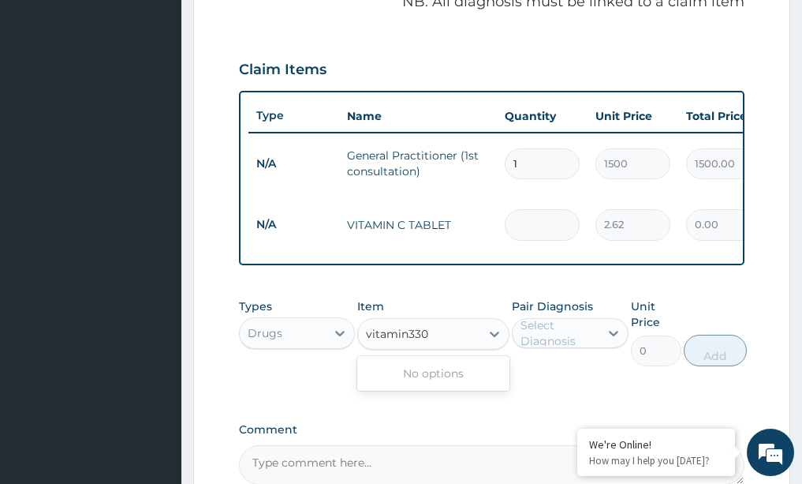
type input "vitamin330"
click at [534, 228] on input "number" at bounding box center [542, 224] width 75 height 31
type input "3"
type input "7.86"
type input "30"
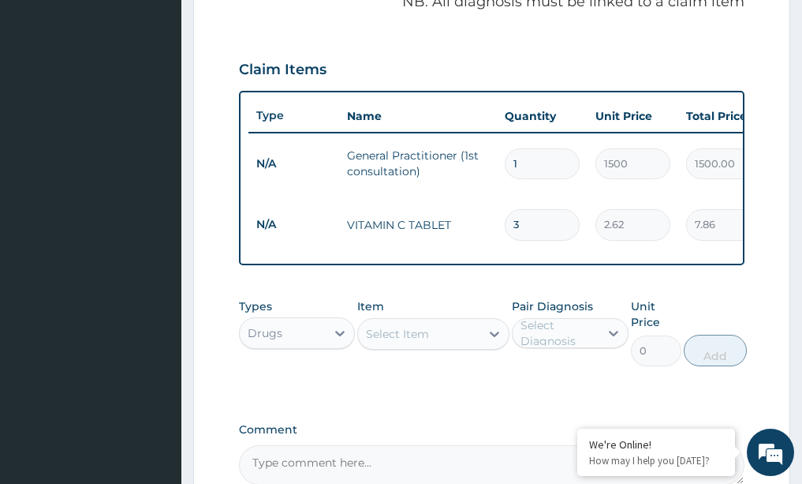
type input "78.60"
type input "30"
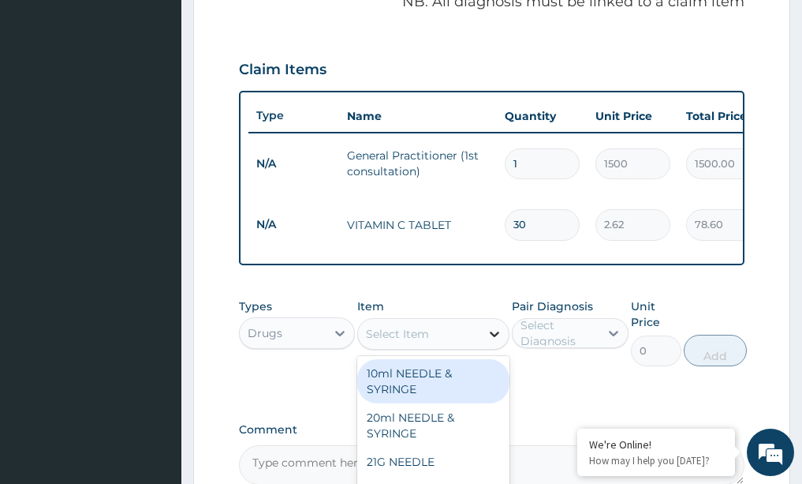
click at [495, 342] on icon at bounding box center [495, 334] width 16 height 16
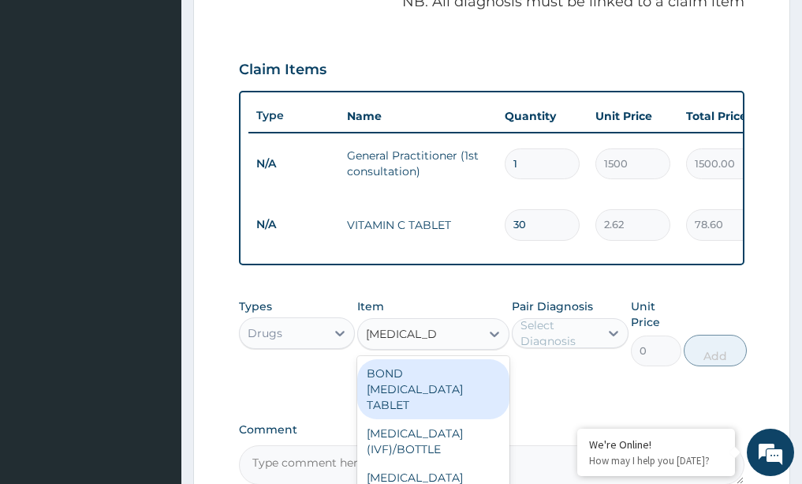
type input "paracetamol"
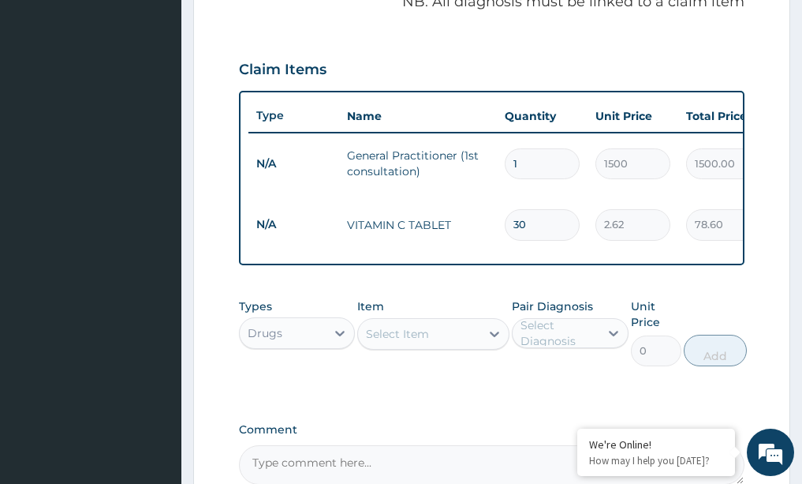
click at [532, 397] on div "Types Drugs Item Select Item Pair Diagnosis Select Diagnosis Unit Price 0 Add" at bounding box center [492, 343] width 506 height 107
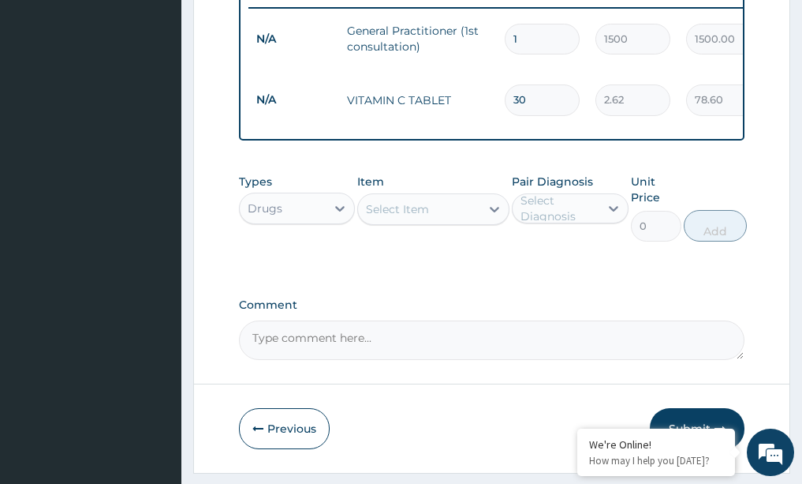
scroll to position [638, 0]
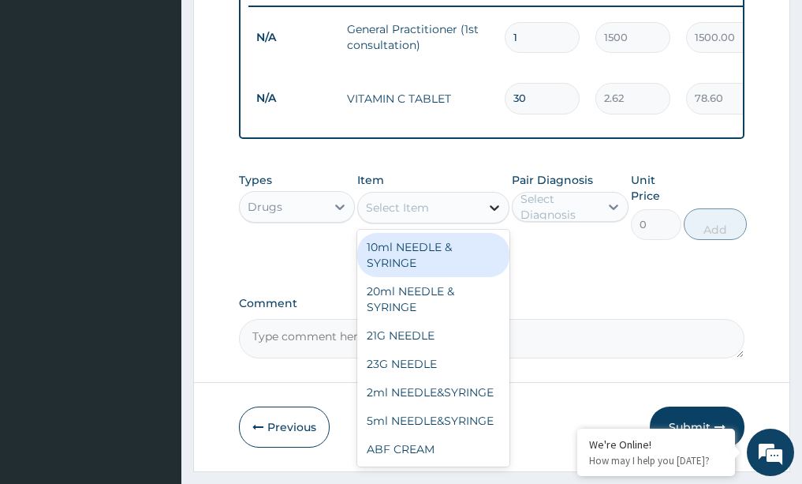
click at [494, 215] on icon at bounding box center [495, 208] width 16 height 16
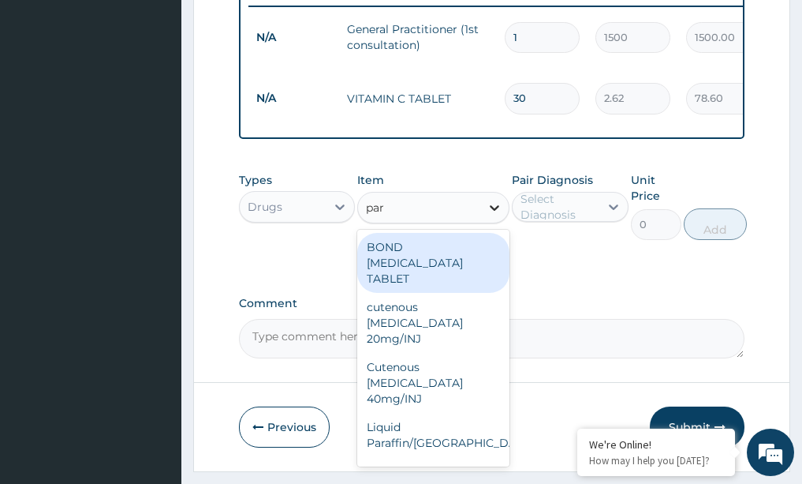
type input "para"
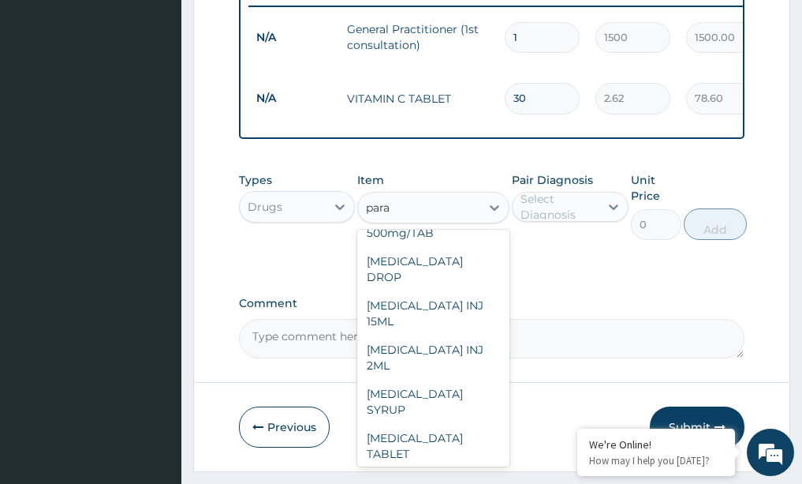
scroll to position [246, 0]
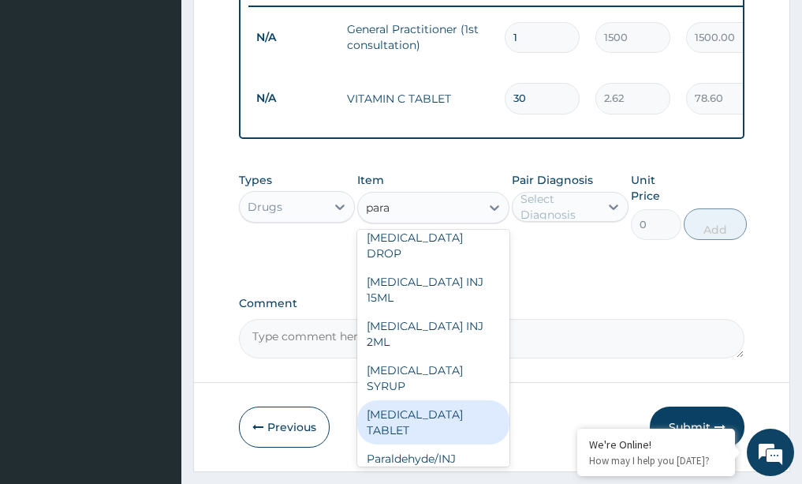
click at [397, 424] on div "PARACETAMOL TABLET" at bounding box center [433, 422] width 152 height 44
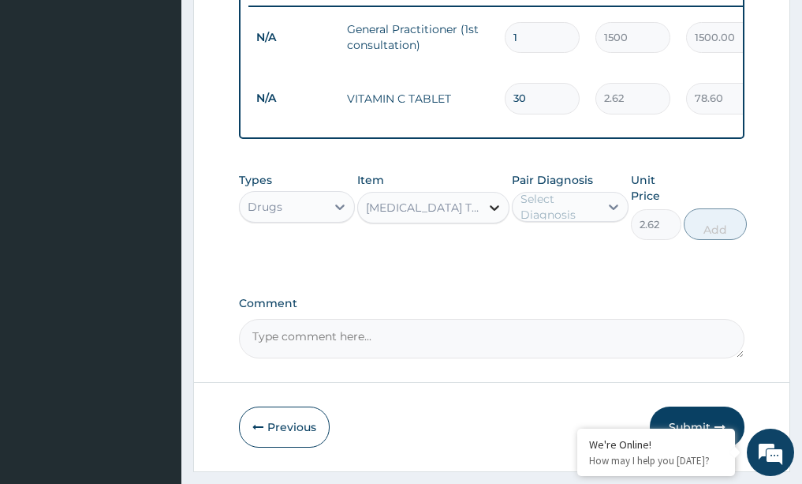
click at [490, 215] on icon at bounding box center [495, 208] width 16 height 16
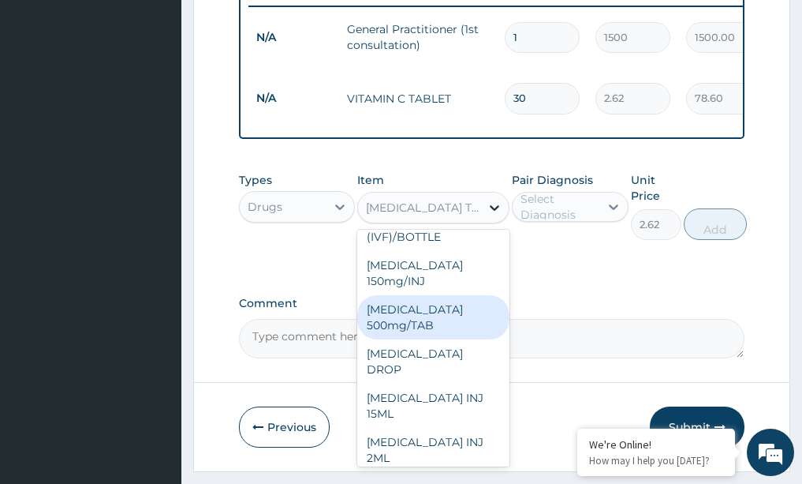
scroll to position [35662, 0]
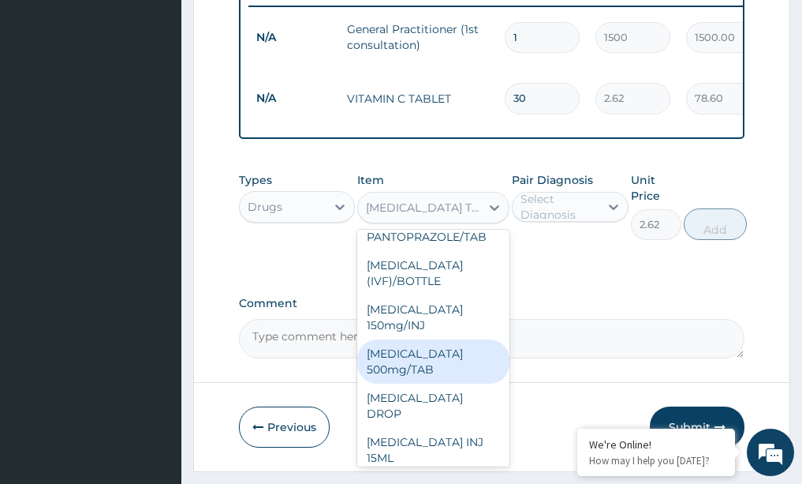
click at [413, 339] on div "PARACETAMOL 500mg/TAB" at bounding box center [433, 361] width 152 height 44
type input "5.25"
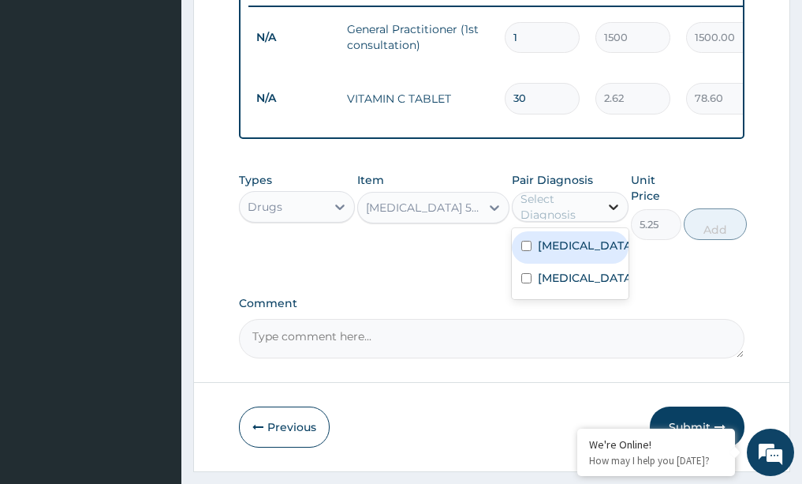
click at [610, 215] on icon at bounding box center [614, 207] width 16 height 16
click at [583, 253] on label "Upper respiratory infection" at bounding box center [587, 245] width 98 height 16
checkbox input "true"
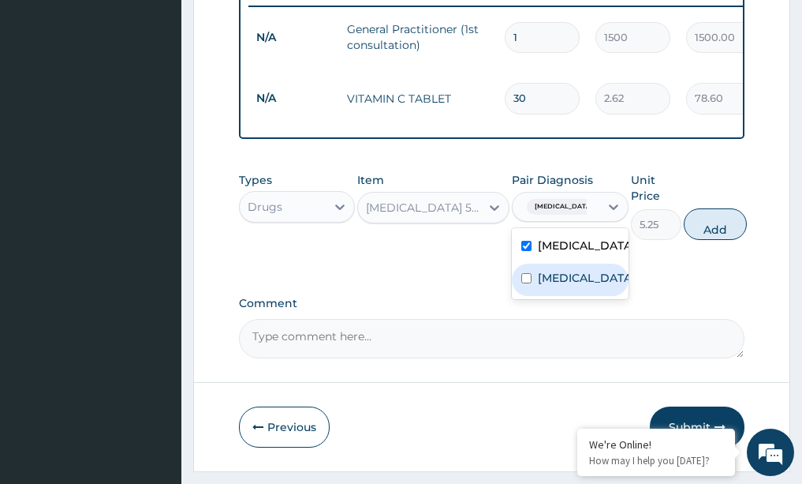
click at [558, 296] on div "[MEDICAL_DATA]" at bounding box center [570, 279] width 117 height 32
checkbox input "true"
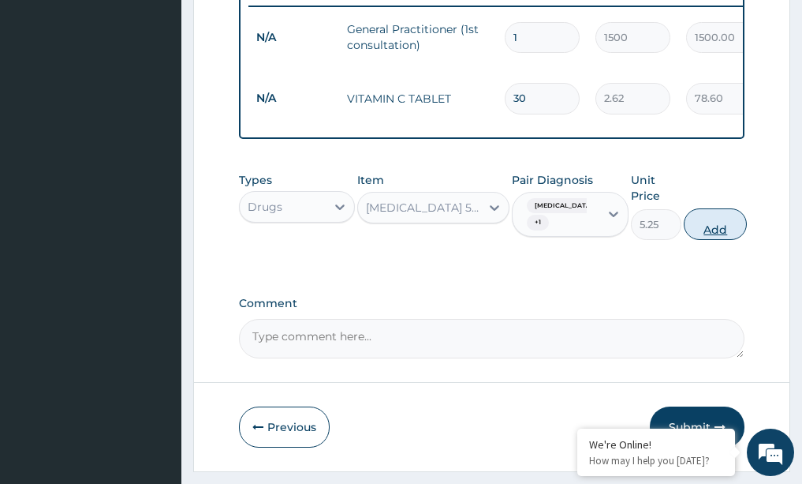
click at [719, 240] on button "Add" at bounding box center [715, 224] width 63 height 32
type input "0"
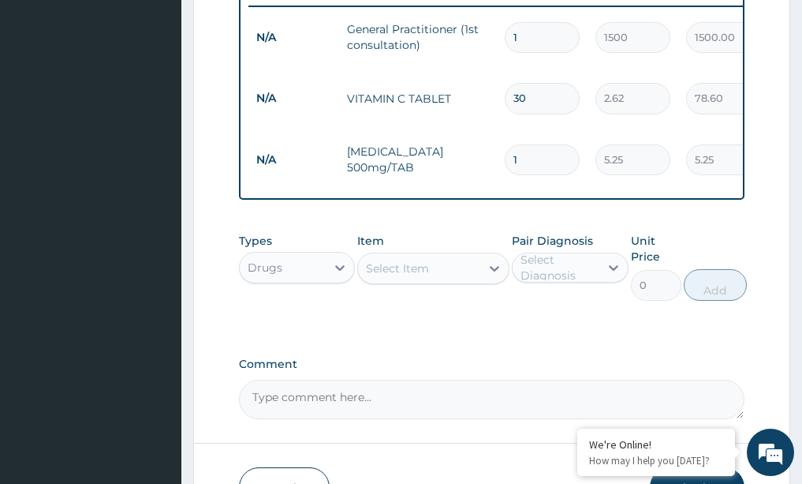
type input "0.00"
type input "3"
type input "15.75"
type input "30"
type input "157.50"
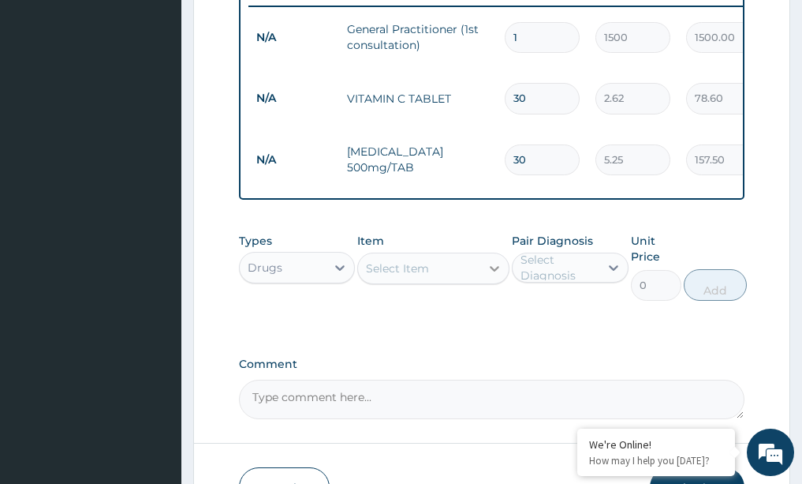
type input "30"
click at [495, 276] on icon at bounding box center [495, 268] width 16 height 16
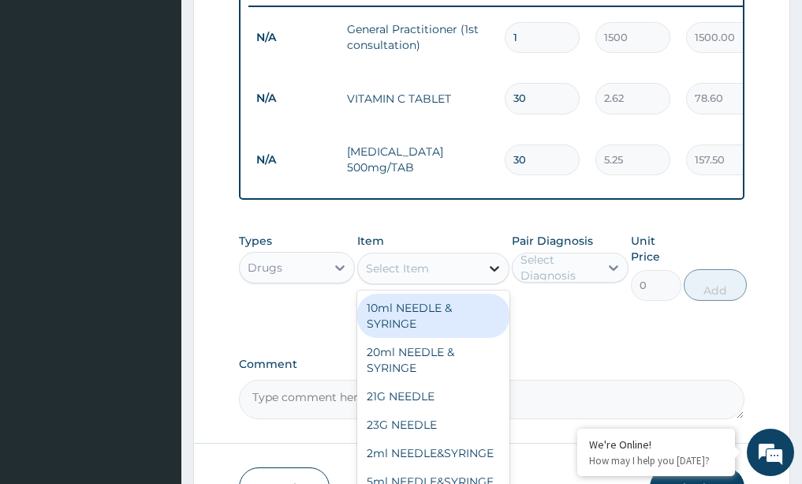
click at [499, 276] on icon at bounding box center [495, 268] width 16 height 16
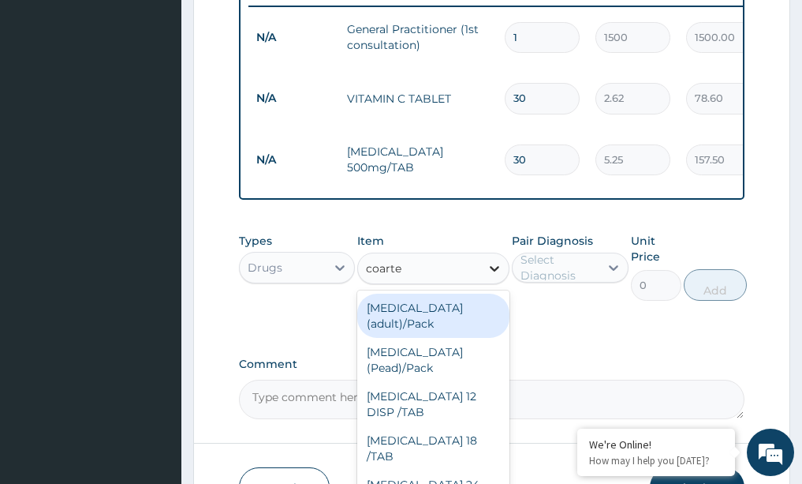
type input "coartem"
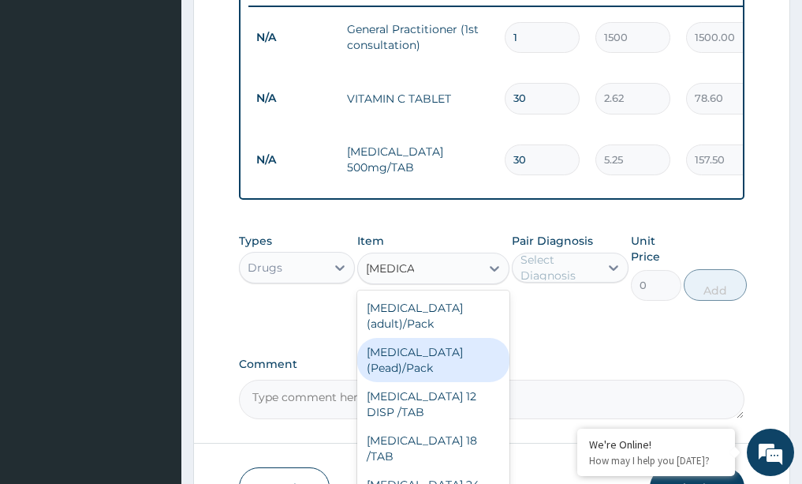
click at [443, 346] on div "Coartem (Pead)/Pack" at bounding box center [433, 360] width 152 height 44
type input "498.75"
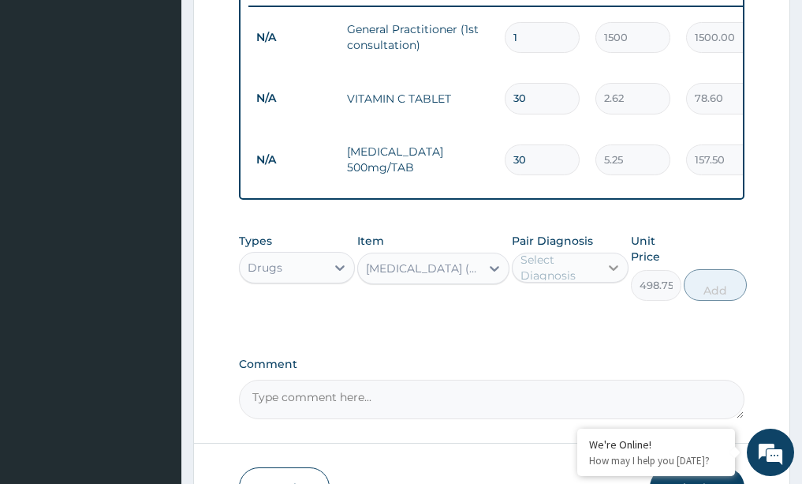
click at [612, 271] on icon at bounding box center [613, 268] width 9 height 6
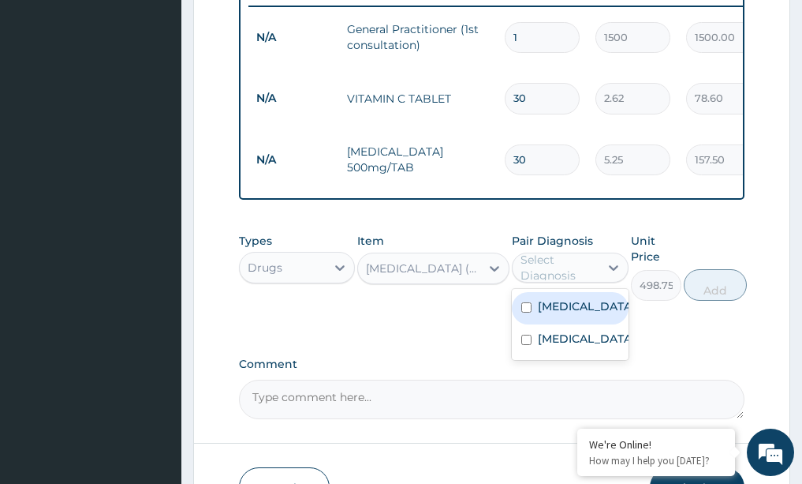
click at [588, 314] on label "Upper respiratory infection" at bounding box center [587, 306] width 98 height 16
checkbox input "true"
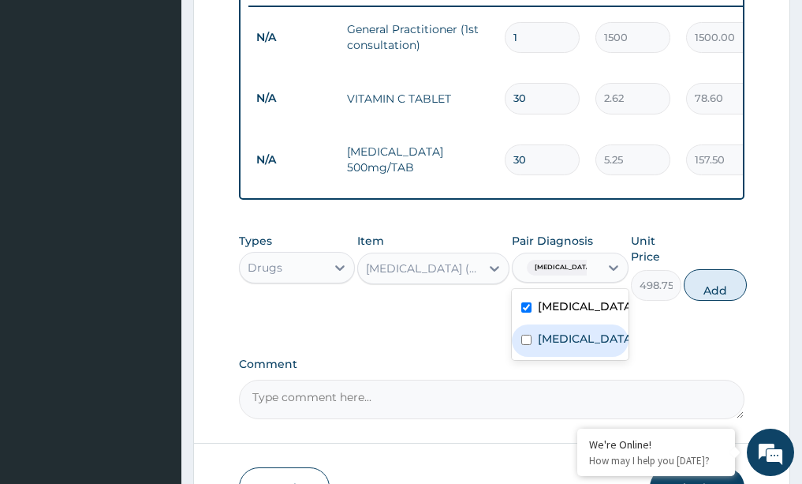
click at [566, 357] on div "[MEDICAL_DATA]" at bounding box center [570, 340] width 117 height 32
checkbox input "true"
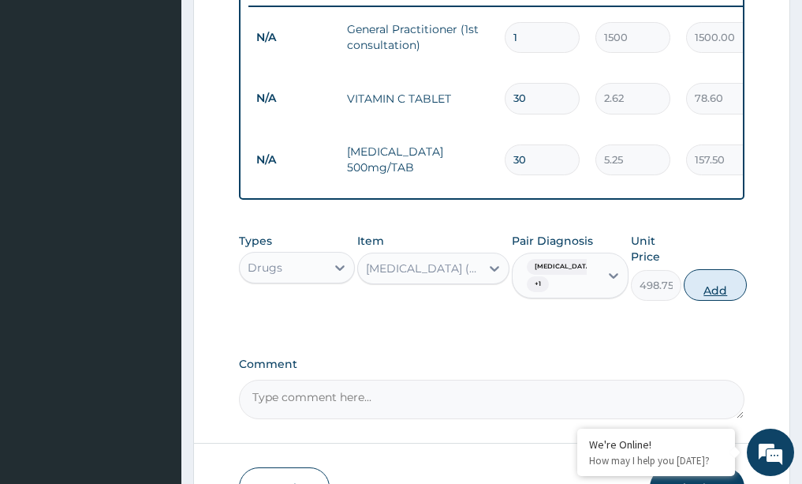
click at [720, 296] on button "Add" at bounding box center [715, 285] width 63 height 32
type input "0"
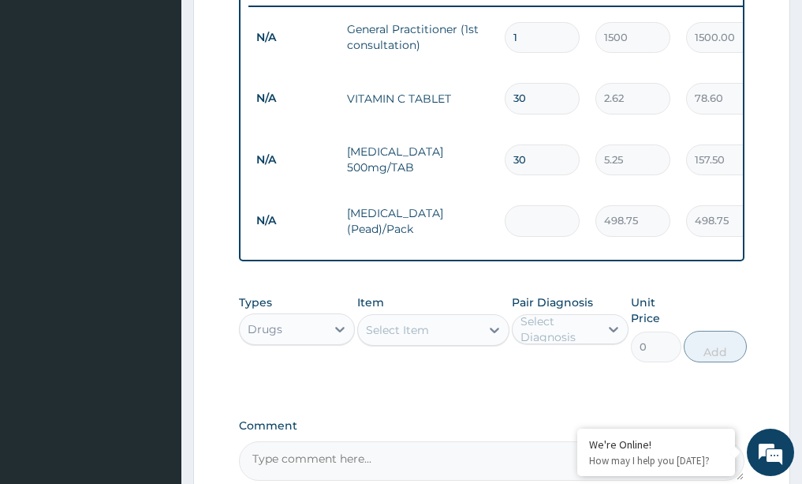
type input "0.00"
type input "6"
type input "2992.50"
type input "6"
click at [497, 338] on icon at bounding box center [495, 330] width 16 height 16
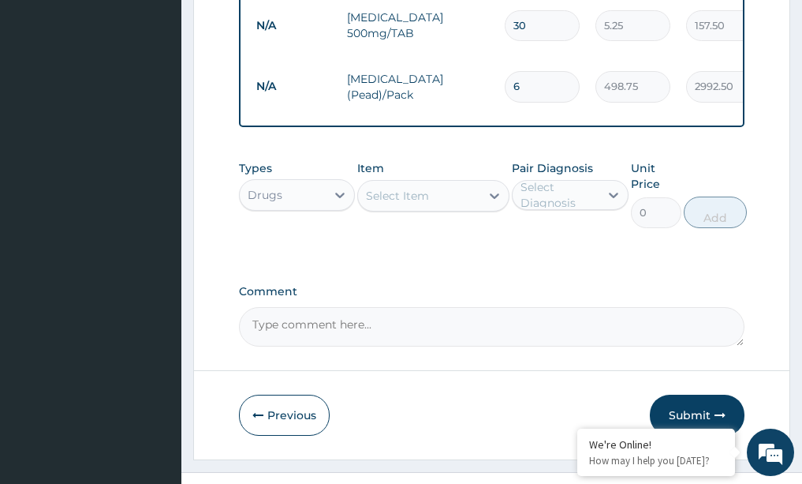
scroll to position [796, 0]
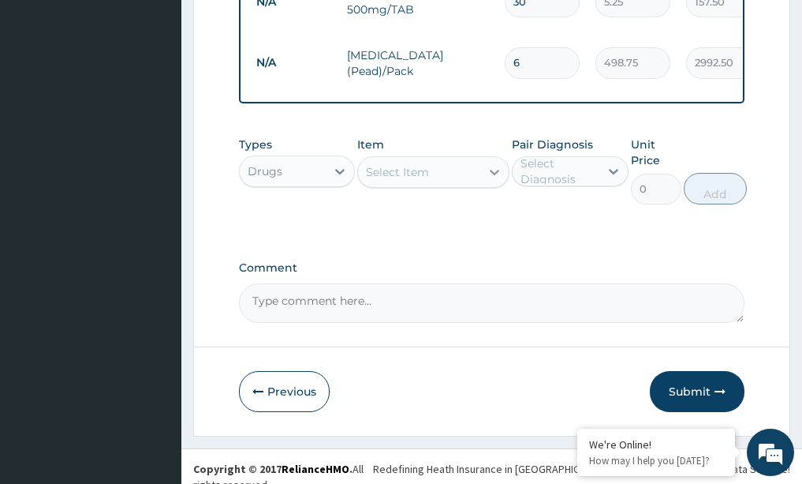
click at [495, 180] on icon at bounding box center [495, 172] width 16 height 16
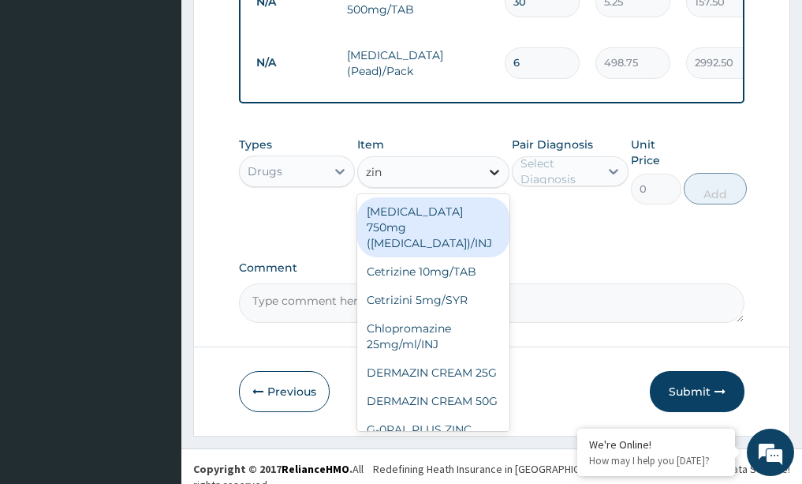
type input "zinc"
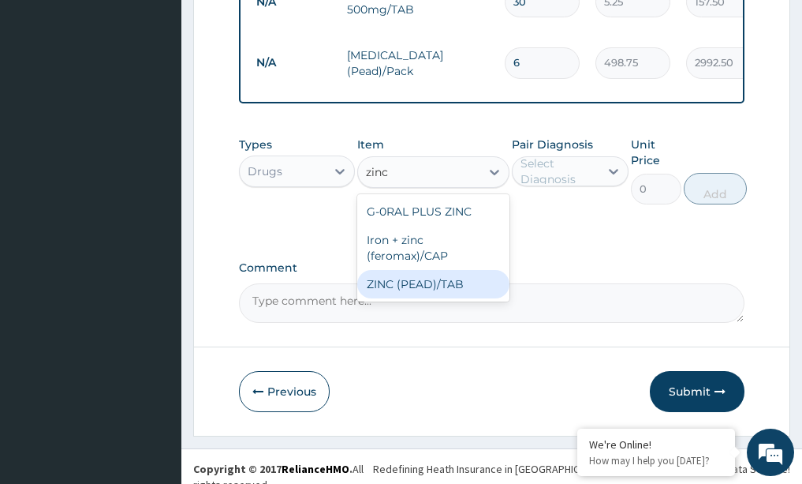
click at [383, 288] on div "ZINC (PEAD)/TAB" at bounding box center [433, 284] width 152 height 28
type input "31.5"
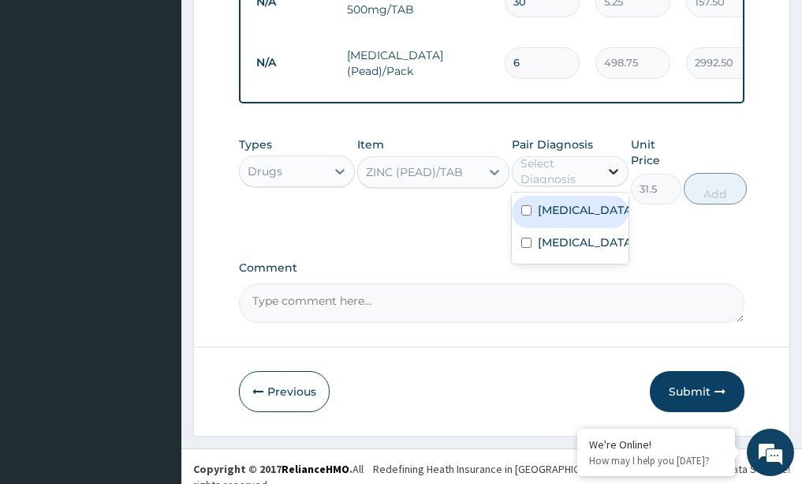
click at [615, 179] on icon at bounding box center [614, 171] width 16 height 16
click at [582, 218] on label "Upper respiratory infection" at bounding box center [587, 210] width 98 height 16
checkbox input "true"
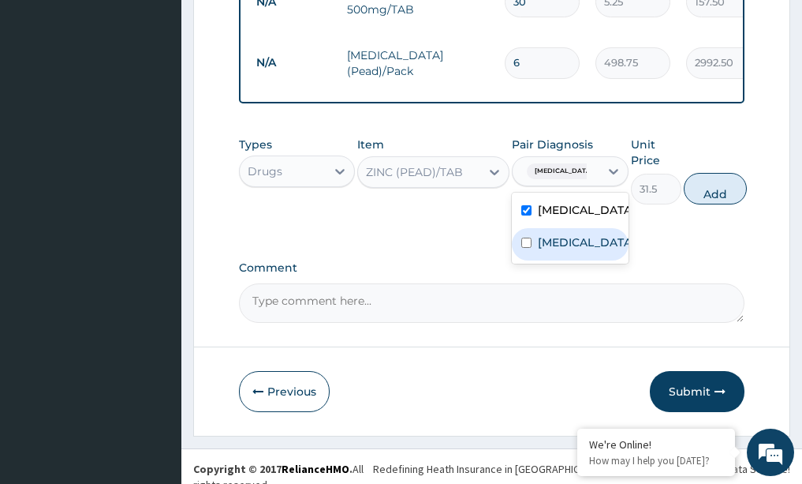
click at [592, 260] on div "Malaria" at bounding box center [570, 244] width 117 height 32
checkbox input "true"
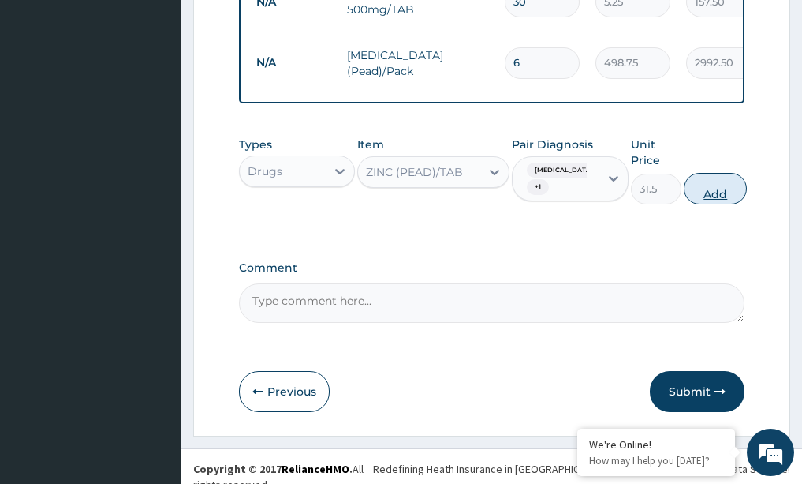
click at [740, 204] on button "Add" at bounding box center [715, 189] width 63 height 32
type input "0"
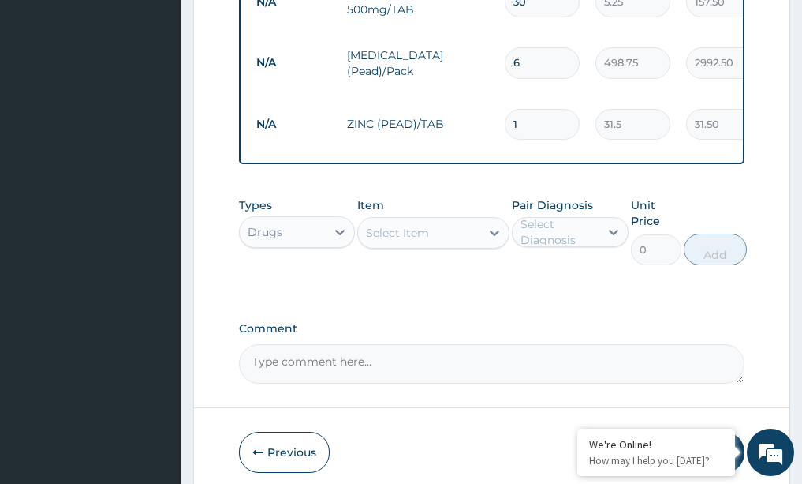
type input "0.00"
type input "5"
type input "157.50"
type input "5"
click at [473, 297] on div "Types Drugs Item Select Item Pair Diagnosis Select Diagnosis Unit Price 0 Add" at bounding box center [492, 242] width 506 height 107
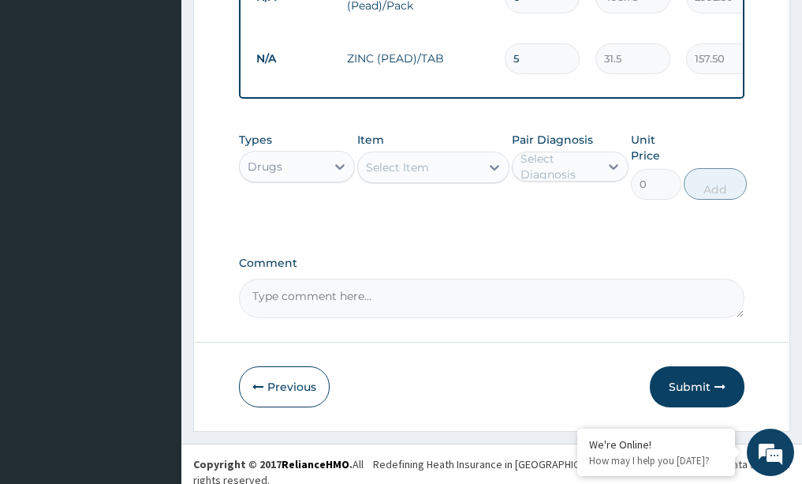
scroll to position [875, 0]
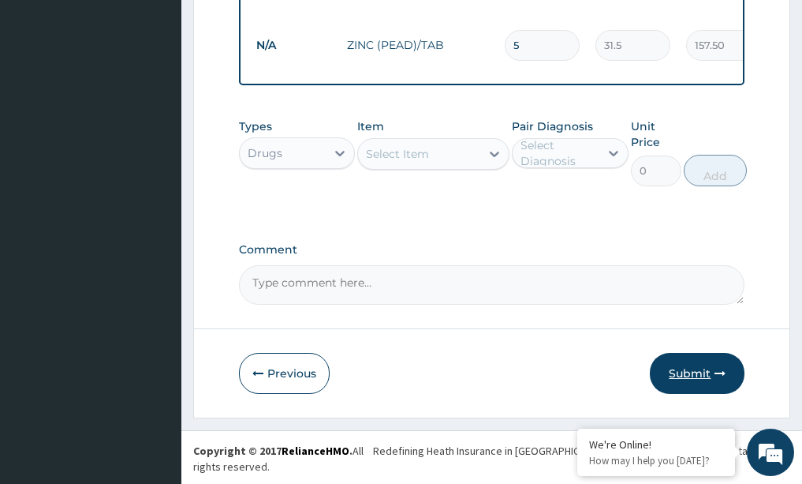
click at [688, 383] on button "Submit" at bounding box center [697, 373] width 95 height 41
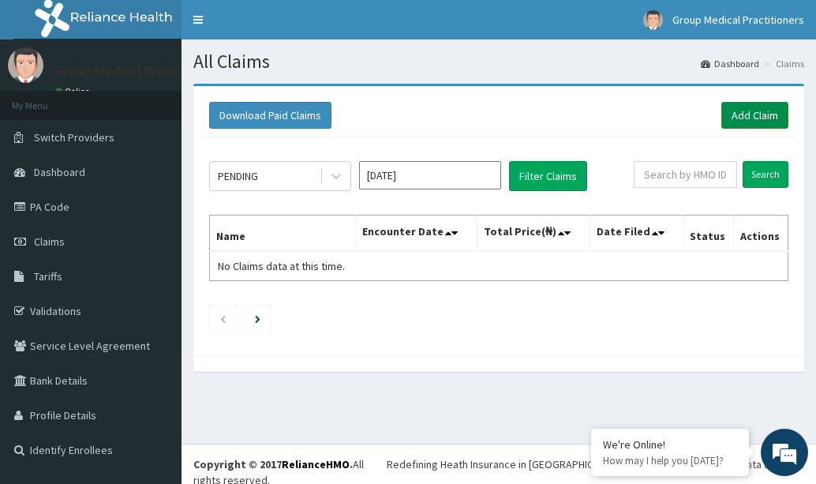
click at [733, 110] on link "Add Claim" at bounding box center [754, 115] width 67 height 27
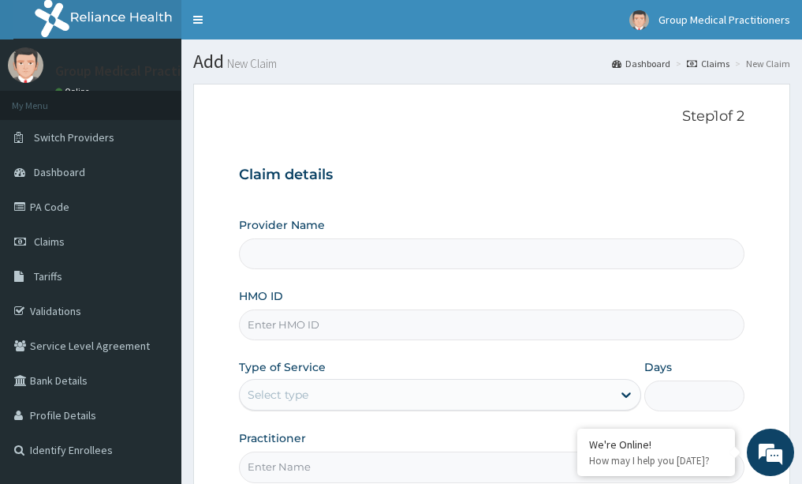
type input "Group Medical practitioners ltd Hospital"
click at [402, 327] on input "HMO ID" at bounding box center [492, 324] width 506 height 31
type input "ait/10271/c"
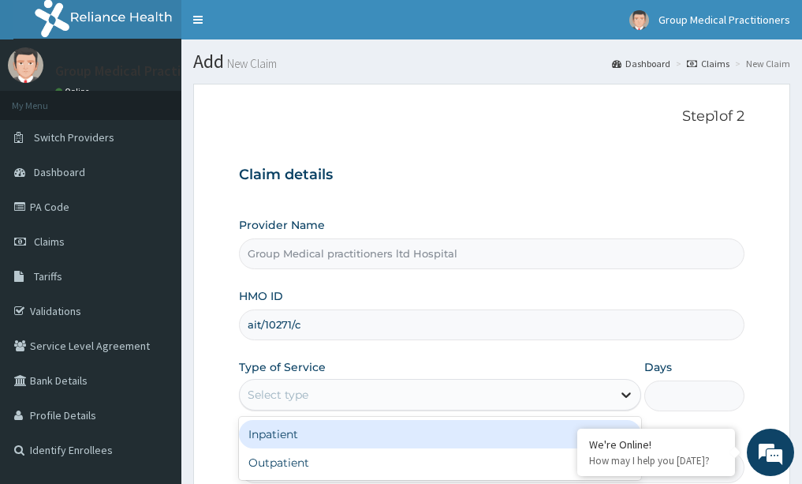
click at [621, 387] on icon at bounding box center [626, 395] width 16 height 16
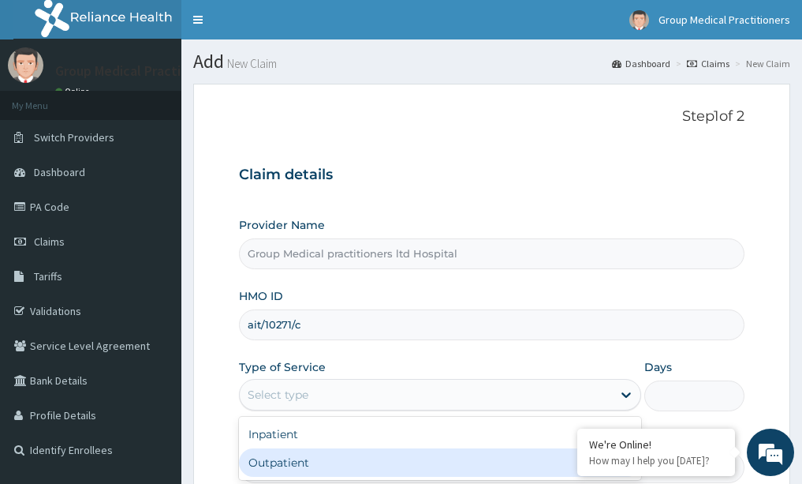
click at [514, 476] on div "Outpatient" at bounding box center [440, 462] width 402 height 28
type input "1"
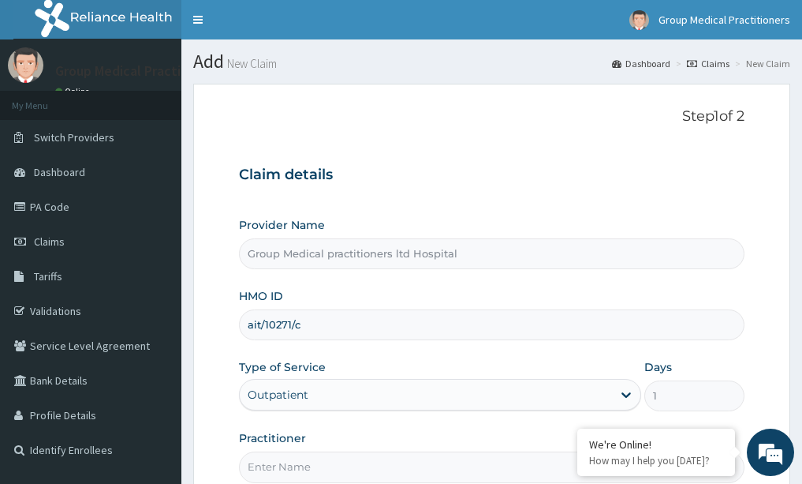
click at [200, 387] on form "Step 1 of 2 Claim details Provider Name Group Medical practitioners ltd Hospita…" at bounding box center [491, 340] width 597 height 512
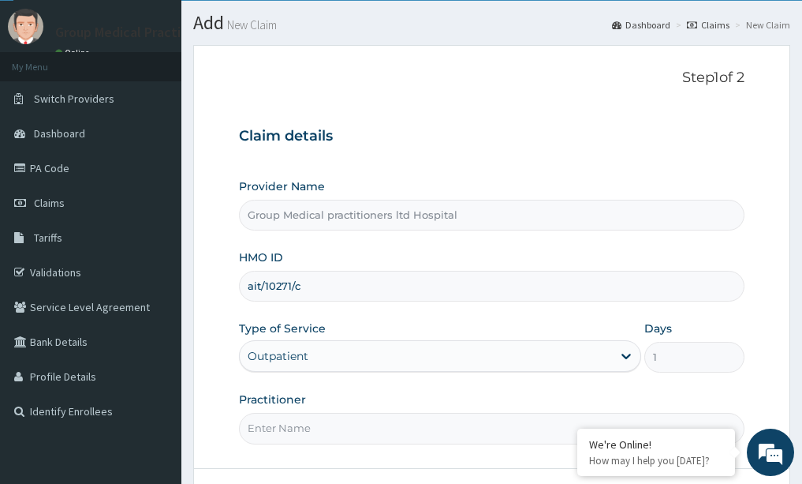
scroll to position [63, 0]
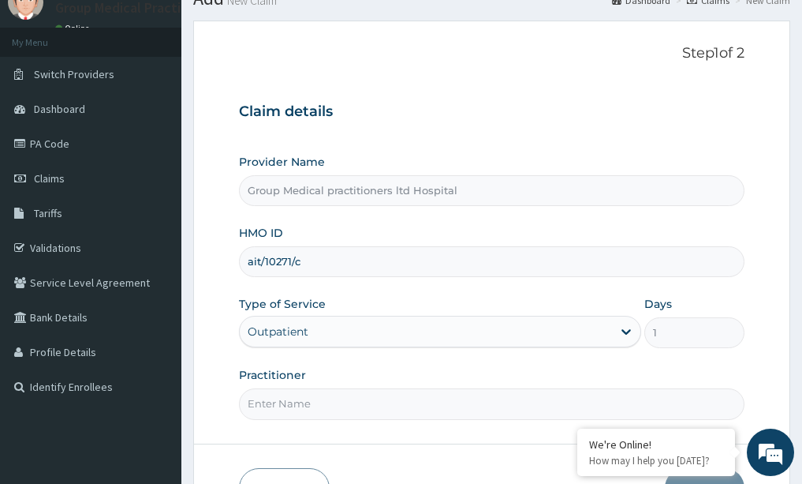
click at [305, 403] on input "Practitioner" at bounding box center [492, 403] width 506 height 31
type input "medical practitioner"
click at [501, 361] on div "Provider Name Group Medical practitioners ltd Hospital HMO ID ait/10271/c Type …" at bounding box center [492, 286] width 506 height 265
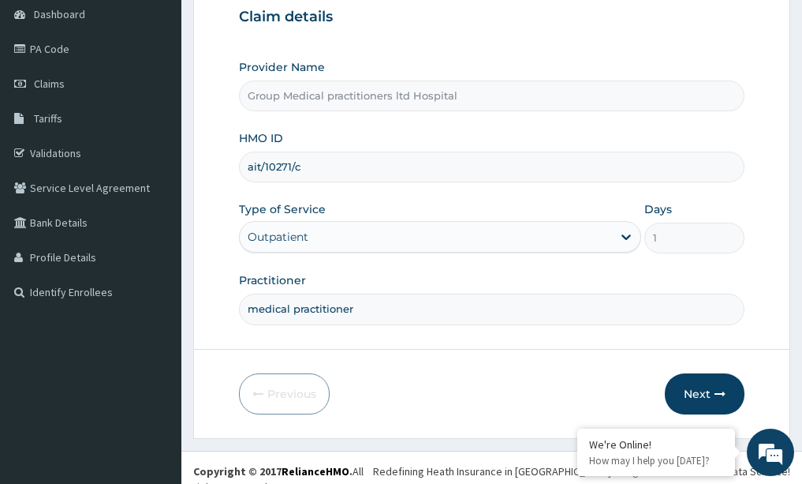
scroll to position [165, 0]
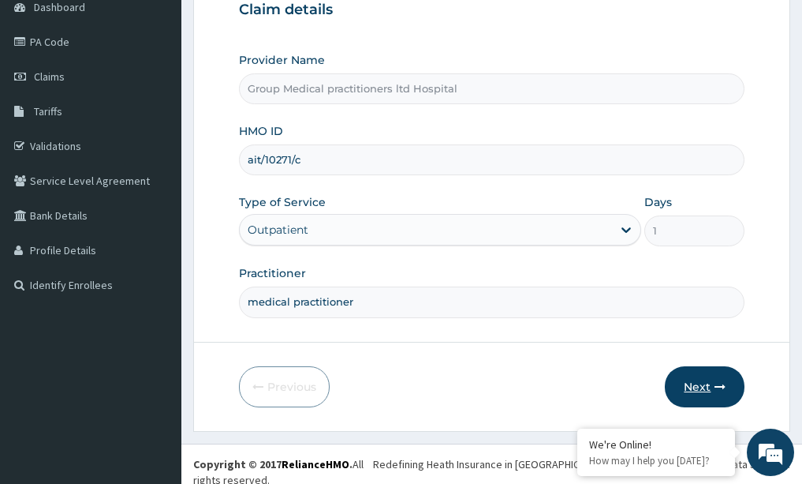
click at [697, 393] on button "Next" at bounding box center [705, 386] width 80 height 41
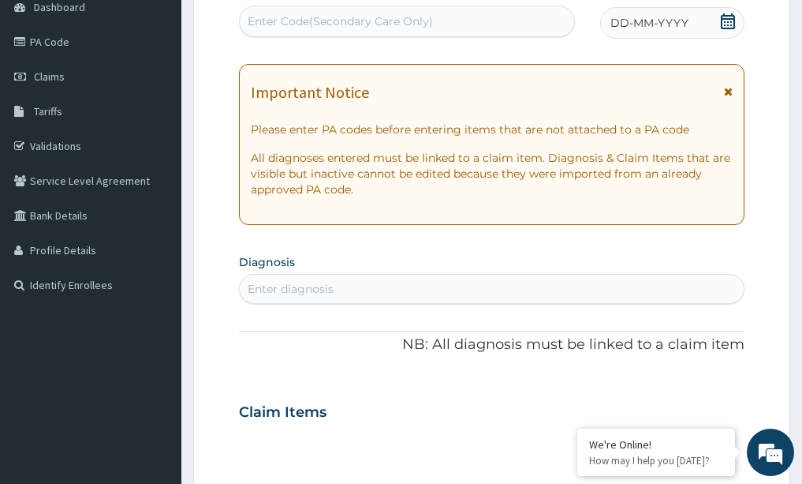
click at [734, 22] on icon at bounding box center [728, 21] width 14 height 16
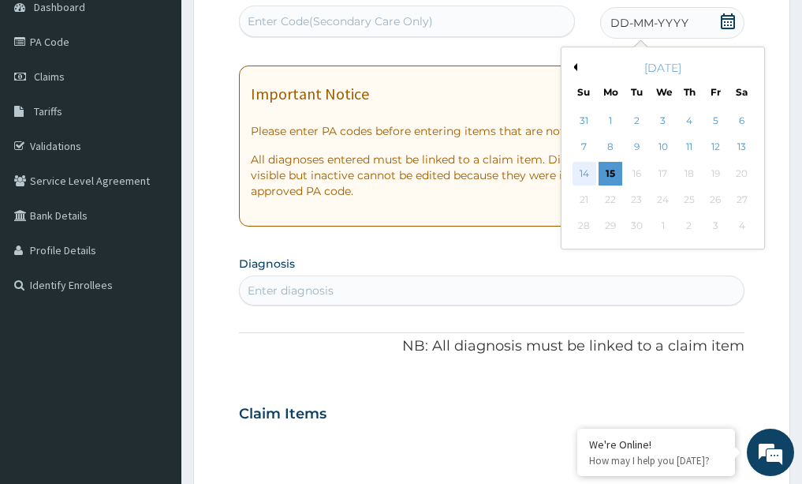
click at [592, 170] on div "14" at bounding box center [585, 174] width 24 height 24
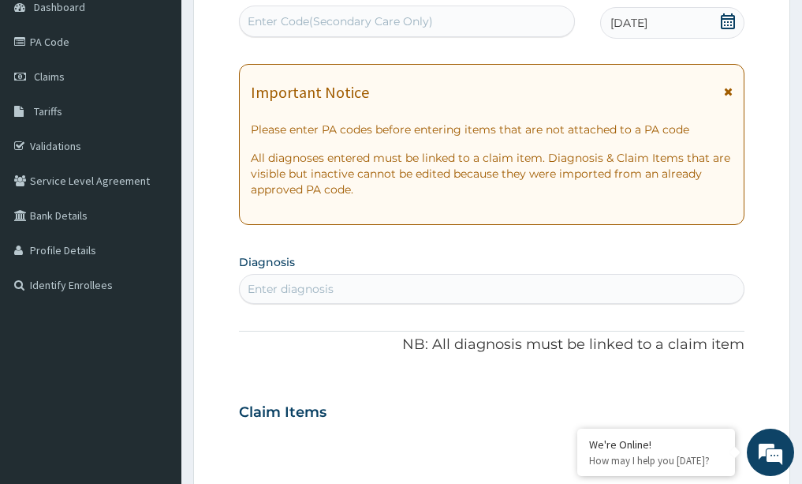
click at [301, 282] on div "Enter diagnosis" at bounding box center [291, 289] width 86 height 16
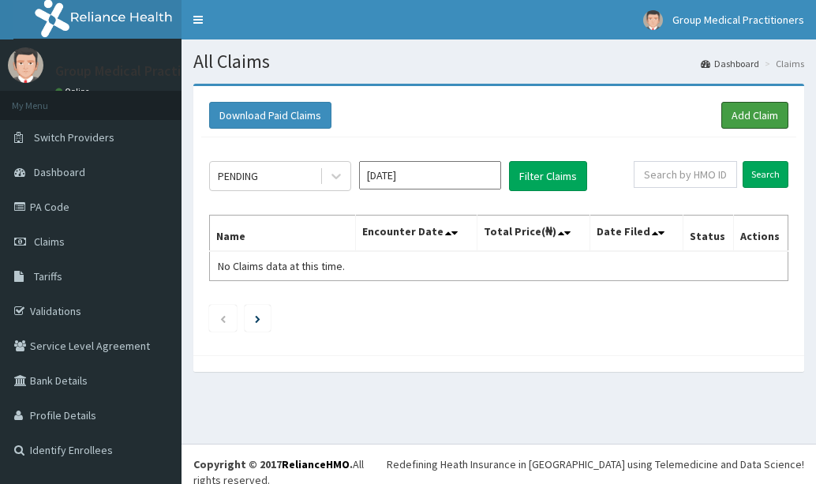
click at [728, 114] on link "Add Claim" at bounding box center [754, 115] width 67 height 27
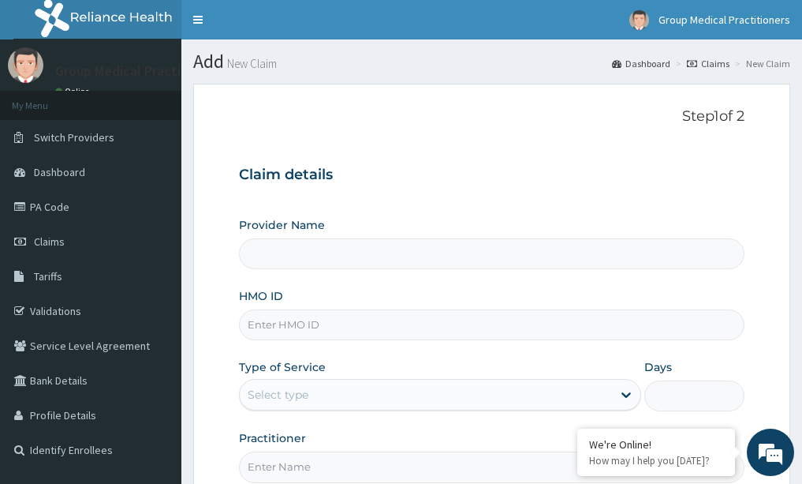
click at [272, 324] on input "HMO ID" at bounding box center [492, 324] width 506 height 31
type input "Group Medical practitioners ltd Hospital"
type input "ait/10271/b"
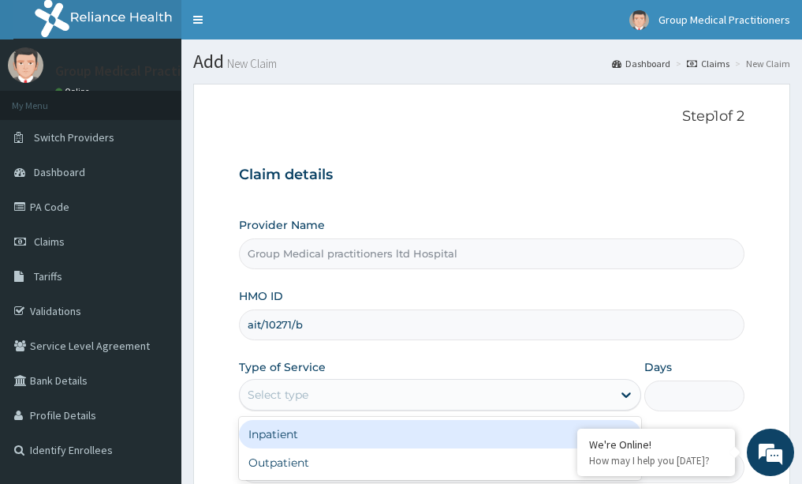
click at [294, 387] on div "Select type" at bounding box center [278, 395] width 61 height 16
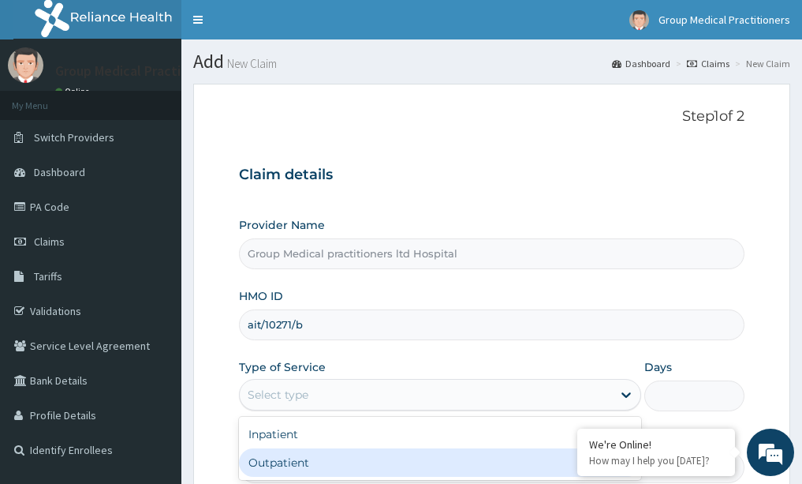
click at [282, 475] on div "Outpatient" at bounding box center [440, 462] width 402 height 28
type input "1"
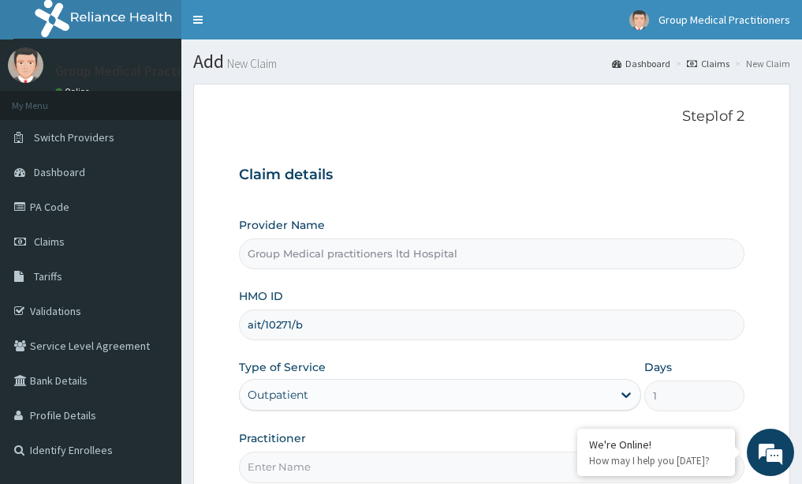
click at [193, 407] on form "Step 1 of 2 Claim details Provider Name Group Medical practitioners ltd Hospita…" at bounding box center [491, 340] width 597 height 512
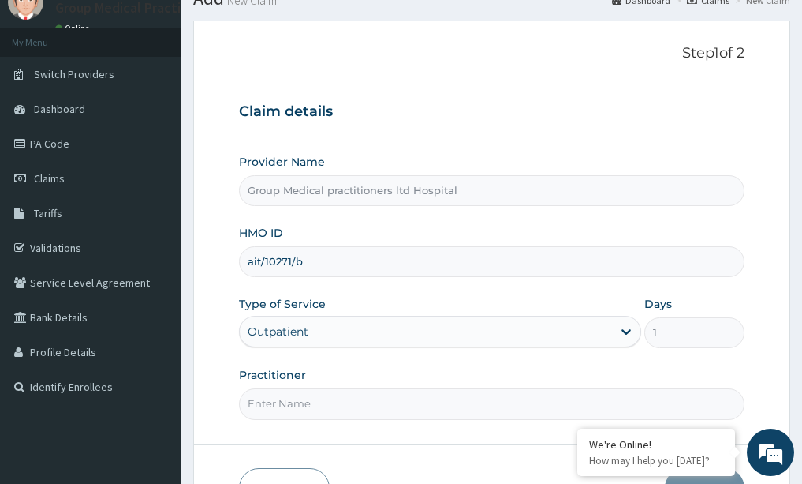
scroll to position [95, 0]
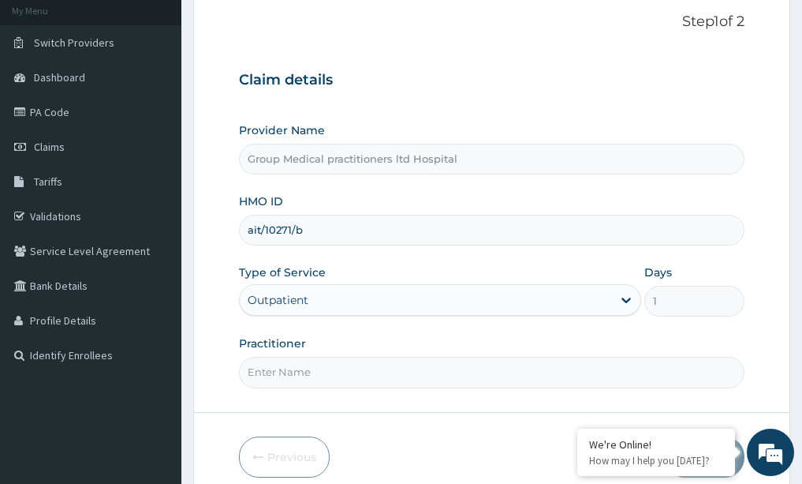
click at [268, 379] on input "Practitioner" at bounding box center [492, 372] width 506 height 31
click at [428, 417] on form "Step 1 of 2 Claim details Provider Name Group Medical practitioners ltd Hospita…" at bounding box center [491, 245] width 597 height 512
click at [432, 374] on input "Practitioner" at bounding box center [492, 372] width 506 height 31
paste input "medical practitioner"
type input "medical practitioner"
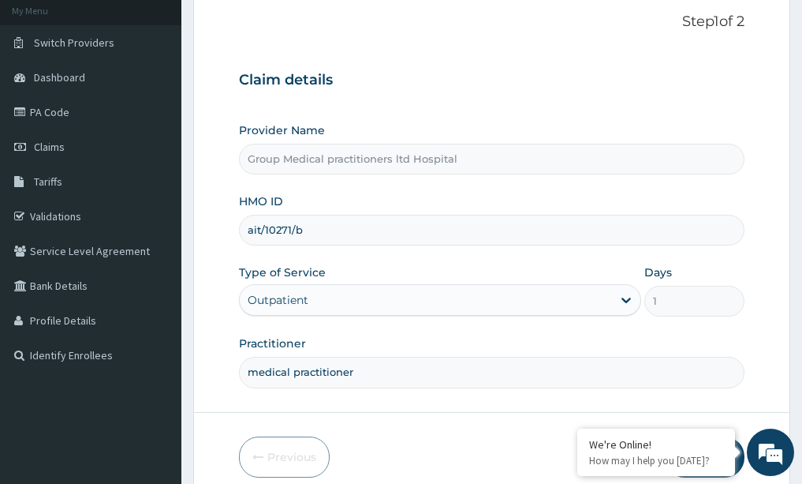
click at [425, 440] on div "Previous Next" at bounding box center [492, 456] width 506 height 41
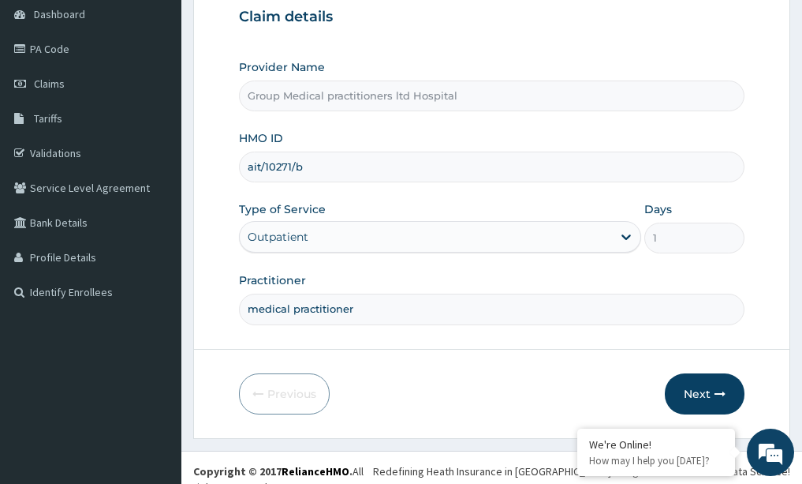
scroll to position [165, 0]
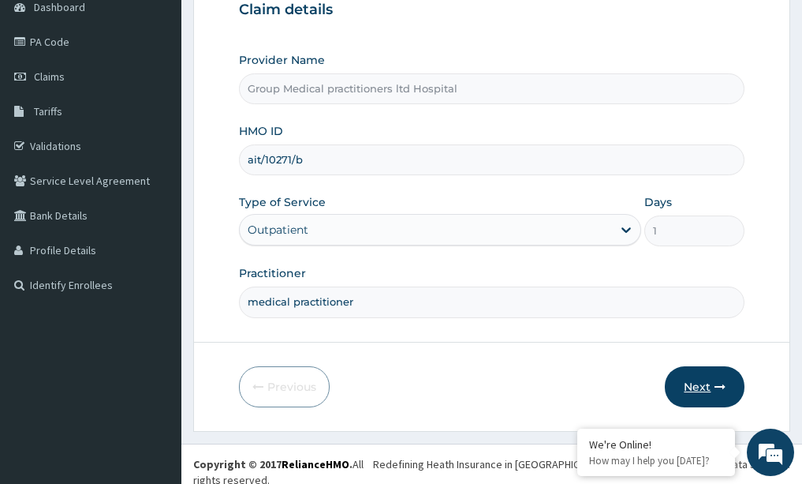
click at [712, 383] on button "Next" at bounding box center [705, 386] width 80 height 41
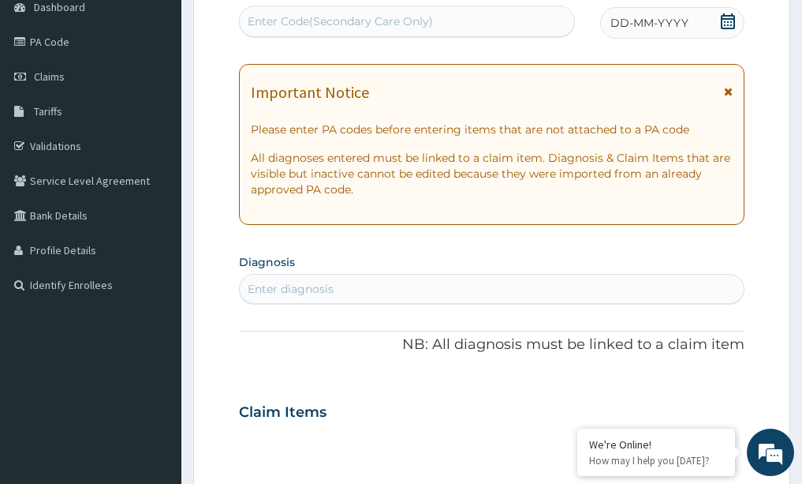
click at [726, 18] on icon at bounding box center [728, 21] width 14 height 16
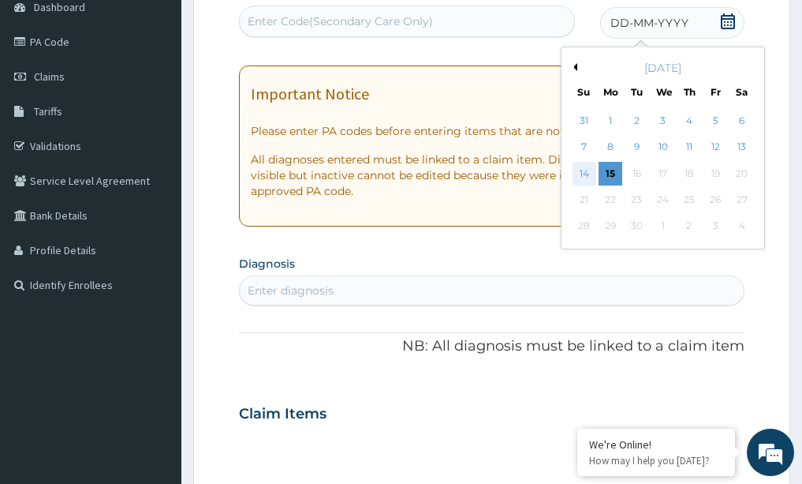
click at [586, 167] on div "14" at bounding box center [585, 174] width 24 height 24
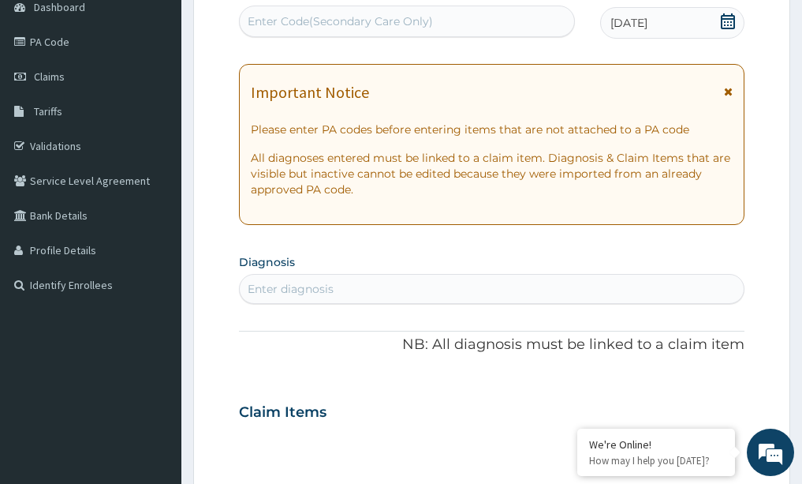
click at [385, 296] on div "Enter diagnosis" at bounding box center [492, 288] width 505 height 25
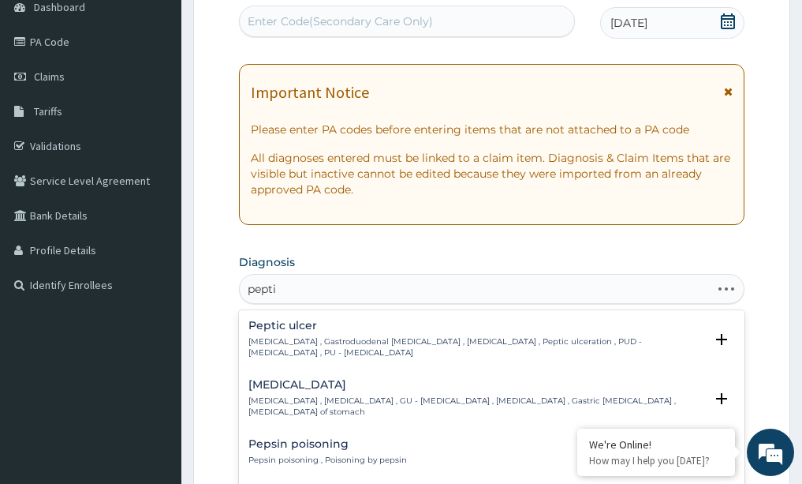
type input "peptic"
click at [286, 337] on p "[MEDICAL_DATA] , Gastroduodenal [MEDICAL_DATA] , [MEDICAL_DATA] , Peptic ulcera…" at bounding box center [476, 347] width 457 height 23
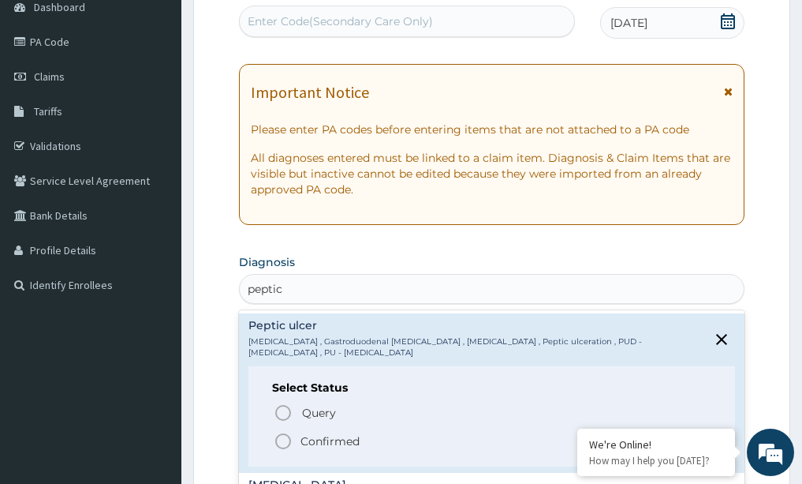
click at [278, 440] on icon "status option filled" at bounding box center [283, 440] width 19 height 19
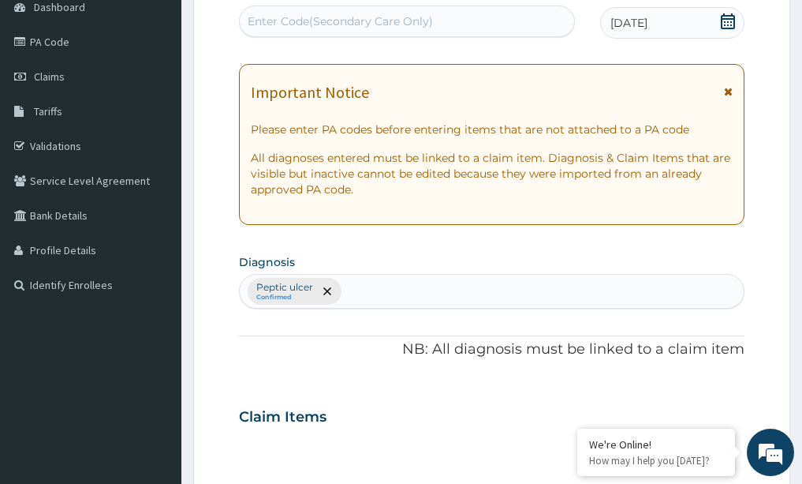
click at [213, 386] on form "Step 2 of 2 PA Code / Prescription Code Enter Code(Secondary Care Only) Encount…" at bounding box center [491, 435] width 597 height 1033
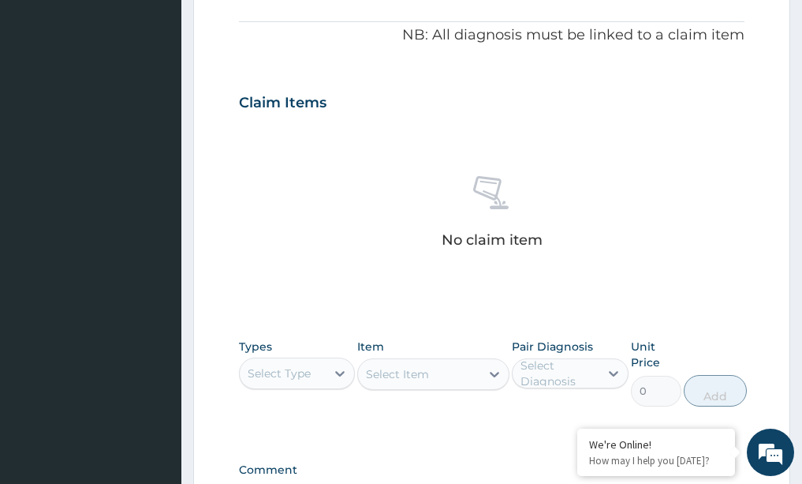
scroll to position [480, 0]
click at [341, 369] on icon at bounding box center [340, 372] width 16 height 16
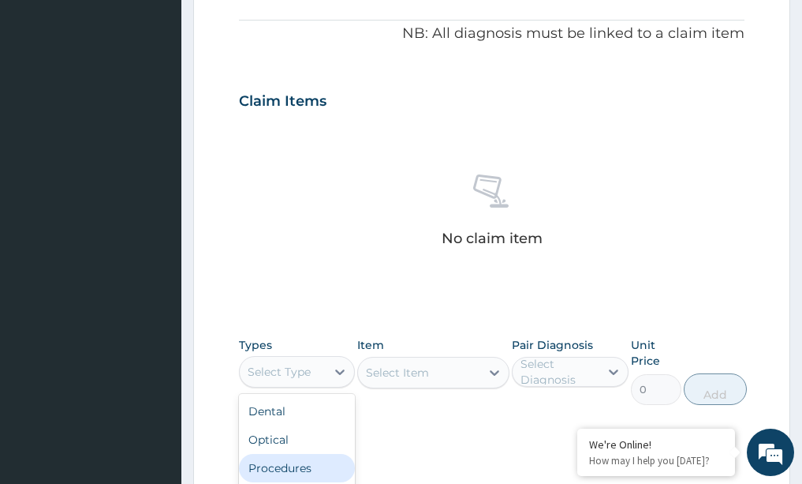
click at [286, 473] on div "Procedures" at bounding box center [297, 468] width 117 height 28
click at [495, 370] on icon at bounding box center [495, 372] width 16 height 16
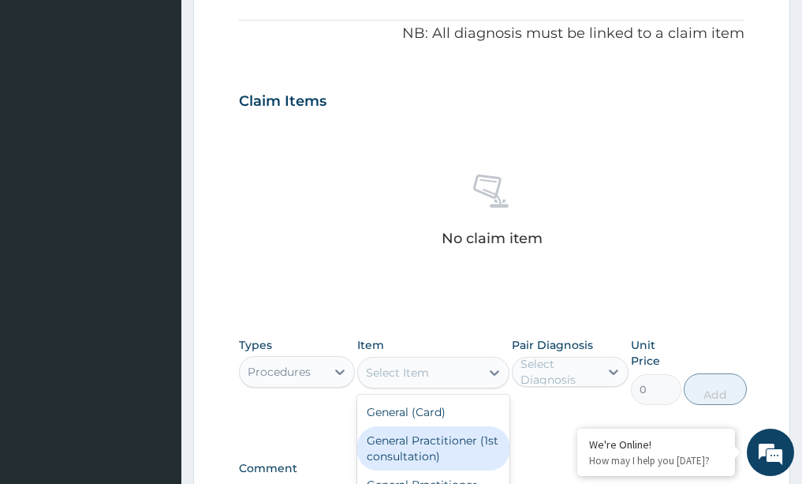
click at [447, 439] on div "General Practitioner (1st consultation)" at bounding box center [433, 448] width 152 height 44
type input "1500"
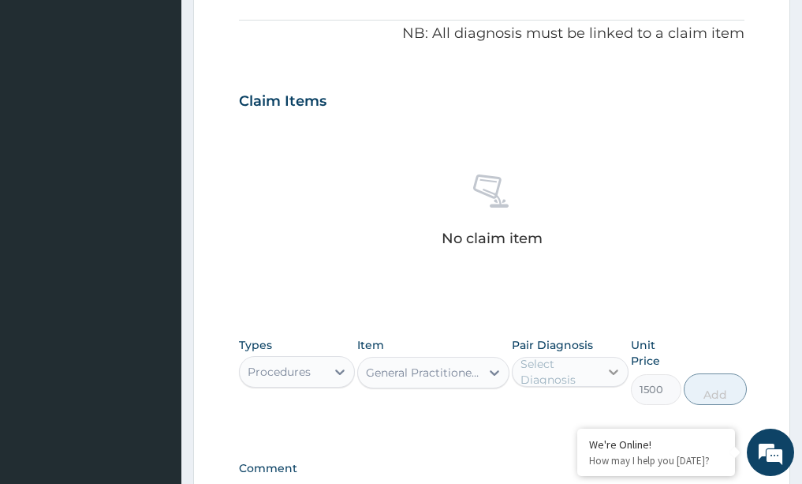
click at [614, 373] on icon at bounding box center [613, 372] width 9 height 6
click at [571, 411] on label "Peptic ulcer" at bounding box center [572, 410] width 69 height 16
checkbox input "true"
click at [716, 397] on button "Add" at bounding box center [715, 389] width 63 height 32
type input "0"
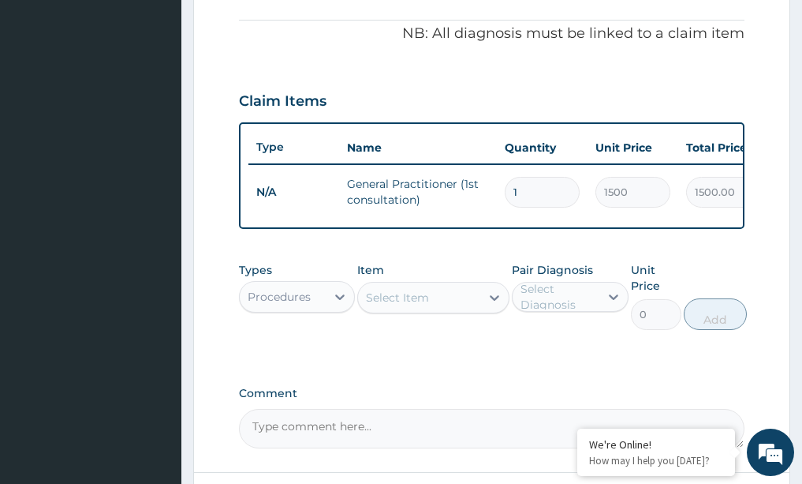
click at [545, 390] on div "PA Code / Prescription Code Enter Code(Secondary Care Only) Encounter Date [DAT…" at bounding box center [492, 59] width 506 height 778
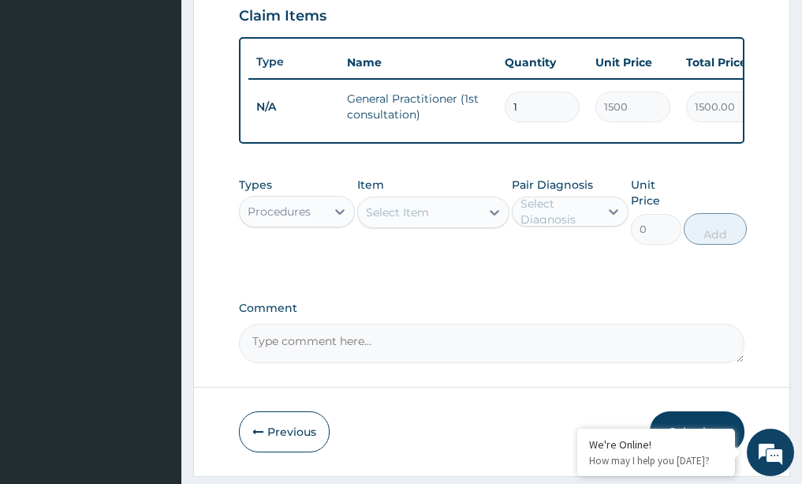
scroll to position [575, 0]
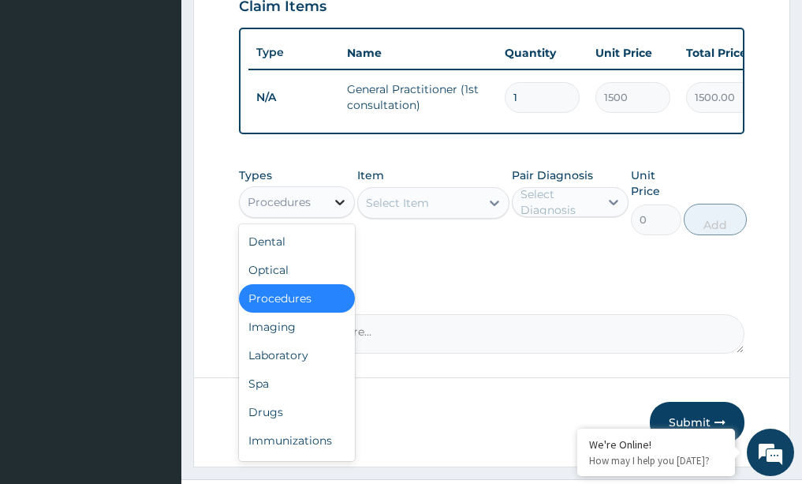
click at [338, 216] on div at bounding box center [340, 202] width 28 height 28
click at [261, 426] on div "Drugs" at bounding box center [297, 412] width 117 height 28
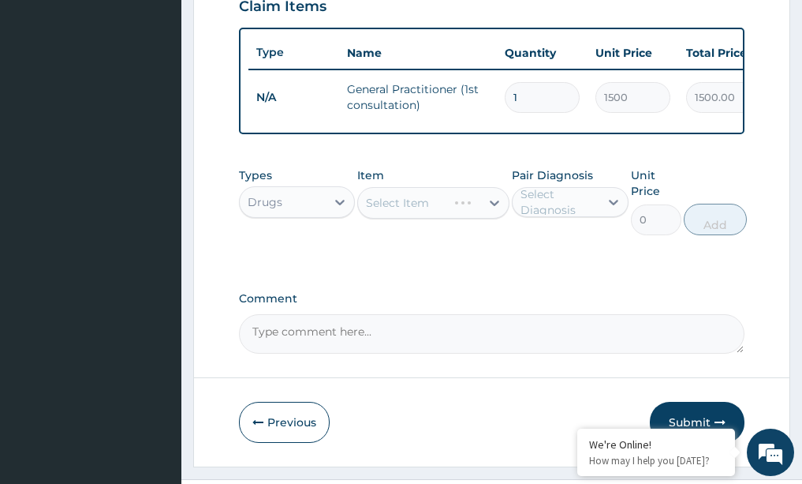
click at [494, 214] on div "Select Item" at bounding box center [433, 203] width 152 height 32
click at [491, 211] on icon at bounding box center [495, 203] width 16 height 16
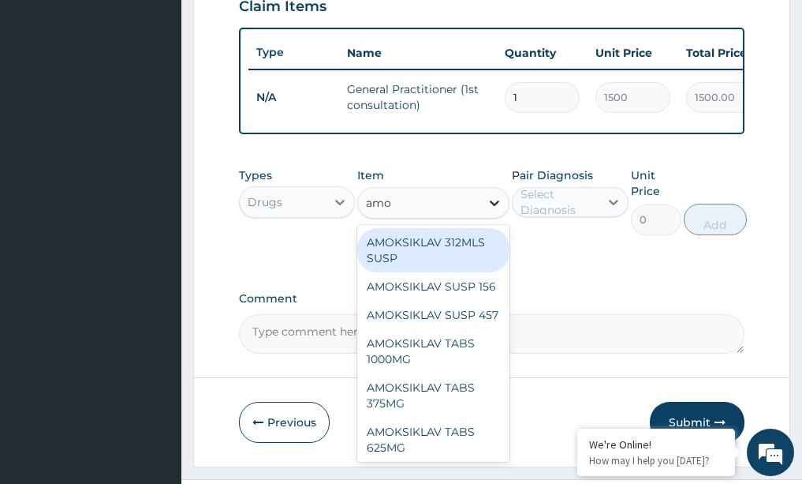
type input "amox"
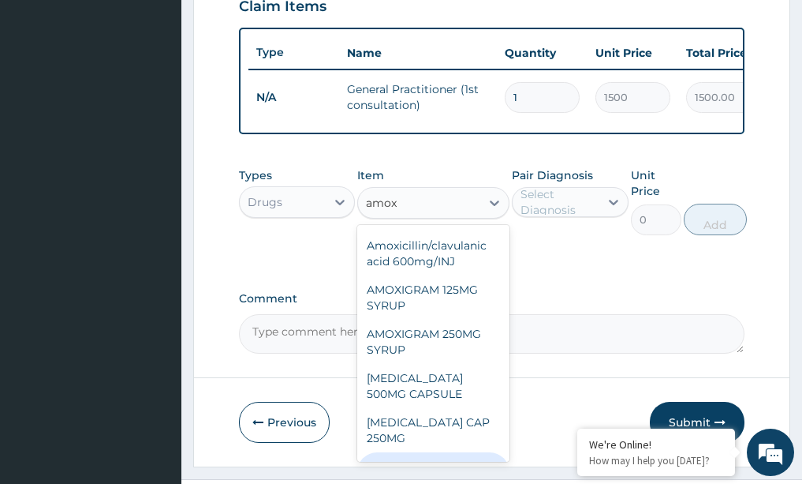
scroll to position [186, 0]
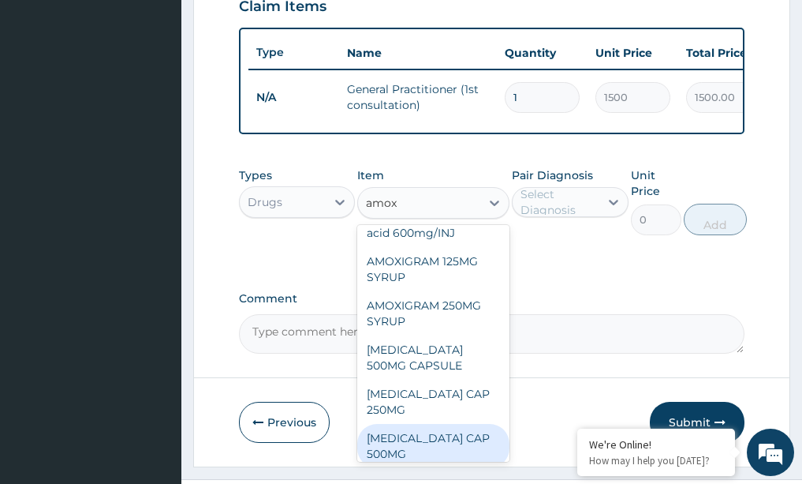
click at [411, 454] on div "[MEDICAL_DATA] CAP 500MG" at bounding box center [433, 446] width 152 height 44
type input "63"
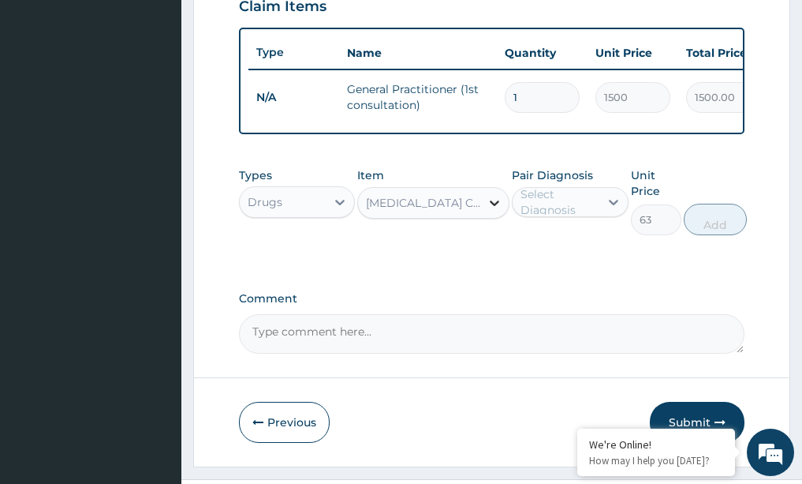
click at [490, 211] on icon at bounding box center [495, 203] width 16 height 16
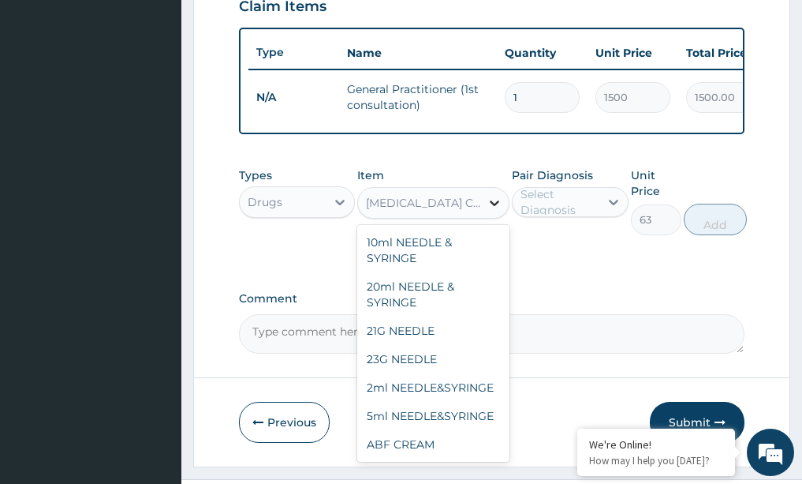
scroll to position [3051, 0]
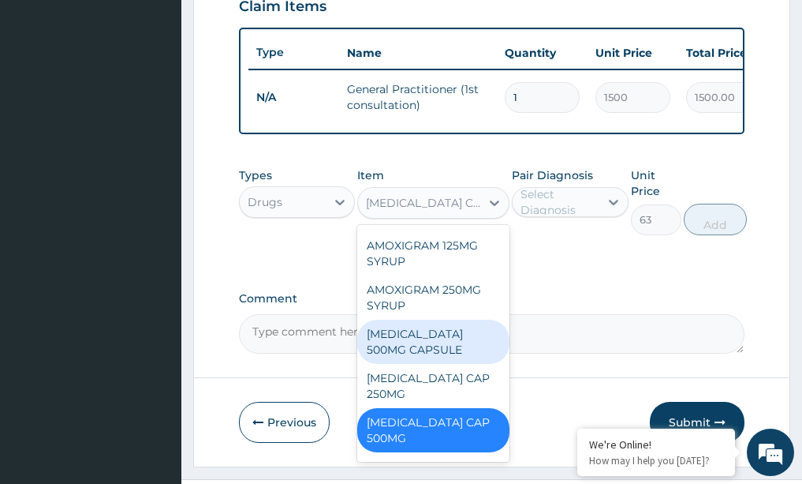
click at [436, 364] on div "[MEDICAL_DATA] 500MG CAPSULE" at bounding box center [433, 341] width 152 height 44
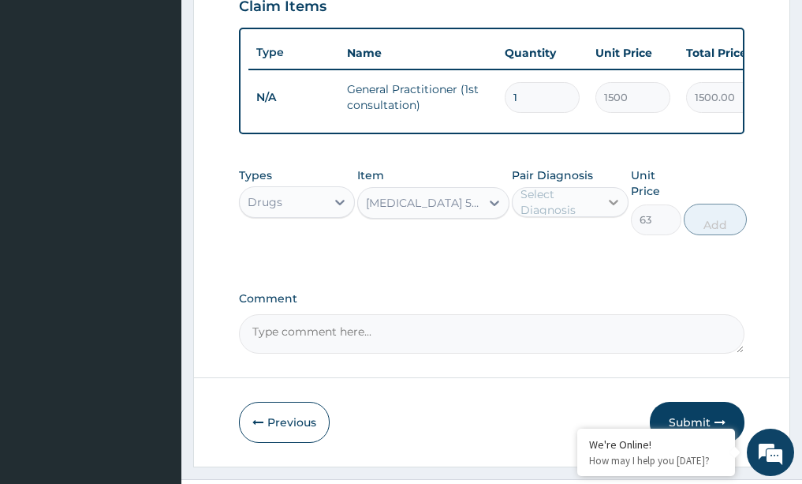
click at [616, 205] on icon at bounding box center [613, 203] width 9 height 6
click at [577, 239] on div "Peptic ulcer" at bounding box center [570, 242] width 117 height 32
checkbox input "true"
click at [693, 235] on button "Add" at bounding box center [715, 220] width 63 height 32
type input "0"
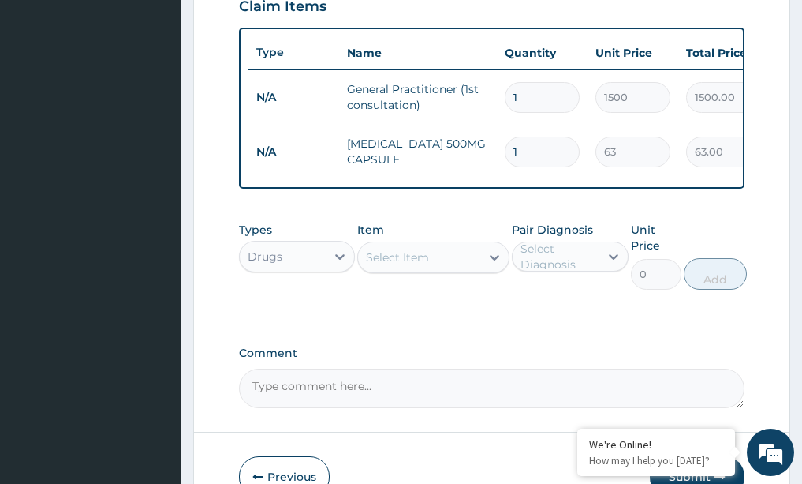
type input "0.00"
type input "4"
type input "252.00"
type input "40"
type input "2520.00"
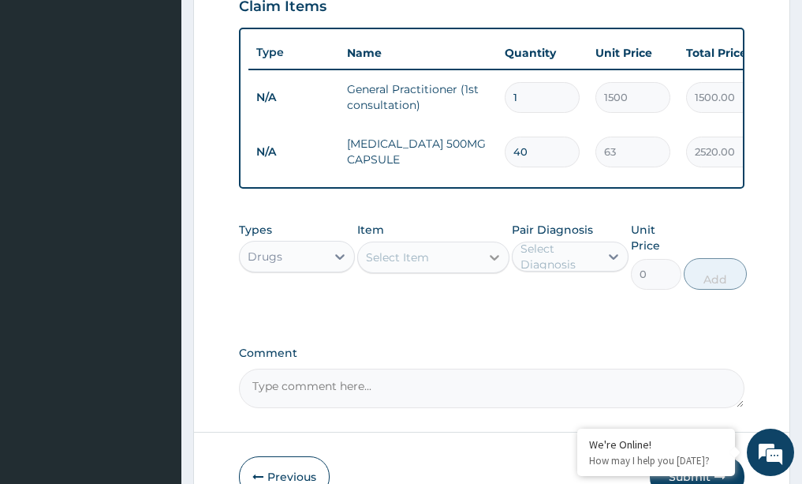
type input "40"
click at [493, 260] on icon at bounding box center [494, 258] width 9 height 6
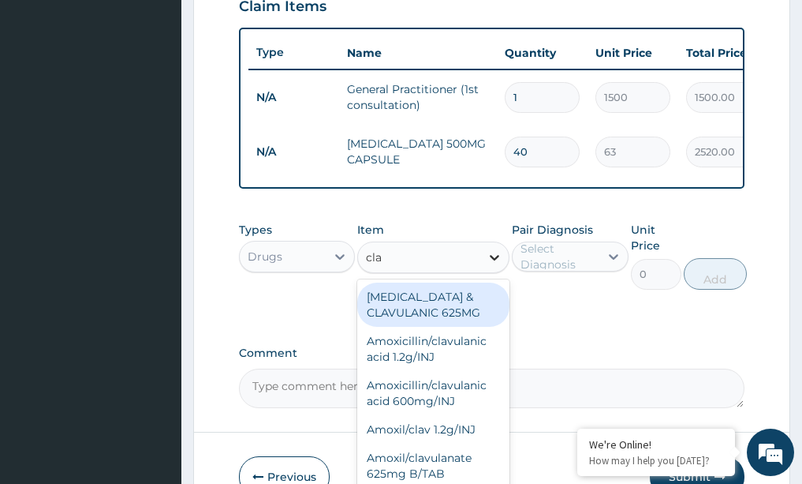
type input "clar"
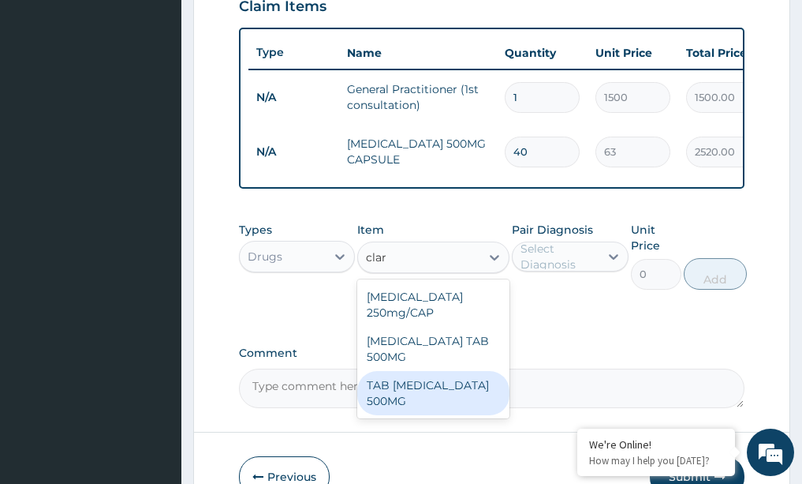
click at [409, 395] on div "TAB [MEDICAL_DATA] 500MG" at bounding box center [433, 393] width 152 height 44
type input "500"
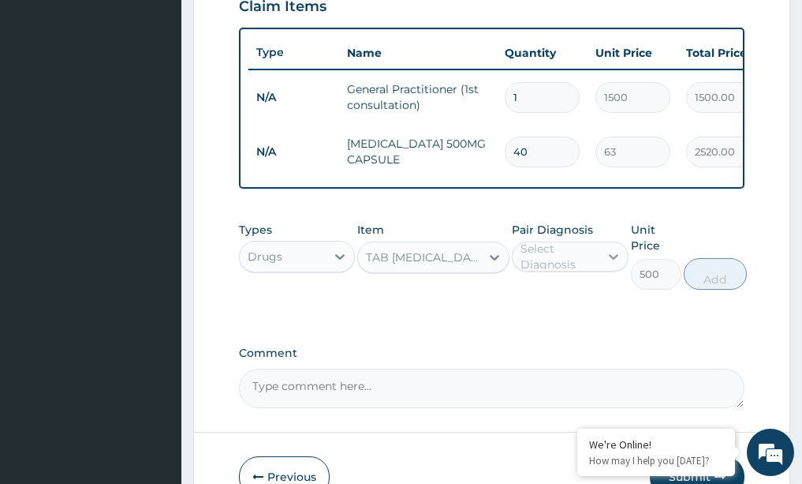
click at [611, 264] on icon at bounding box center [614, 256] width 16 height 16
click at [533, 307] on div "Peptic ulcer" at bounding box center [570, 297] width 117 height 32
checkbox input "true"
click at [721, 289] on button "Add" at bounding box center [715, 274] width 63 height 32
type input "0"
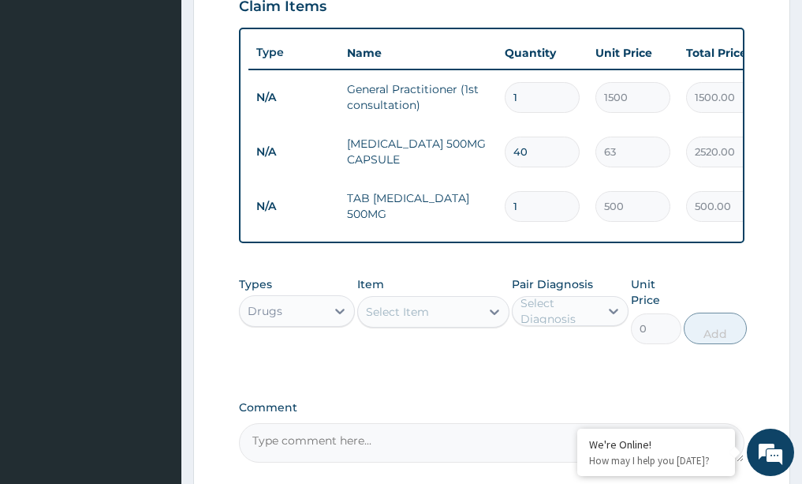
type input "0.00"
type input "2"
type input "1000.00"
type input "20"
type input "10000.00"
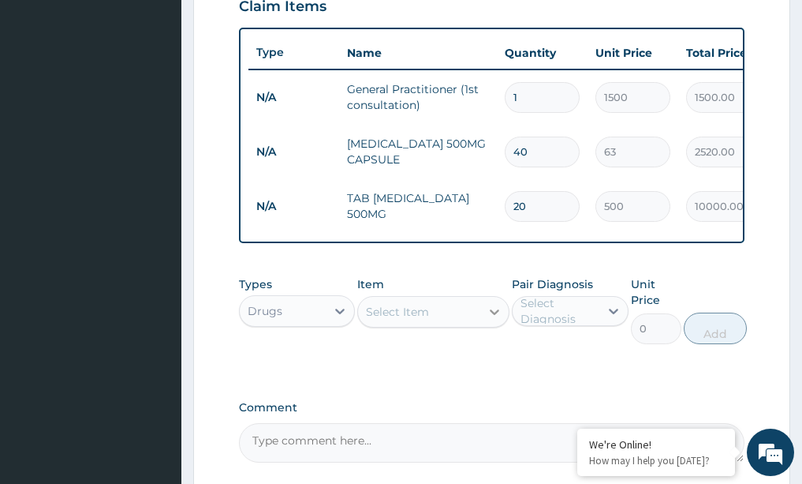
type input "20"
click at [490, 319] on icon at bounding box center [495, 312] width 16 height 16
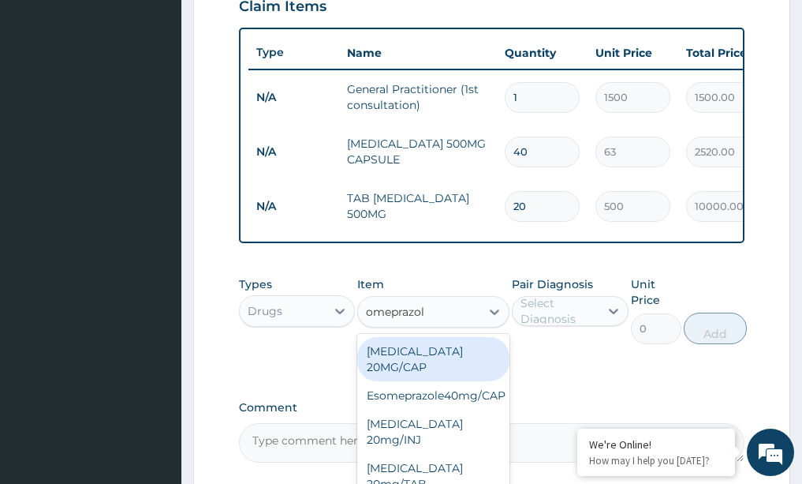
type input "[MEDICAL_DATA]"
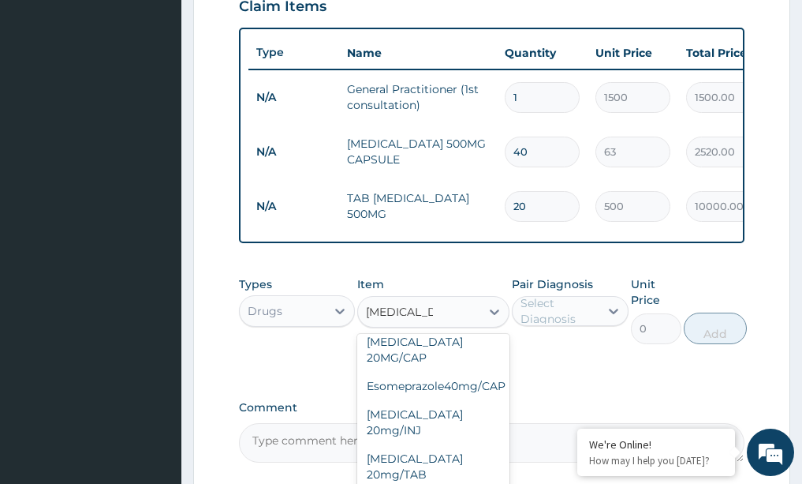
scroll to position [58, 0]
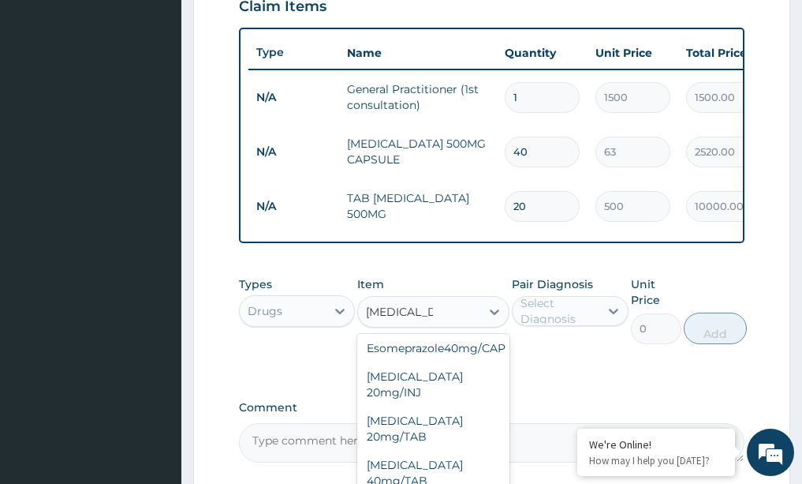
click at [395, 444] on div "[MEDICAL_DATA] 20mg/TAB" at bounding box center [433, 428] width 152 height 44
type input "78.75"
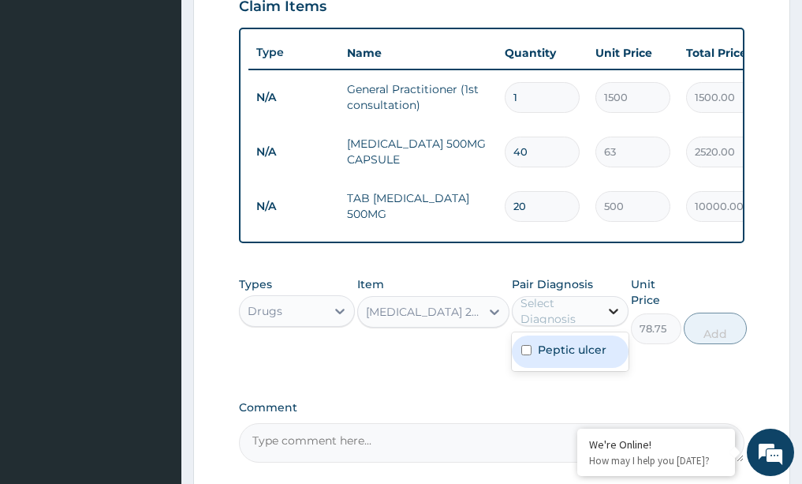
click at [609, 319] on icon at bounding box center [614, 311] width 16 height 16
click at [528, 355] on input "checkbox" at bounding box center [526, 350] width 10 height 10
checkbox input "true"
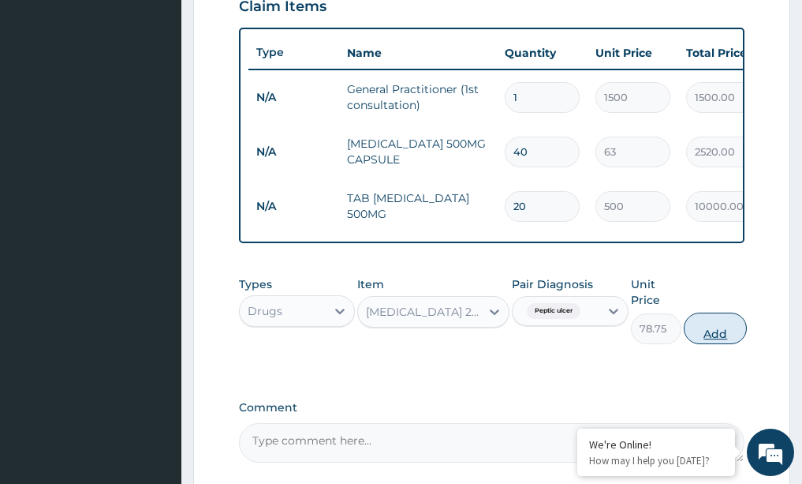
click at [715, 344] on button "Add" at bounding box center [715, 328] width 63 height 32
type input "0"
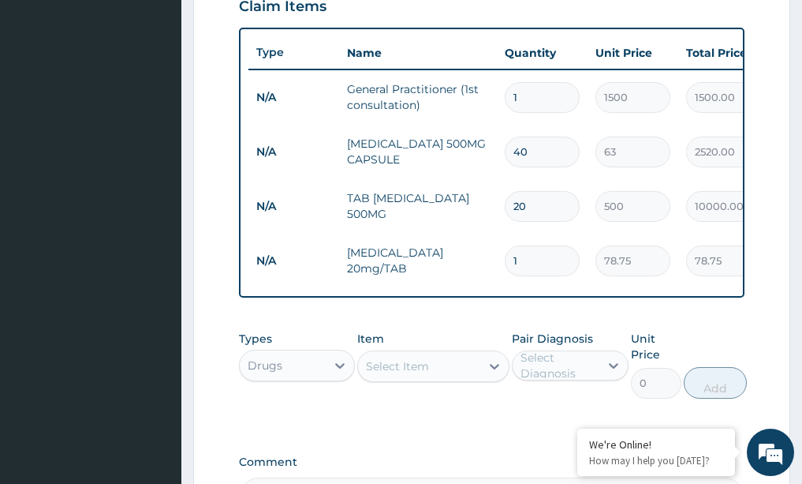
type input "0.00"
type input "2"
type input "157.50"
type input "20"
type input "1575.00"
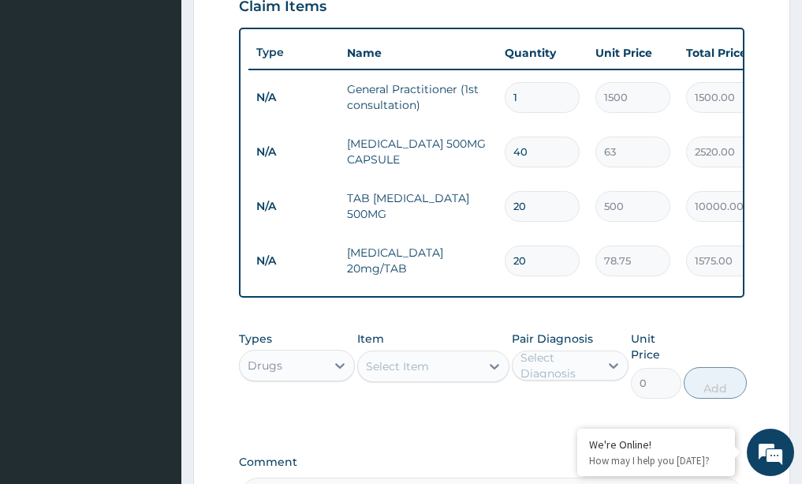
type input "20"
click at [475, 452] on div "PA Code / Prescription Code Enter Code(Secondary Care Only) Encounter Date [DAT…" at bounding box center [492, 46] width 506 height 941
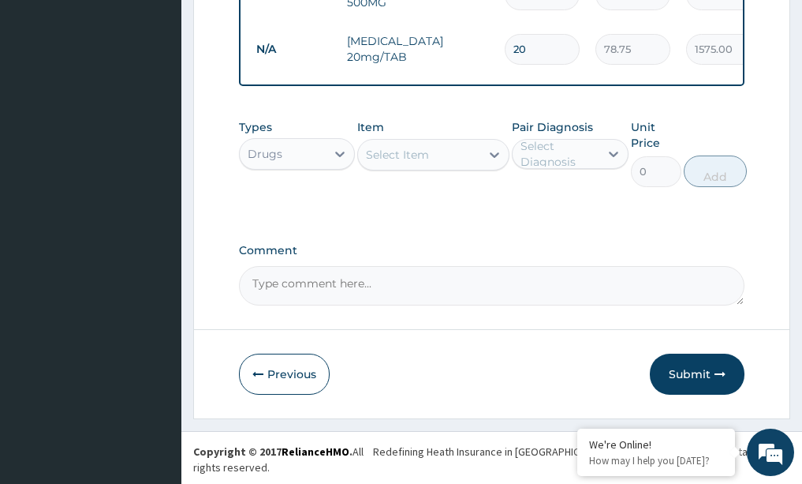
scroll to position [787, 0]
click at [689, 382] on button "Submit" at bounding box center [697, 373] width 95 height 41
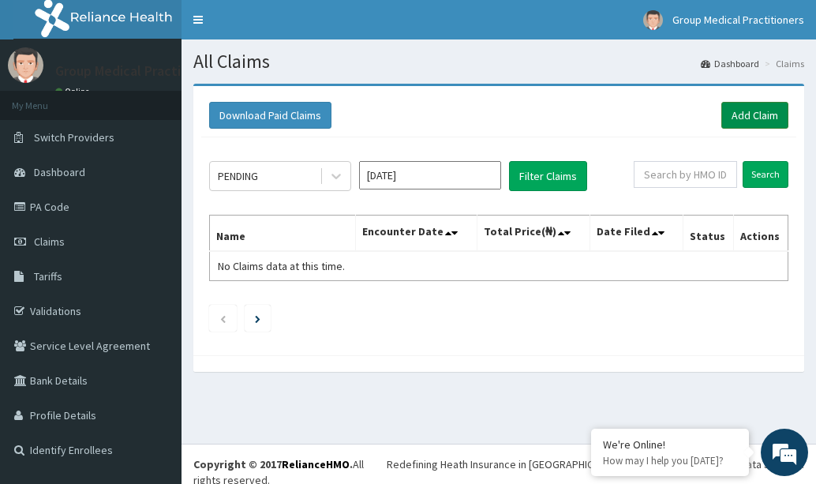
click at [769, 112] on link "Add Claim" at bounding box center [754, 115] width 67 height 27
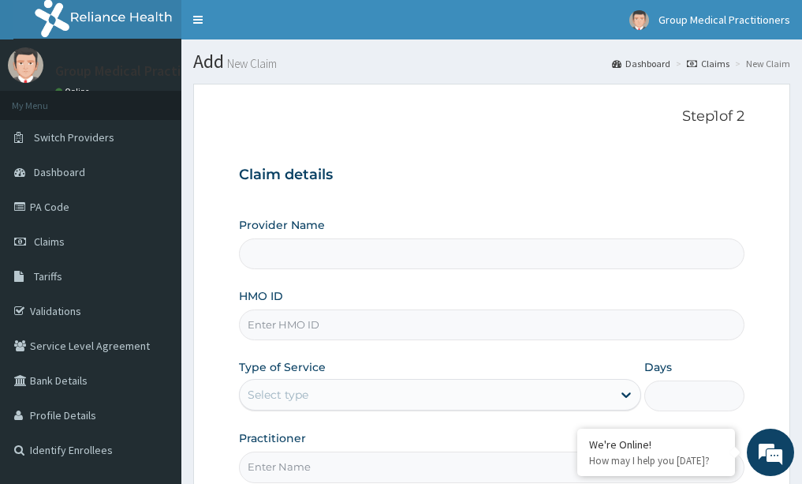
click at [277, 326] on input "HMO ID" at bounding box center [492, 324] width 506 height 31
type input "Group Medical practitioners ltd Hospital"
type input "rfl/10183/d"
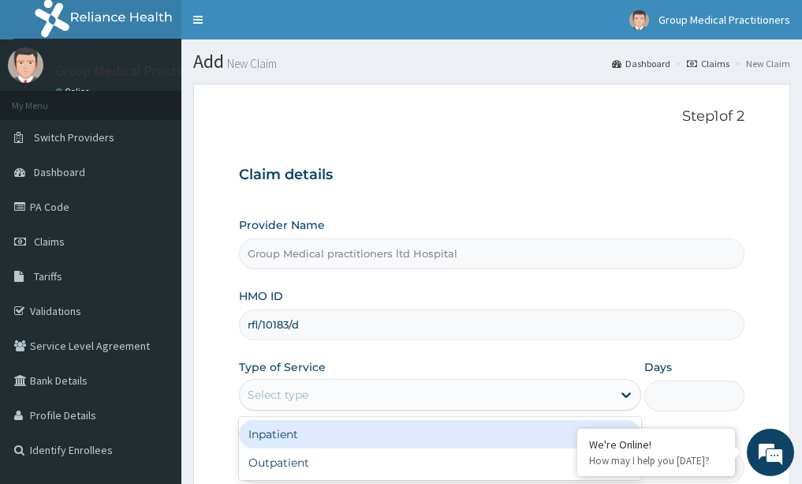
click at [285, 392] on div "Select type" at bounding box center [278, 395] width 61 height 16
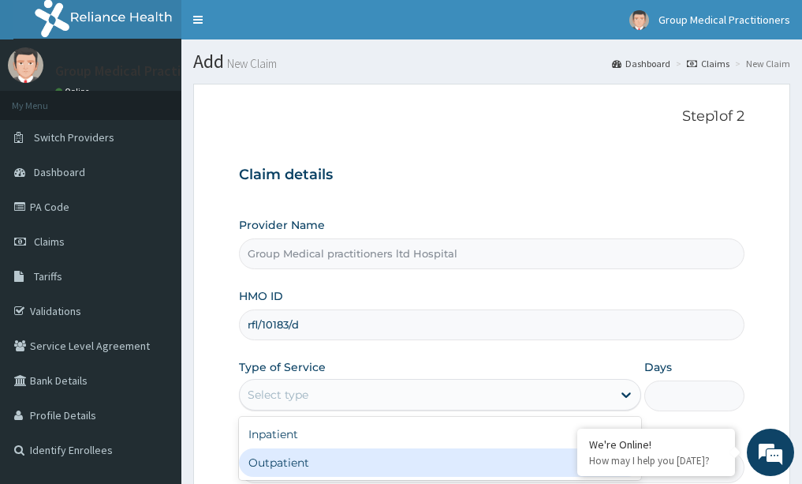
click at [265, 465] on div "Outpatient" at bounding box center [440, 462] width 402 height 28
type input "1"
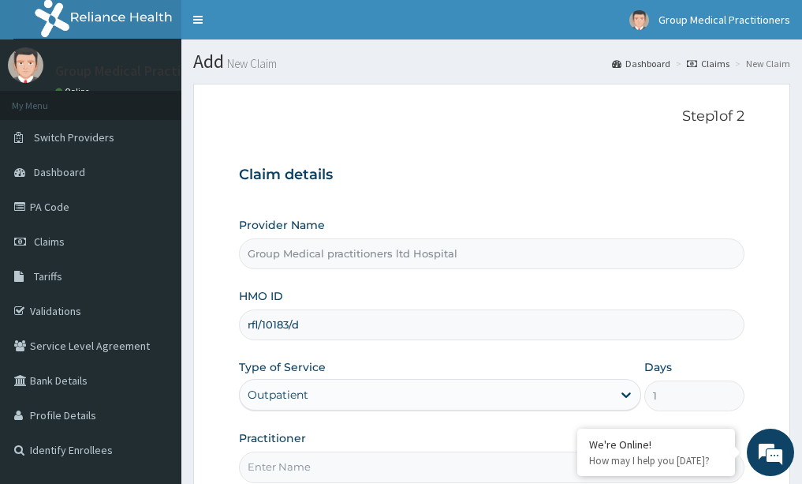
click at [266, 464] on input "Practitioner" at bounding box center [492, 466] width 506 height 31
click at [212, 394] on form "Step 1 of 2 Claim details Provider Name Group Medical practitioners ltd Hospita…" at bounding box center [491, 340] width 597 height 512
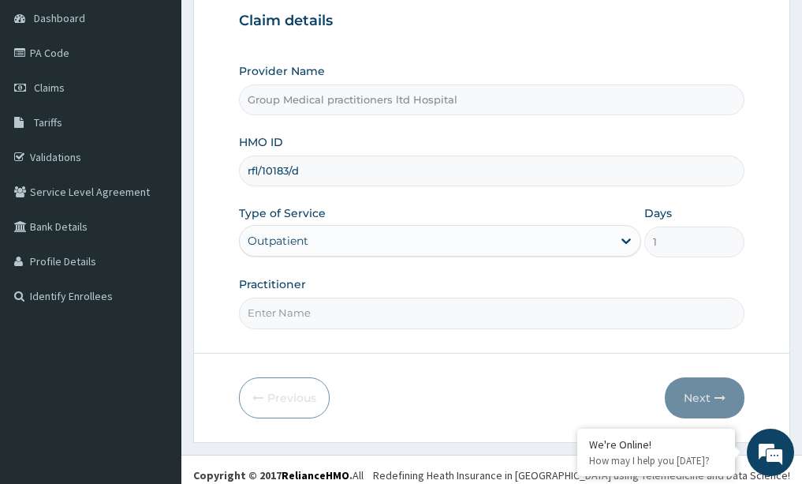
scroll to position [158, 0]
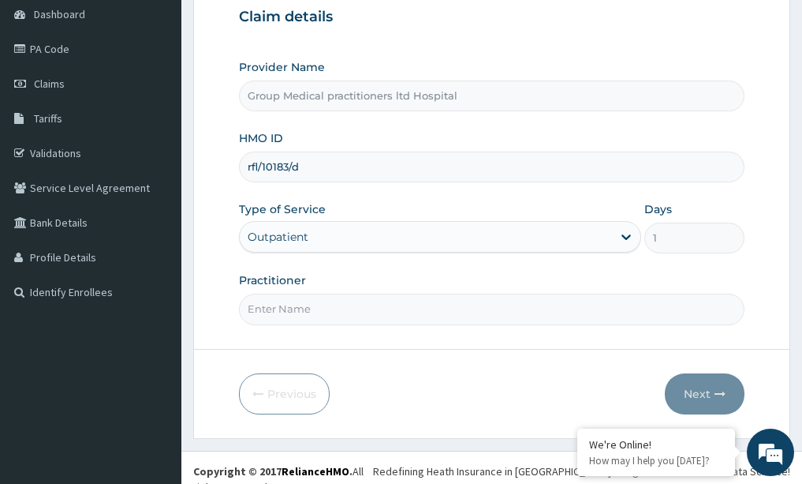
click at [322, 309] on input "Practitioner" at bounding box center [492, 308] width 506 height 31
paste input "medical practitioner"
type input "medical practitioner"
click at [705, 402] on button "Next" at bounding box center [705, 393] width 80 height 41
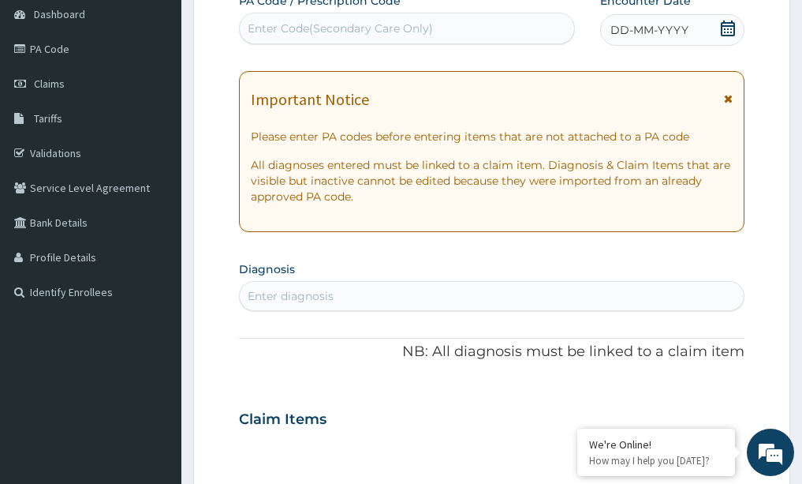
click at [724, 23] on icon at bounding box center [728, 29] width 14 height 16
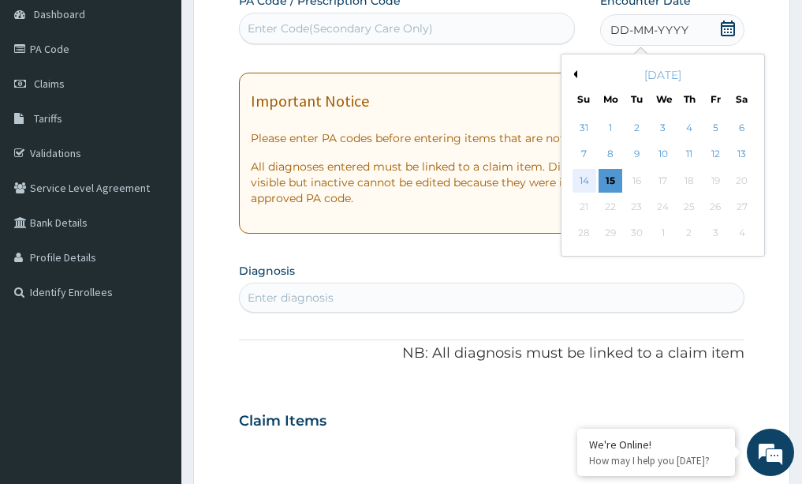
click at [596, 181] on div "14" at bounding box center [585, 181] width 24 height 24
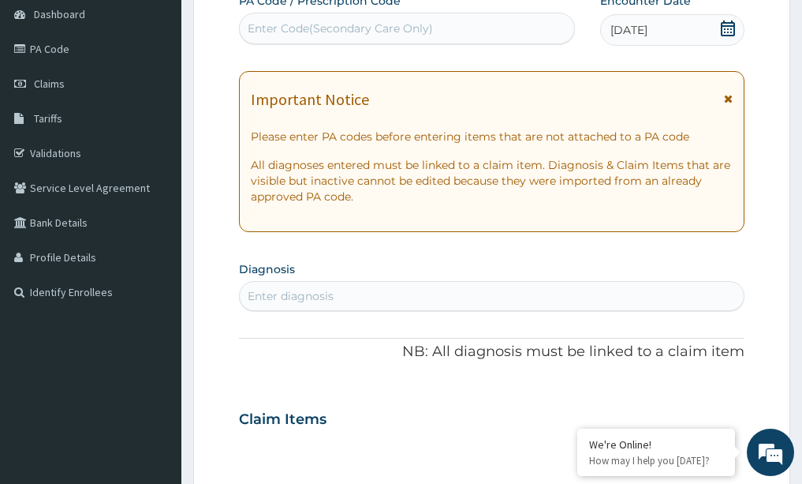
click at [362, 291] on div "Enter diagnosis" at bounding box center [492, 295] width 505 height 25
type input "[MEDICAL_DATA]"
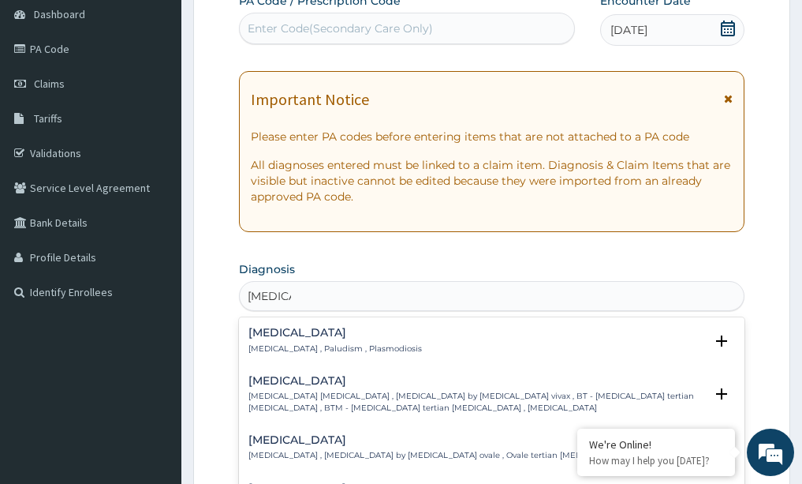
click at [260, 331] on h4 "[MEDICAL_DATA]" at bounding box center [335, 333] width 174 height 12
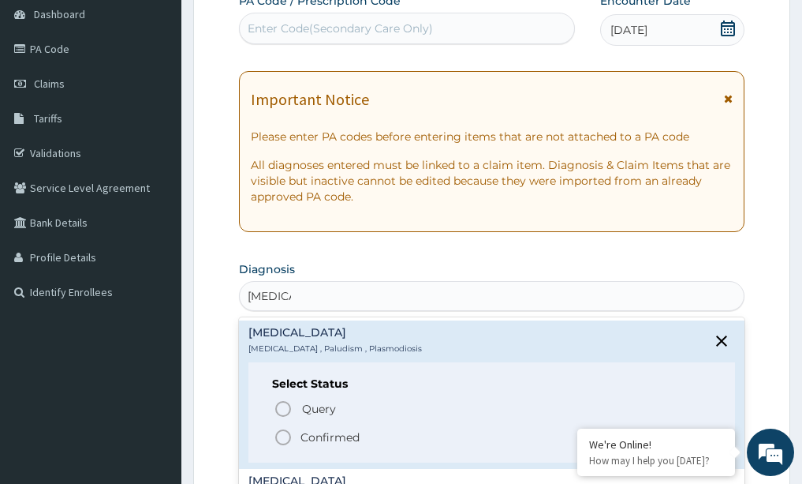
click at [278, 432] on icon "status option filled" at bounding box center [283, 437] width 19 height 19
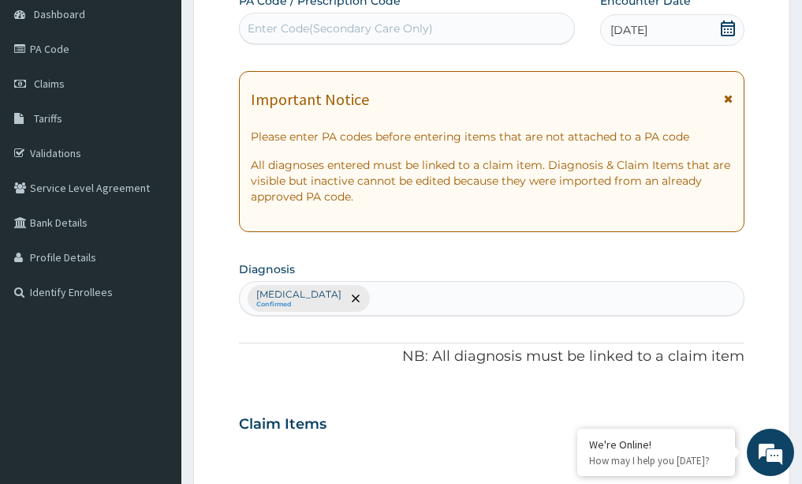
click at [405, 425] on div "Claim Items" at bounding box center [492, 420] width 506 height 41
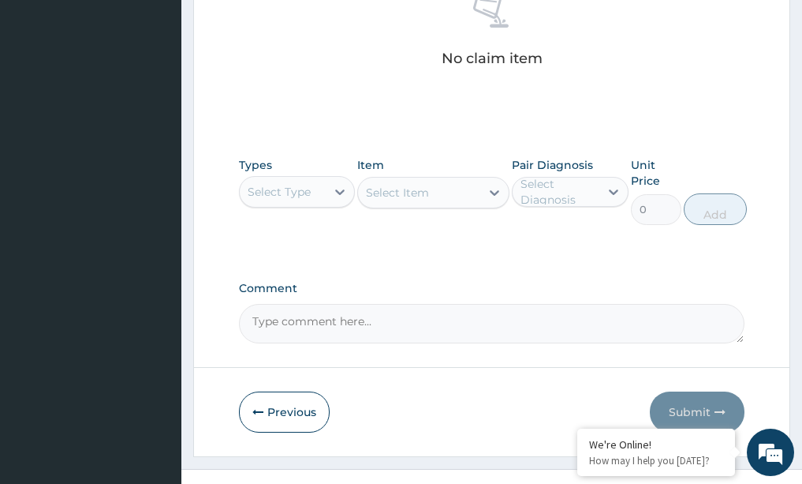
scroll to position [663, 0]
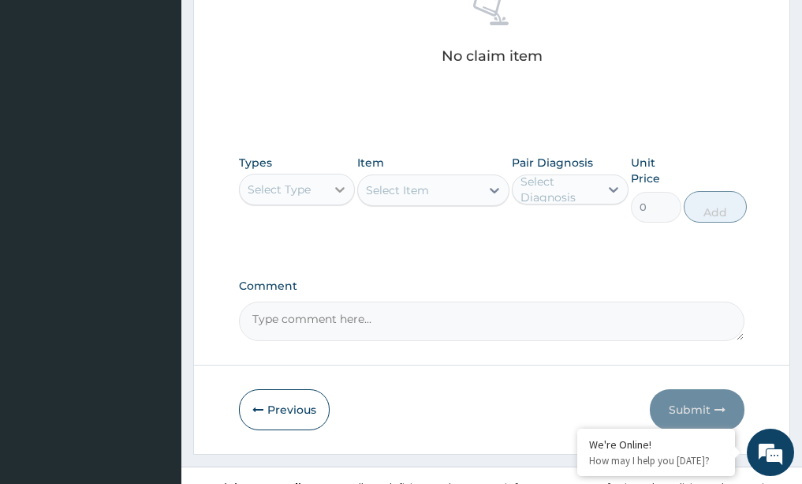
click at [338, 189] on icon at bounding box center [339, 190] width 9 height 6
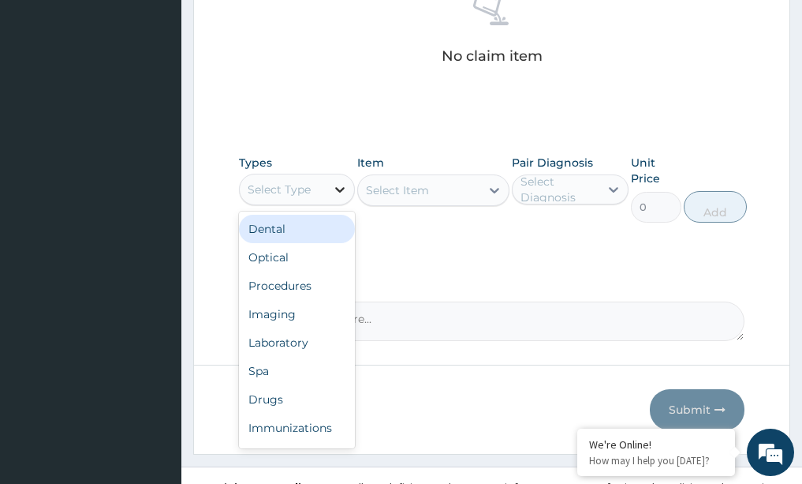
scroll to position [54, 0]
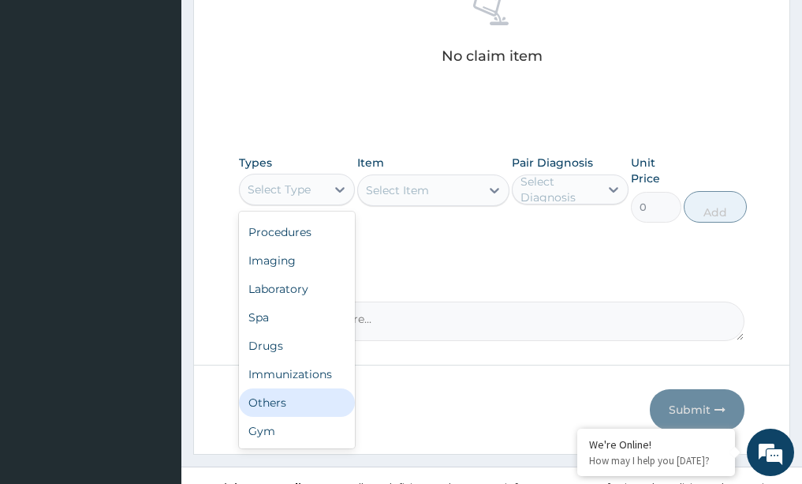
click at [262, 84] on div "No claim item" at bounding box center [492, 30] width 506 height 181
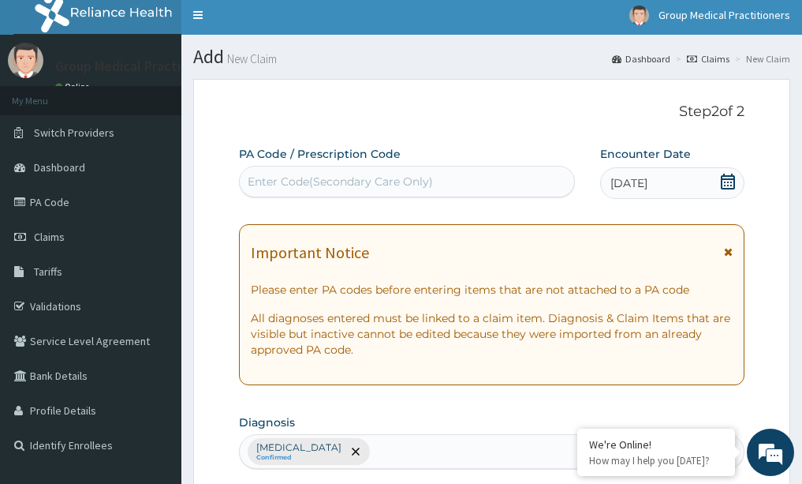
scroll to position [0, 0]
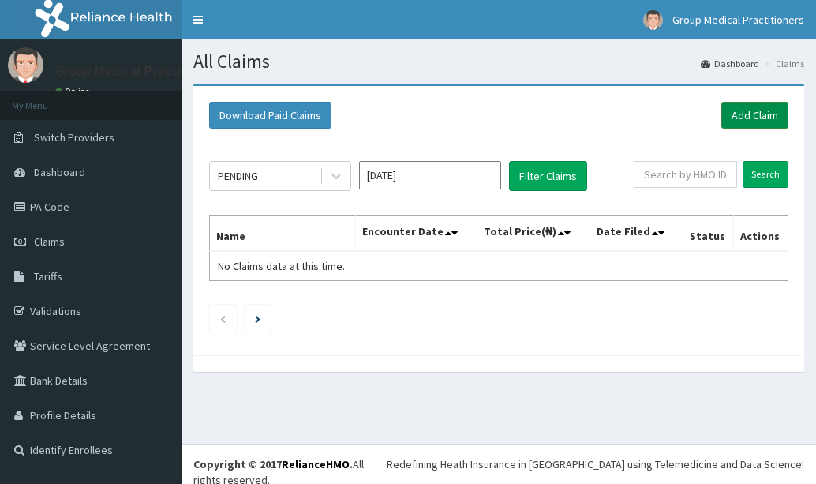
click at [729, 108] on link "Add Claim" at bounding box center [754, 115] width 67 height 27
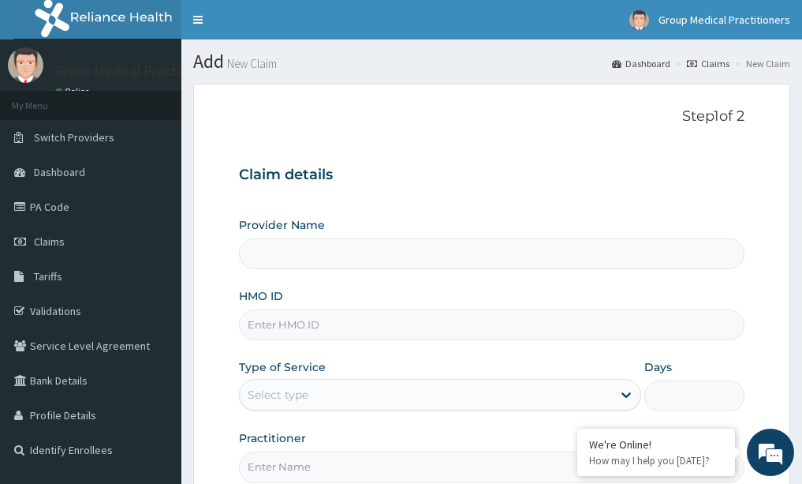
click at [298, 327] on input "HMO ID" at bounding box center [492, 324] width 506 height 31
type input "rfl/10183/d"
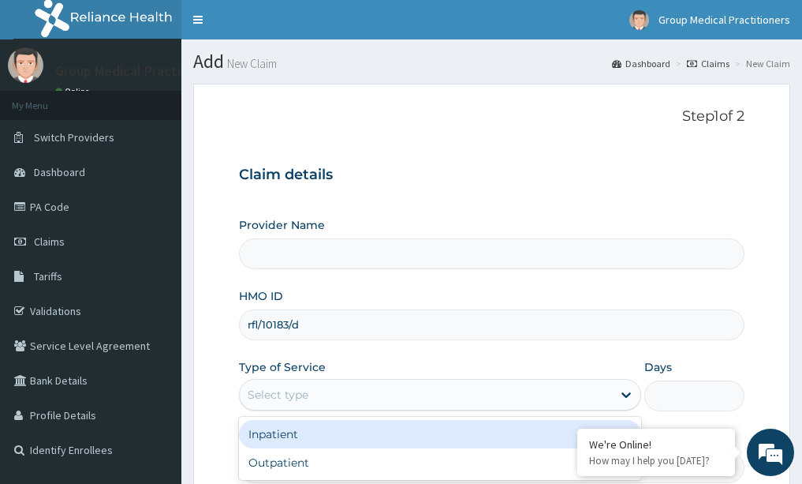
click at [292, 405] on div "Select type" at bounding box center [426, 394] width 372 height 25
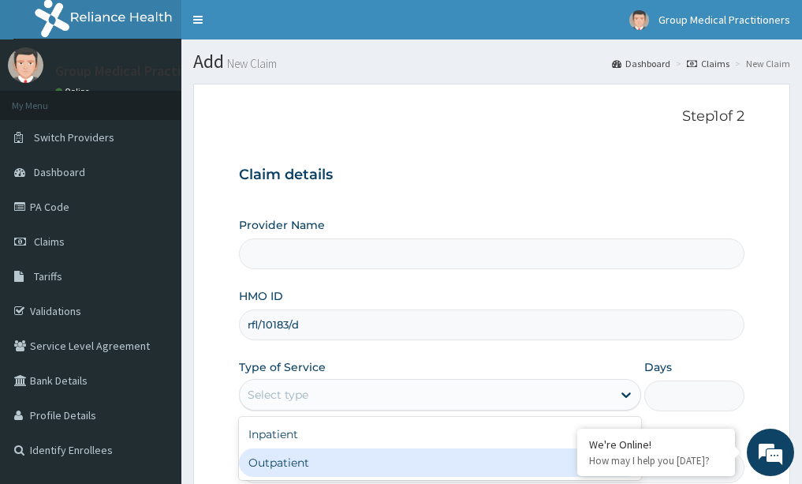
click at [281, 469] on div "Outpatient" at bounding box center [440, 462] width 402 height 28
type input "1"
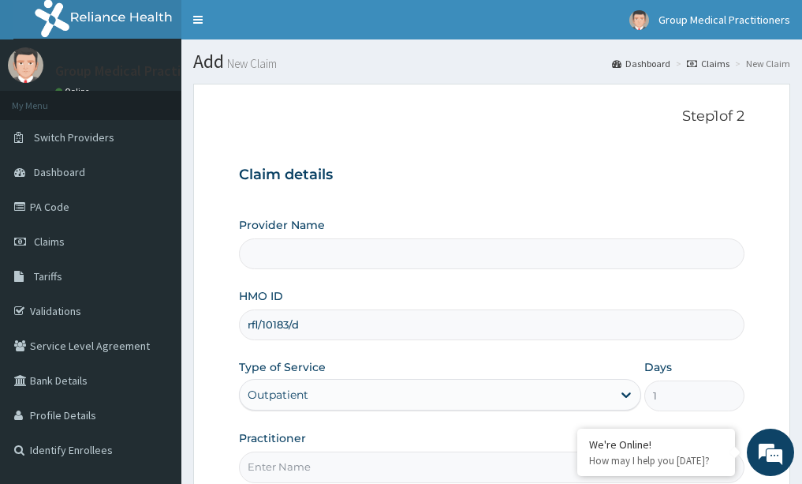
click at [302, 462] on input "Practitioner" at bounding box center [492, 466] width 506 height 31
paste input "medical practitioner"
type input "medical practitioner"
click at [196, 418] on form "Step 1 of 2 Claim details Provider Name HMO ID rfl/10183/d Type of Service Outp…" at bounding box center [491, 340] width 597 height 512
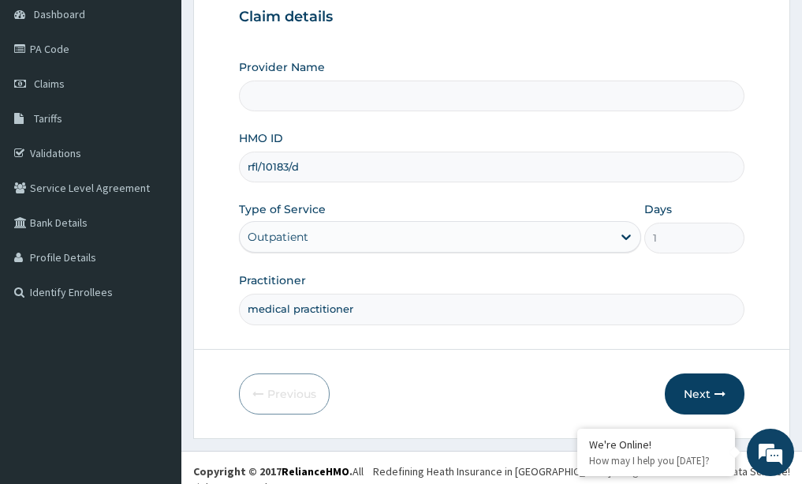
scroll to position [165, 0]
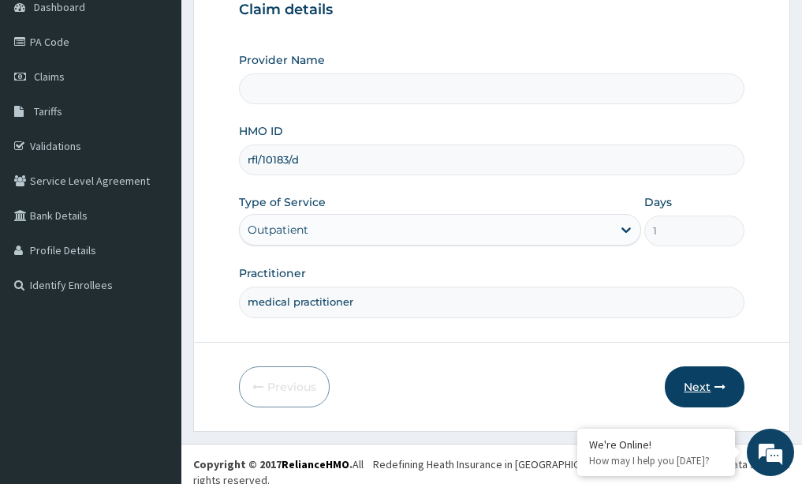
click at [688, 386] on button "Next" at bounding box center [705, 386] width 80 height 41
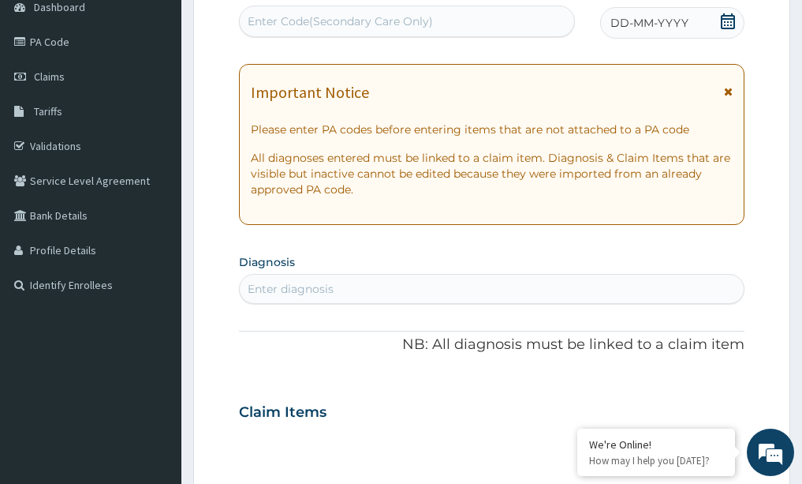
click at [622, 24] on span "DD-MM-YYYY" at bounding box center [650, 23] width 78 height 16
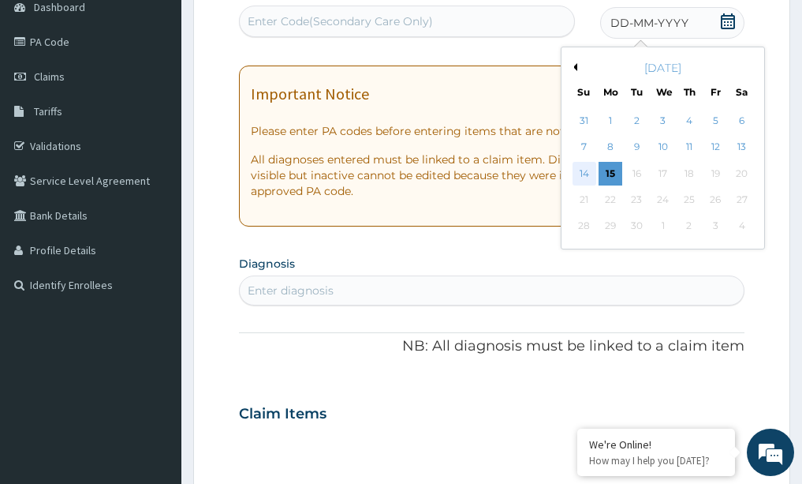
click at [589, 170] on div "14" at bounding box center [585, 174] width 24 height 24
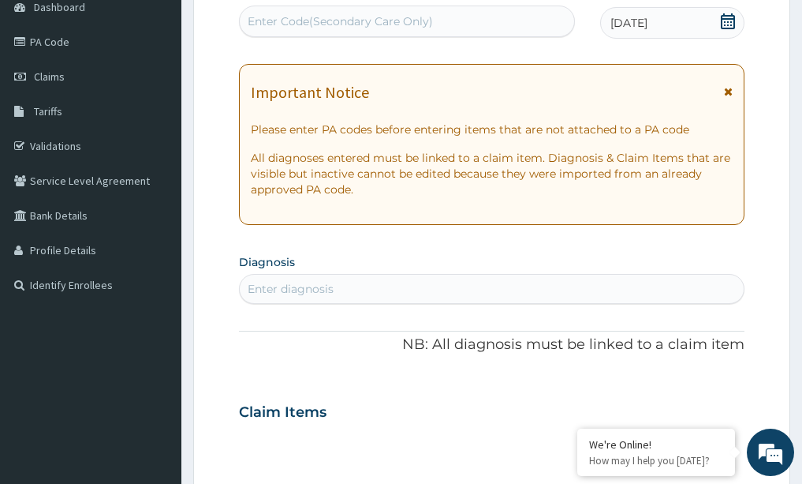
click at [286, 283] on div "Enter diagnosis" at bounding box center [291, 289] width 86 height 16
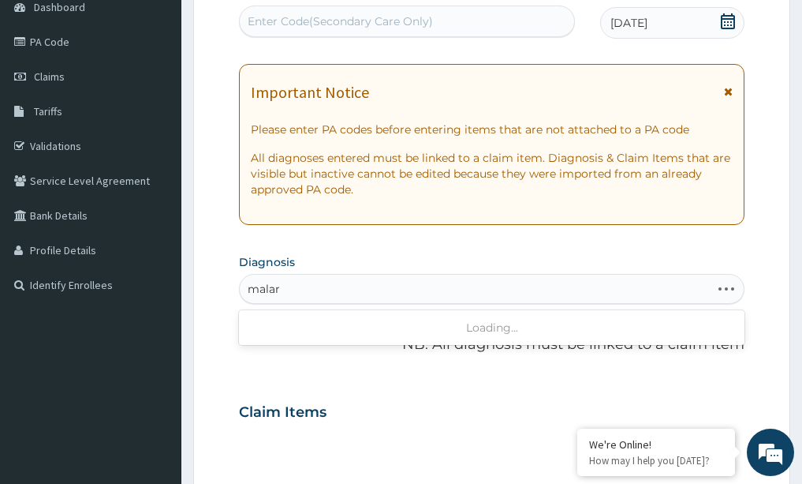
type input "malari"
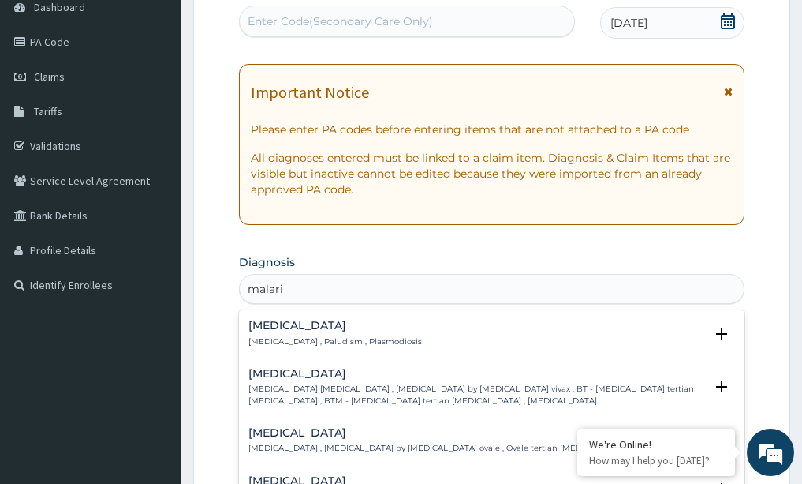
click at [288, 333] on div "Malaria Malaria , Paludism , Plasmodiosis" at bounding box center [335, 333] width 174 height 28
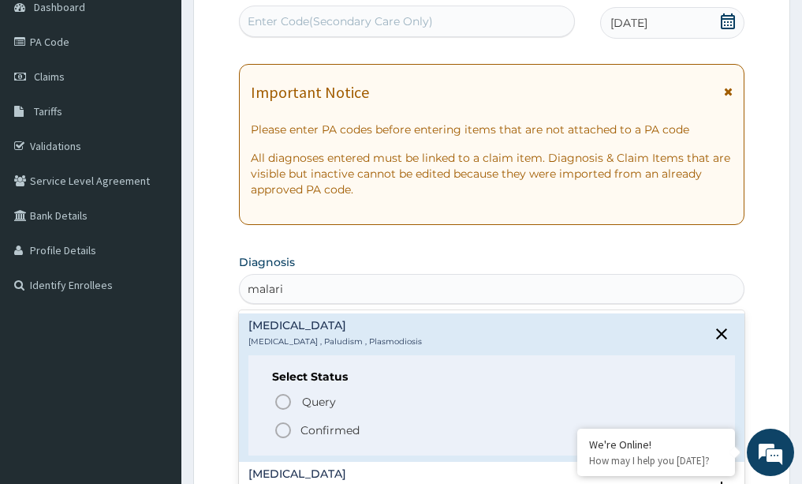
click at [285, 429] on icon "status option filled" at bounding box center [283, 429] width 19 height 19
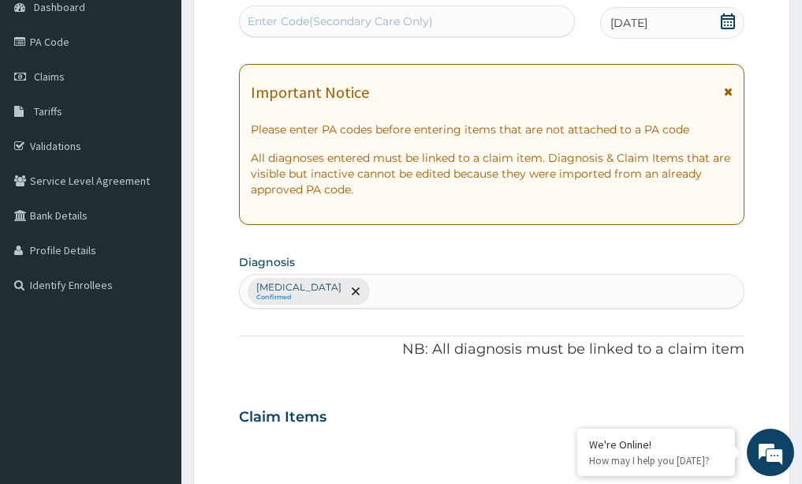
click at [455, 384] on div "PA Code / Prescription Code Enter Code(Secondary Care Only) Encounter Date 14-0…" at bounding box center [492, 412] width 506 height 853
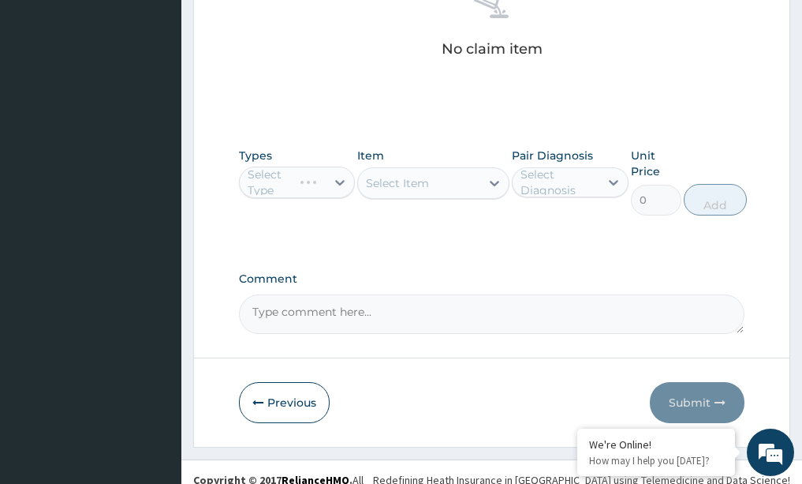
scroll to position [685, 0]
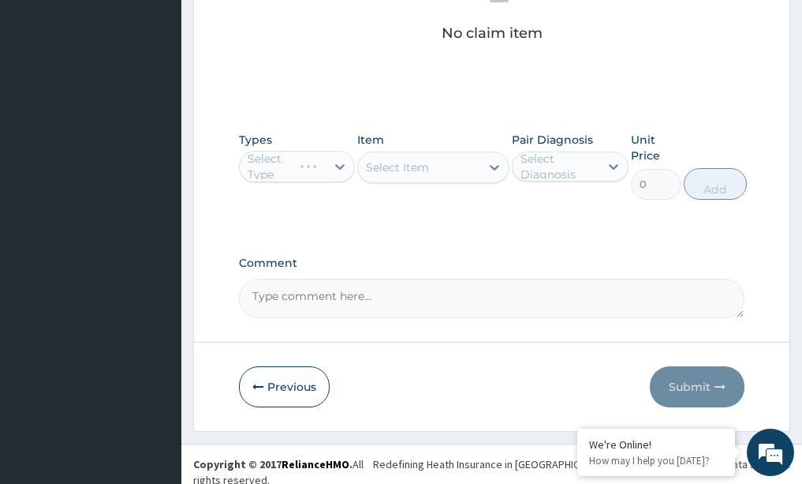
click at [339, 158] on div "Select Type" at bounding box center [297, 167] width 117 height 32
click at [338, 167] on div "Select Type" at bounding box center [297, 167] width 117 height 32
click at [342, 141] on div "Types Select Type" at bounding box center [297, 166] width 117 height 68
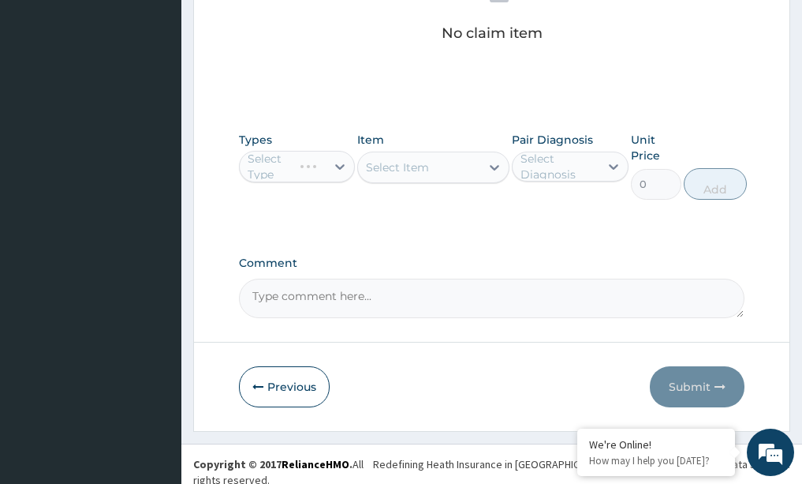
click at [343, 165] on div "Select Type" at bounding box center [297, 167] width 117 height 32
click at [334, 166] on div "Select Type" at bounding box center [297, 167] width 117 height 32
click at [497, 165] on div "Select Item" at bounding box center [433, 167] width 152 height 32
click at [341, 170] on div "Select Type" at bounding box center [297, 167] width 117 height 32
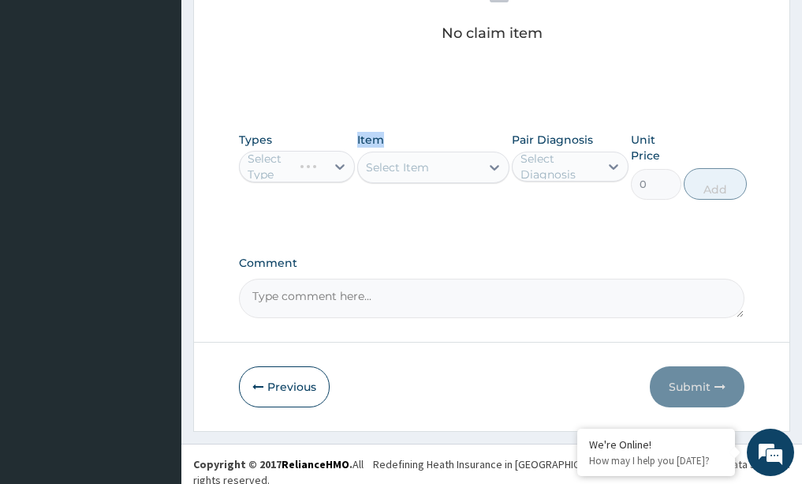
click at [341, 170] on div "Select Type" at bounding box center [297, 167] width 117 height 32
click at [335, 168] on div "Select Type" at bounding box center [297, 167] width 117 height 32
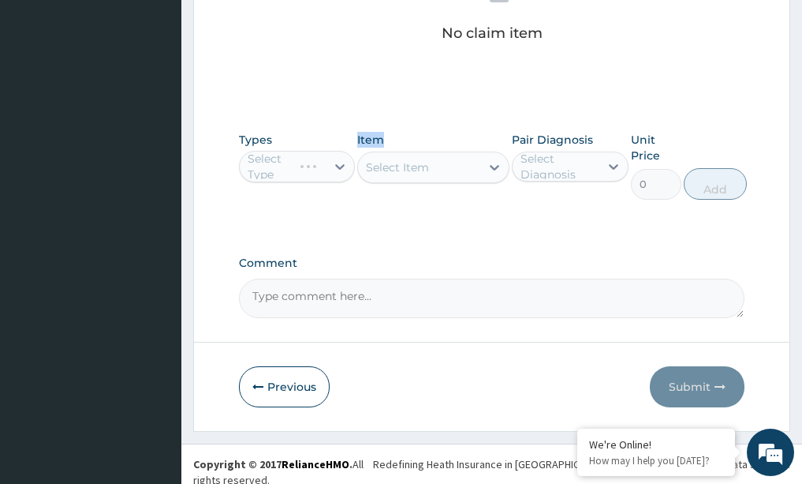
click at [335, 168] on div "Select Type" at bounding box center [297, 167] width 117 height 32
click at [339, 165] on div "Select Type" at bounding box center [297, 167] width 117 height 32
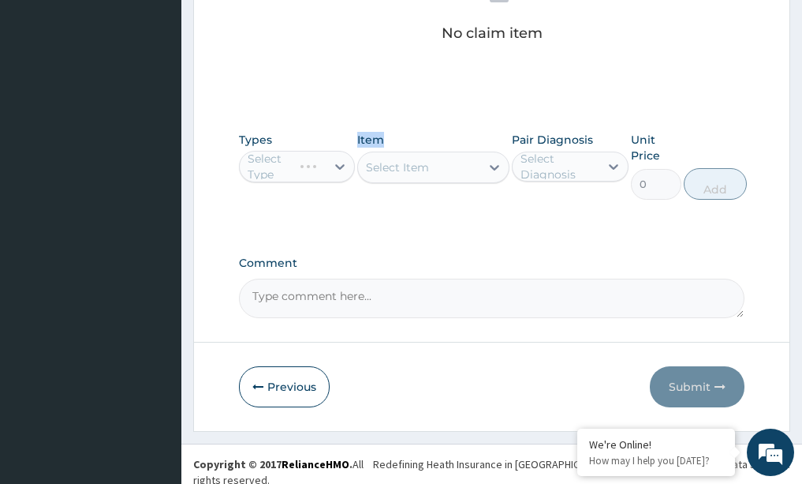
click at [339, 165] on div "Select Type" at bounding box center [297, 167] width 117 height 32
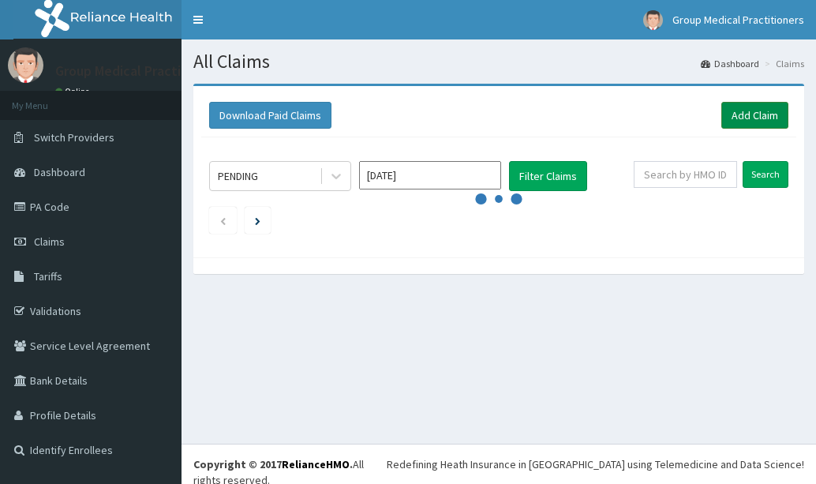
click at [762, 118] on link "Add Claim" at bounding box center [754, 115] width 67 height 27
click at [746, 108] on link "Add Claim" at bounding box center [754, 115] width 67 height 27
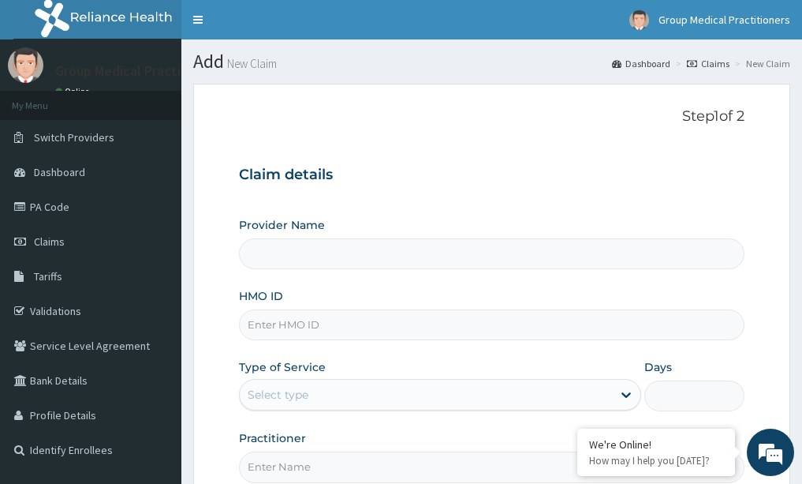
click at [308, 322] on input "HMO ID" at bounding box center [492, 324] width 506 height 31
type input "Group Medical practitioners ltd Hospital"
type input "rfl/10183/d"
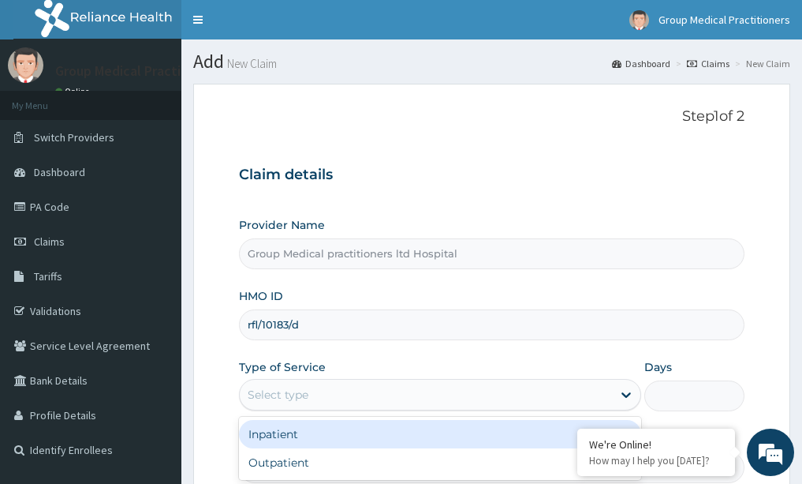
click at [315, 387] on div "Select type" at bounding box center [426, 394] width 372 height 25
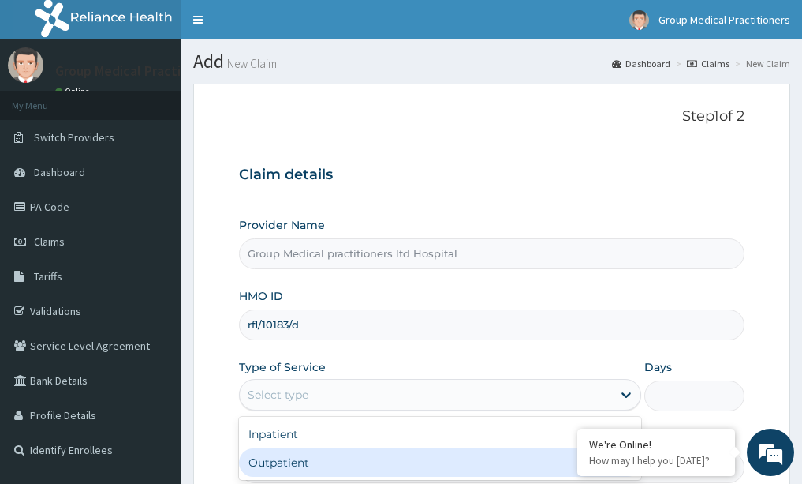
click at [294, 468] on div "Outpatient" at bounding box center [440, 462] width 402 height 28
type input "1"
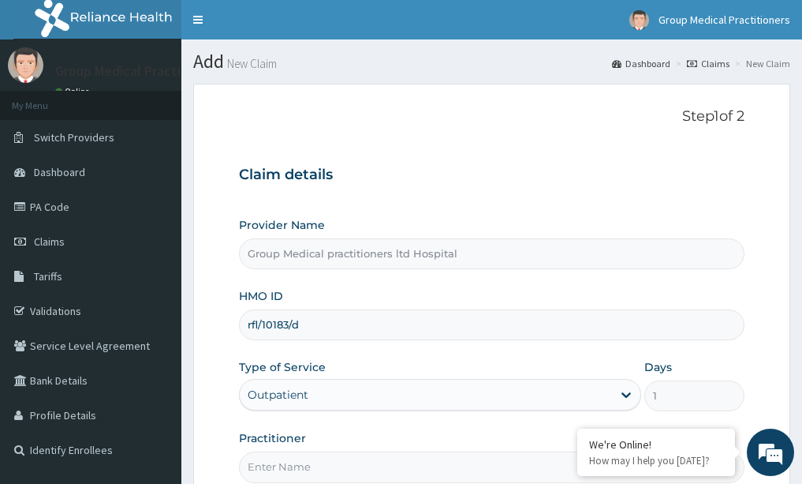
click at [228, 357] on form "Step 1 of 2 Claim details Provider Name Group Medical practitioners ltd Hospita…" at bounding box center [491, 340] width 597 height 512
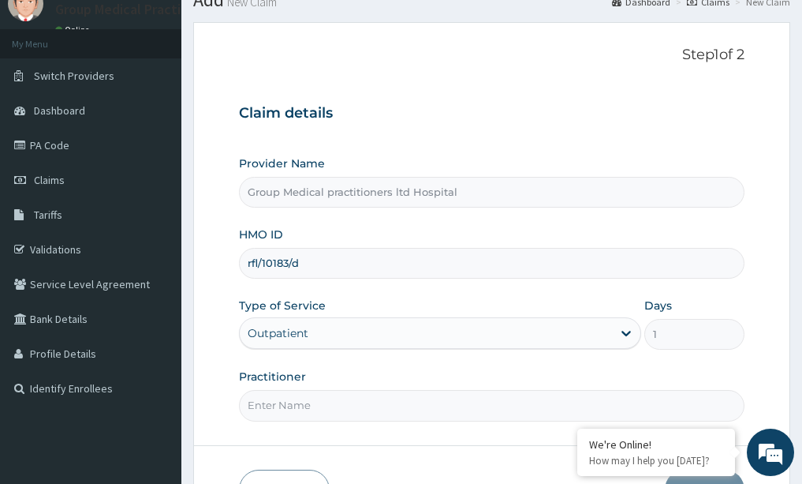
scroll to position [63, 0]
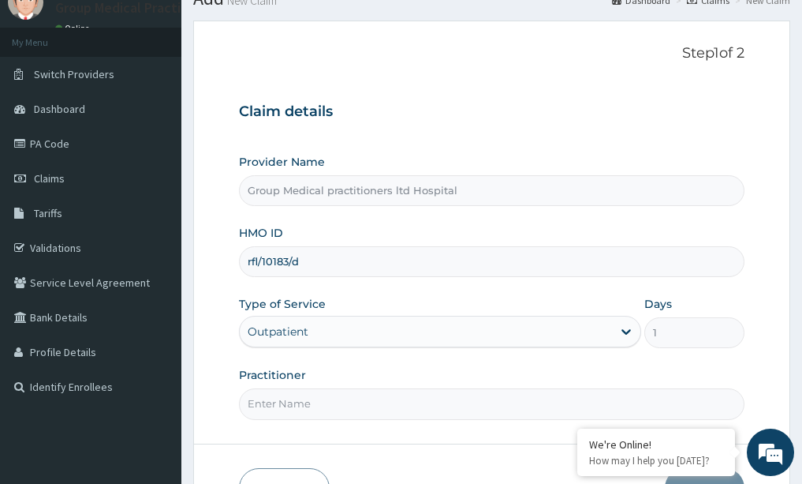
click at [336, 405] on input "Practitioner" at bounding box center [492, 403] width 506 height 31
type input "medical practitioner"
click at [402, 465] on form "Step 1 of 2 Claim details Provider Name Group Medical practitioners ltd Hospita…" at bounding box center [491, 277] width 597 height 512
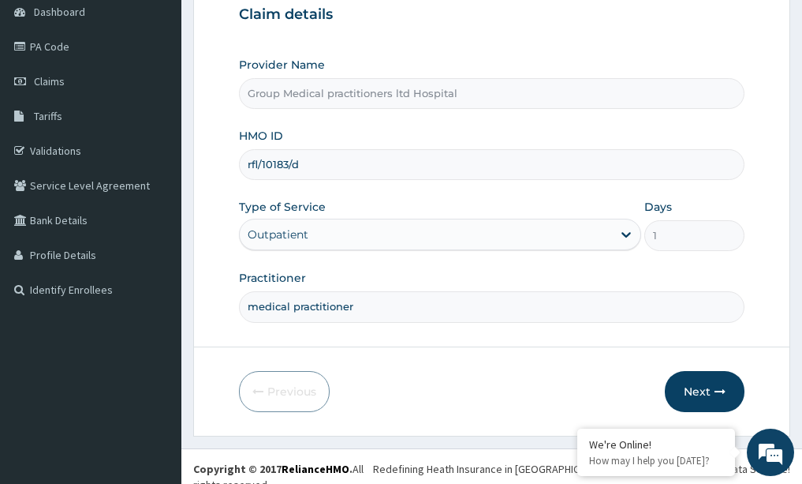
scroll to position [165, 0]
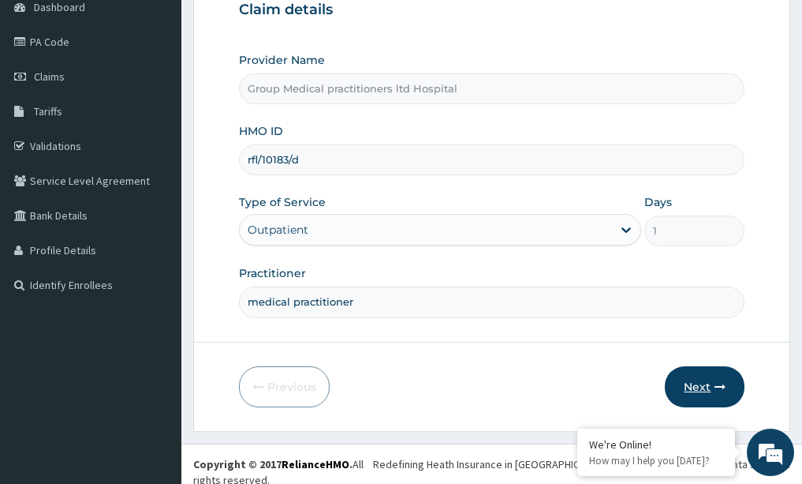
click at [714, 389] on button "Next" at bounding box center [705, 386] width 80 height 41
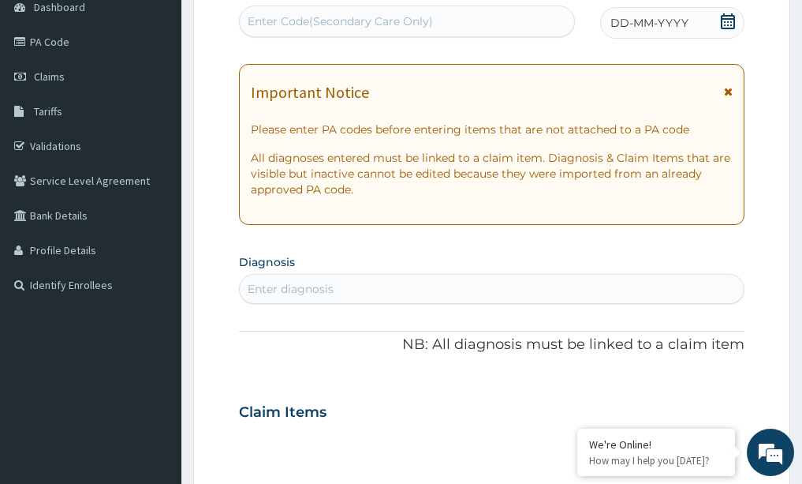
click at [495, 294] on div "Enter diagnosis" at bounding box center [492, 288] width 505 height 25
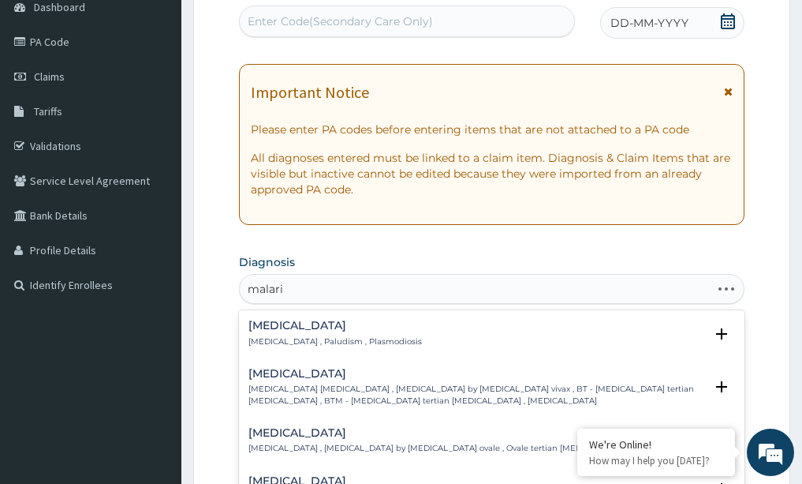
type input "[MEDICAL_DATA]"
click at [267, 333] on div "Malaria Malaria , Paludism , Plasmodiosis" at bounding box center [335, 333] width 174 height 28
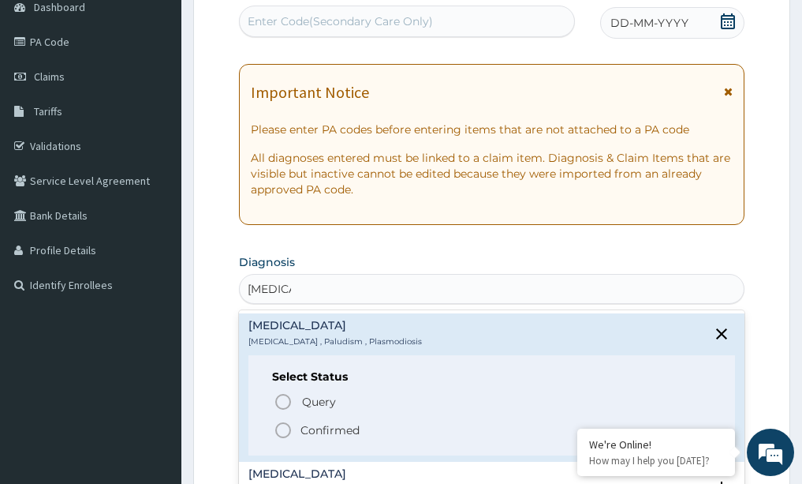
click at [278, 433] on icon "status option filled" at bounding box center [283, 429] width 19 height 19
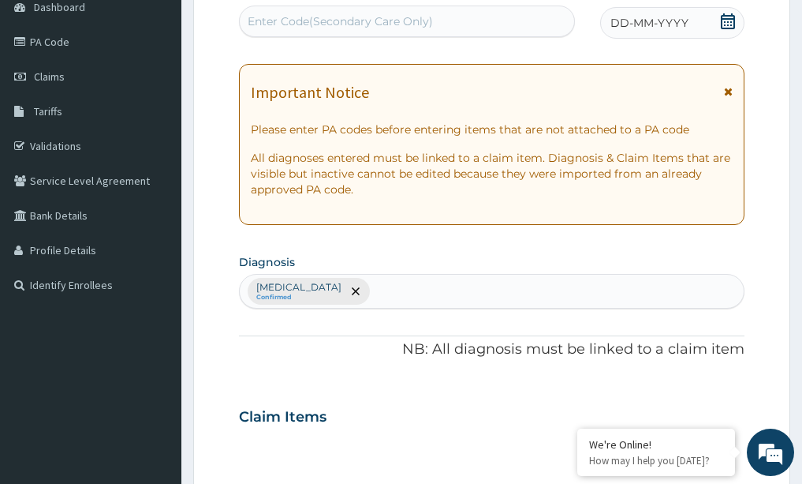
click at [685, 11] on div "DD-MM-YYYY" at bounding box center [672, 23] width 144 height 32
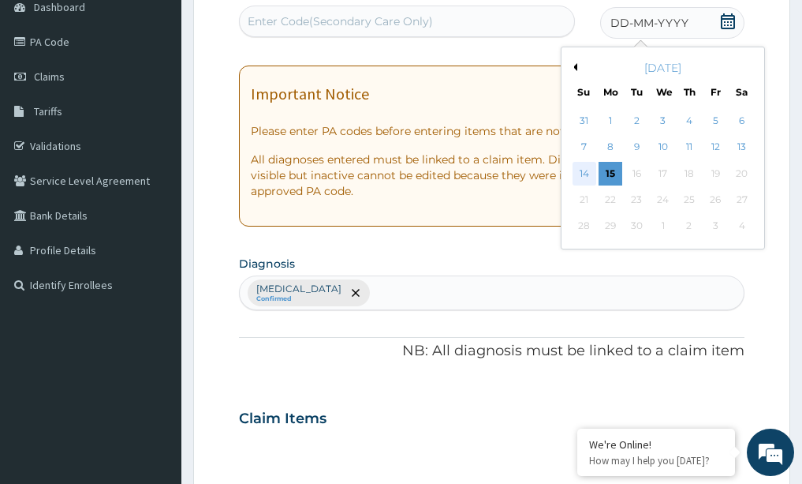
click at [576, 176] on div "14" at bounding box center [585, 174] width 24 height 24
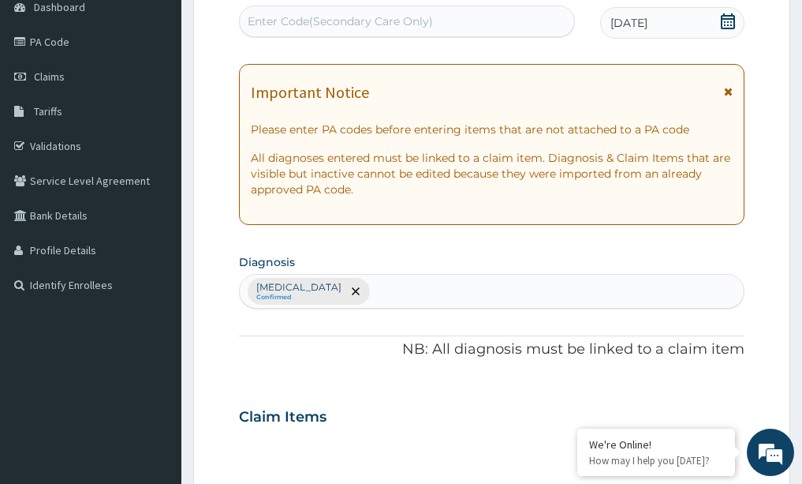
click at [507, 427] on div "Claim Items" at bounding box center [492, 413] width 506 height 41
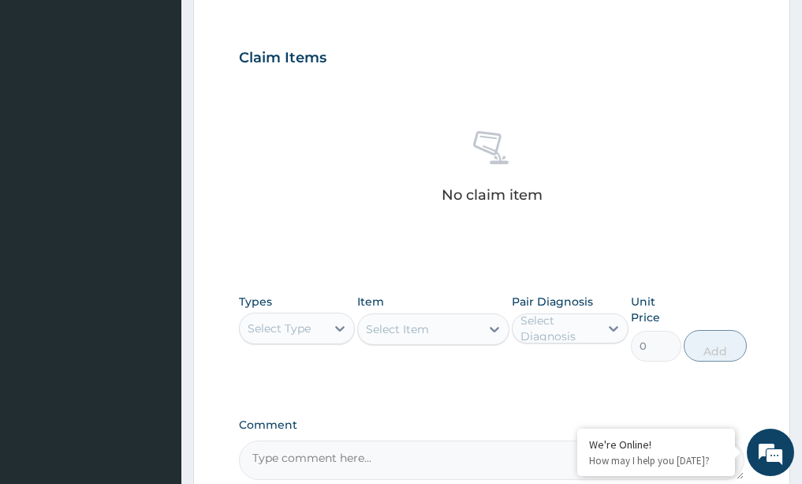
scroll to position [638, 0]
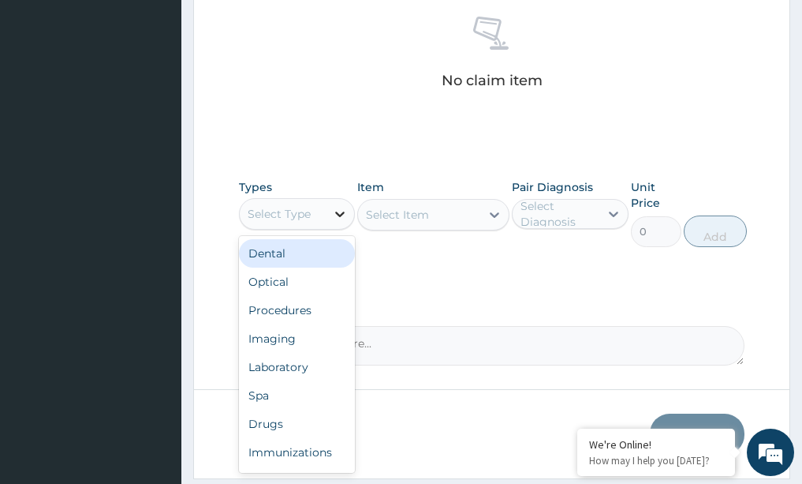
click at [336, 211] on icon at bounding box center [340, 214] width 16 height 16
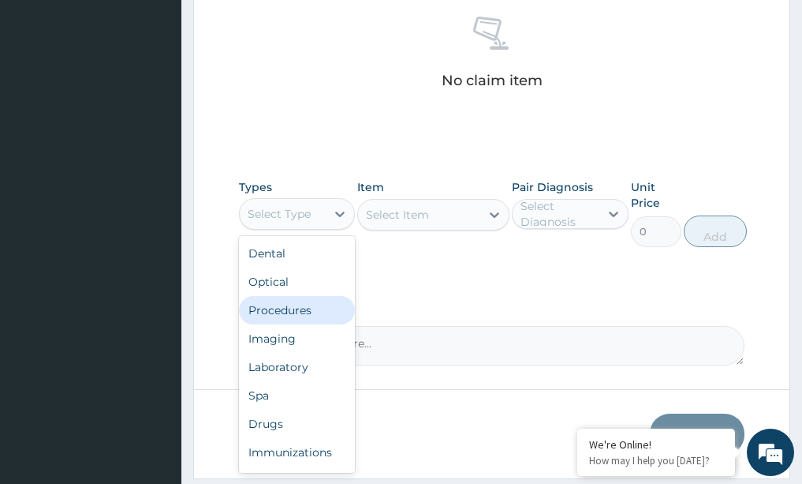
click at [289, 323] on div "Procedures" at bounding box center [297, 310] width 117 height 28
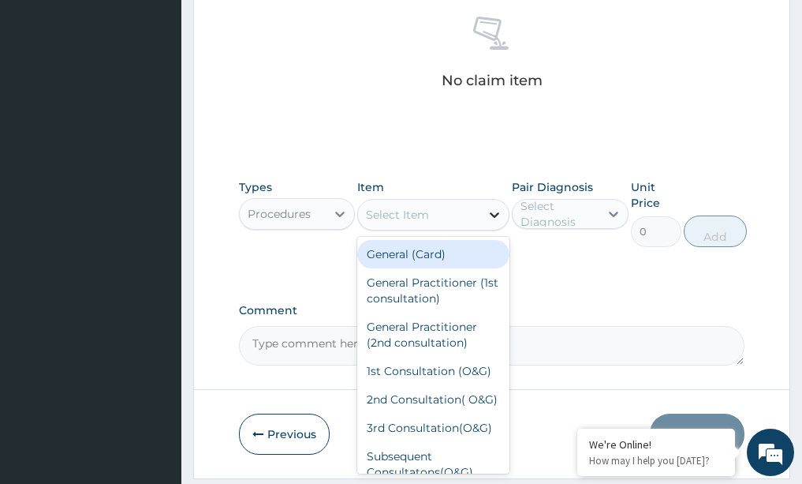
click at [498, 215] on icon at bounding box center [494, 215] width 9 height 6
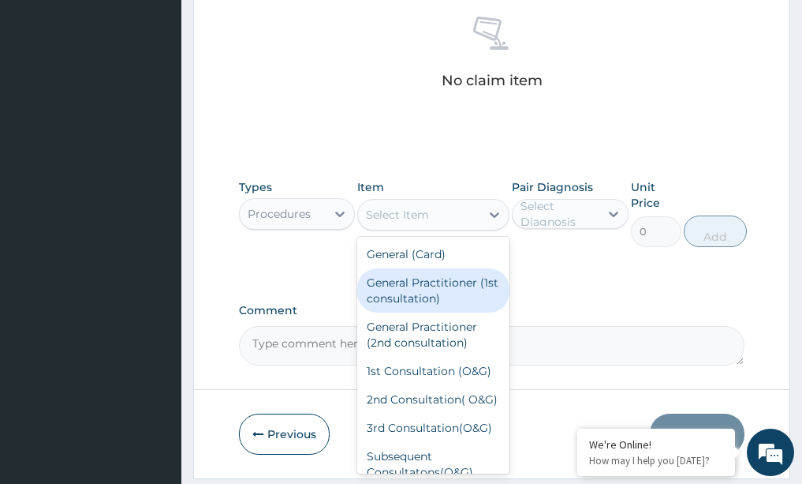
click at [422, 283] on div "General Practitioner (1st consultation)" at bounding box center [433, 290] width 152 height 44
type input "1500"
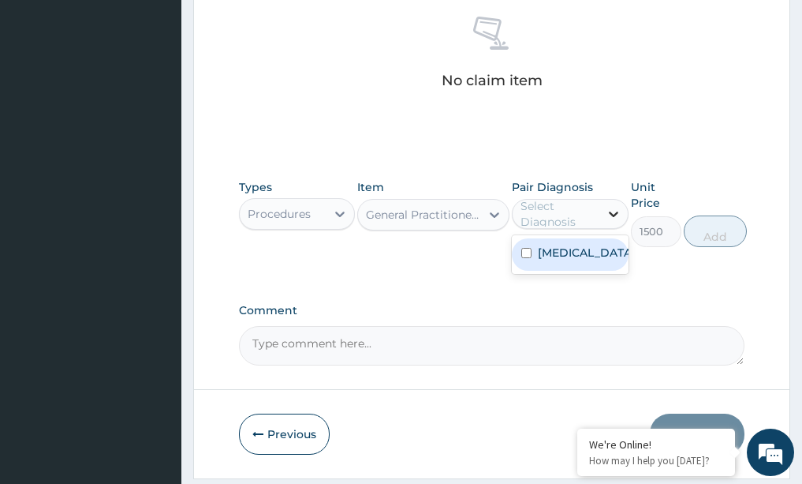
click at [609, 211] on icon at bounding box center [614, 214] width 16 height 16
click at [575, 260] on label "[MEDICAL_DATA]" at bounding box center [587, 253] width 98 height 16
checkbox input "true"
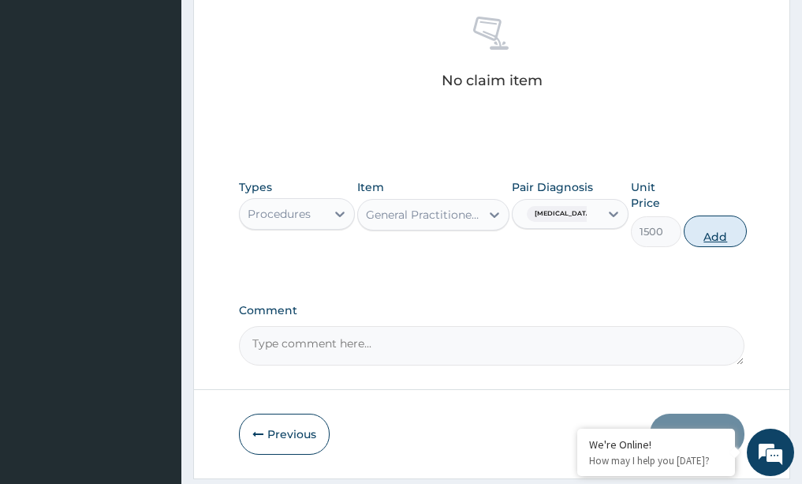
click at [718, 229] on button "Add" at bounding box center [715, 231] width 63 height 32
type input "0"
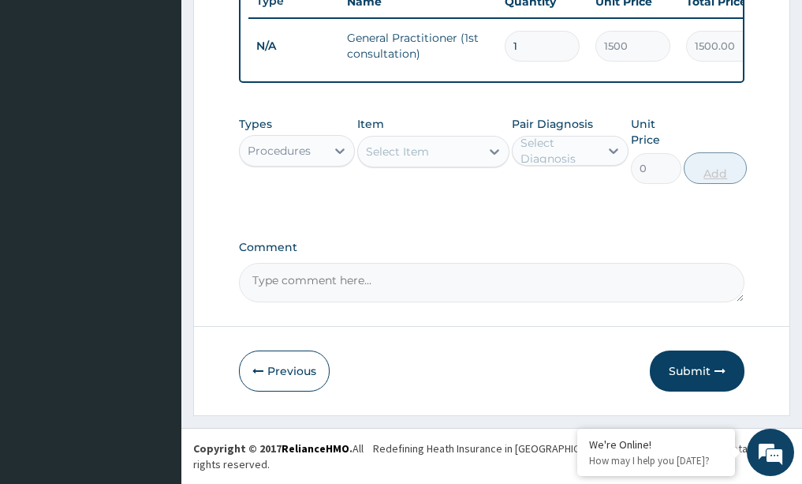
scroll to position [624, 0]
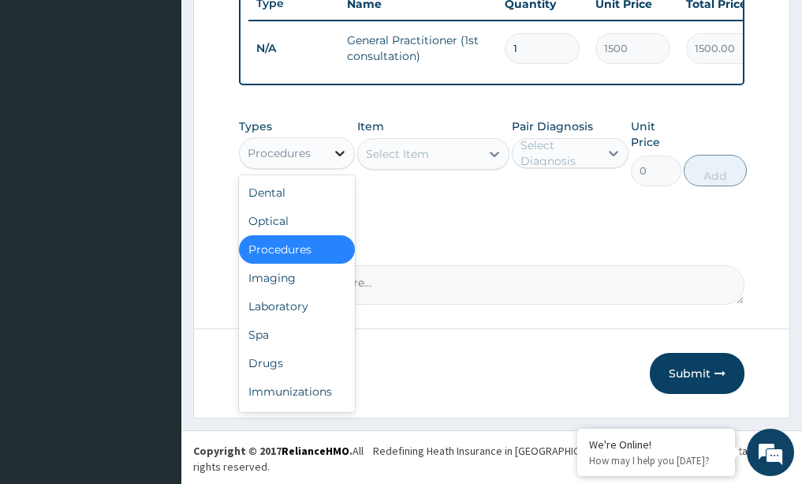
click at [342, 161] on icon at bounding box center [340, 153] width 16 height 16
click at [285, 377] on div "Drugs" at bounding box center [297, 363] width 117 height 28
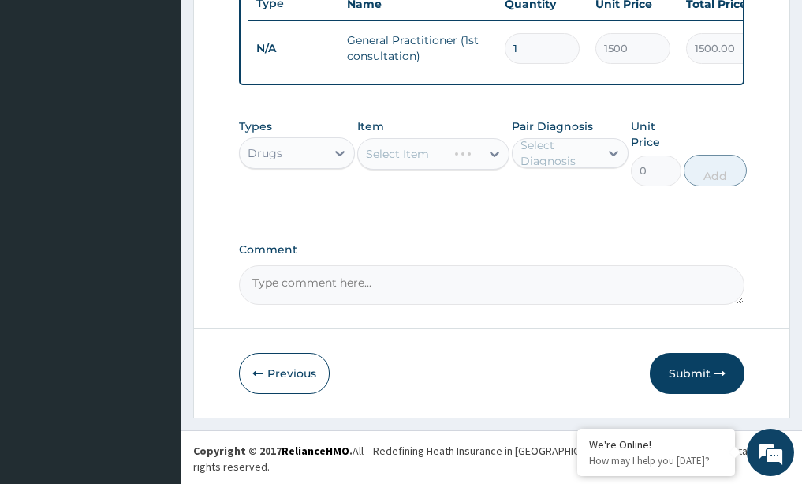
click at [498, 162] on div "Select Item" at bounding box center [433, 154] width 152 height 32
click at [498, 162] on icon at bounding box center [495, 154] width 16 height 16
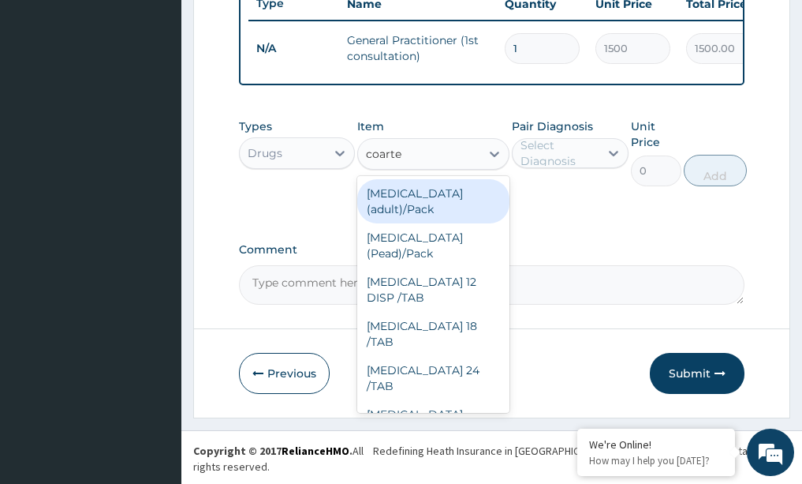
type input "[MEDICAL_DATA]"
click at [433, 211] on div "[MEDICAL_DATA] (adult)/Pack" at bounding box center [433, 201] width 152 height 44
type input "682.5"
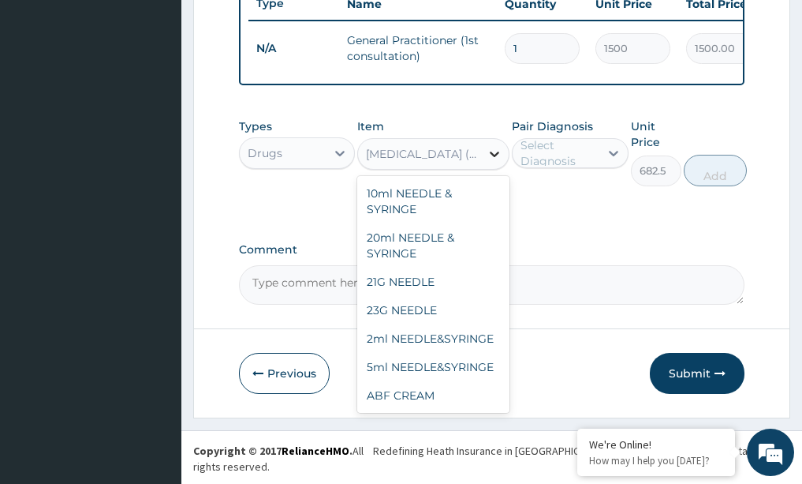
click at [495, 157] on icon at bounding box center [494, 154] width 9 height 6
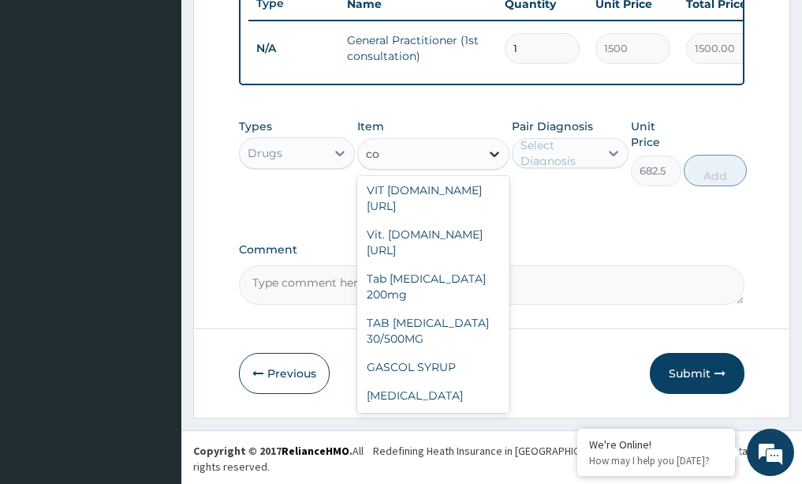
scroll to position [1480, 0]
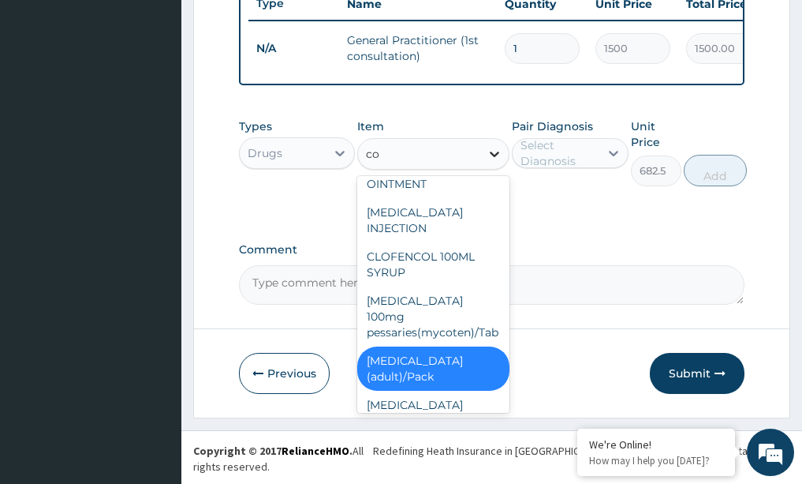
type input "coa"
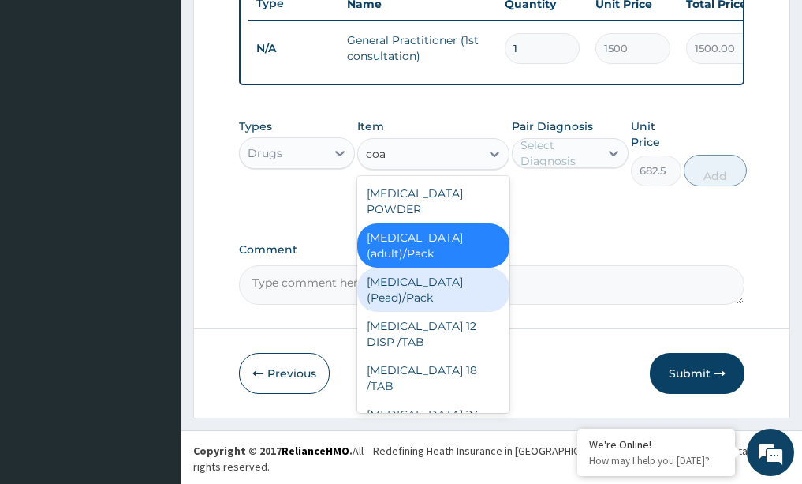
click at [425, 300] on div "[MEDICAL_DATA] (Pead)/Pack" at bounding box center [433, 289] width 152 height 44
type input "498.75"
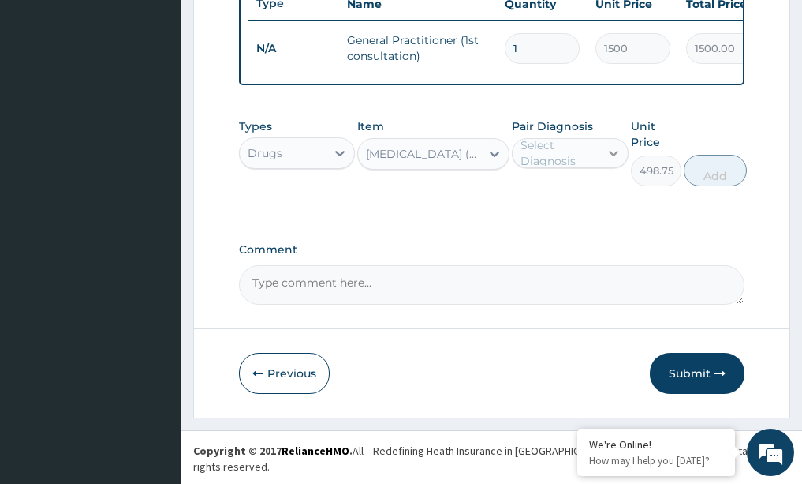
click at [614, 161] on icon at bounding box center [614, 153] width 16 height 16
click at [521, 205] on div "[MEDICAL_DATA]" at bounding box center [570, 193] width 117 height 32
checkbox input "true"
click at [719, 182] on button "Add" at bounding box center [715, 171] width 63 height 32
type input "0"
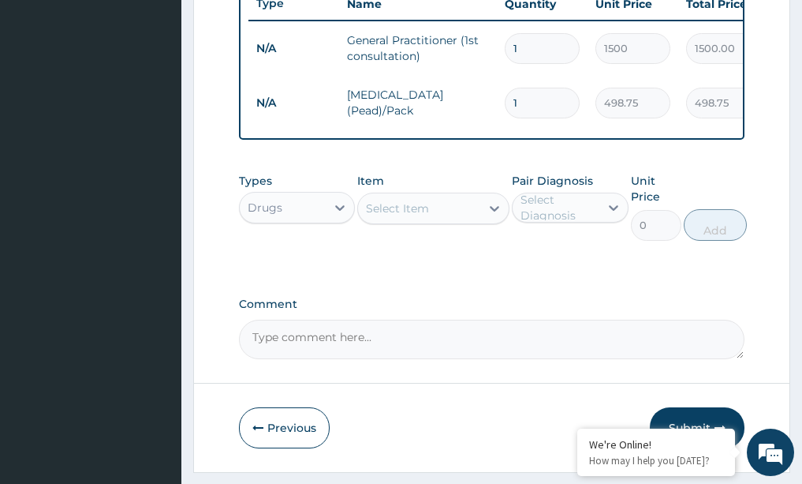
type input "0.00"
type input "65"
type input "32418.75"
type input "6"
type input "2992.50"
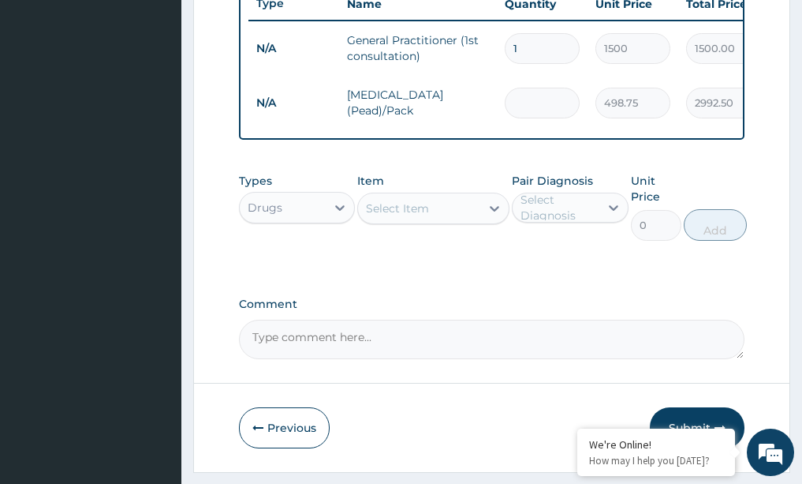
type input "0.00"
type input "6"
type input "2992.50"
type input "6"
click at [496, 216] on icon at bounding box center [495, 208] width 16 height 16
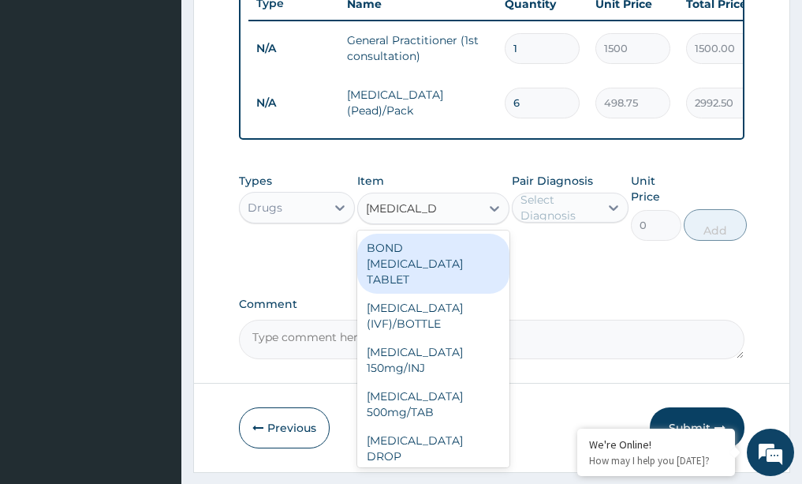
type input "paracetamol"
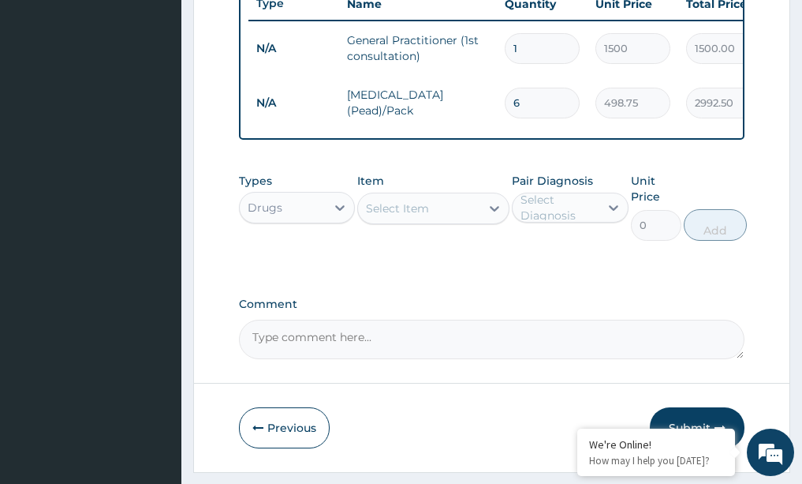
click at [295, 248] on div "Types Drugs Item Select Item Pair Diagnosis Select Diagnosis Unit Price 0 Add" at bounding box center [492, 207] width 506 height 84
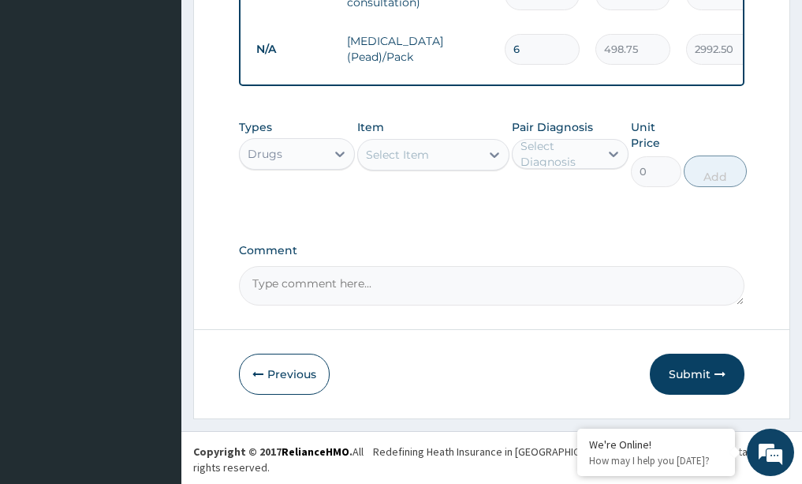
scroll to position [678, 0]
click at [489, 162] on icon at bounding box center [495, 154] width 16 height 16
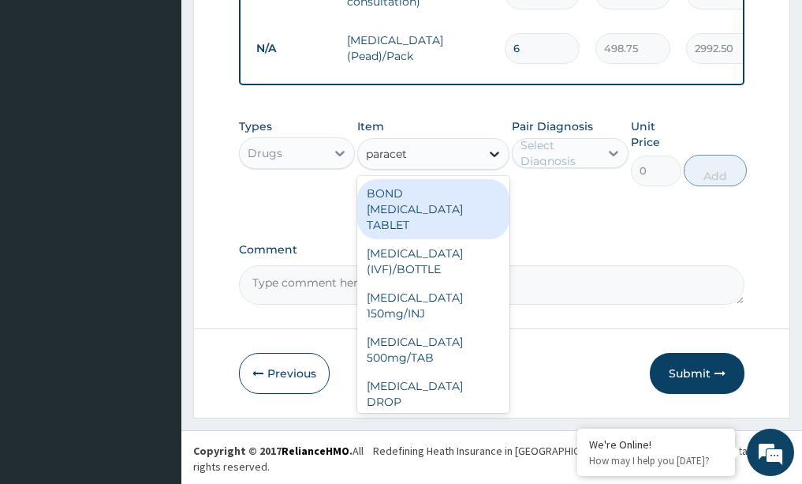
type input "paraceta"
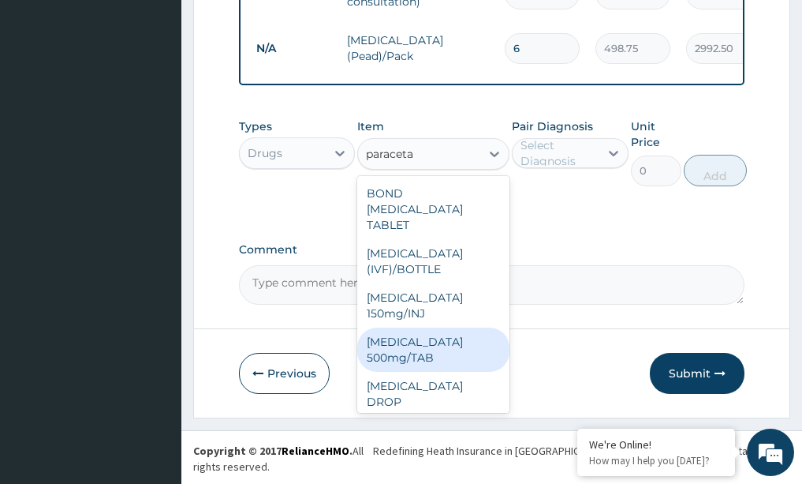
click at [402, 372] on div "[MEDICAL_DATA] 500mg/TAB" at bounding box center [433, 349] width 152 height 44
type input "5.25"
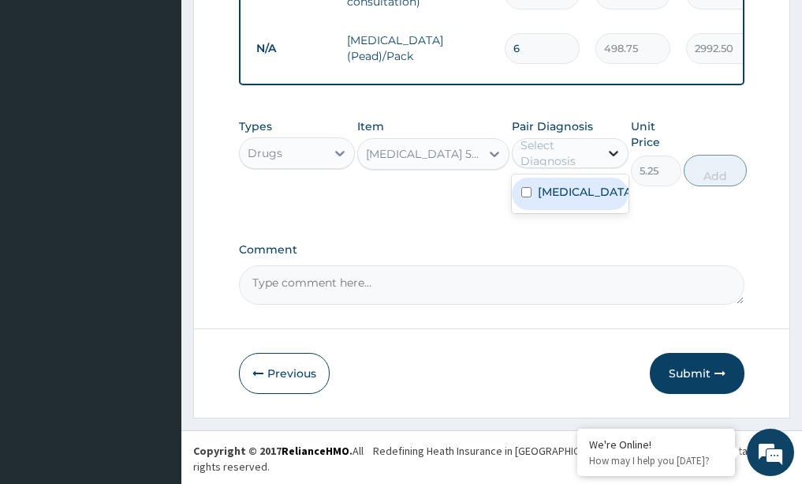
click at [611, 161] on icon at bounding box center [614, 153] width 16 height 16
click at [529, 197] on input "checkbox" at bounding box center [526, 192] width 10 height 10
checkbox input "true"
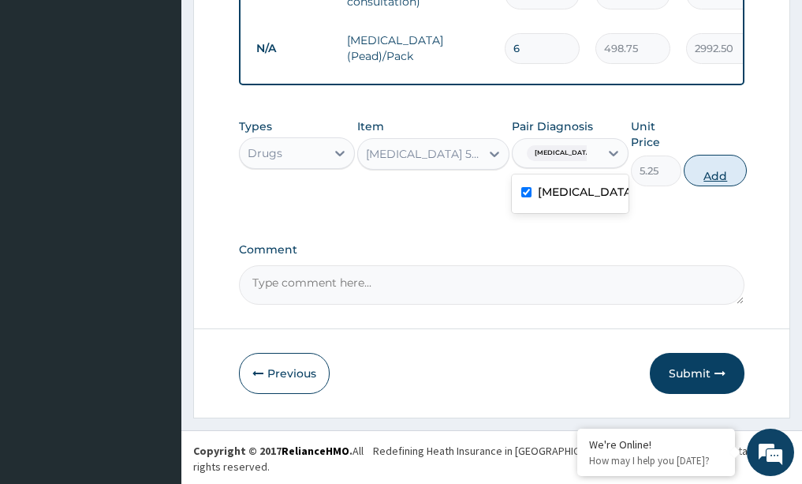
click at [708, 181] on button "Add" at bounding box center [715, 171] width 63 height 32
type input "0"
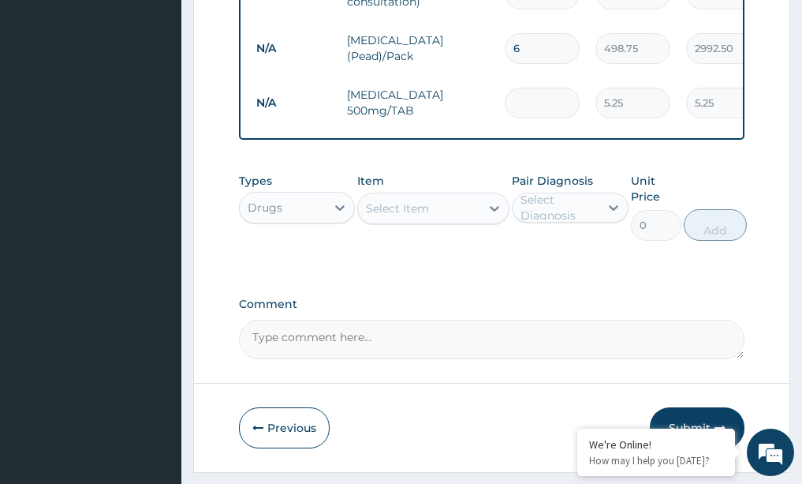
type input "0.00"
type input "2"
type input "10.50"
type input "25"
type input "131.25"
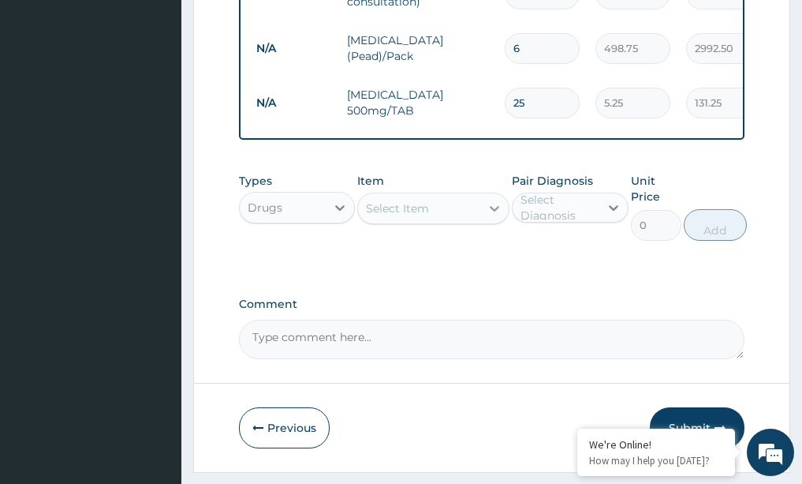
type input "25"
click at [495, 216] on icon at bounding box center [495, 208] width 16 height 16
click at [641, 272] on div "Types Drugs Item Select Item Pair Diagnosis Select Diagnosis Unit Price 0 Add" at bounding box center [492, 218] width 506 height 107
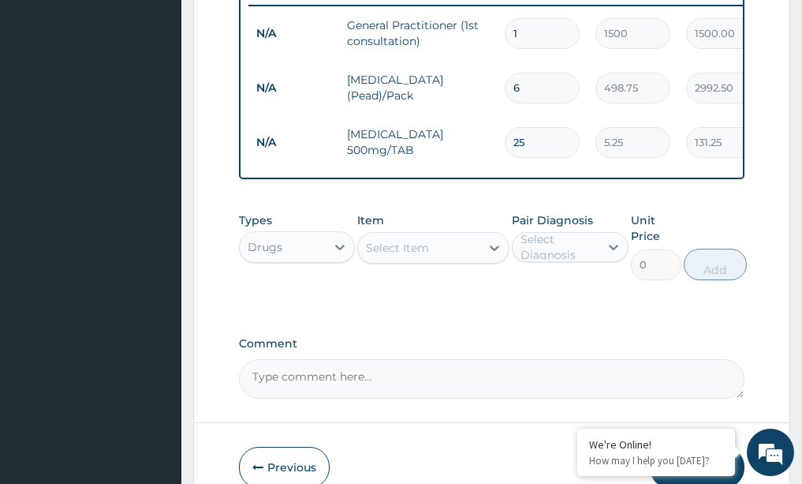
scroll to position [615, 0]
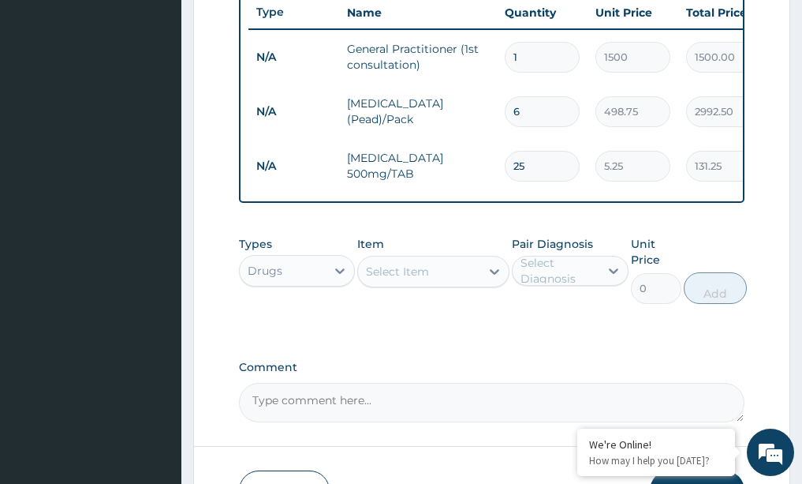
click at [699, 374] on label "Comment" at bounding box center [492, 366] width 506 height 13
click at [699, 383] on textarea "Comment" at bounding box center [492, 402] width 506 height 39
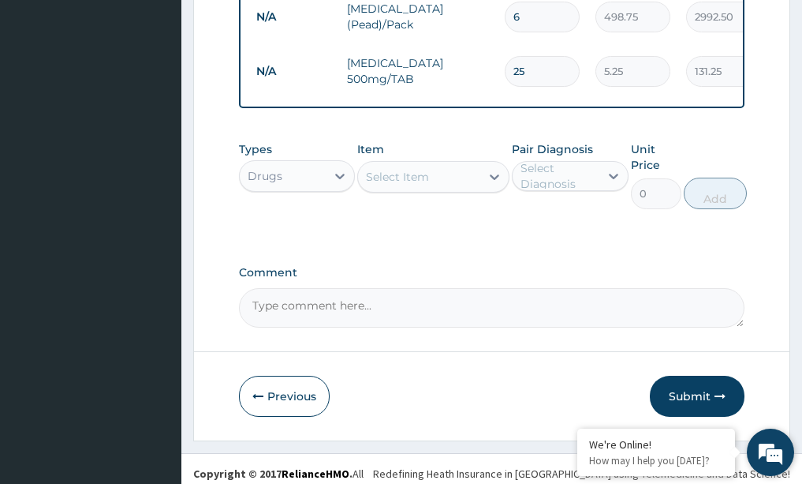
scroll to position [733, 0]
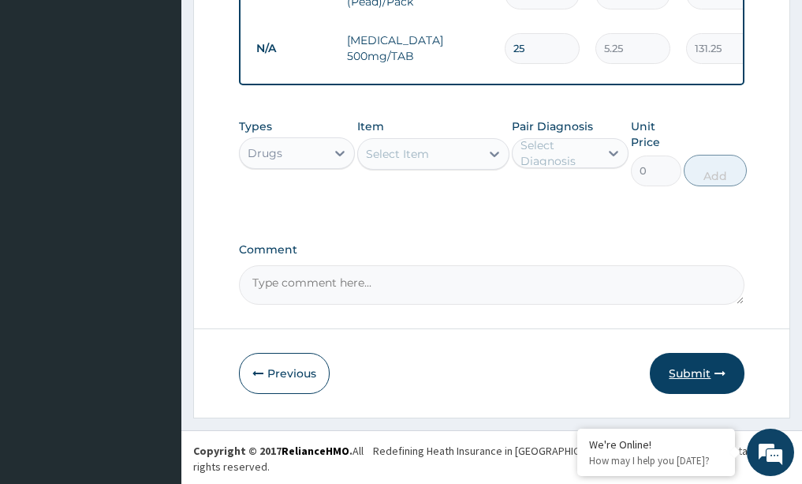
click at [703, 371] on button "Submit" at bounding box center [697, 373] width 95 height 41
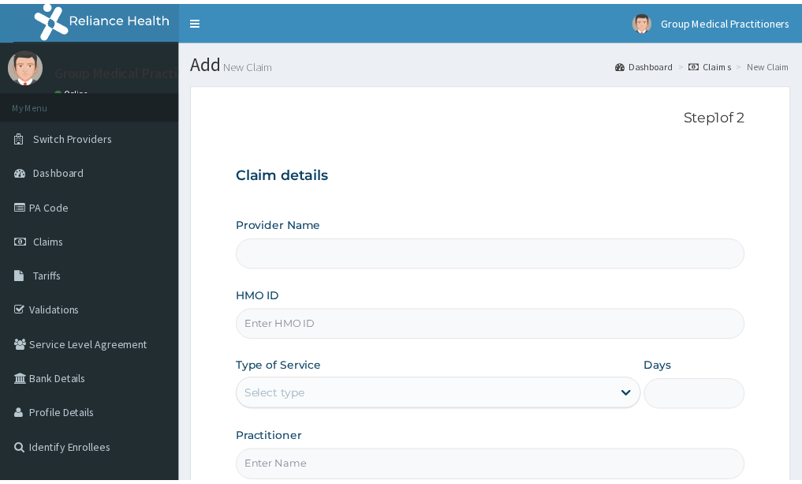
scroll to position [165, 0]
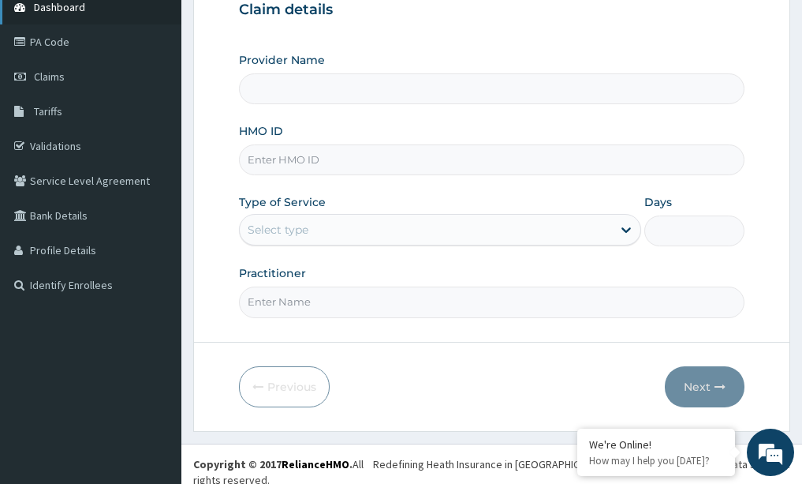
type input "Group Medical practitioners ltd Hospital"
click at [289, 151] on input "HMO ID" at bounding box center [492, 159] width 506 height 31
type input "rfl/10183/c"
click at [301, 287] on input "Practitioner" at bounding box center [492, 301] width 506 height 31
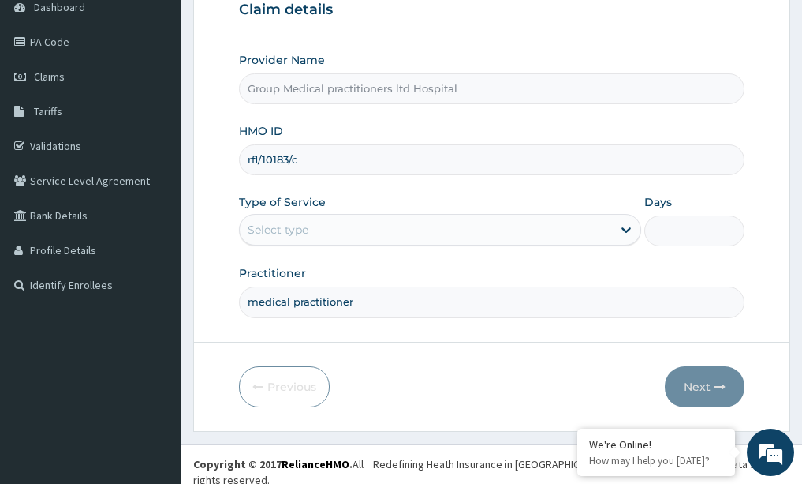
drag, startPoint x: 245, startPoint y: 300, endPoint x: 370, endPoint y: 300, distance: 125.4
click at [368, 300] on input "medical practitioner" at bounding box center [492, 301] width 506 height 31
type input "medical practitioner"
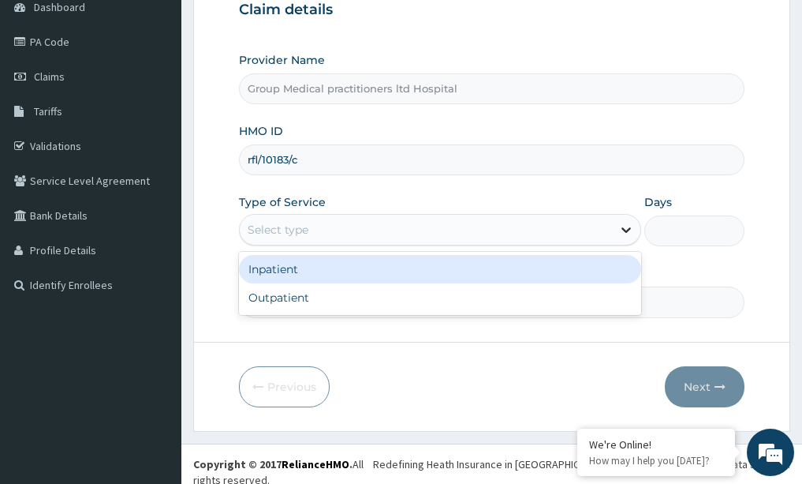
click at [622, 225] on icon at bounding box center [626, 230] width 16 height 16
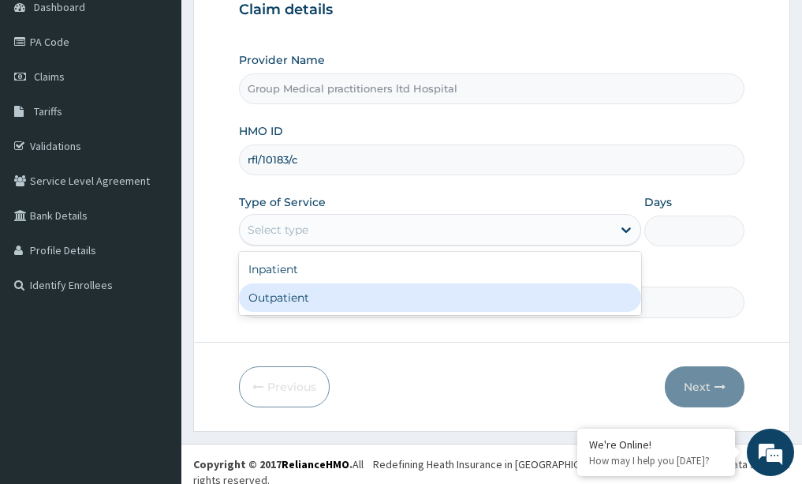
click at [552, 297] on div "Outpatient" at bounding box center [440, 297] width 402 height 28
type input "1"
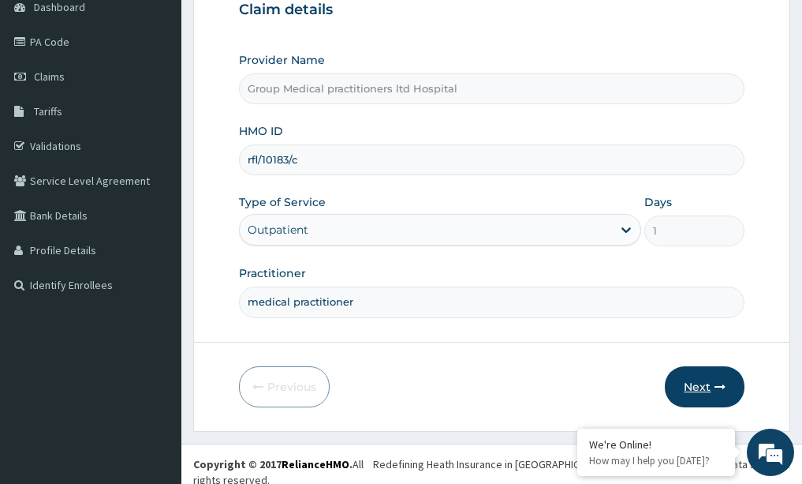
click at [697, 380] on button "Next" at bounding box center [705, 386] width 80 height 41
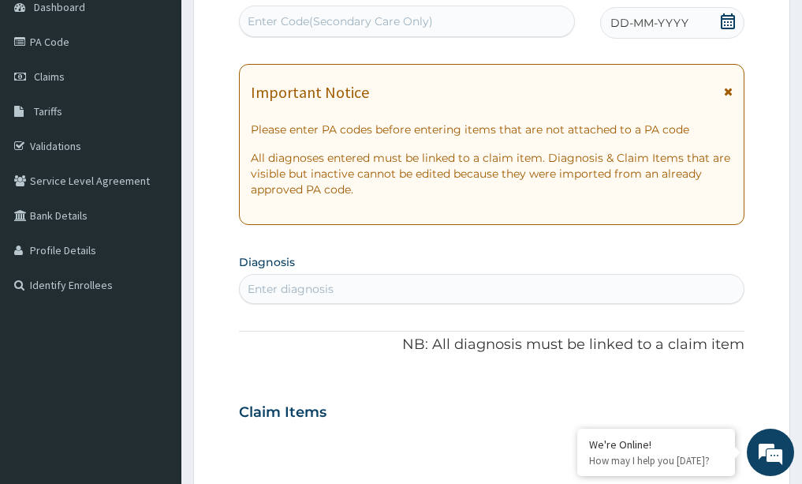
click at [659, 21] on span "DD-MM-YYYY" at bounding box center [650, 23] width 78 height 16
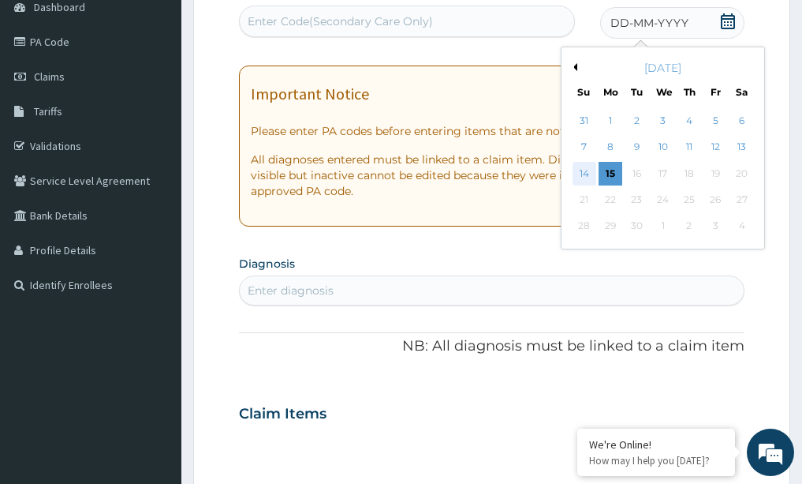
click at [582, 169] on div "14" at bounding box center [585, 174] width 24 height 24
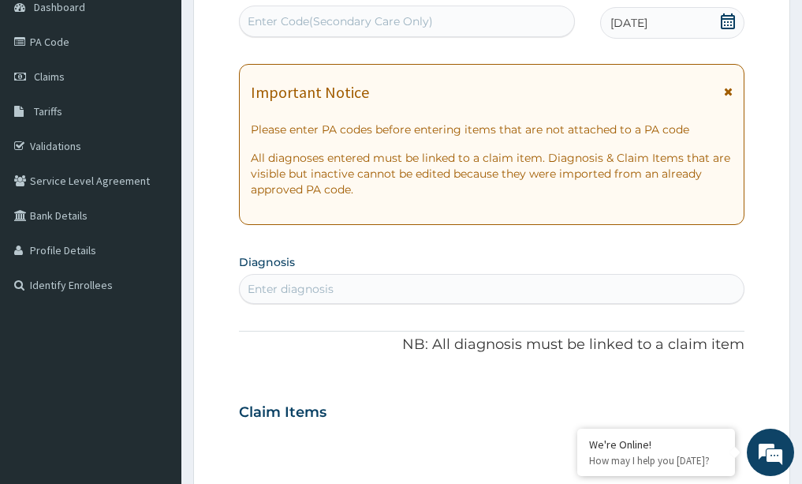
click at [275, 284] on div "Enter diagnosis" at bounding box center [291, 289] width 86 height 16
type input "[MEDICAL_DATA]"
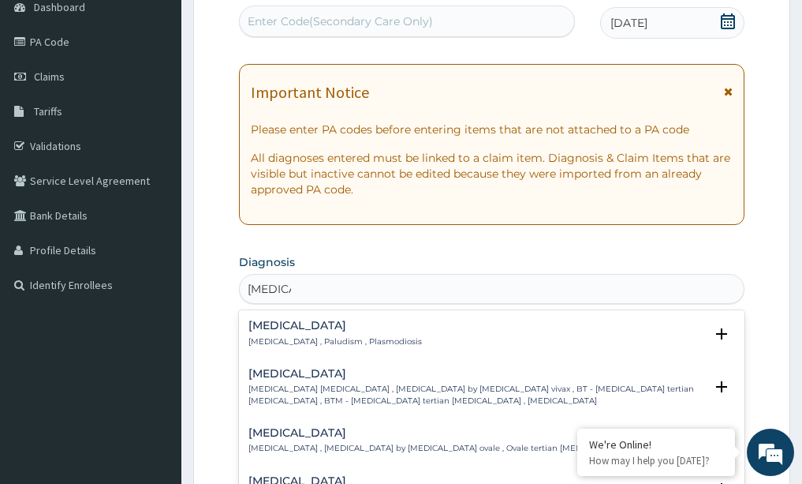
click at [328, 346] on p "[MEDICAL_DATA] , Paludism , Plasmodiosis" at bounding box center [335, 341] width 174 height 11
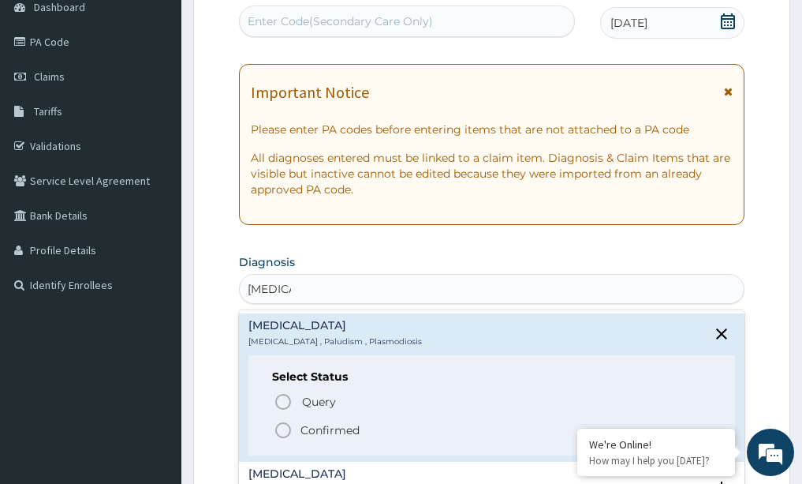
click at [284, 430] on icon "status option filled" at bounding box center [283, 429] width 19 height 19
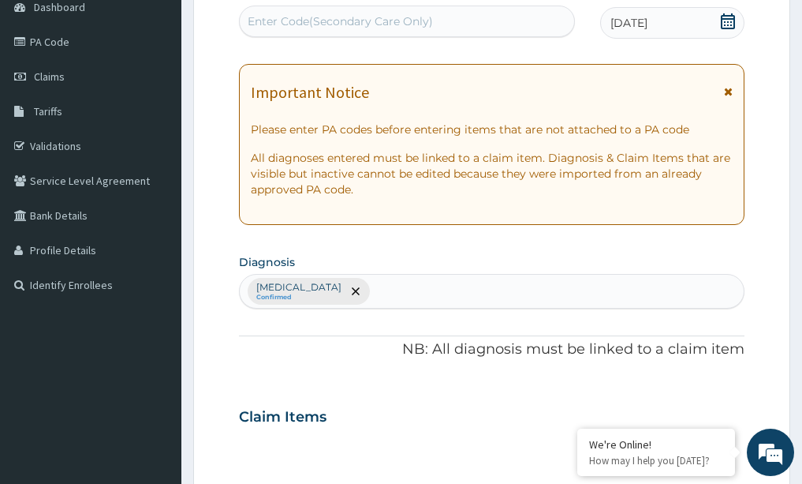
click at [322, 367] on div "PA Code / Prescription Code Enter Code(Secondary Care Only) Encounter Date 14-0…" at bounding box center [492, 412] width 506 height 853
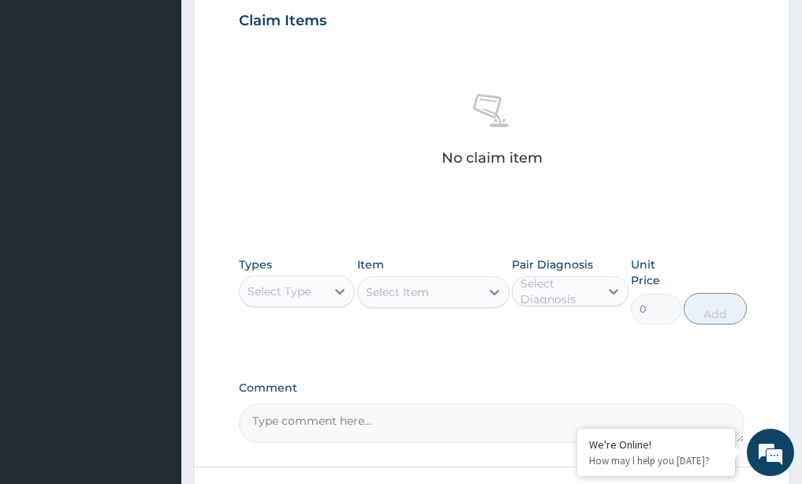
scroll to position [607, 0]
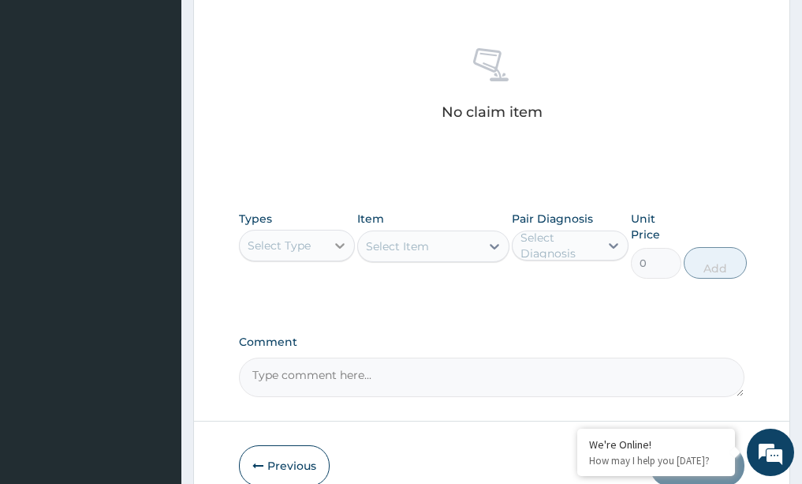
click at [339, 247] on icon at bounding box center [339, 246] width 9 height 6
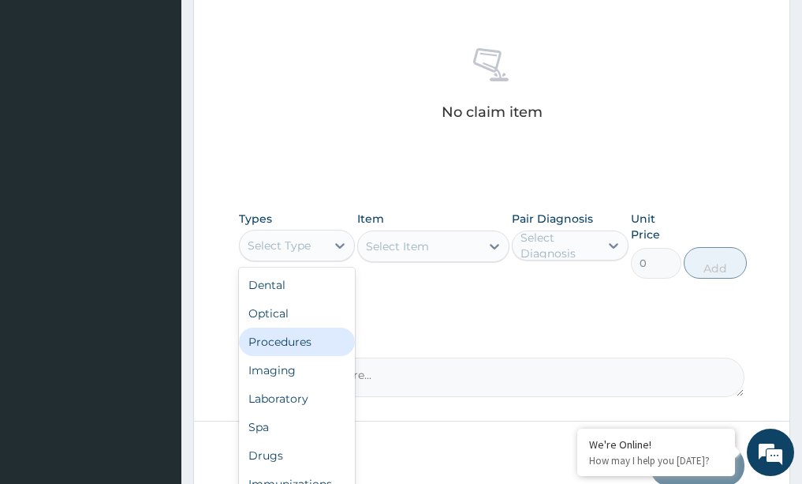
click at [293, 344] on div "Procedures" at bounding box center [297, 341] width 117 height 28
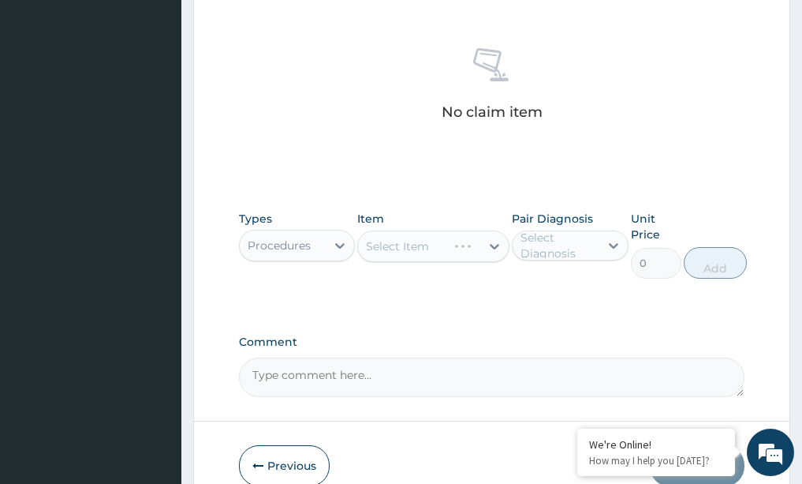
click at [488, 243] on div "Select Item" at bounding box center [433, 246] width 152 height 32
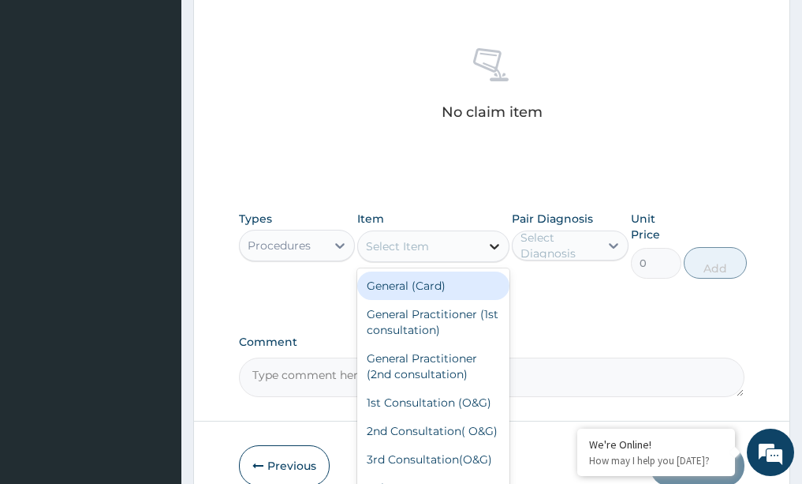
click at [495, 247] on icon at bounding box center [494, 247] width 9 height 6
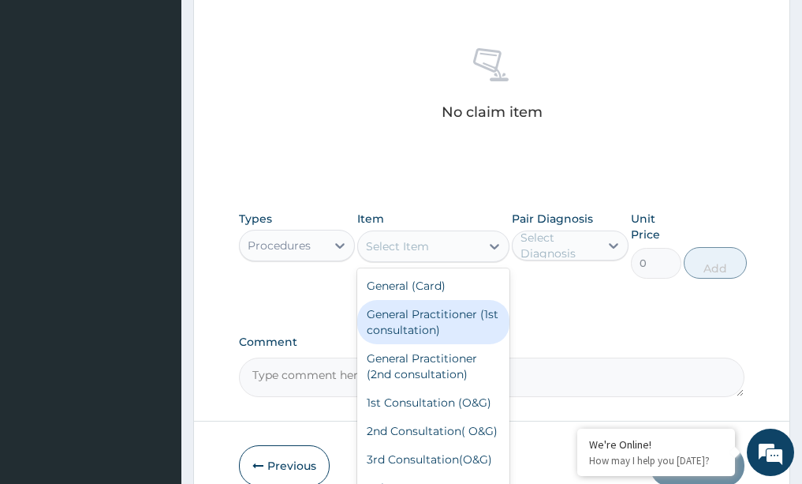
click at [454, 304] on div "General Practitioner (1st consultation)" at bounding box center [433, 322] width 152 height 44
type input "1500"
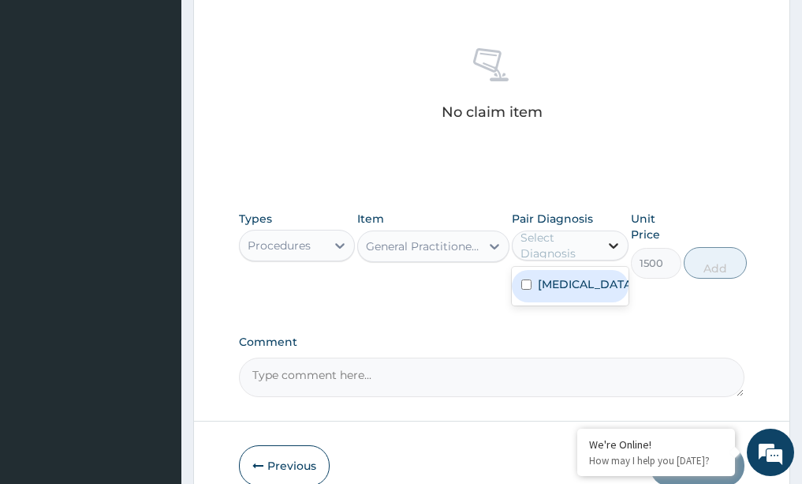
click at [614, 241] on icon at bounding box center [614, 245] width 16 height 16
click at [560, 295] on div "Malaria" at bounding box center [570, 286] width 117 height 32
checkbox input "true"
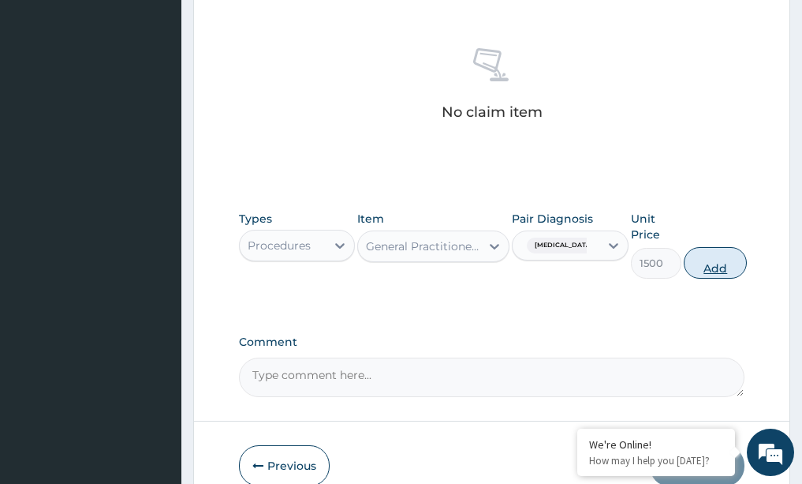
click at [727, 263] on button "Add" at bounding box center [715, 263] width 63 height 32
type input "0"
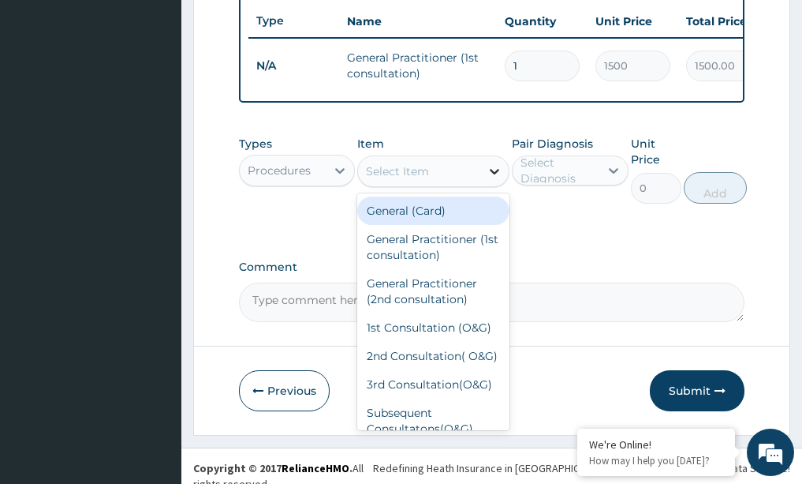
click at [493, 179] on icon at bounding box center [495, 171] width 16 height 16
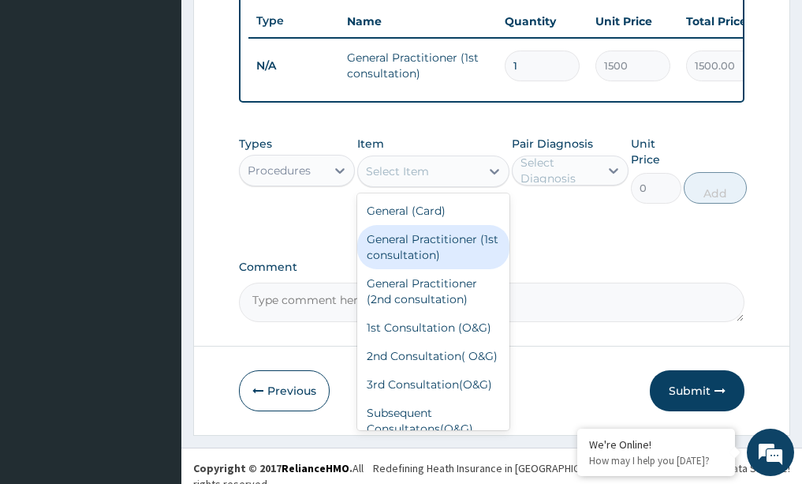
click at [433, 269] on div "General Practitioner (1st consultation)" at bounding box center [433, 247] width 152 height 44
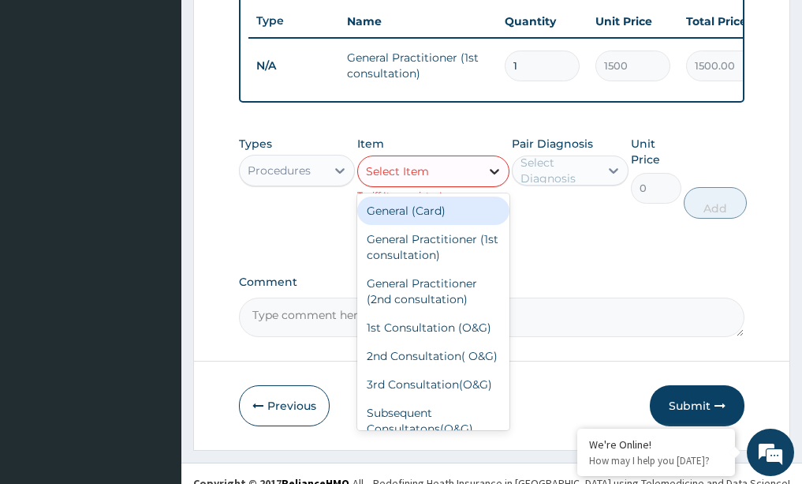
click at [486, 173] on div at bounding box center [494, 171] width 28 height 28
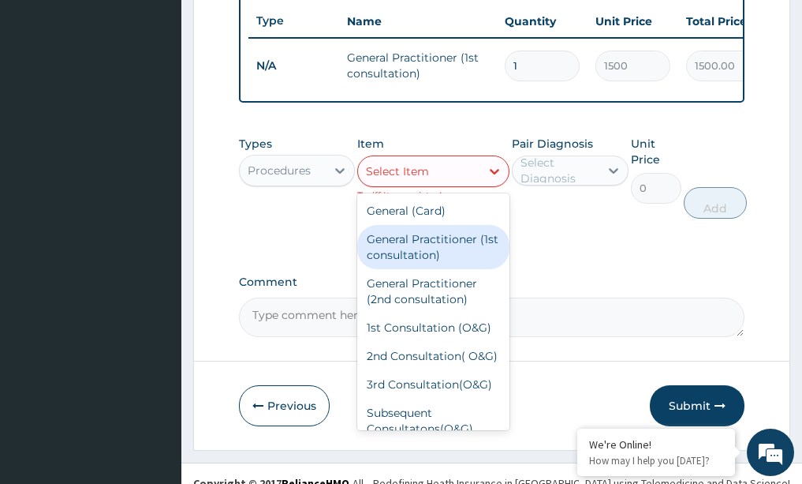
click at [458, 257] on div "General Practitioner (1st consultation)" at bounding box center [433, 247] width 152 height 44
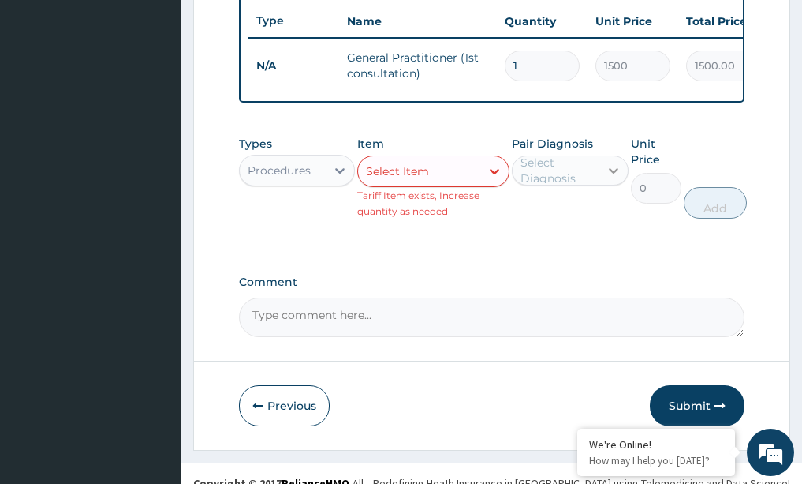
click at [614, 178] on icon at bounding box center [614, 170] width 16 height 16
click at [571, 227] on div "Malaria" at bounding box center [570, 211] width 117 height 32
checkbox input "true"
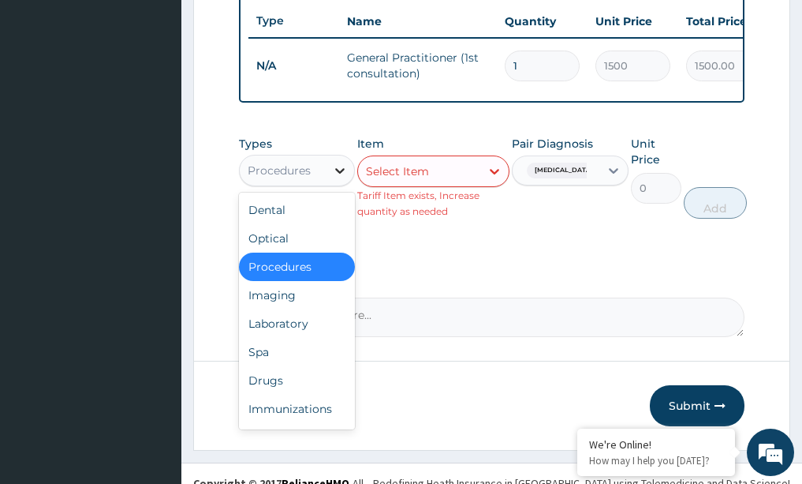
click at [344, 178] on icon at bounding box center [340, 170] width 16 height 16
click at [269, 394] on div "Drugs" at bounding box center [297, 380] width 117 height 28
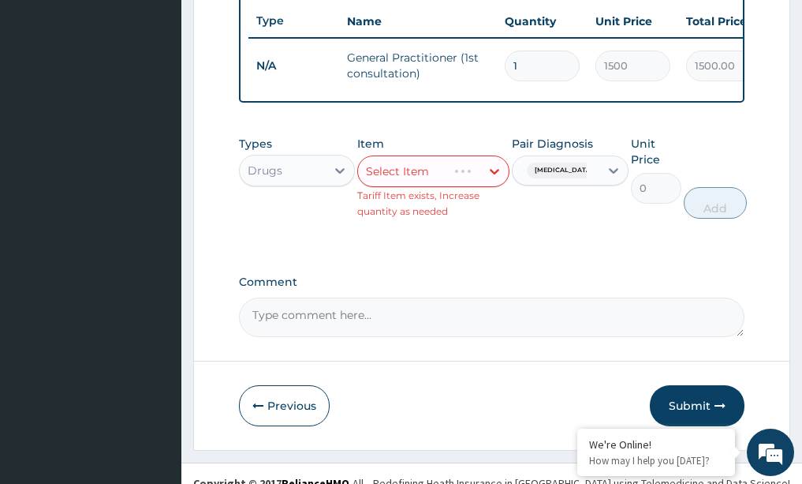
click at [491, 181] on div "Select Item" at bounding box center [433, 171] width 152 height 32
click at [493, 174] on icon at bounding box center [494, 172] width 9 height 6
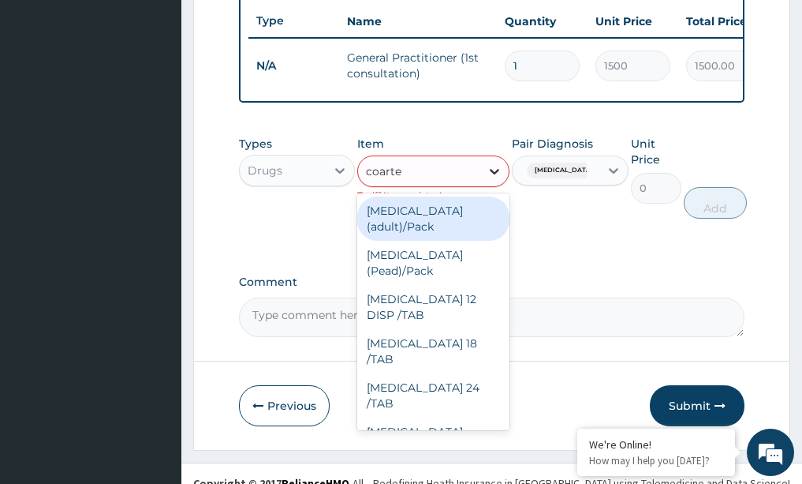
type input "coartem"
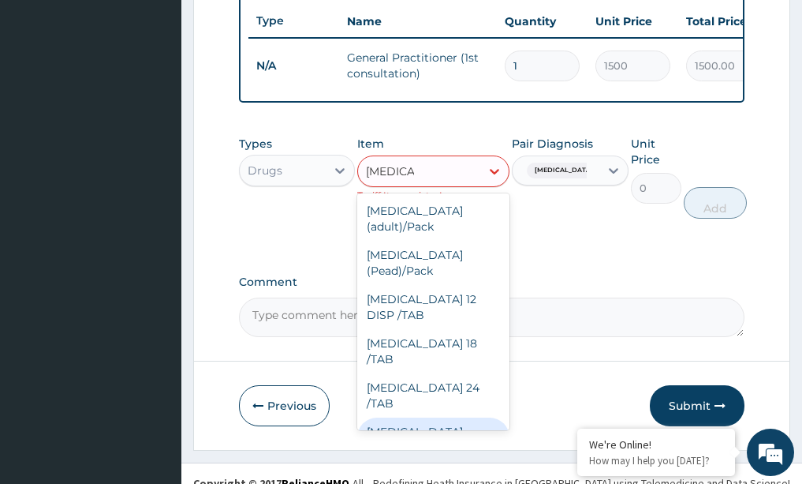
click at [435, 417] on div "COARTEM D TAB 80/480" at bounding box center [433, 447] width 152 height 60
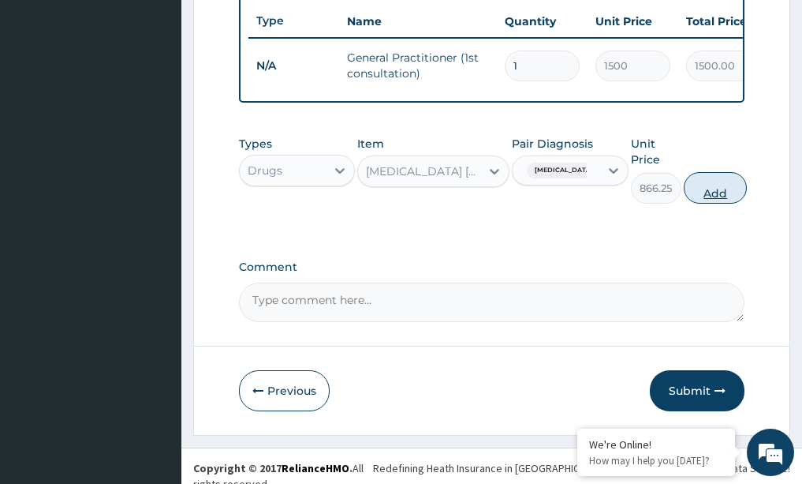
click at [713, 200] on button "Add" at bounding box center [715, 188] width 63 height 32
type input "0"
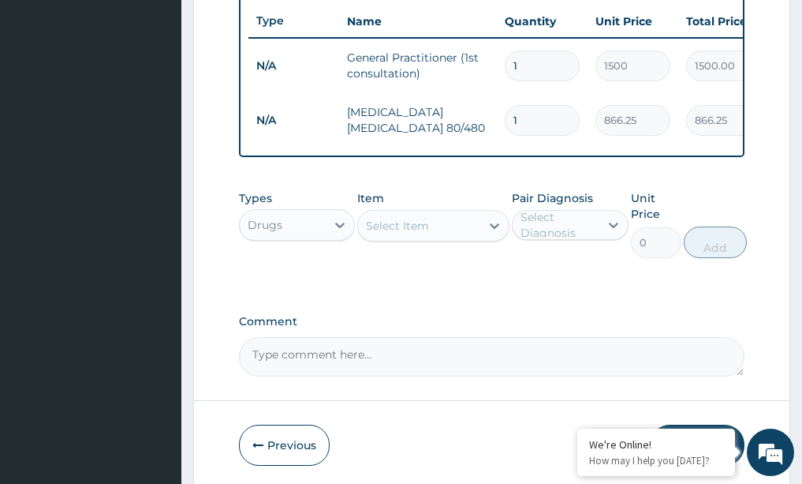
type input "0.00"
type input "6"
type input "5197.50"
type input "6"
click at [493, 233] on icon at bounding box center [495, 226] width 16 height 16
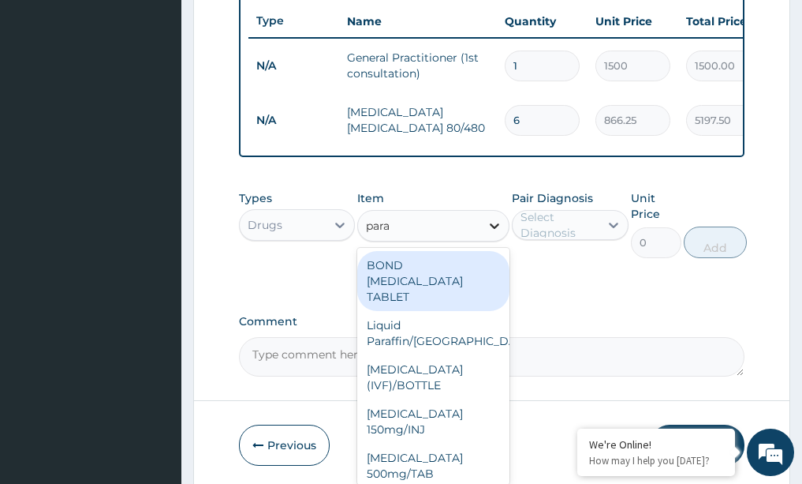
type input "parac"
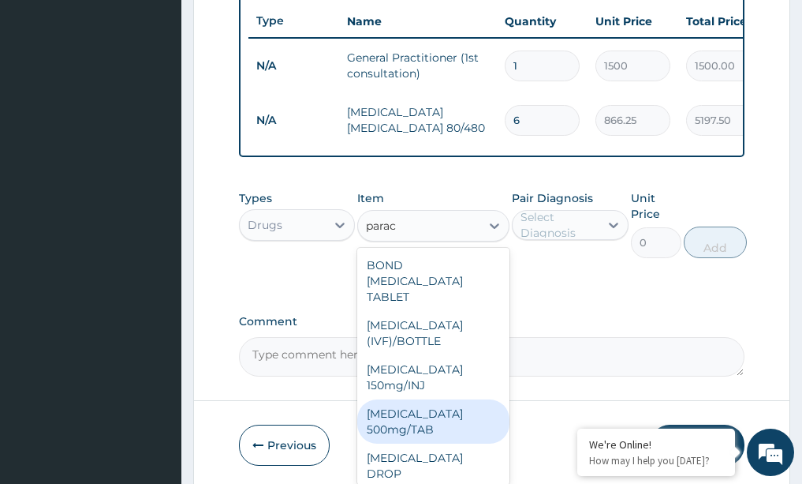
click at [379, 443] on div "PARACETAMOL 500mg/TAB" at bounding box center [433, 421] width 152 height 44
type input "5.25"
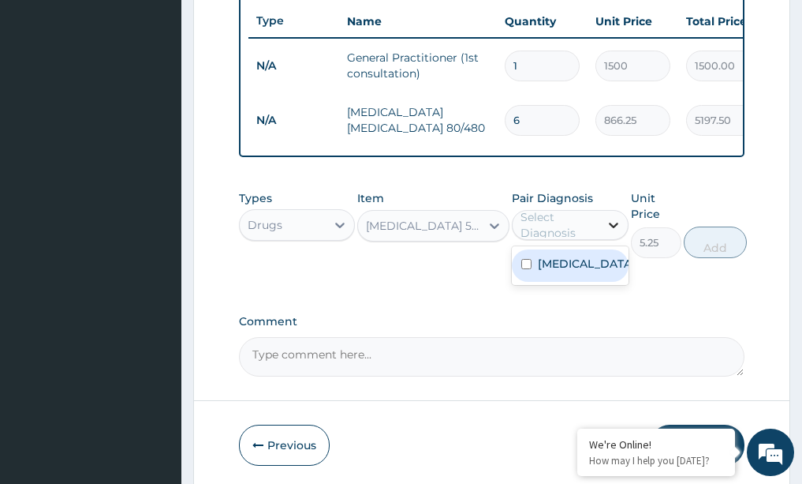
click at [612, 233] on icon at bounding box center [614, 225] width 16 height 16
type input "20"
click at [524, 269] on input "checkbox" at bounding box center [526, 264] width 10 height 10
checkbox input "true"
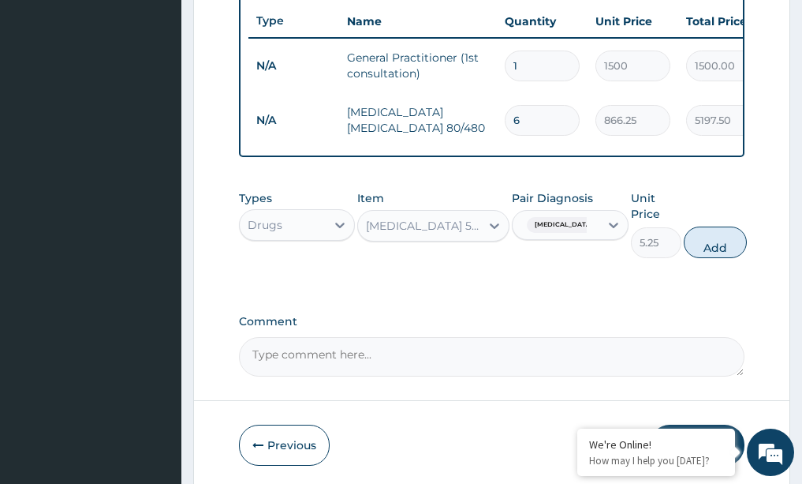
click at [533, 328] on label "Comment" at bounding box center [492, 321] width 506 height 13
click at [533, 337] on textarea "Comment" at bounding box center [492, 356] width 506 height 39
click at [597, 289] on div "Types Drugs Item PARACETAMOL 500mg/TAB Pair Diagnosis Malaria Unit Price 5.25 A…" at bounding box center [492, 235] width 506 height 107
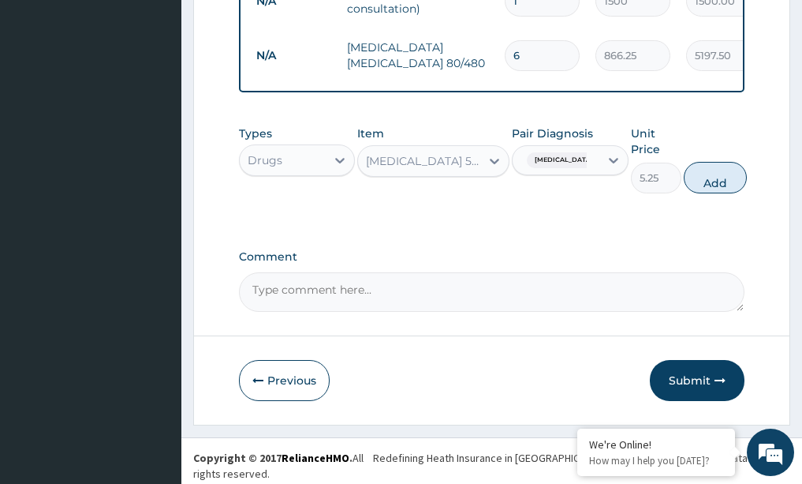
scroll to position [678, 0]
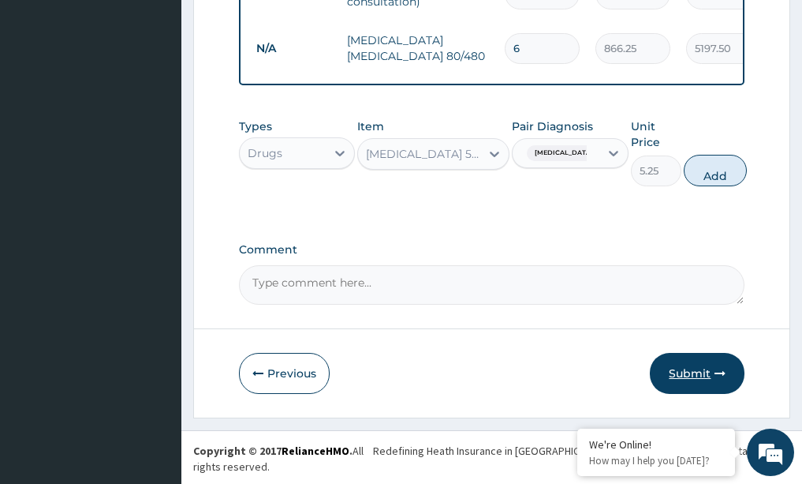
click at [708, 391] on button "Submit" at bounding box center [697, 373] width 95 height 41
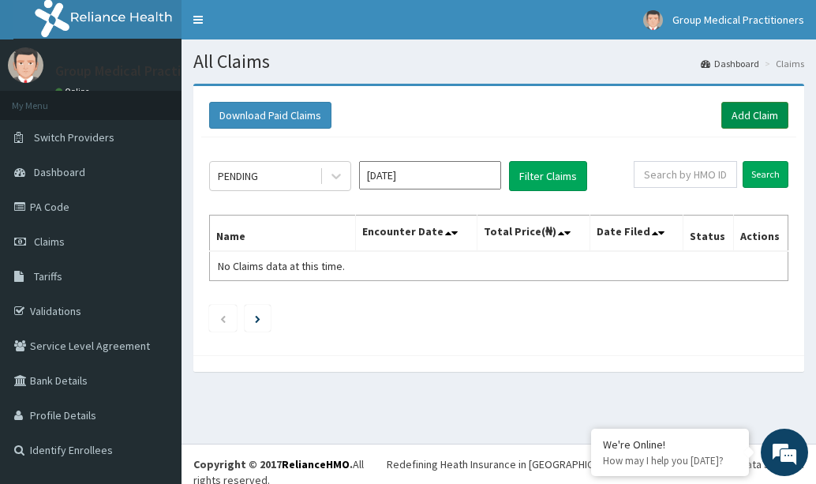
click at [727, 107] on link "Add Claim" at bounding box center [754, 115] width 67 height 27
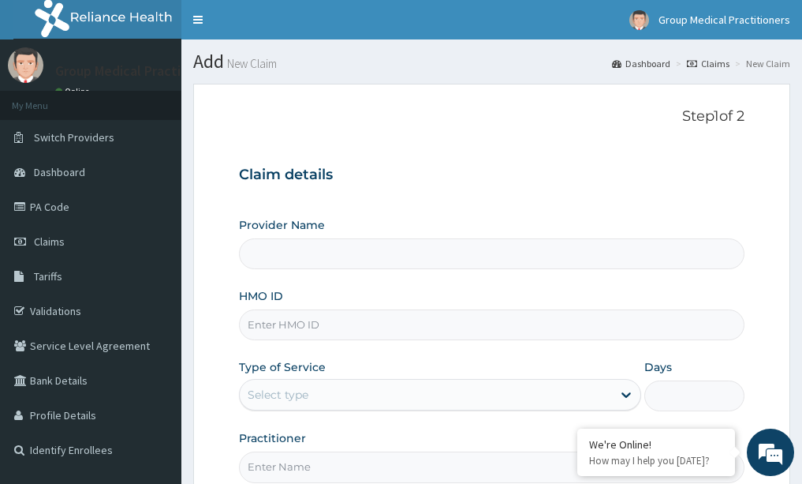
type input "Group Medical practitioners ltd Hospital"
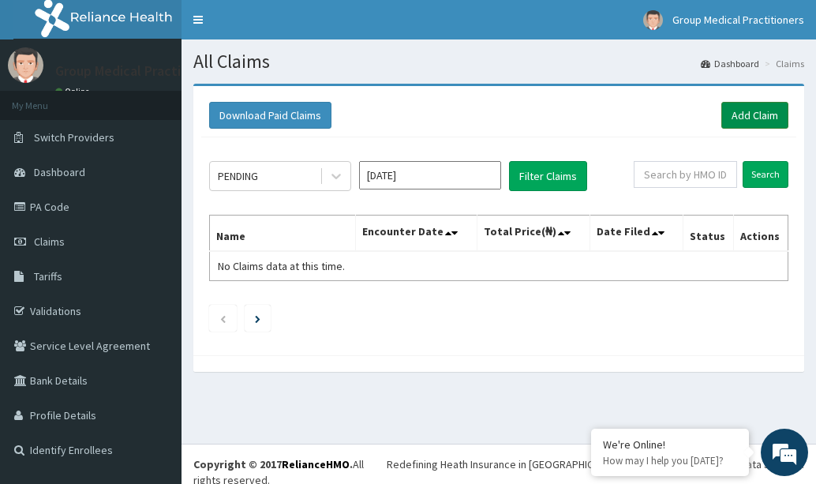
click at [749, 120] on link "Add Claim" at bounding box center [754, 115] width 67 height 27
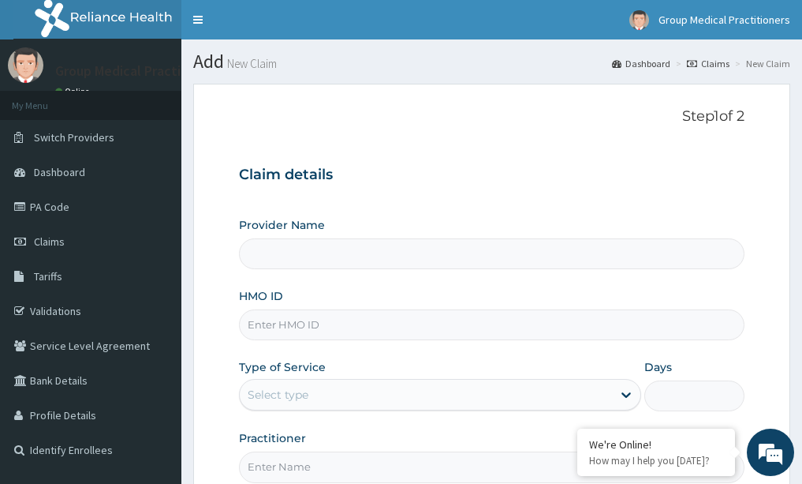
click at [327, 333] on input "HMO ID" at bounding box center [492, 324] width 506 height 31
click at [296, 325] on input "HMO ID" at bounding box center [492, 324] width 506 height 31
type input "pfv/10020/a"
click at [289, 383] on div "Select type" at bounding box center [426, 394] width 372 height 25
click at [619, 388] on icon at bounding box center [626, 395] width 16 height 16
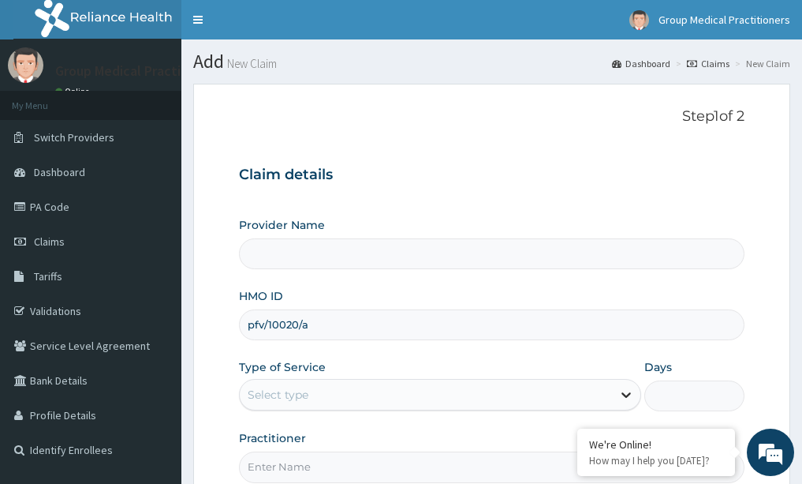
click at [619, 392] on icon at bounding box center [626, 395] width 16 height 16
click at [200, 376] on form "Step 1 of 2 Claim details Provider Name HMO ID pfv/10020/a Type of Service Sele…" at bounding box center [491, 340] width 597 height 512
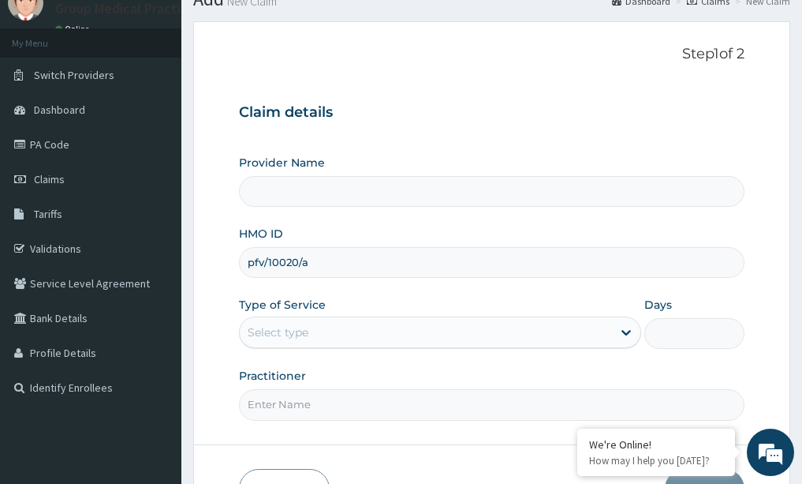
scroll to position [63, 0]
click at [263, 327] on div "Select type" at bounding box center [278, 331] width 61 height 16
click at [623, 327] on icon at bounding box center [626, 331] width 16 height 16
click at [625, 327] on icon at bounding box center [626, 331] width 16 height 16
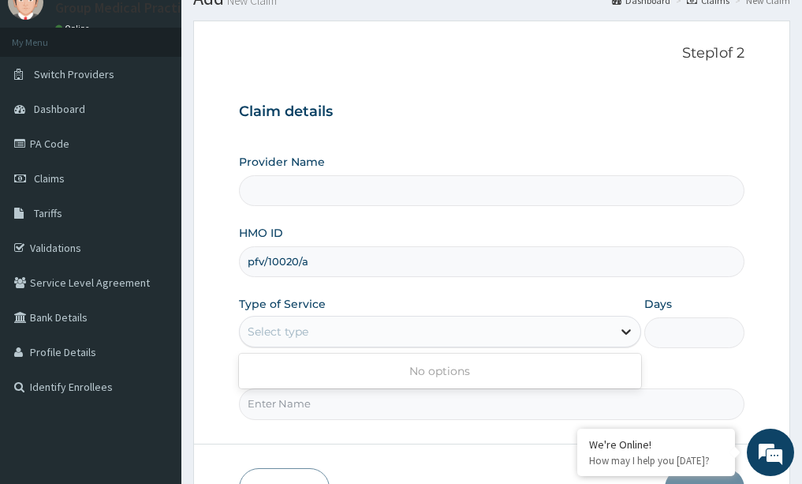
click at [623, 327] on icon at bounding box center [626, 331] width 16 height 16
click at [623, 330] on icon at bounding box center [626, 331] width 16 height 16
click at [551, 419] on input "Practitioner" at bounding box center [492, 403] width 506 height 31
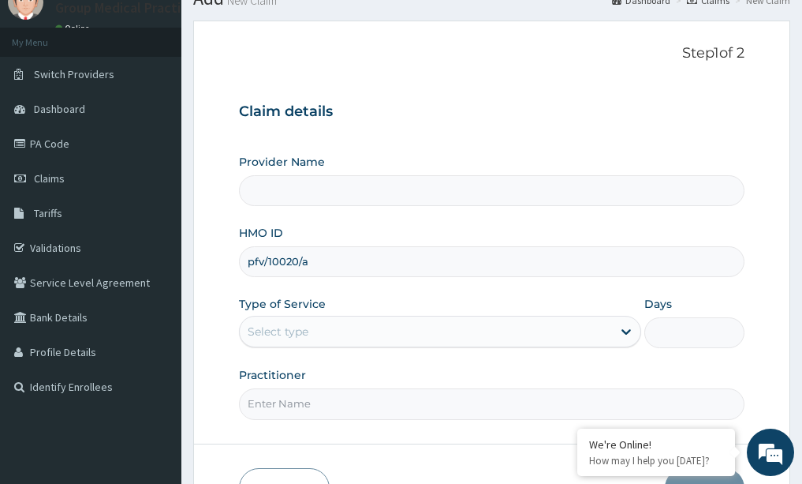
paste input "medical practitioner"
type input "medical practitioner"
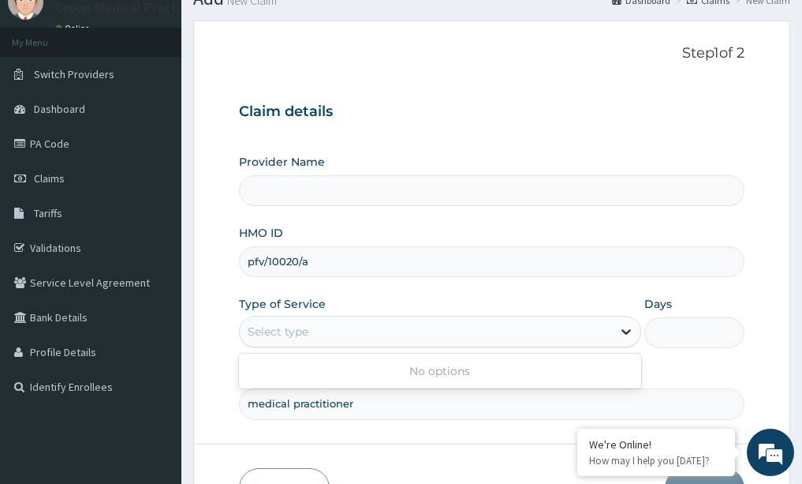
click at [629, 332] on icon at bounding box center [626, 333] width 9 height 6
click at [203, 301] on form "Step 1 of 2 Claim details Provider Name HMO ID pfv/10020/a Type of Service Sele…" at bounding box center [491, 277] width 597 height 512
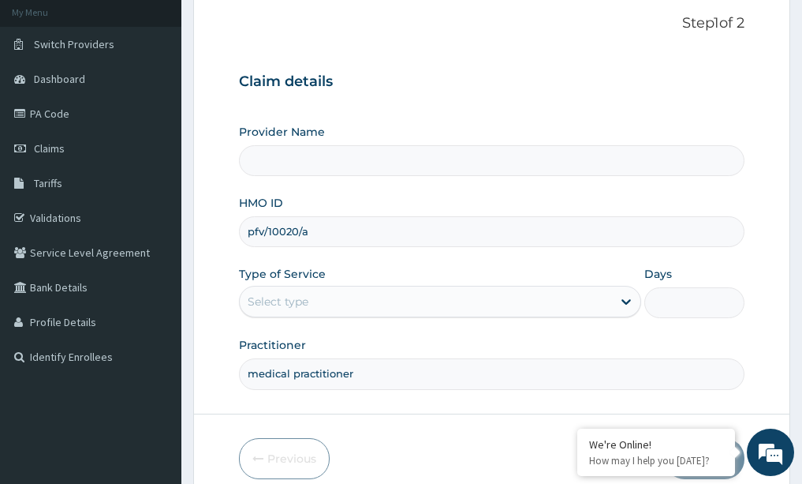
scroll to position [95, 0]
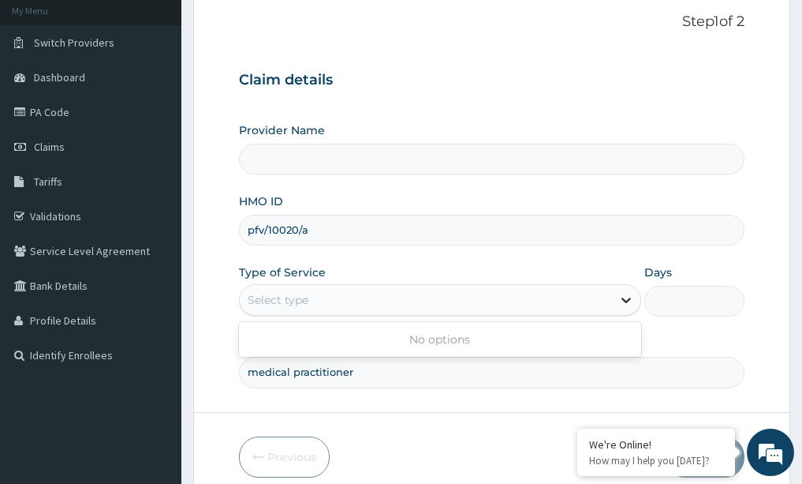
click at [629, 299] on icon at bounding box center [626, 301] width 9 height 6
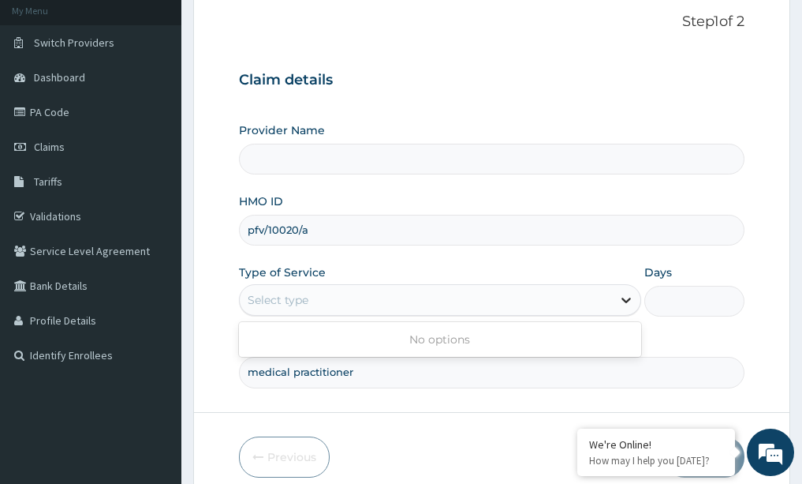
click at [629, 299] on icon at bounding box center [626, 301] width 9 height 6
click at [403, 39] on div "Step 1 of 2 Claim details Provider Name HMO ID pfv/10020/a Type of Service Use …" at bounding box center [492, 200] width 506 height 374
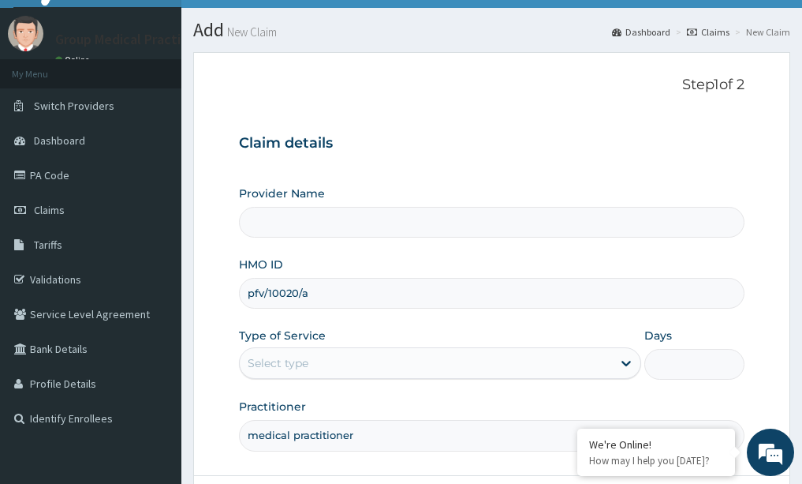
scroll to position [0, 0]
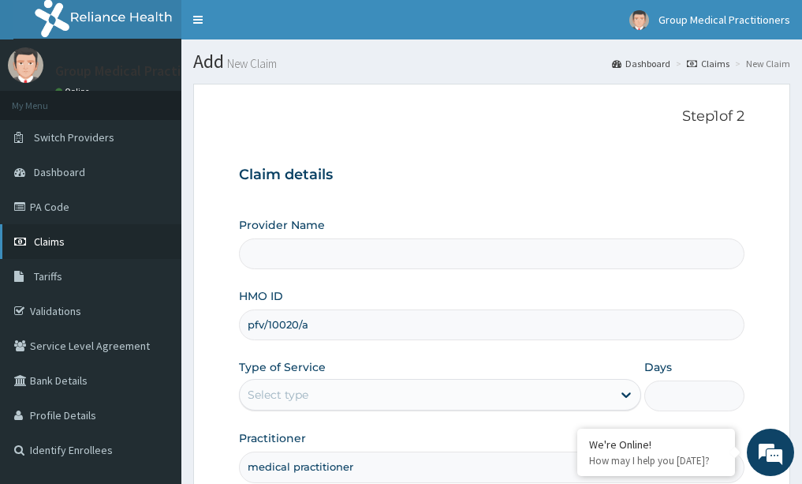
click at [58, 241] on span "Claims" at bounding box center [49, 241] width 31 height 14
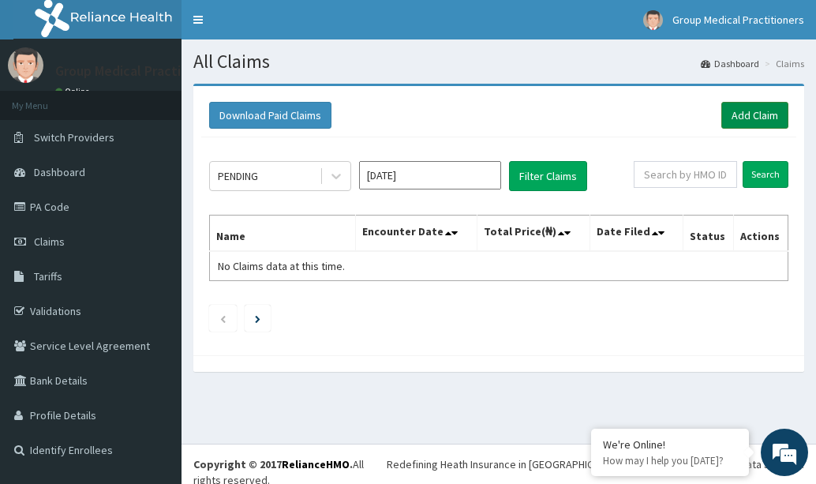
click at [740, 111] on link "Add Claim" at bounding box center [754, 115] width 67 height 27
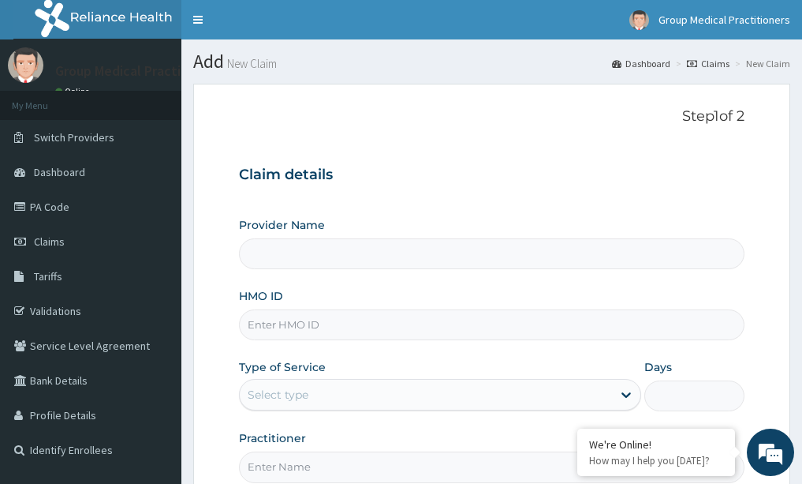
type input "Group Medical practitioners ltd Hospital"
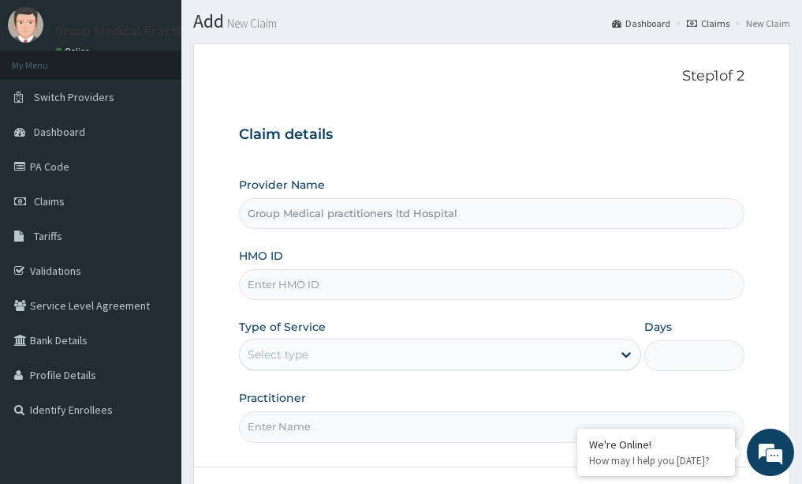
scroll to position [39, 0]
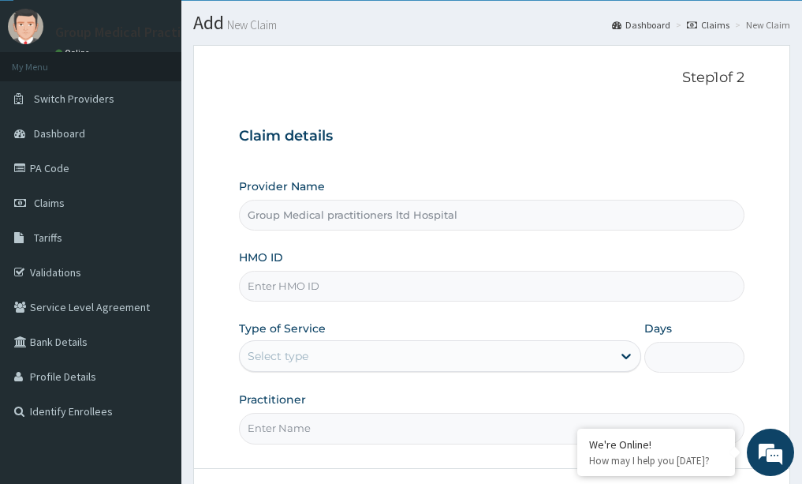
click at [296, 278] on input "HMO ID" at bounding box center [492, 286] width 506 height 31
type input "pfv/10020/a"
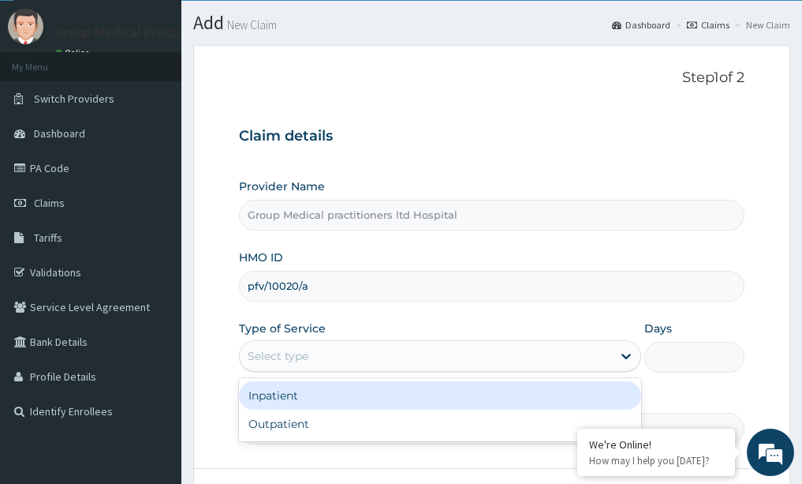
click at [514, 357] on div "Select type" at bounding box center [426, 355] width 372 height 25
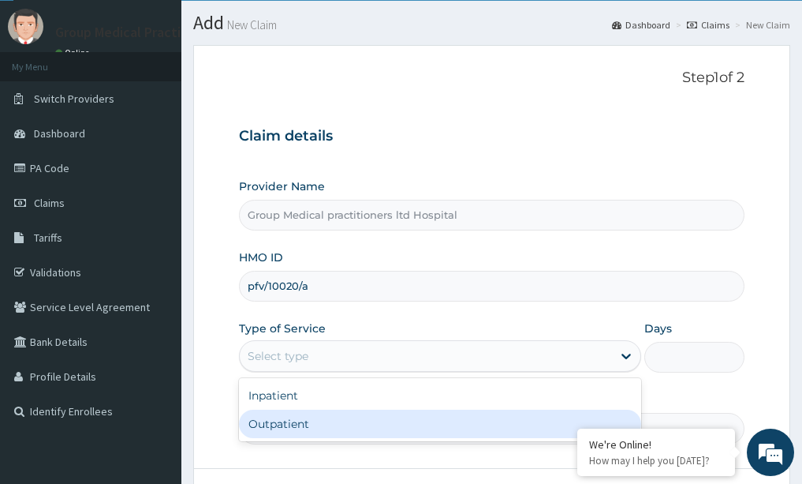
click at [486, 412] on div "Outpatient" at bounding box center [440, 423] width 402 height 28
type input "1"
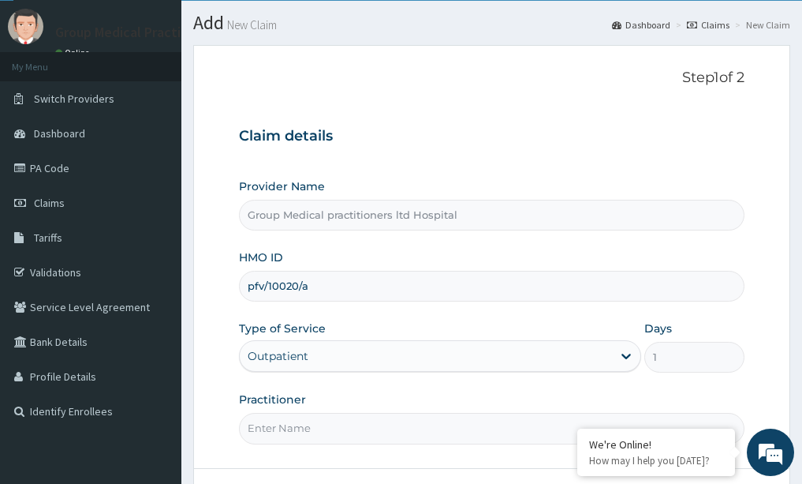
click at [484, 441] on input "Practitioner" at bounding box center [492, 428] width 506 height 31
paste input "medical practitioner"
type input "medical practitioner"
click at [605, 183] on div "Provider Name Group Medical practitioners ltd Hospital" at bounding box center [492, 204] width 506 height 52
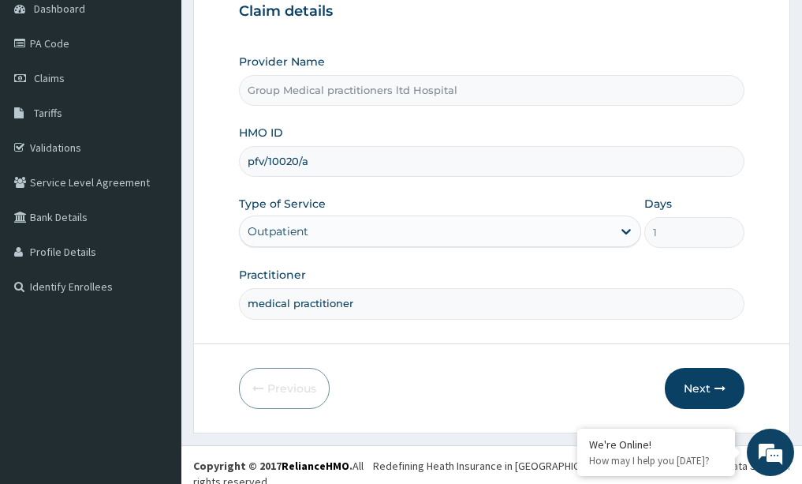
scroll to position [165, 0]
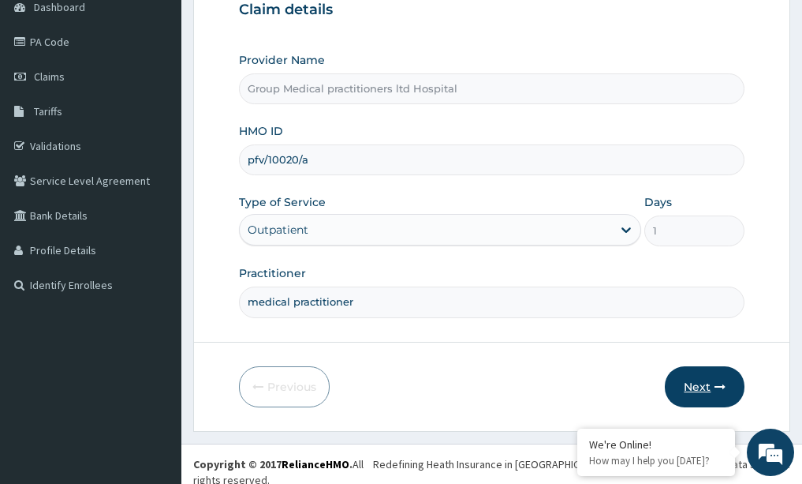
click at [690, 373] on button "Next" at bounding box center [705, 386] width 80 height 41
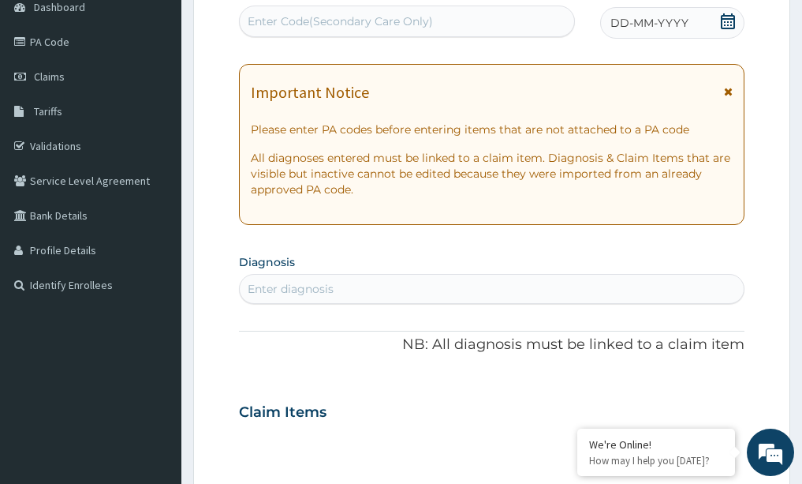
click at [633, 27] on span "DD-MM-YYYY" at bounding box center [650, 23] width 78 height 16
click at [271, 295] on div "Enter diagnosis" at bounding box center [291, 289] width 86 height 16
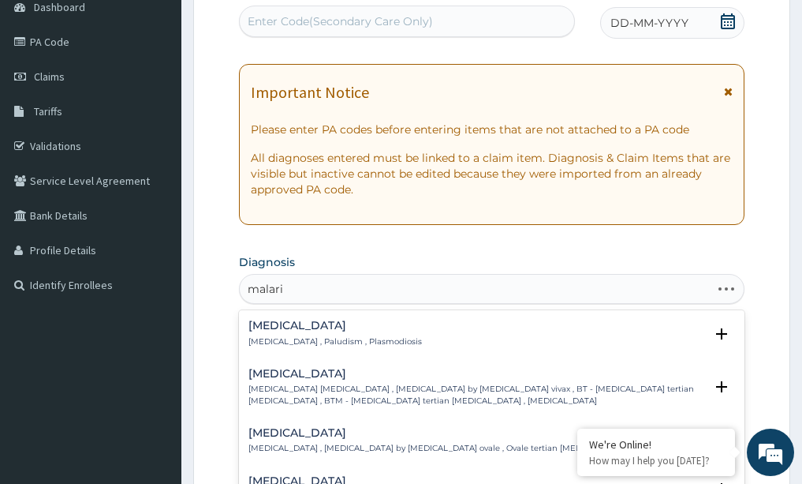
type input "malaria"
click at [285, 339] on p "Malaria , Paludism , Plasmodiosis" at bounding box center [335, 341] width 174 height 11
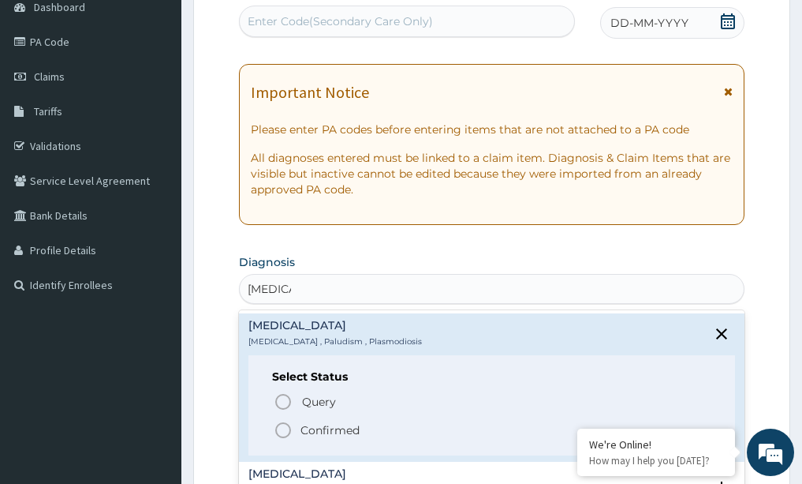
click at [286, 428] on icon "status option filled" at bounding box center [283, 429] width 19 height 19
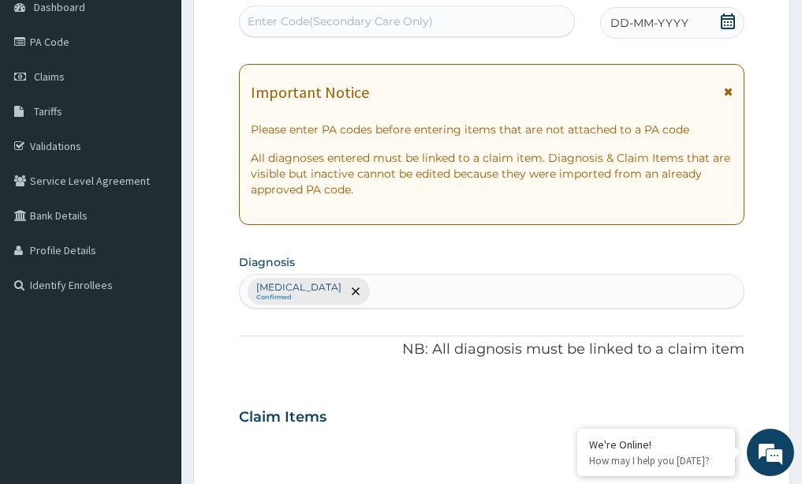
click at [729, 24] on icon at bounding box center [728, 21] width 14 height 16
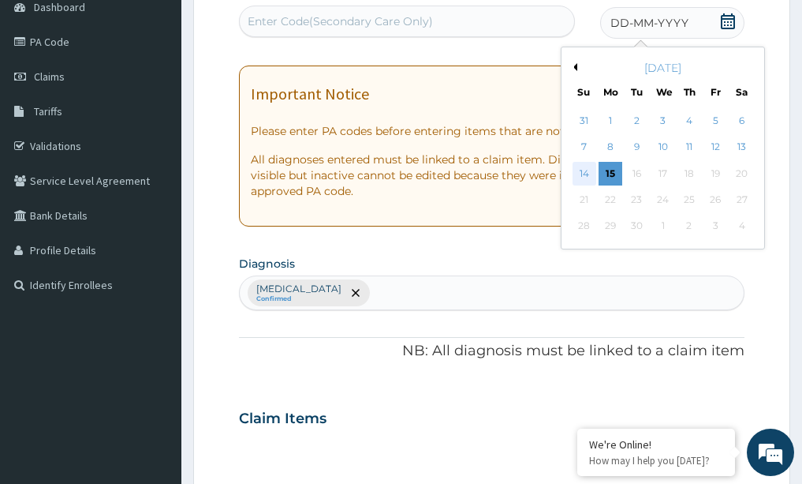
click at [585, 174] on div "14" at bounding box center [585, 174] width 24 height 24
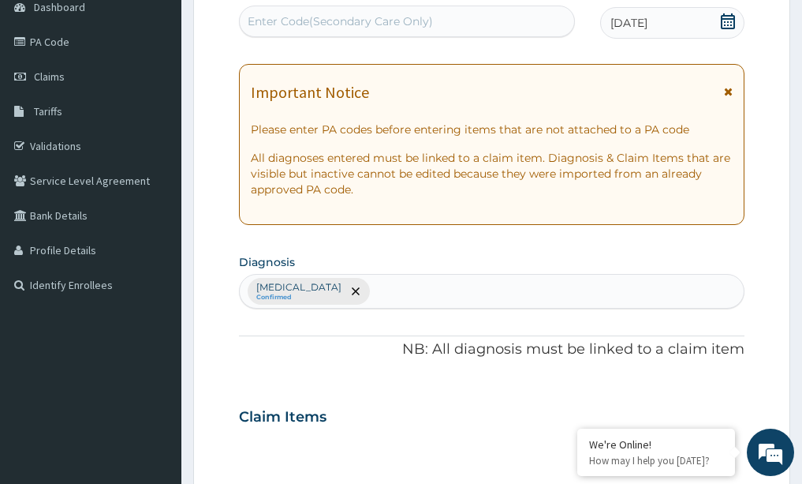
click at [375, 386] on div "PA Code / Prescription Code Enter Code(Secondary Care Only) Encounter Date 14-0…" at bounding box center [492, 412] width 506 height 853
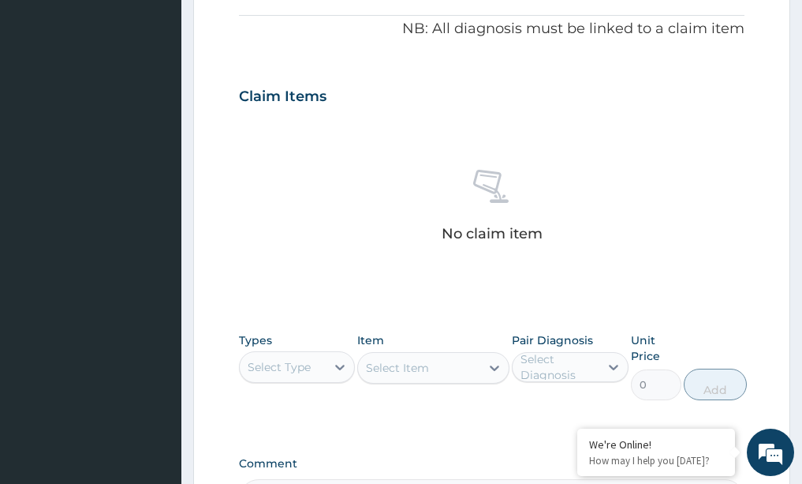
scroll to position [512, 0]
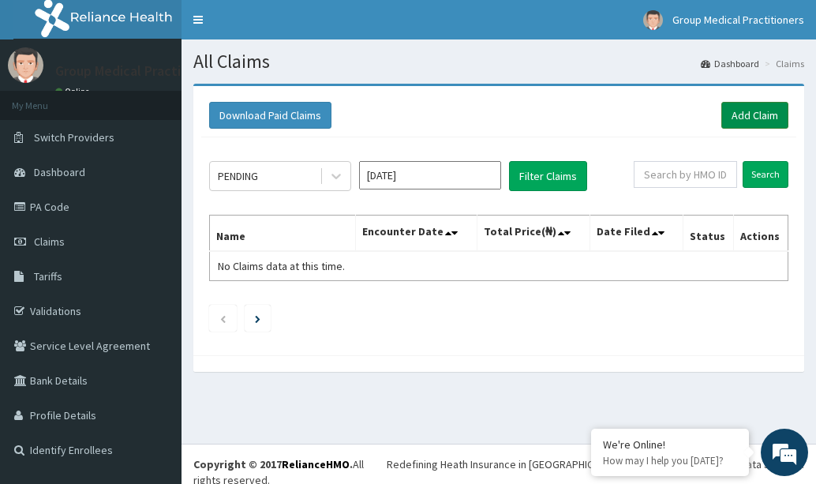
click at [767, 114] on link "Add Claim" at bounding box center [754, 115] width 67 height 27
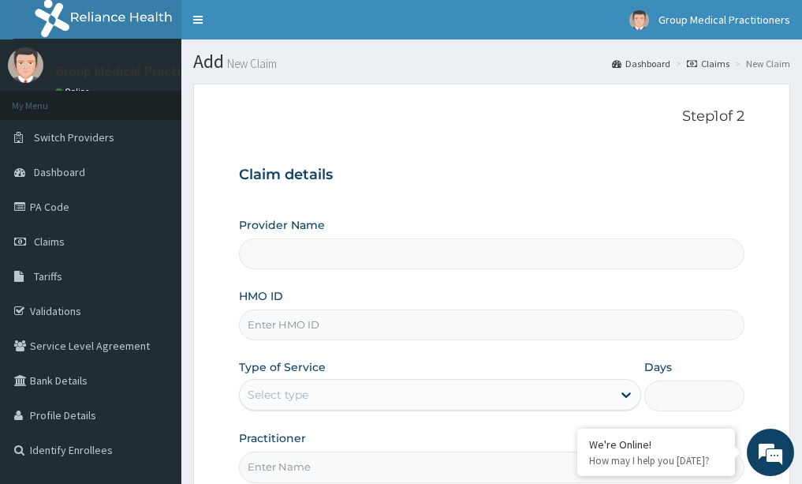
click at [368, 335] on input "HMO ID" at bounding box center [492, 324] width 506 height 31
type input "Group Medical practitioners ltd Hospital"
type input "pfv/10020/a"
click at [368, 384] on div "Select type" at bounding box center [426, 394] width 372 height 25
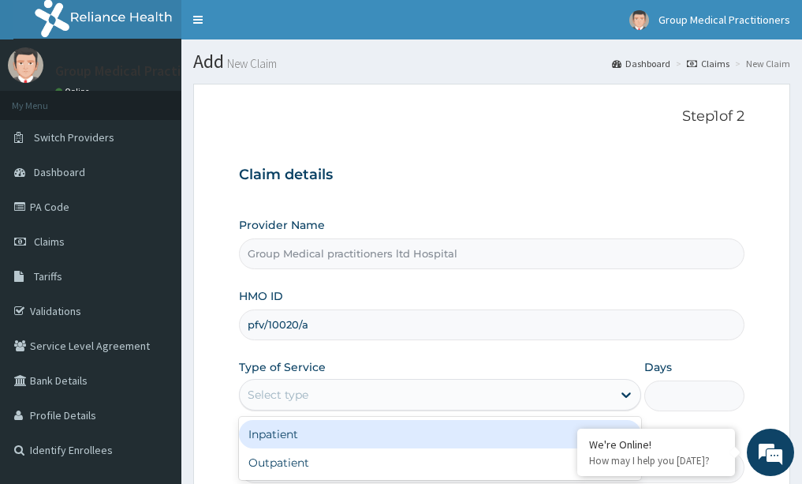
click at [337, 442] on div "Inpatient" at bounding box center [440, 434] width 402 height 28
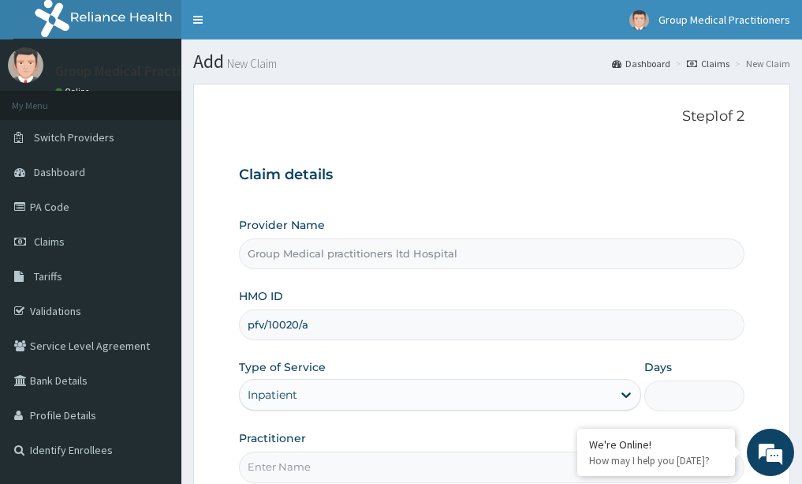
click at [223, 350] on form "Step 1 of 2 Claim details Provider Name Group Medical practitioners ltd Hospita…" at bounding box center [491, 340] width 597 height 512
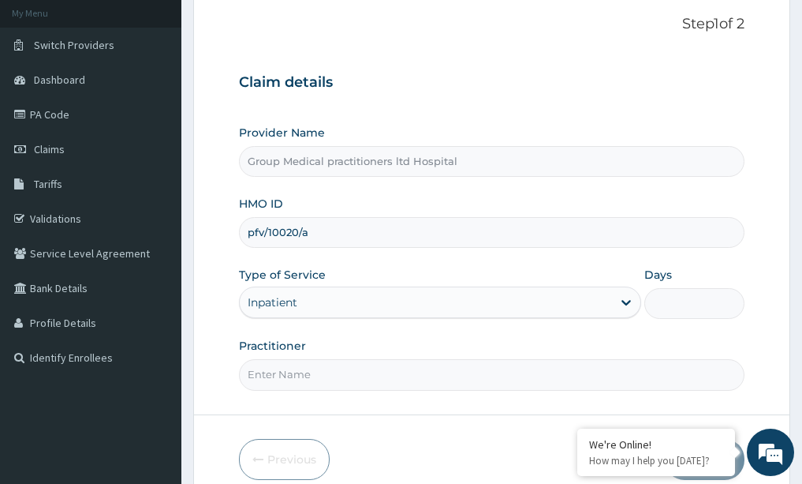
scroll to position [95, 0]
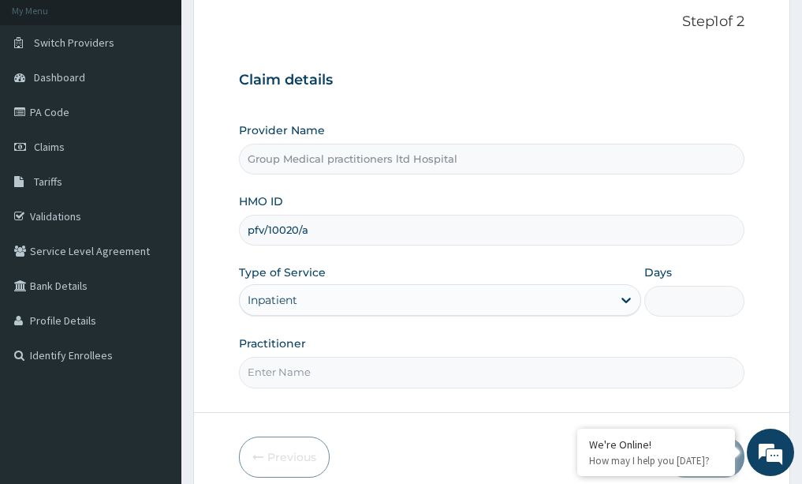
click at [438, 375] on input "Practitioner" at bounding box center [492, 372] width 506 height 31
paste input "medical practitioner"
type input "medical practitioner"
click at [700, 305] on input "Days" at bounding box center [694, 301] width 101 height 31
